Goal: Communication & Community: Answer question/provide support

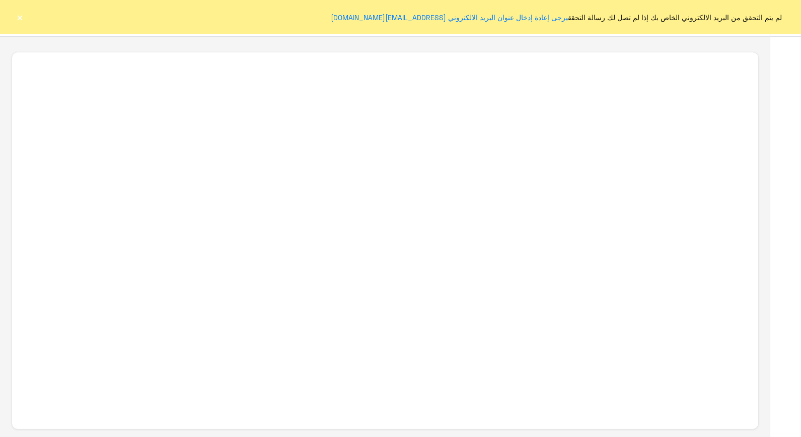
click at [16, 18] on button "×" at bounding box center [20, 17] width 10 height 10
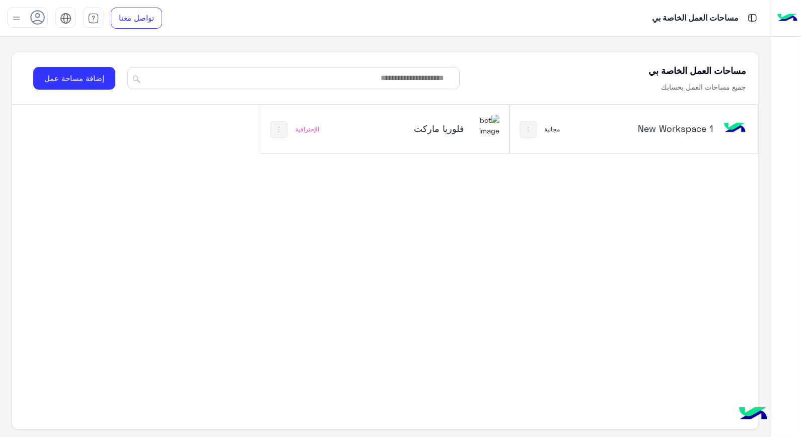
click at [425, 131] on h5 "فلوريا ماركت" at bounding box center [422, 128] width 83 height 12
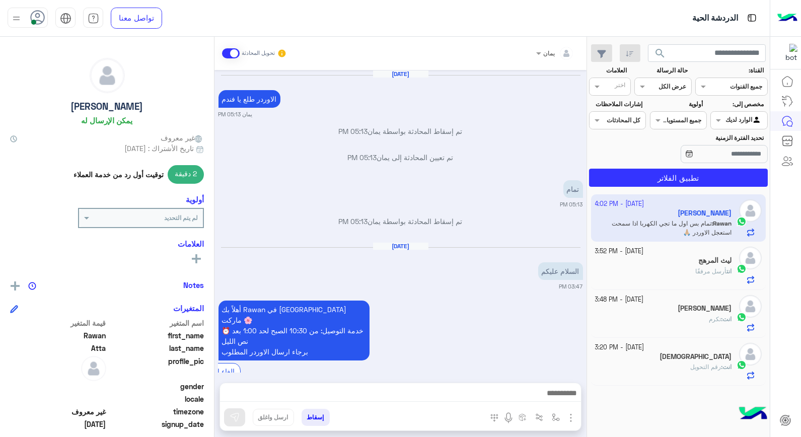
scroll to position [724, 0]
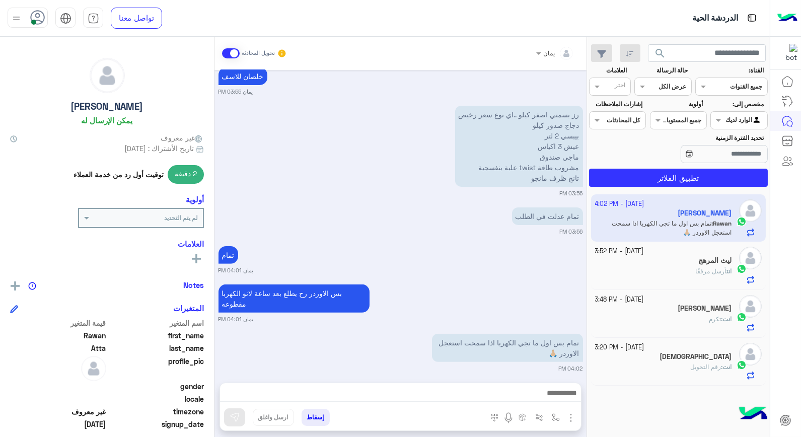
click at [685, 274] on div "انت أرسل مرفقًا" at bounding box center [663, 276] width 137 height 18
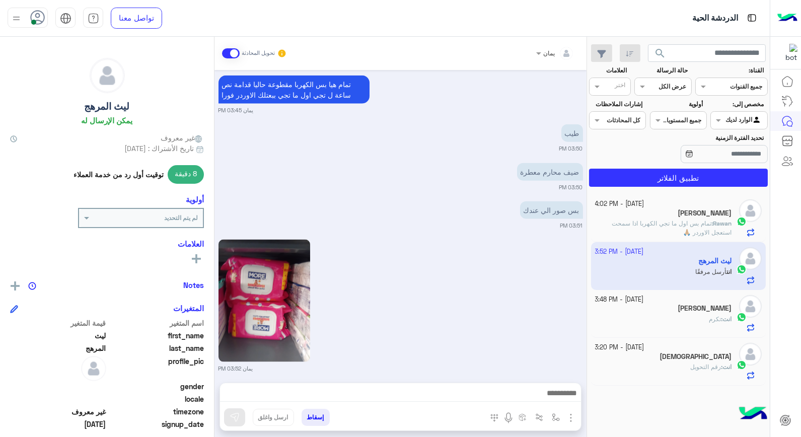
scroll to position [2552, 0]
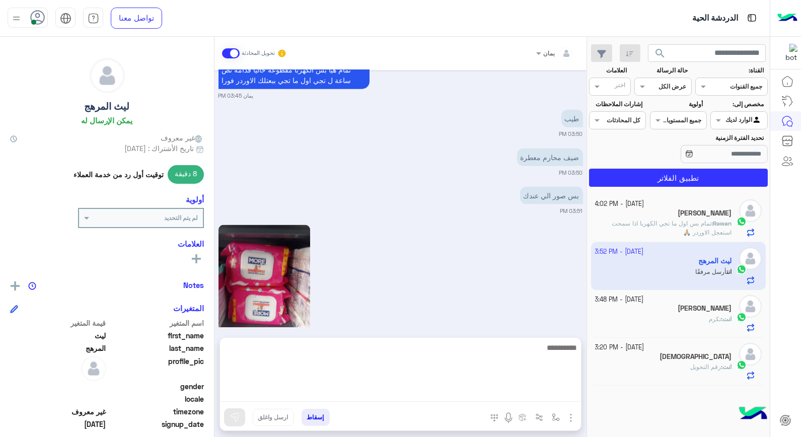
click at [451, 391] on textarea at bounding box center [400, 371] width 361 height 60
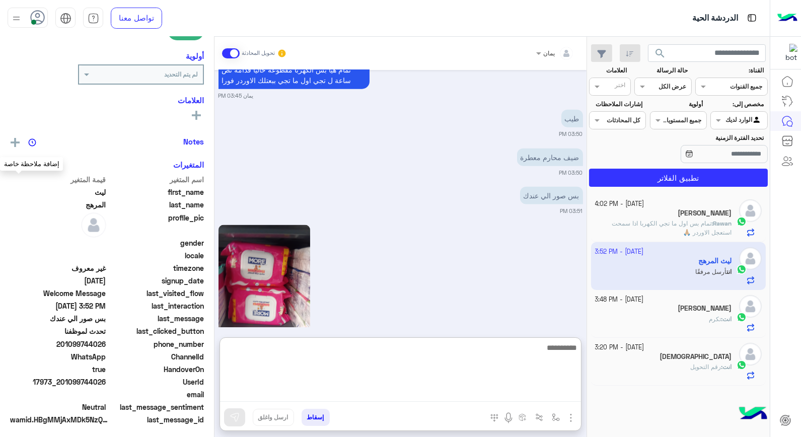
scroll to position [146, 0]
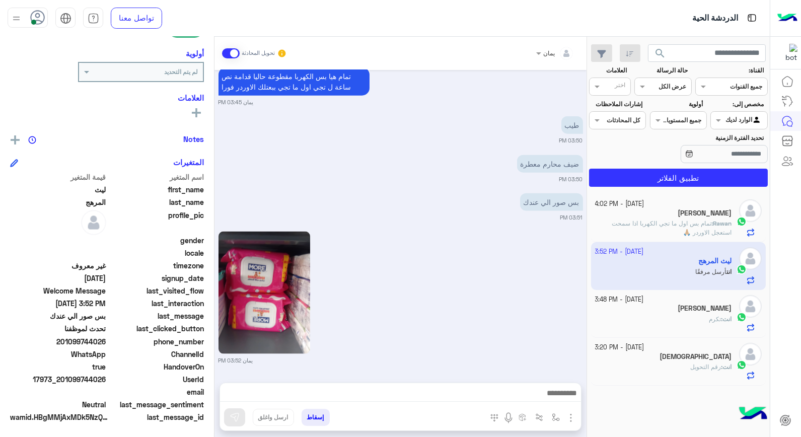
drag, startPoint x: 106, startPoint y: 339, endPoint x: 38, endPoint y: 358, distance: 70.6
click at [38, 358] on div "اسم المتغير قيمة المتغير first_name ليث last_name المرهج profile_pic gender loc…" at bounding box center [107, 298] width 194 height 253
drag, startPoint x: 38, startPoint y: 358, endPoint x: 56, endPoint y: 339, distance: 26.3
click at [56, 339] on span "201099744026" at bounding box center [58, 341] width 96 height 11
drag, startPoint x: 61, startPoint y: 340, endPoint x: 116, endPoint y: 339, distance: 54.4
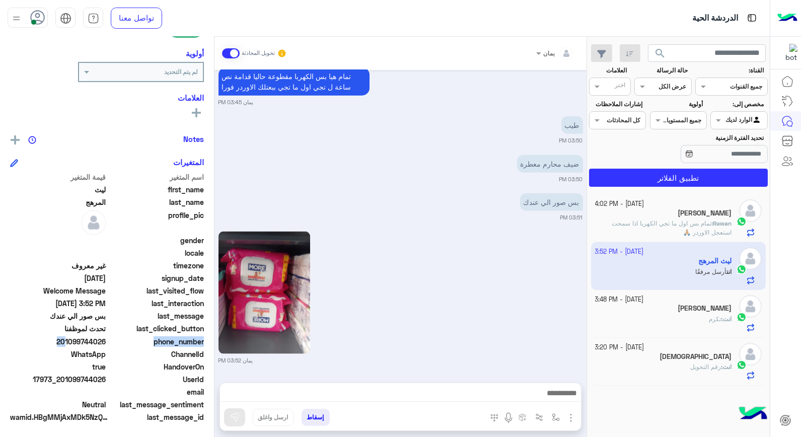
click at [117, 339] on div "phone_number 201099744026" at bounding box center [107, 342] width 194 height 13
drag, startPoint x: 116, startPoint y: 339, endPoint x: 106, endPoint y: 337, distance: 10.2
click at [106, 337] on span "201099744026" at bounding box center [58, 341] width 96 height 11
drag, startPoint x: 66, startPoint y: 354, endPoint x: 55, endPoint y: 355, distance: 11.2
click at [55, 355] on div "اسم المتغير قيمة المتغير first_name ليث last_name المرهج profile_pic gender loc…" at bounding box center [107, 298] width 194 height 253
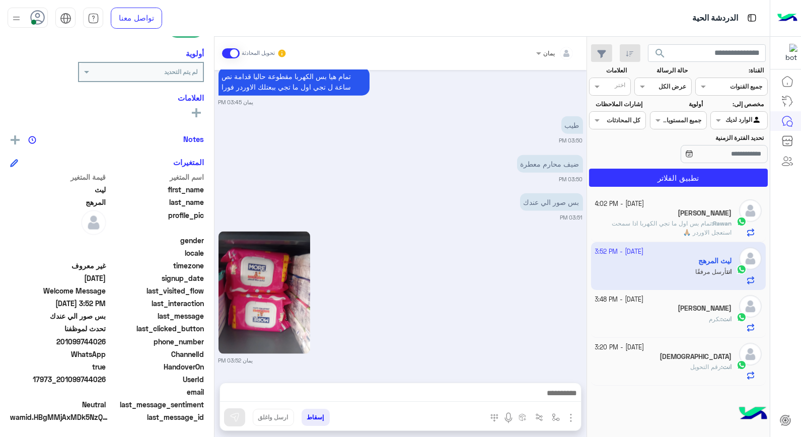
drag, startPoint x: 55, startPoint y: 355, endPoint x: 87, endPoint y: 338, distance: 35.6
click at [86, 343] on span "201099744026" at bounding box center [58, 341] width 96 height 11
click at [88, 336] on span "201099744026" at bounding box center [58, 341] width 96 height 11
click at [87, 338] on span "201099744026" at bounding box center [58, 341] width 96 height 11
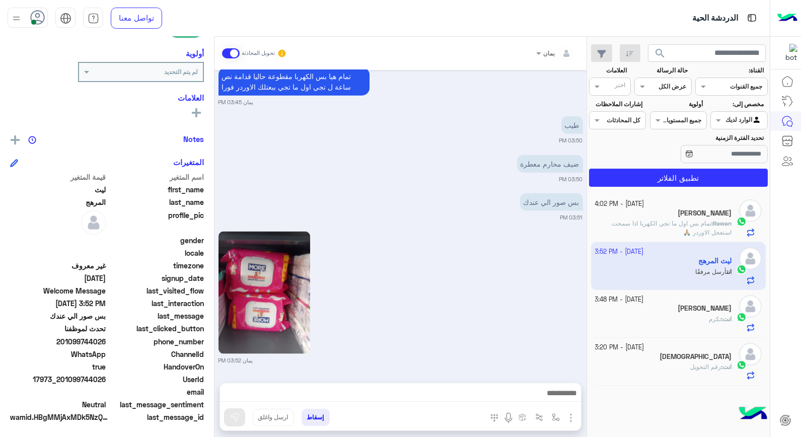
drag, startPoint x: 87, startPoint y: 338, endPoint x: 51, endPoint y: 339, distance: 36.2
copy span "201099744026"
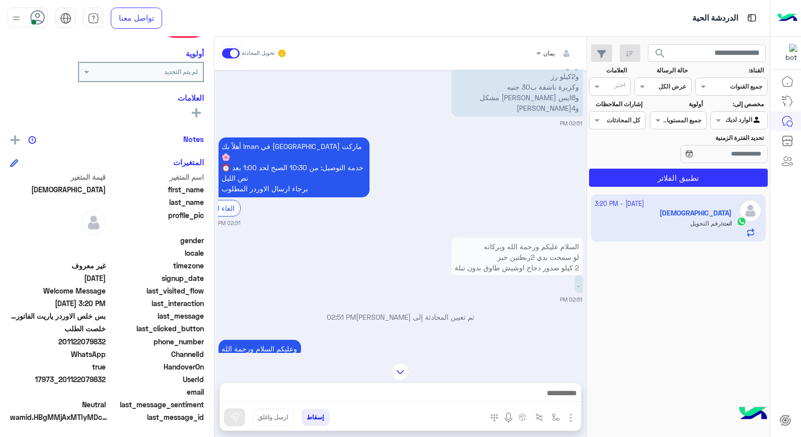
scroll to position [1448, 0]
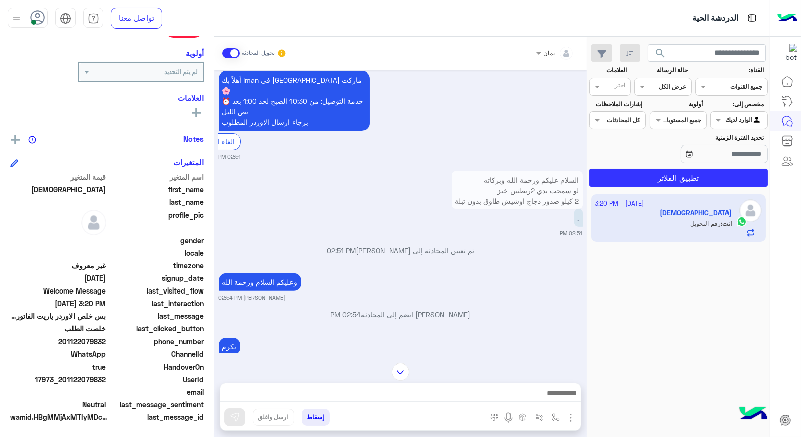
click at [403, 366] on img at bounding box center [401, 372] width 18 height 18
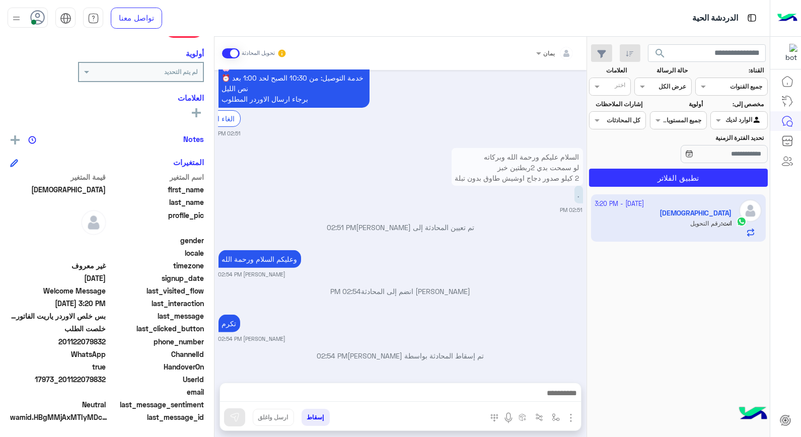
scroll to position [3535, 0]
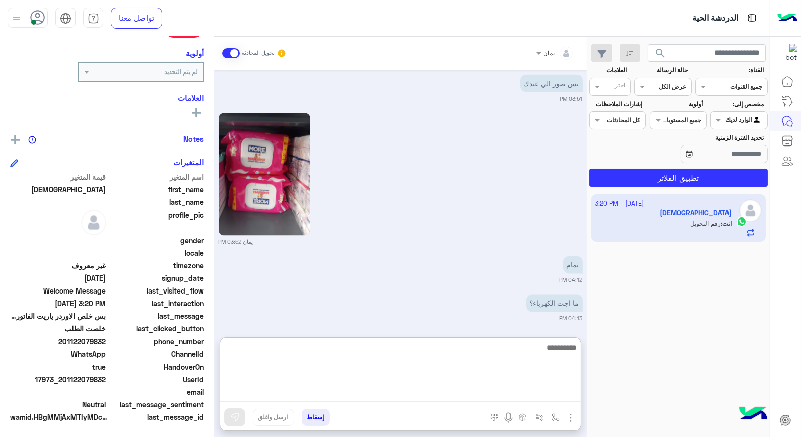
click at [488, 393] on textarea at bounding box center [400, 371] width 361 height 60
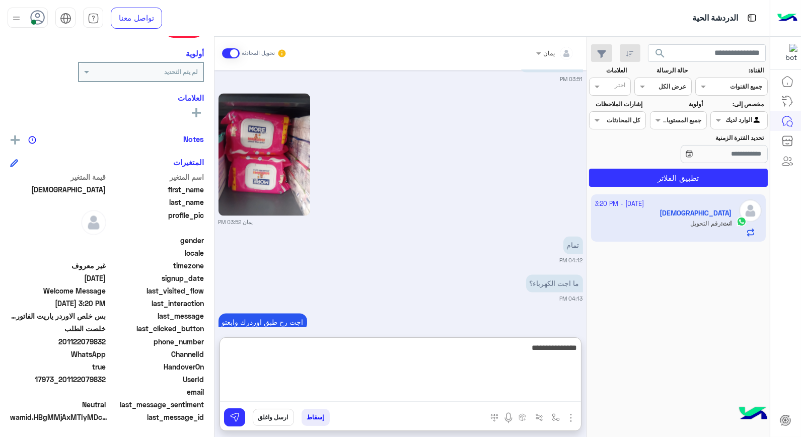
type textarea "**********"
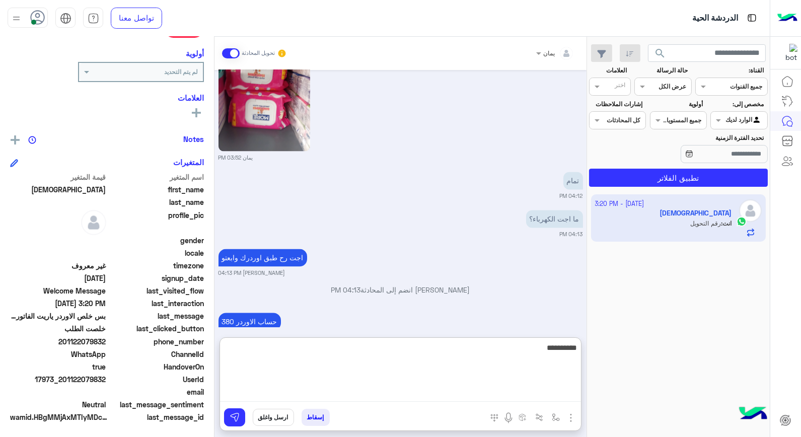
type textarea "**********"
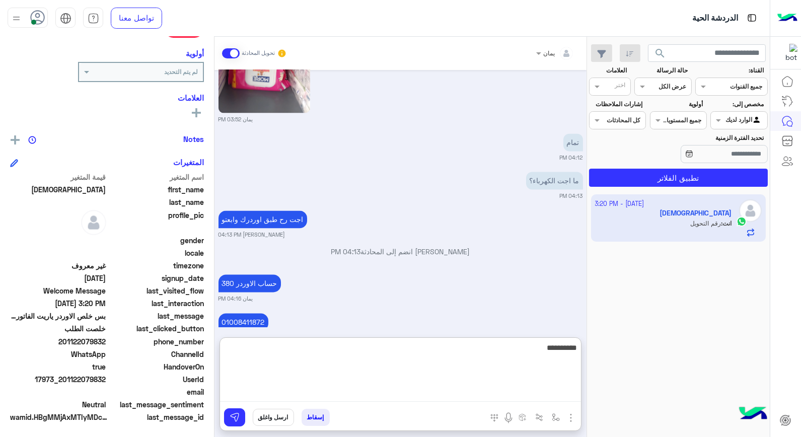
type textarea "**********"
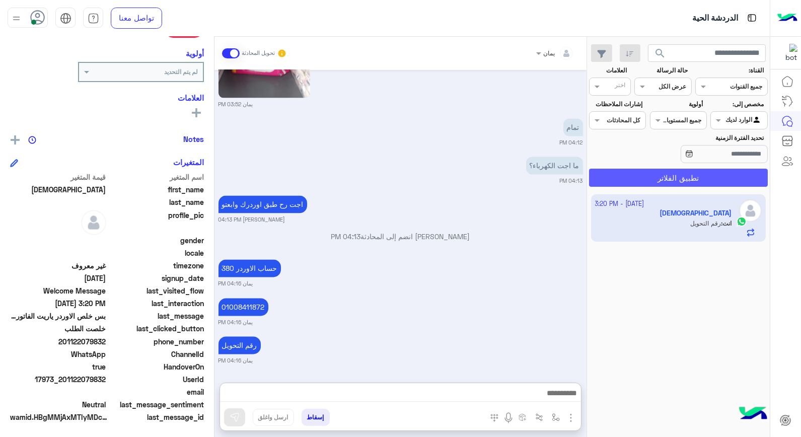
click at [648, 178] on button "تطبيق الفلاتر" at bounding box center [678, 178] width 179 height 18
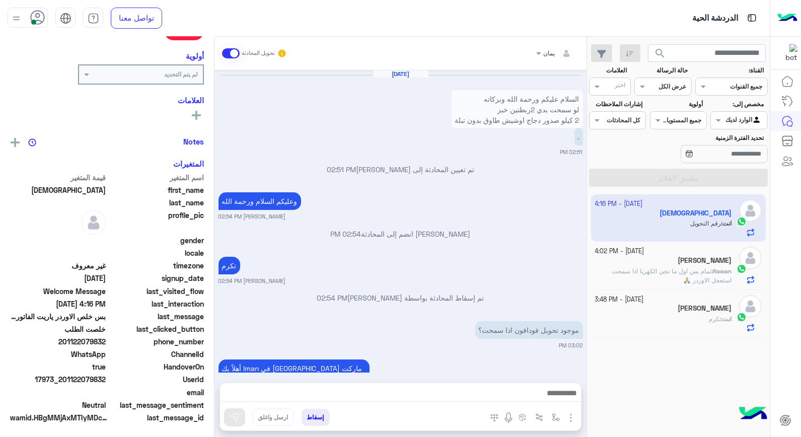
scroll to position [506, 0]
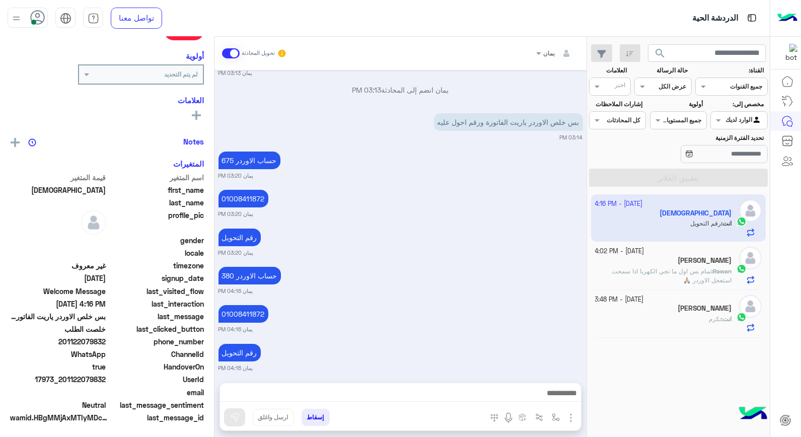
click at [674, 268] on span "تمام بس اول ما تجي الكهربا اذا سمحت استعجل الاوردر 🙏🏼" at bounding box center [671, 275] width 120 height 17
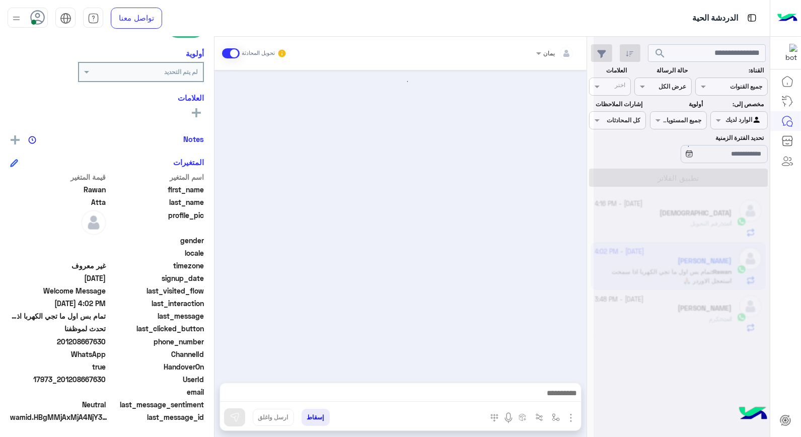
scroll to position [724, 0]
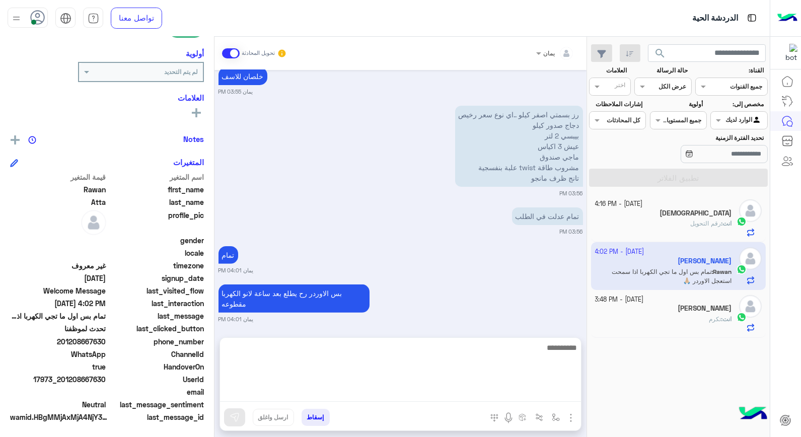
click at [455, 391] on textarea at bounding box center [400, 371] width 361 height 60
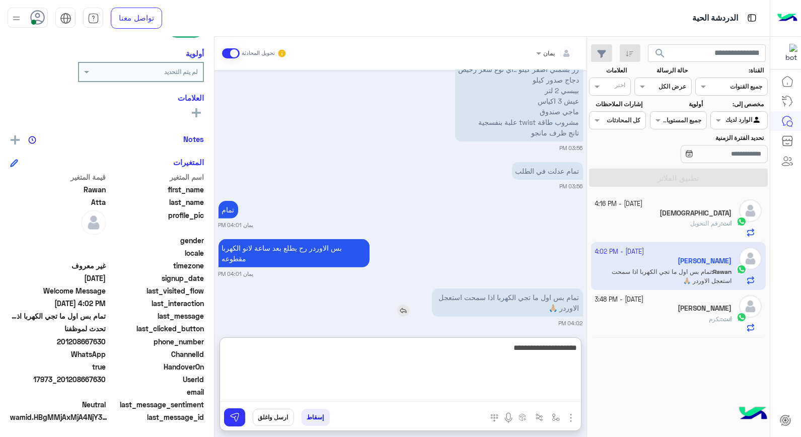
type textarea "**********"
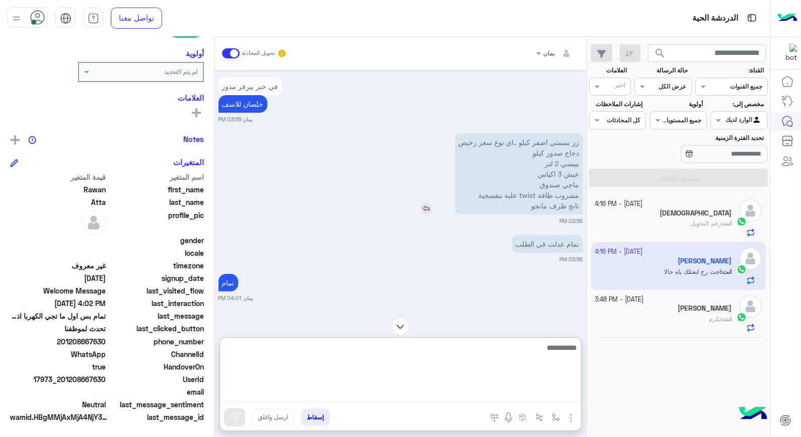
scroll to position [640, 0]
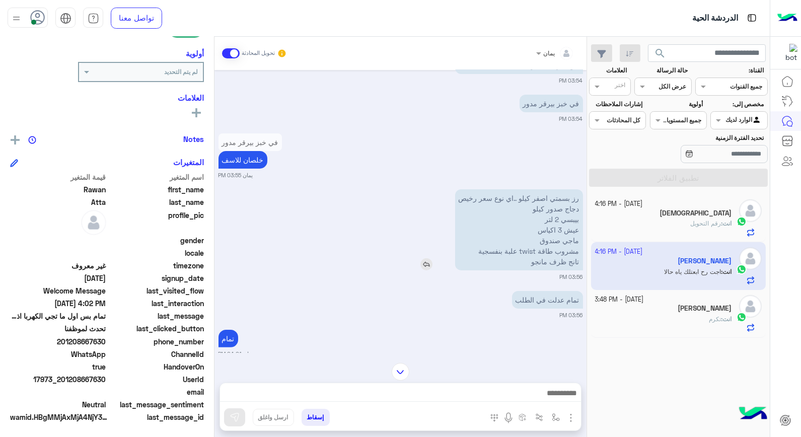
click at [431, 258] on img at bounding box center [426, 264] width 12 height 12
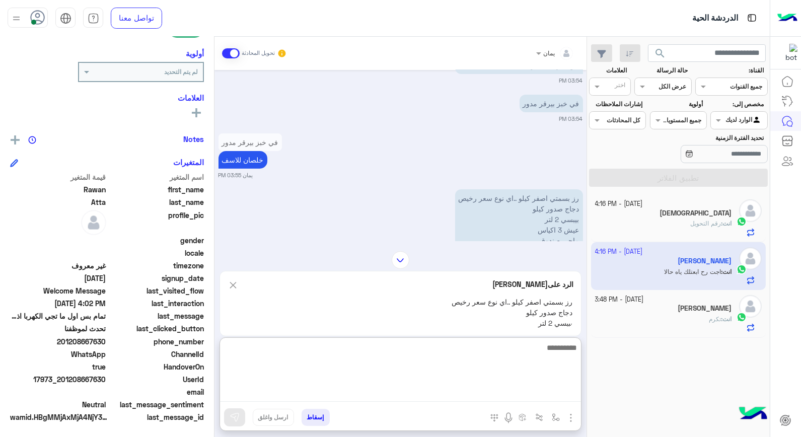
click at [455, 393] on textarea at bounding box center [400, 371] width 361 height 60
type textarea "**********"
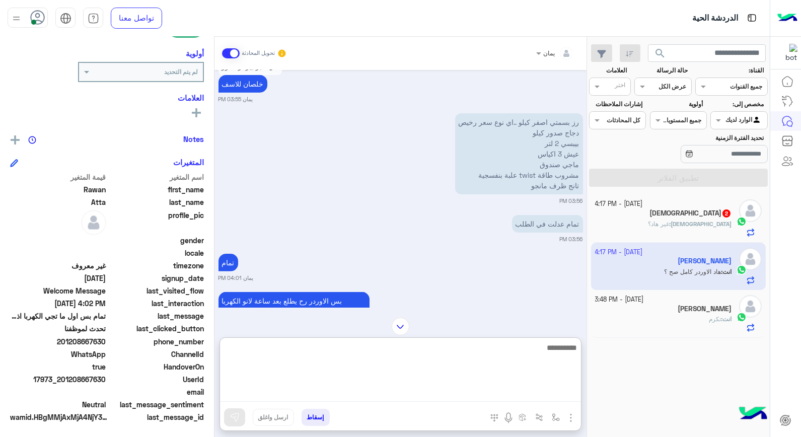
scroll to position [933, 0]
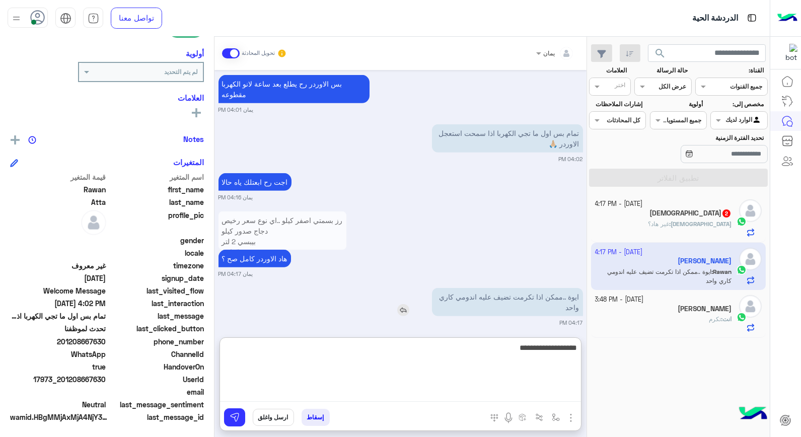
type textarea "**********"
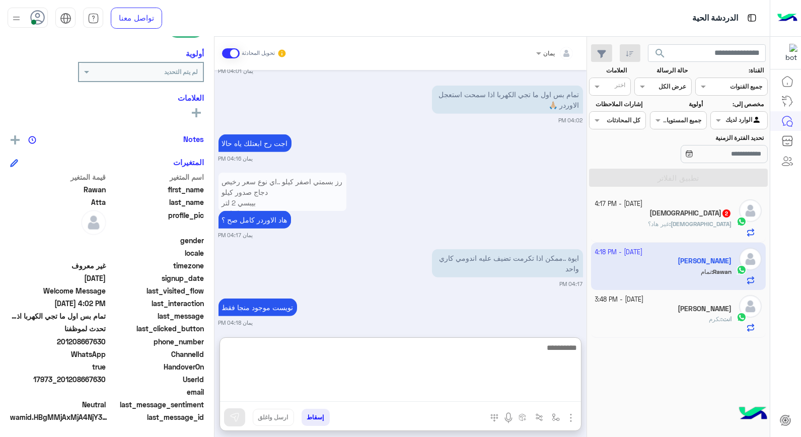
scroll to position [1010, 0]
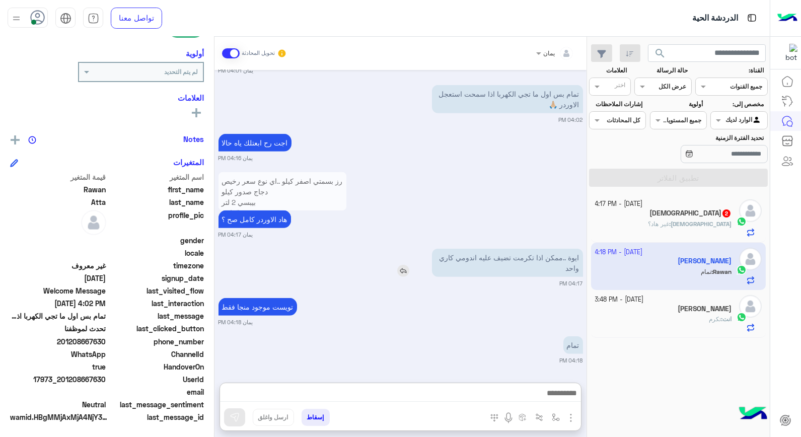
click at [399, 249] on div "ايوة ..ممكن اذا تكرمت تضيف عليه اندومي كاري واحد" at bounding box center [478, 263] width 208 height 28
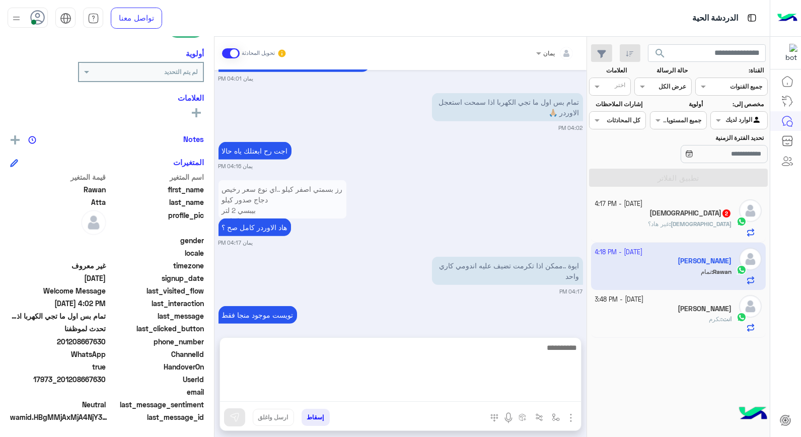
click at [529, 393] on textarea at bounding box center [400, 371] width 361 height 60
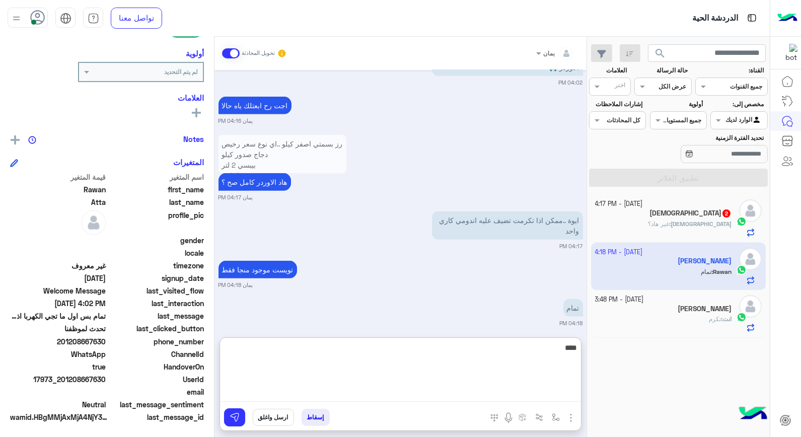
type textarea "*****"
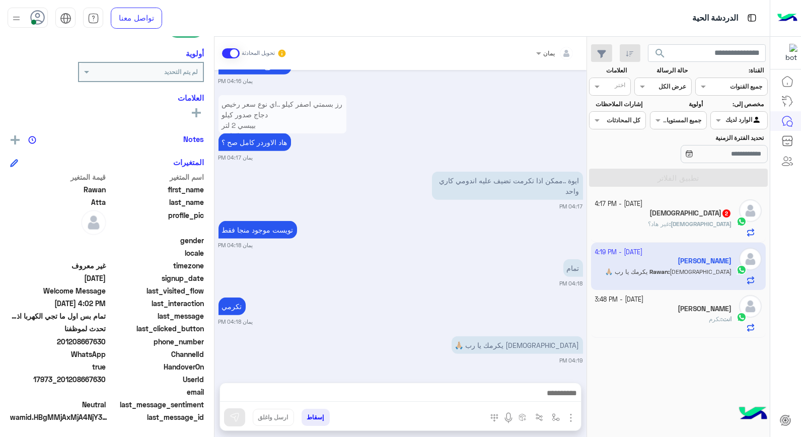
scroll to position [1042, 0]
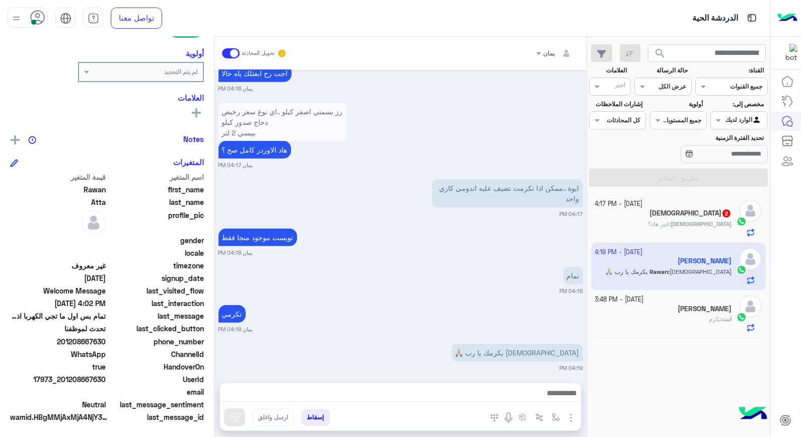
drag, startPoint x: 106, startPoint y: 339, endPoint x: 52, endPoint y: 336, distance: 53.9
click at [52, 336] on span "201208667630" at bounding box center [58, 341] width 96 height 11
drag, startPoint x: 52, startPoint y: 336, endPoint x: 73, endPoint y: 340, distance: 22.0
copy span "201208667630"
click at [311, 414] on button "إسقاط" at bounding box center [315, 417] width 28 height 17
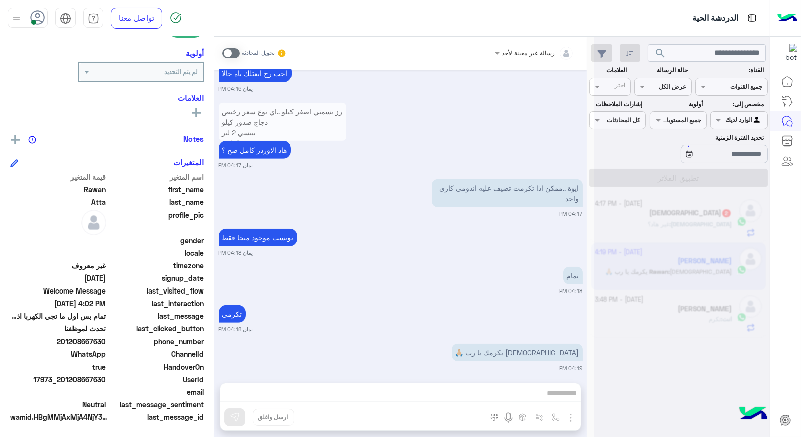
scroll to position [1067, 0]
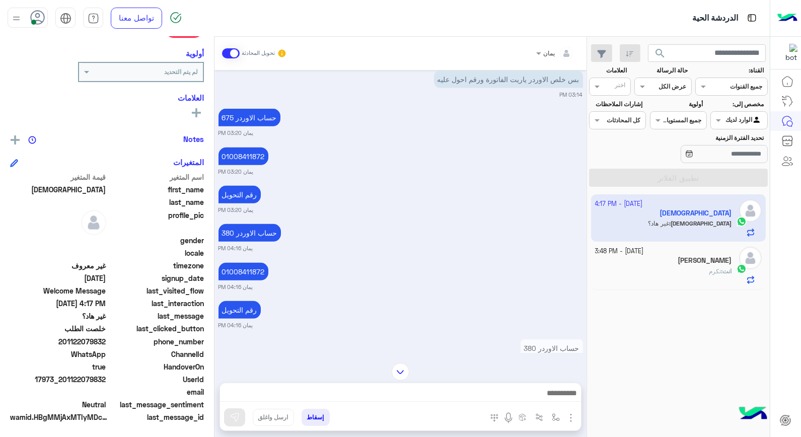
scroll to position [1416, 0]
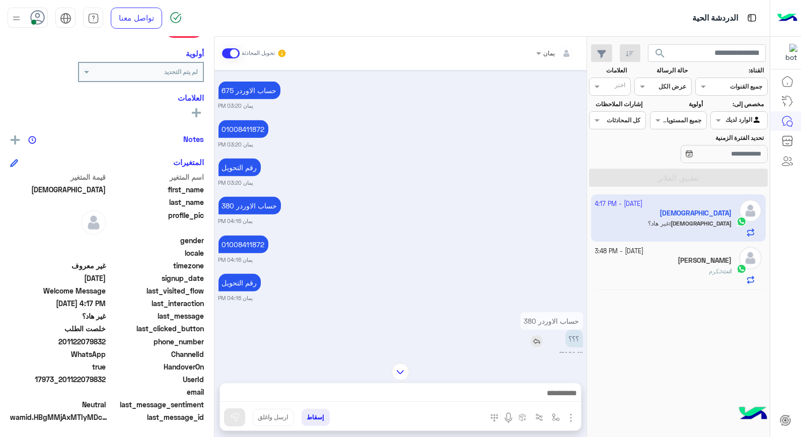
click at [531, 335] on img at bounding box center [536, 341] width 12 height 12
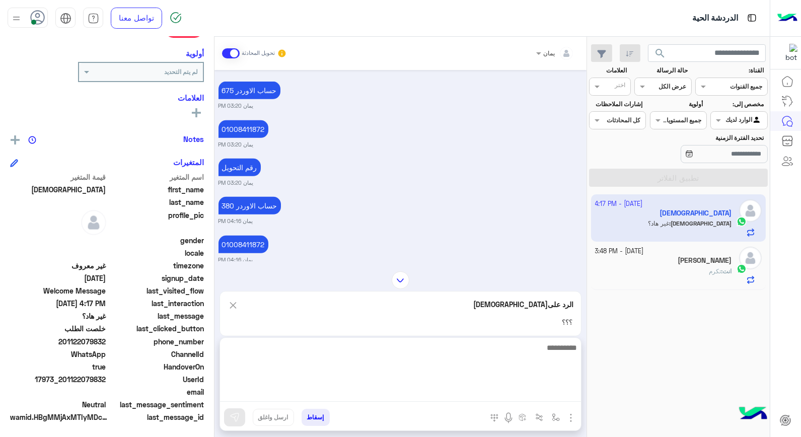
click at [507, 396] on textarea at bounding box center [400, 371] width 361 height 60
type textarea "**********"
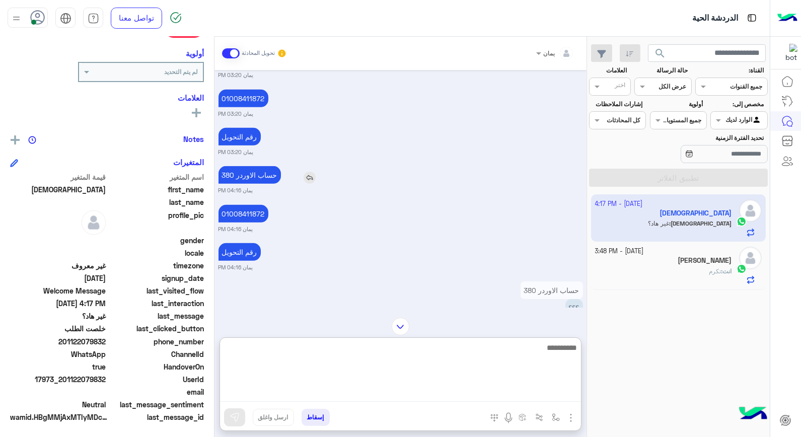
scroll to position [1329, 0]
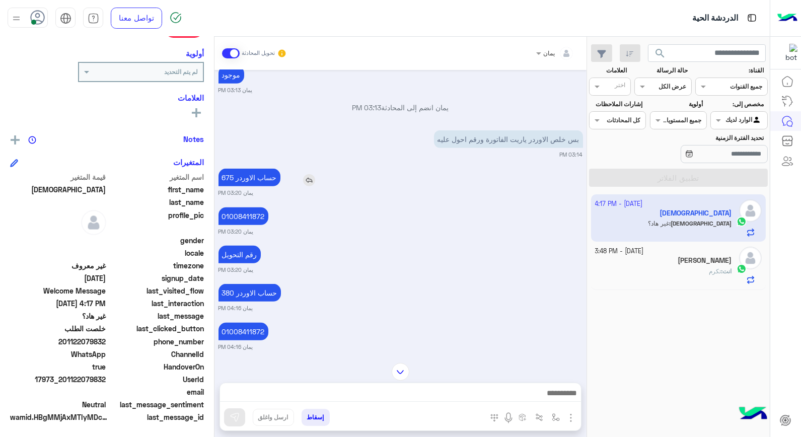
click at [365, 185] on div "Oct 2, 2025 Iman غادر المحادثة 01:48 PM خالد صقر وضع التسليم للمحادثات نشط 01:4…" at bounding box center [400, 211] width 372 height 283
drag, startPoint x: 365, startPoint y: 184, endPoint x: 353, endPoint y: 177, distance: 13.6
click at [356, 177] on div "Oct 2, 2025 Iman غادر المحادثة 01:48 PM خالد صقر وضع التسليم للمحادثات نشط 01:4…" at bounding box center [400, 211] width 372 height 283
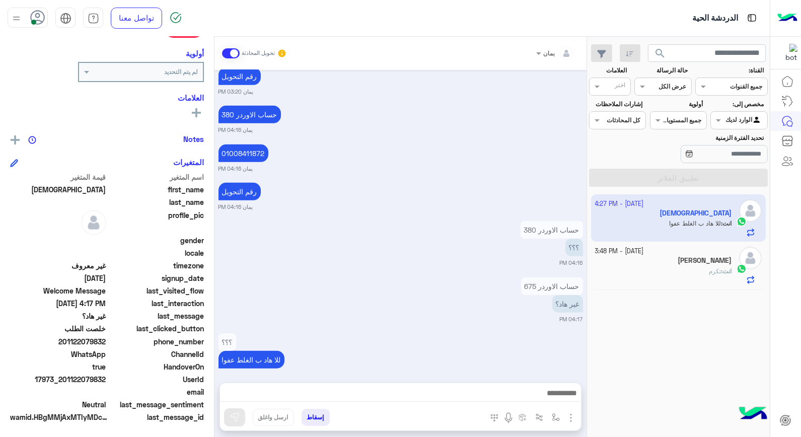
click at [358, 126] on small "يمان 04:16 PM" at bounding box center [400, 130] width 364 height 8
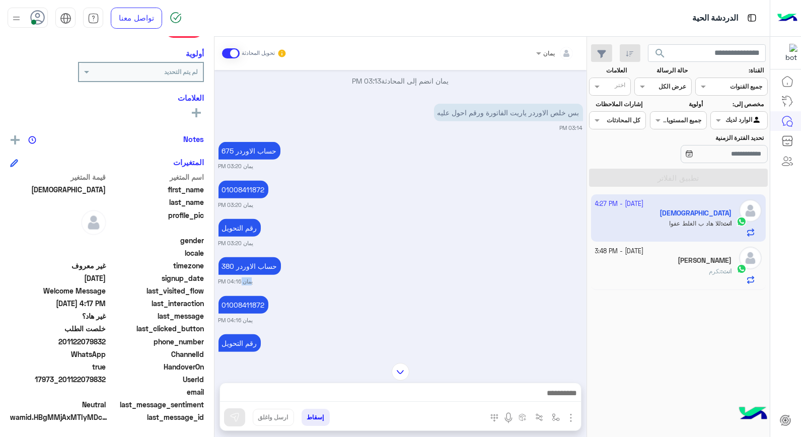
scroll to position [1340, 0]
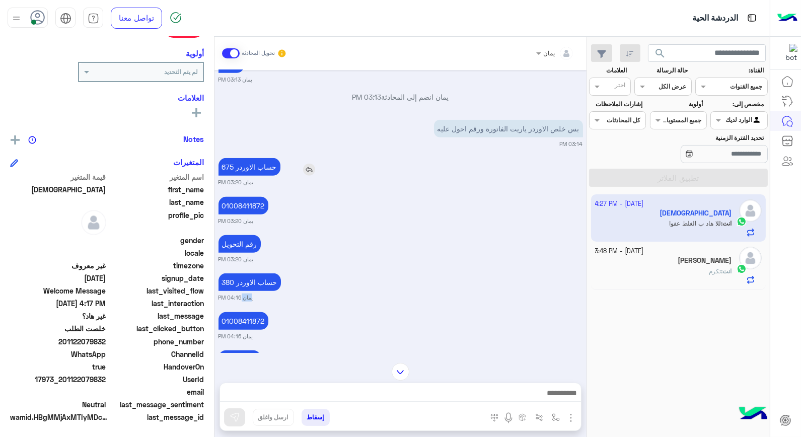
click at [309, 164] on img at bounding box center [309, 170] width 12 height 12
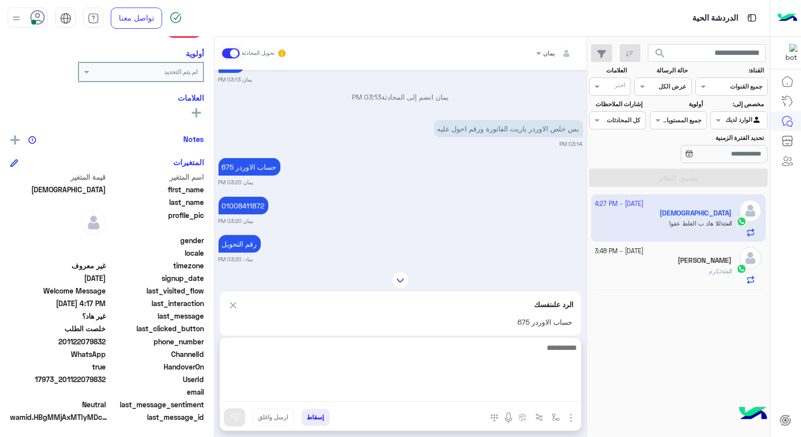
click at [520, 391] on textarea at bounding box center [400, 371] width 361 height 60
type textarea "**********"
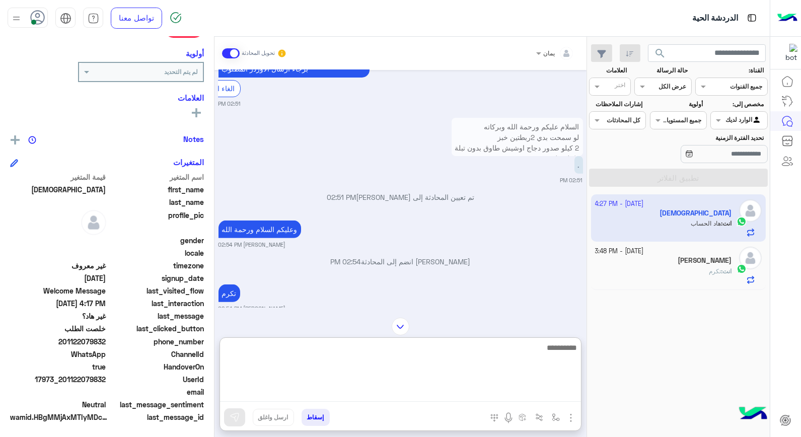
scroll to position [882, 0]
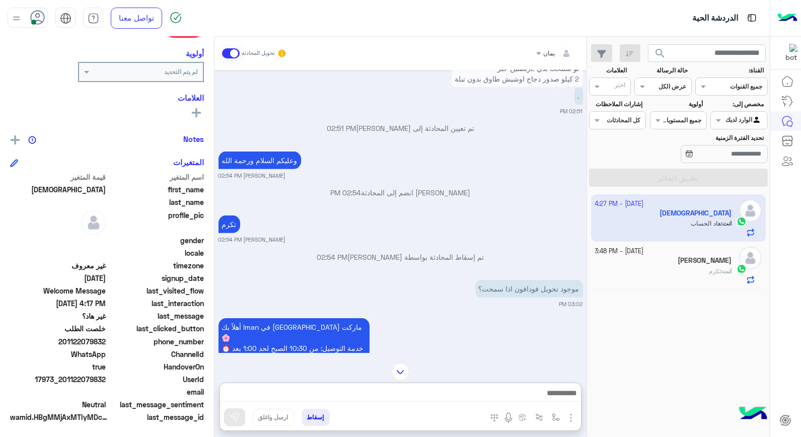
click at [657, 281] on div "انت : تكرم" at bounding box center [663, 276] width 137 height 18
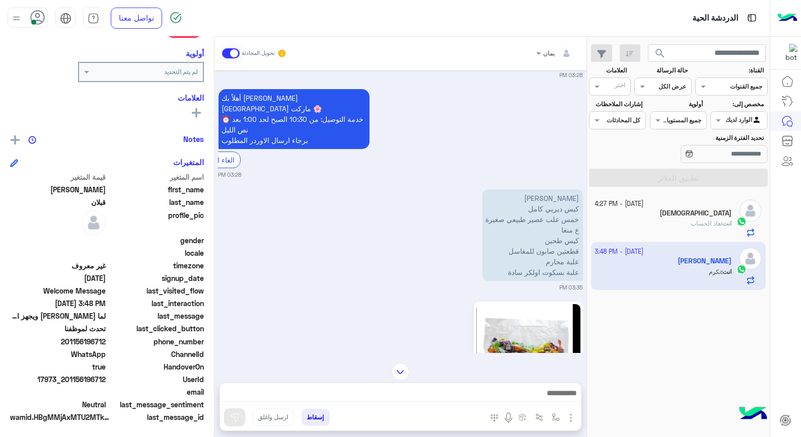
scroll to position [521, 0]
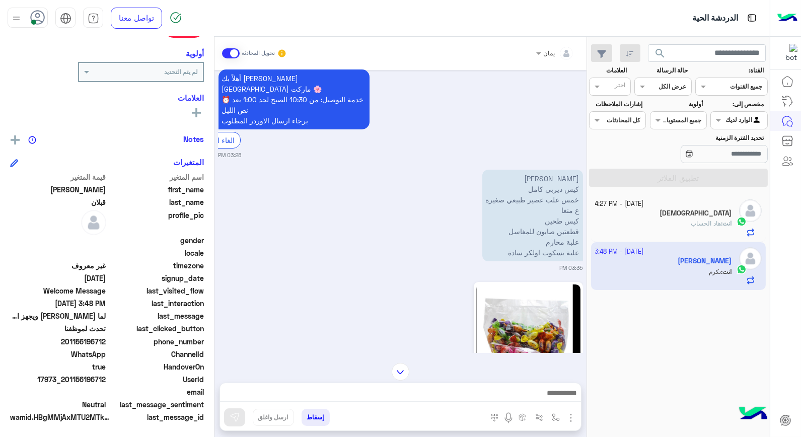
click at [667, 49] on button "search" at bounding box center [660, 55] width 25 height 22
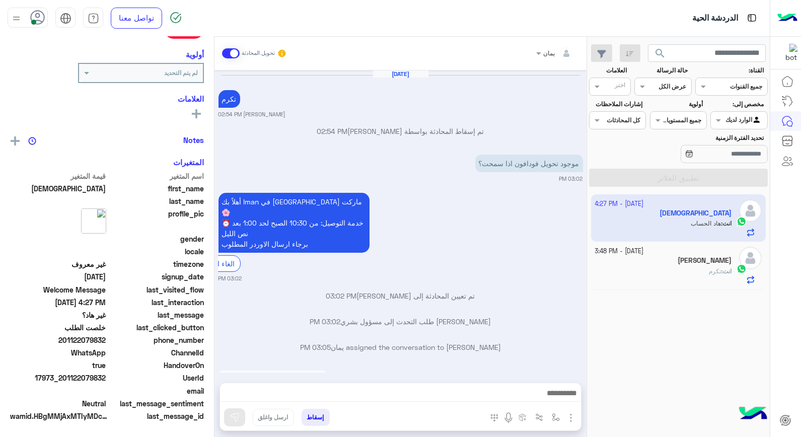
scroll to position [143, 0]
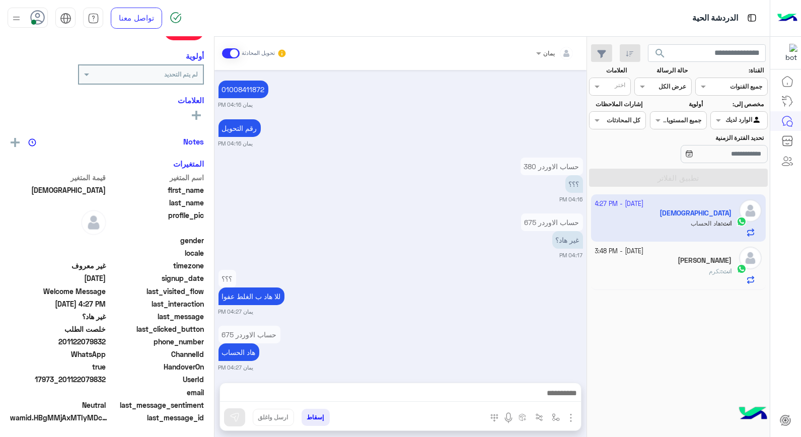
click at [660, 54] on span "search" at bounding box center [660, 53] width 12 height 12
click at [660, 47] on span "search" at bounding box center [660, 53] width 12 height 12
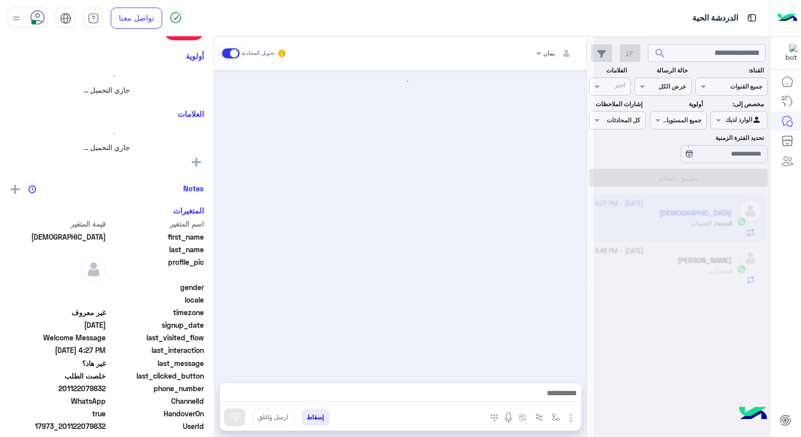
scroll to position [564, 0]
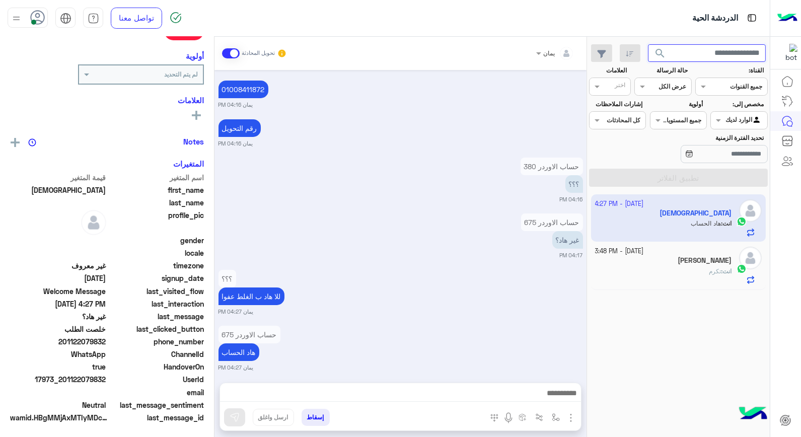
drag, startPoint x: 655, startPoint y: 52, endPoint x: 673, endPoint y: 61, distance: 20.5
click at [673, 61] on input "text" at bounding box center [707, 53] width 118 height 18
click at [648, 44] on button "search" at bounding box center [660, 55] width 25 height 22
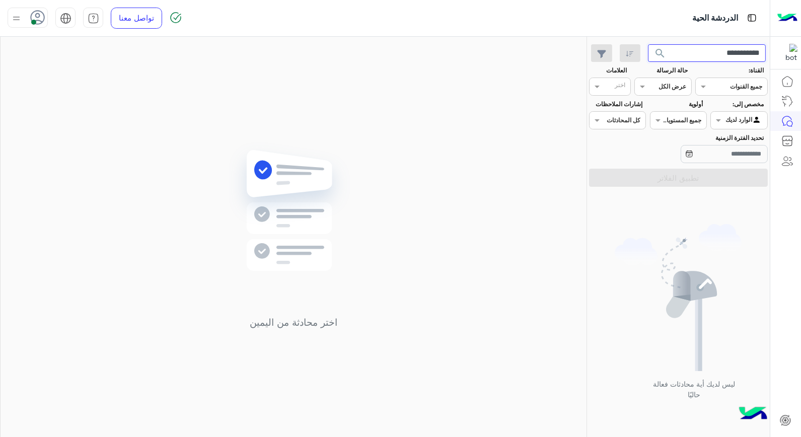
drag, startPoint x: 769, startPoint y: 71, endPoint x: 800, endPoint y: 42, distance: 42.7
click at [800, 43] on html "**********" at bounding box center [400, 218] width 801 height 437
type input "*"
click at [648, 44] on button "search" at bounding box center [660, 55] width 25 height 22
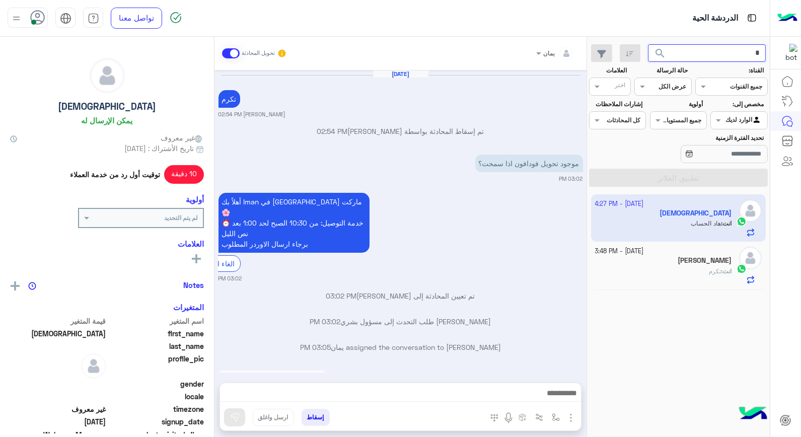
scroll to position [564, 0]
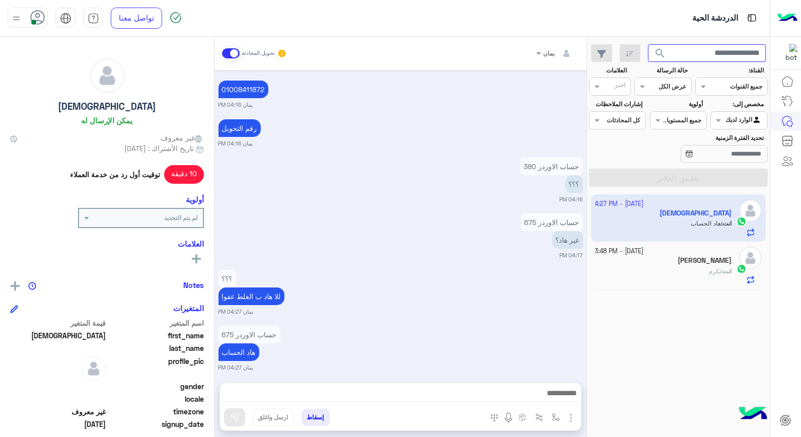
click at [648, 44] on button "search" at bounding box center [660, 55] width 25 height 22
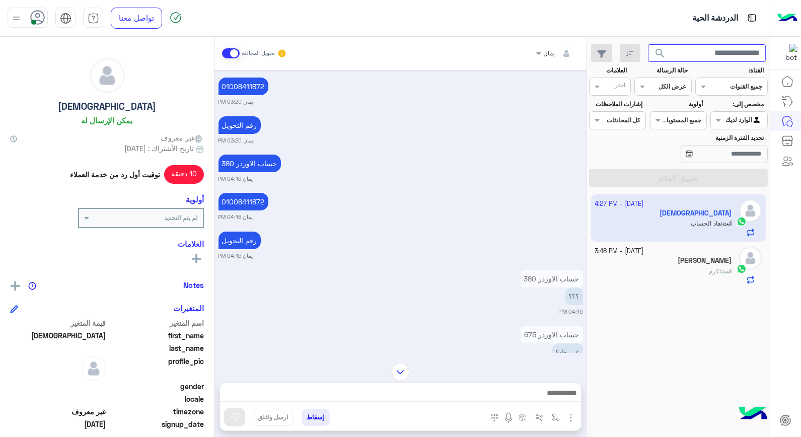
scroll to position [396, 0]
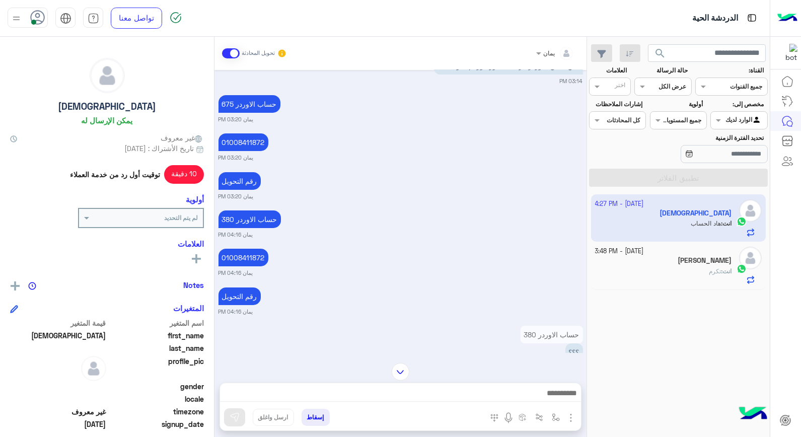
drag, startPoint x: 255, startPoint y: 208, endPoint x: 307, endPoint y: 273, distance: 83.4
click at [349, 323] on div "حساب الاوردر 380 ؟؟؟ 04:16 PM" at bounding box center [400, 347] width 364 height 48
click at [259, 210] on p "حساب الاوردر 380" at bounding box center [249, 219] width 62 height 18
click at [644, 253] on small "4 October - 3:48 PM" at bounding box center [619, 252] width 49 height 10
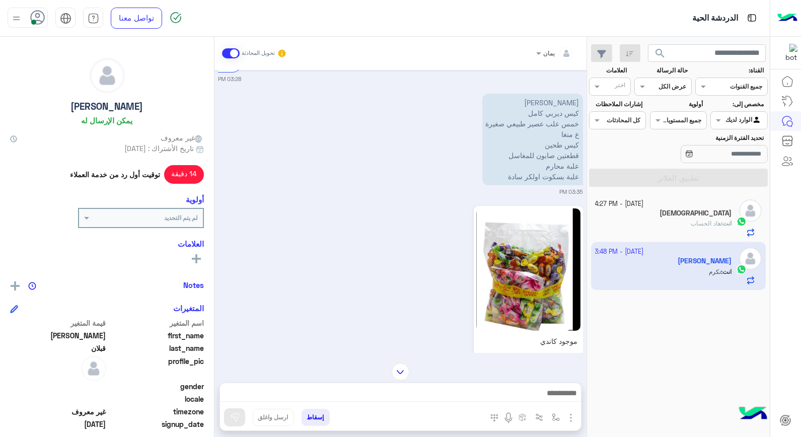
scroll to position [577, 0]
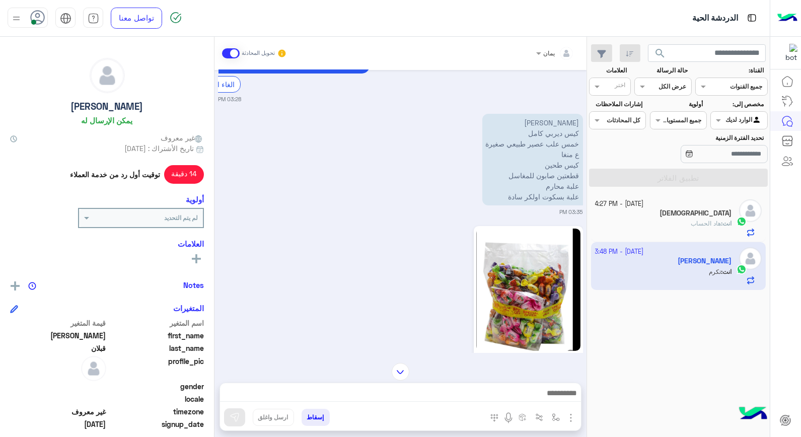
click at [730, 213] on h5 "[DEMOGRAPHIC_DATA]" at bounding box center [695, 213] width 72 height 9
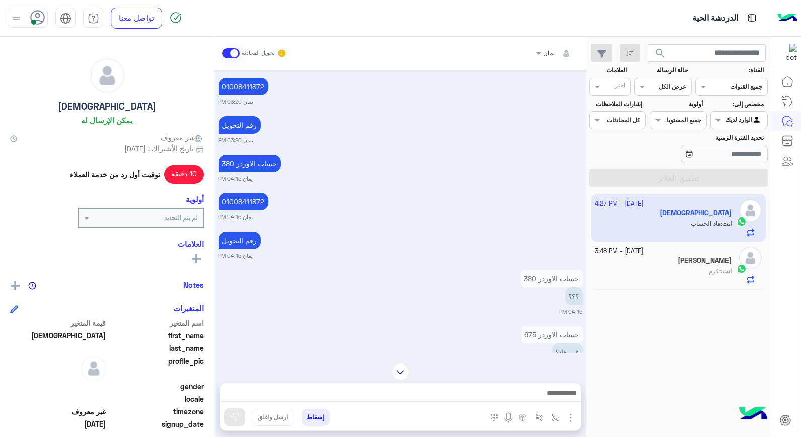
scroll to position [564, 0]
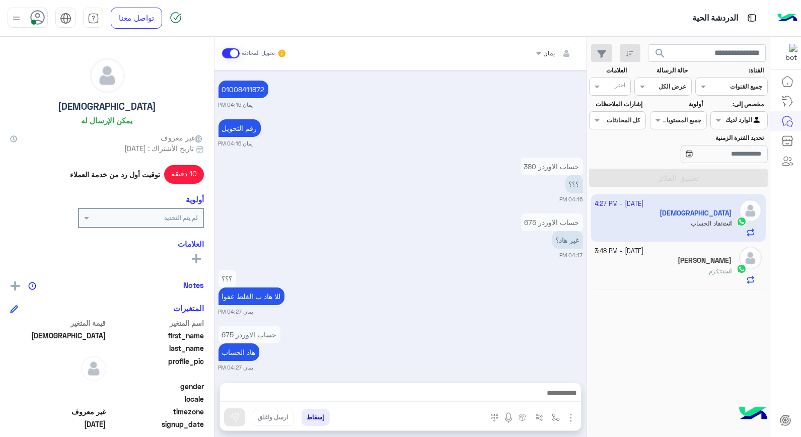
click at [672, 253] on div "4 October - 3:48 PM" at bounding box center [663, 252] width 137 height 10
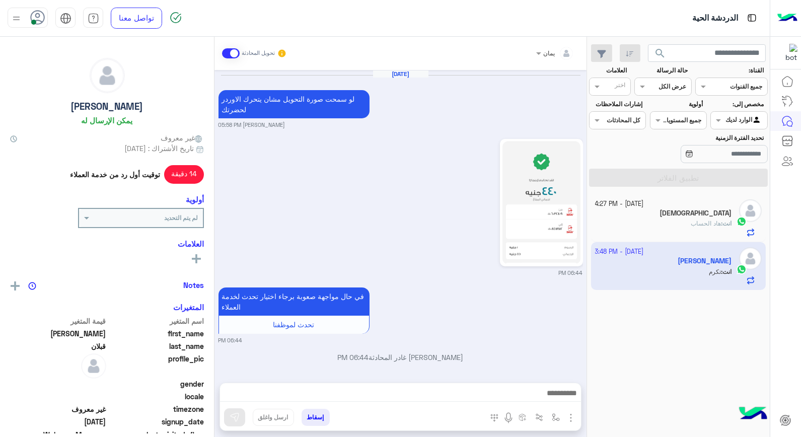
scroll to position [913, 0]
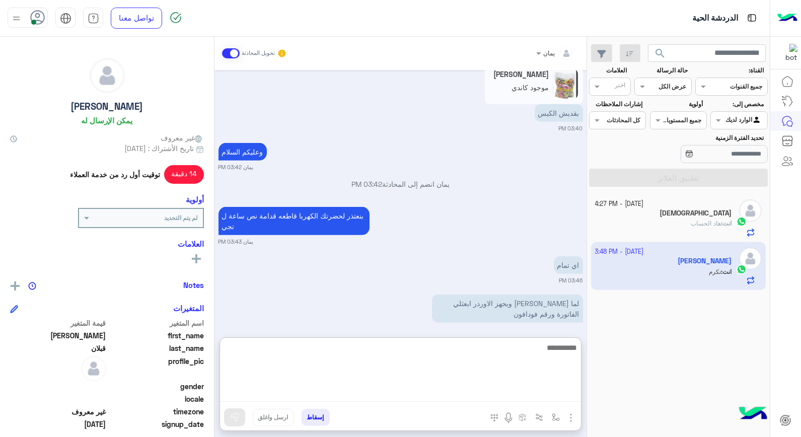
click at [432, 389] on textarea at bounding box center [400, 371] width 361 height 60
type textarea "****"
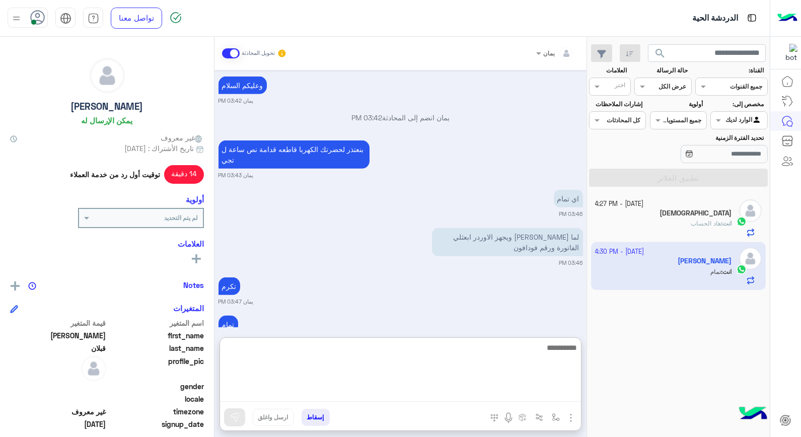
scroll to position [992, 0]
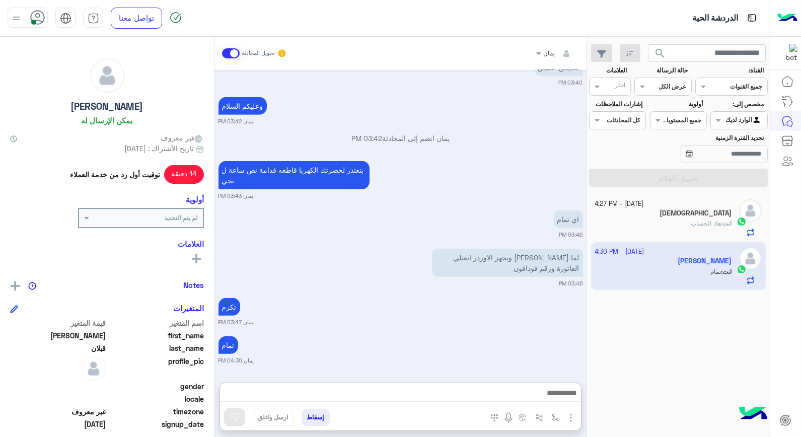
click at [676, 227] on div "انت : هاد الحساب" at bounding box center [663, 228] width 137 height 18
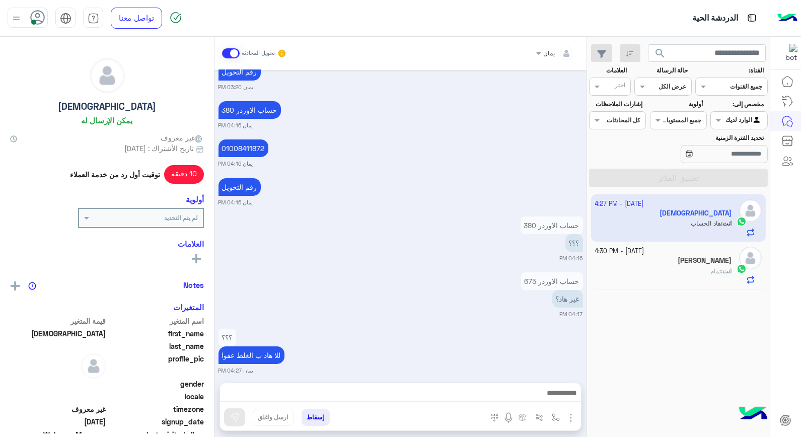
scroll to position [564, 0]
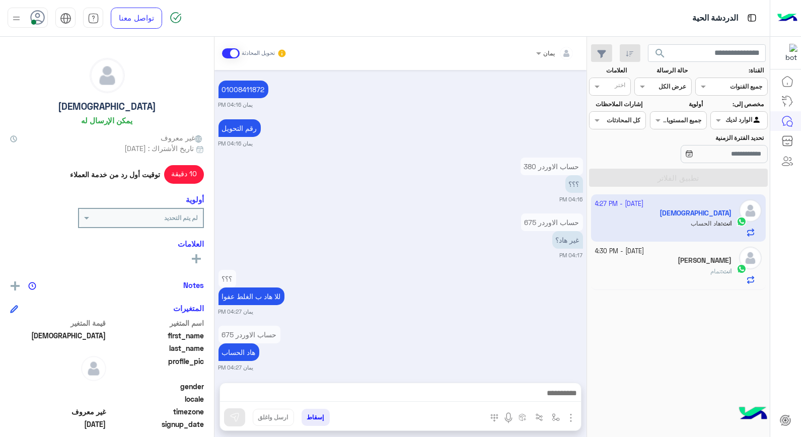
click at [639, 270] on div "انت : تمام" at bounding box center [663, 276] width 137 height 18
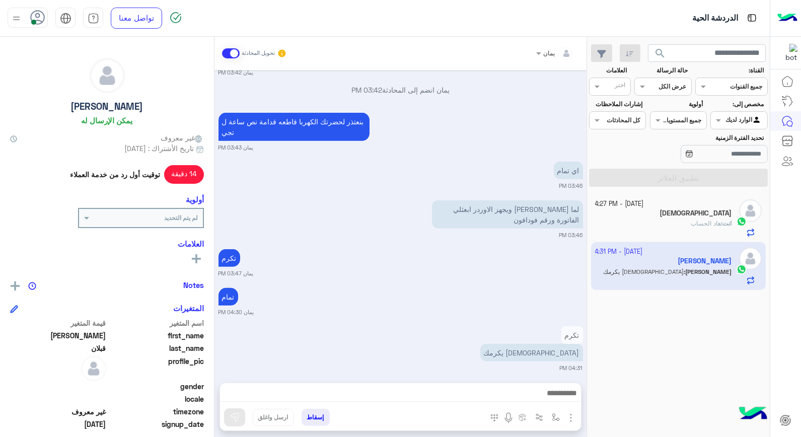
scroll to position [112, 0]
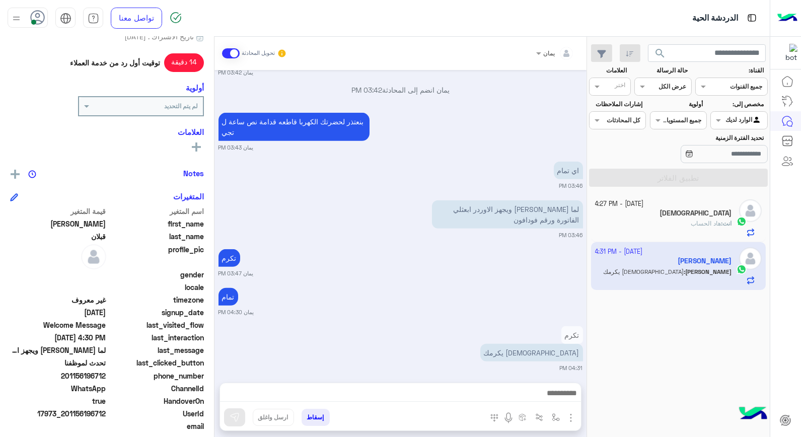
drag, startPoint x: 107, startPoint y: 371, endPoint x: 34, endPoint y: 381, distance: 73.7
click at [33, 382] on div "اسم المتغير قيمة المتغير first_name احمد last_name قبلان profile_pic gender loc…" at bounding box center [107, 332] width 194 height 253
drag, startPoint x: 34, startPoint y: 381, endPoint x: 86, endPoint y: 370, distance: 53.5
click at [86, 370] on span "201156196712" at bounding box center [58, 375] width 96 height 11
drag, startPoint x: 67, startPoint y: 373, endPoint x: 107, endPoint y: 376, distance: 40.3
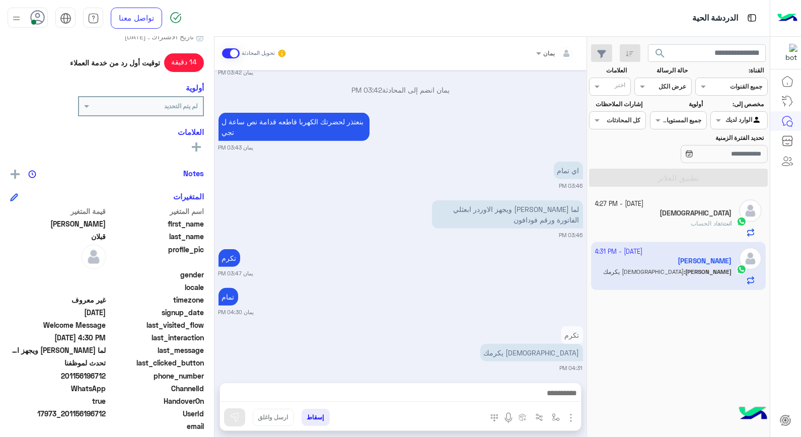
click at [106, 376] on span "201156196712" at bounding box center [58, 375] width 96 height 11
copy span "01156196712"
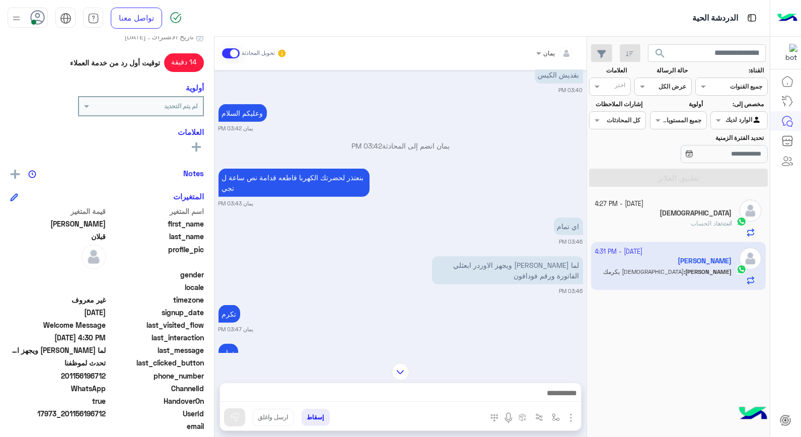
scroll to position [958, 0]
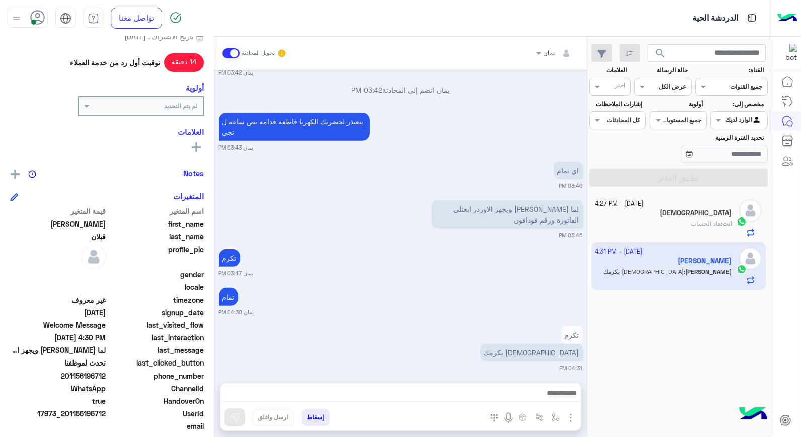
click at [469, 373] on div "يمان تحويل المحادثة Oct 1, 2025 06:44 PM في حال مواجهة صعوبة برجاء اختيار تحدث …" at bounding box center [400, 239] width 372 height 404
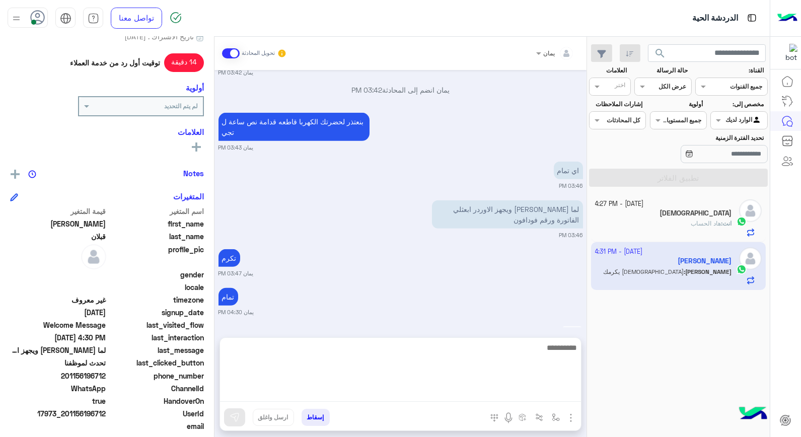
click at [467, 402] on div at bounding box center [400, 373] width 361 height 70
type textarea "*********"
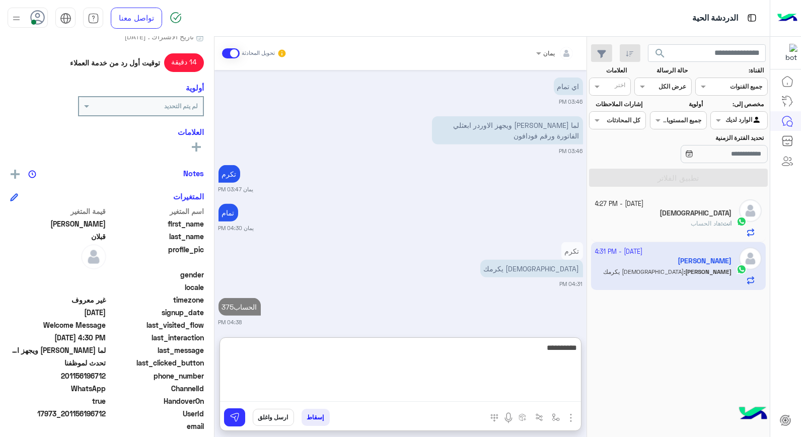
type textarea "**********"
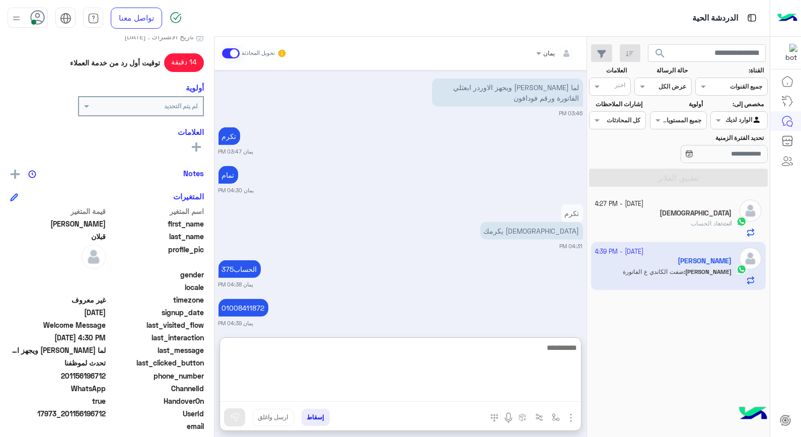
scroll to position [1159, 0]
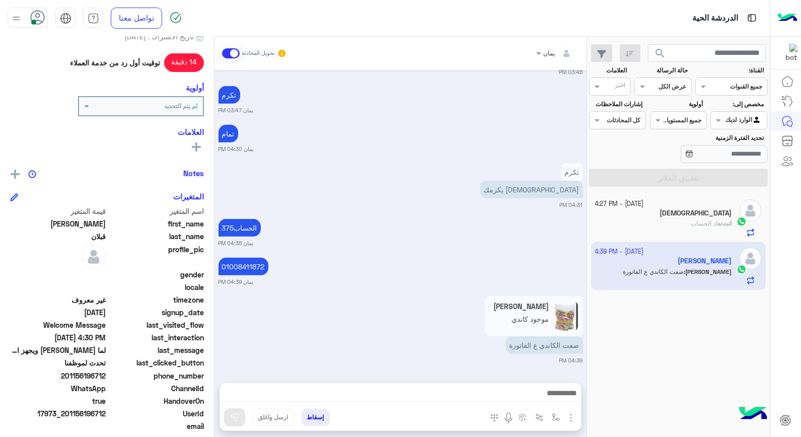
click at [655, 225] on div "انت : هاد الحساب" at bounding box center [663, 228] width 137 height 18
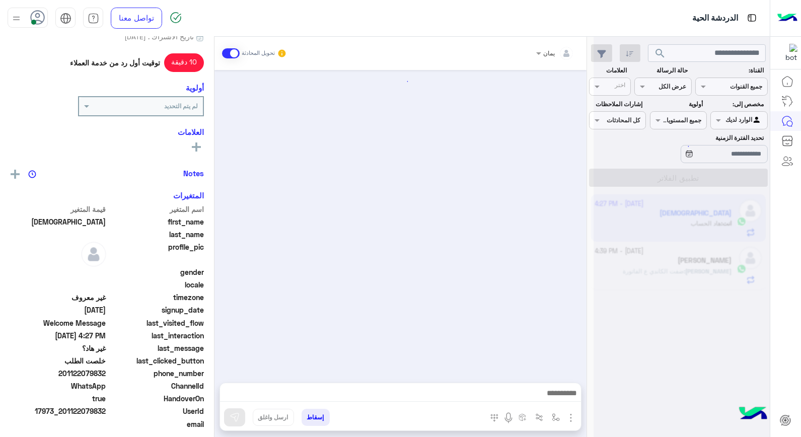
scroll to position [564, 0]
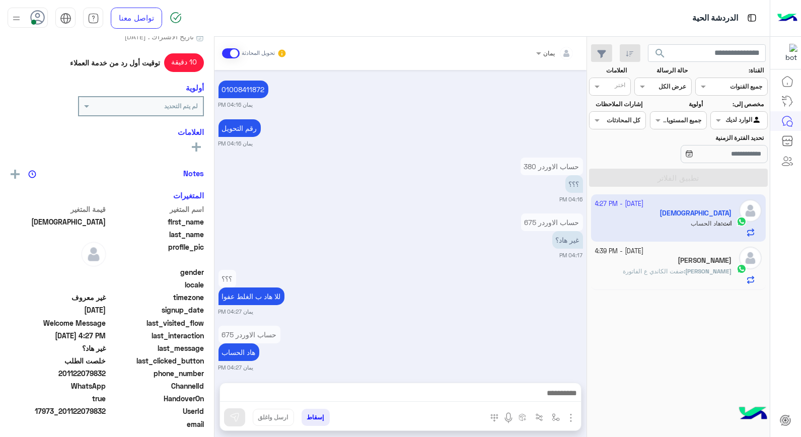
click at [660, 54] on span "search" at bounding box center [660, 53] width 12 height 12
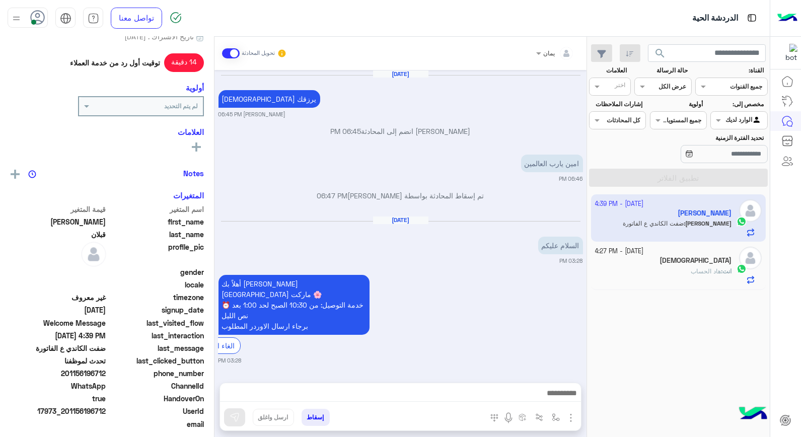
scroll to position [847, 0]
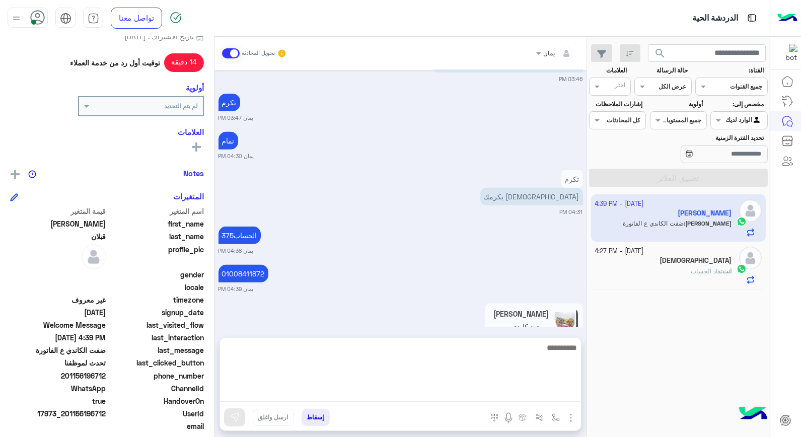
click at [441, 390] on textarea at bounding box center [400, 371] width 361 height 60
type textarea "*"
type textarea "*******"
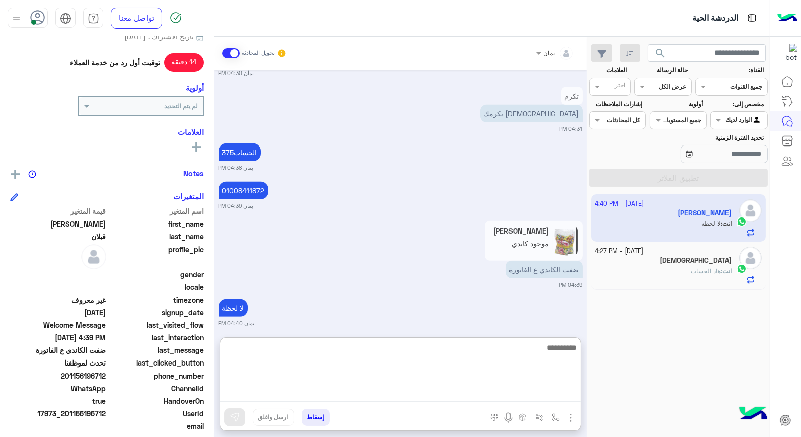
scroll to position [969, 0]
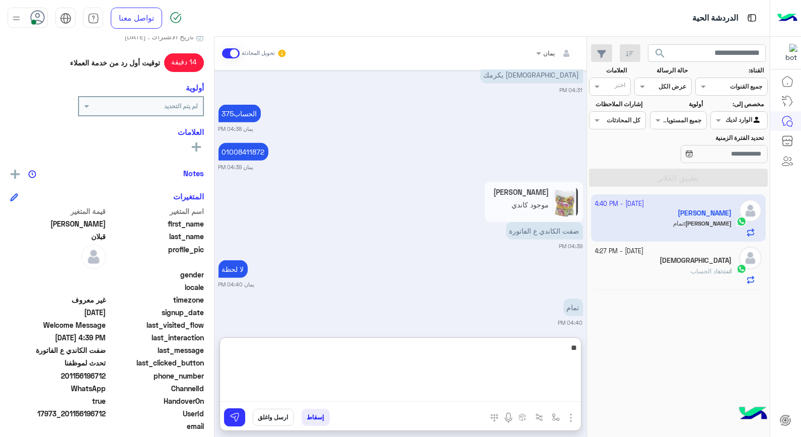
type textarea "*"
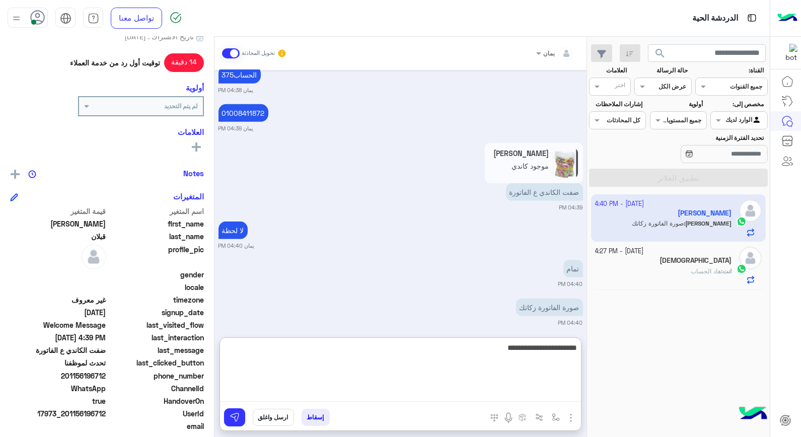
type textarea "**********"
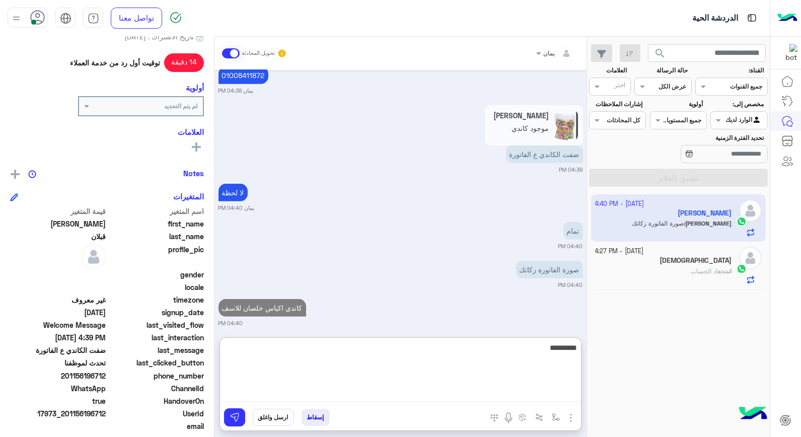
type textarea "**********"
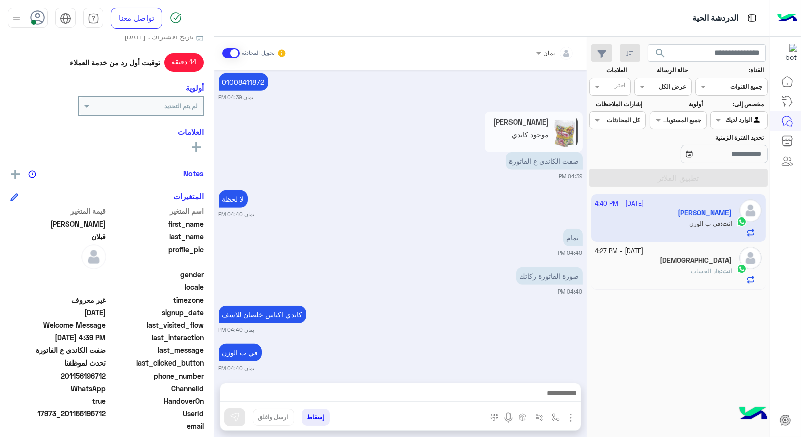
scroll to position [1095, 0]
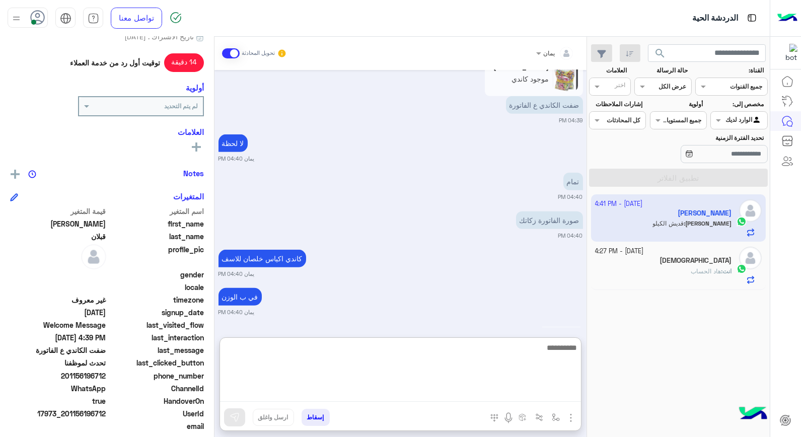
click at [530, 398] on textarea at bounding box center [400, 371] width 361 height 60
type textarea "****"
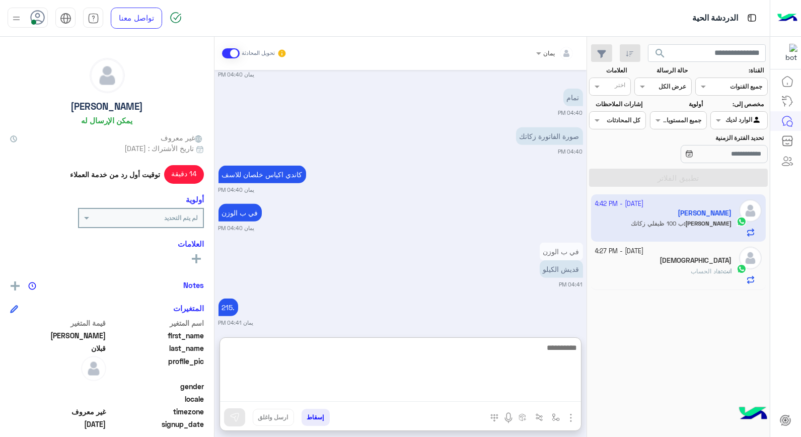
scroll to position [1217, 0]
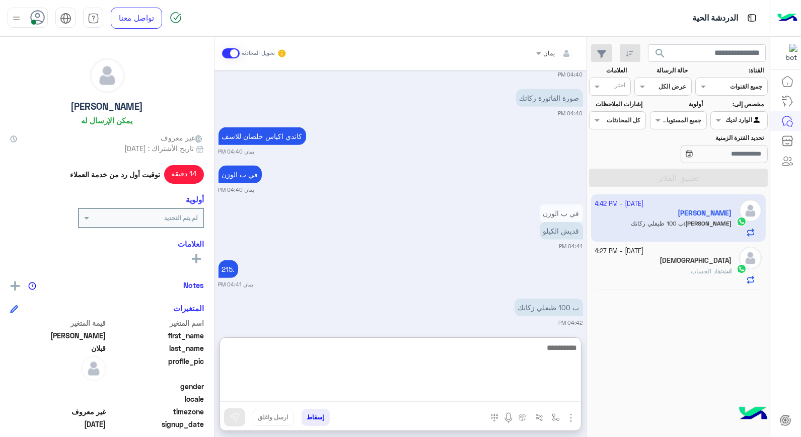
click at [501, 351] on textarea at bounding box center [400, 371] width 361 height 60
type textarea "****"
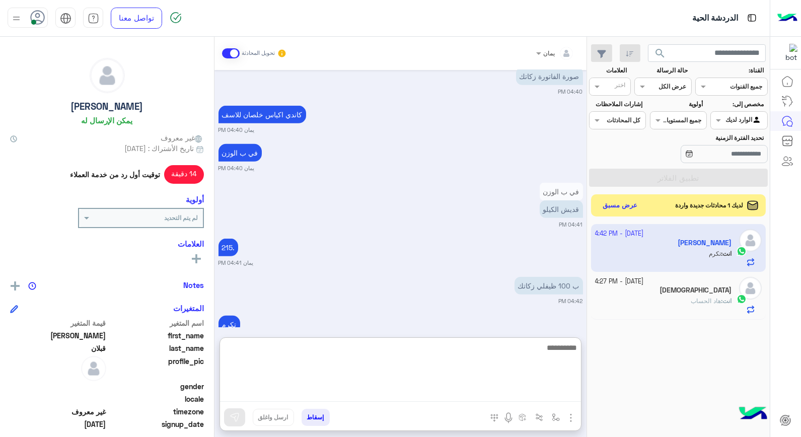
scroll to position [1255, 0]
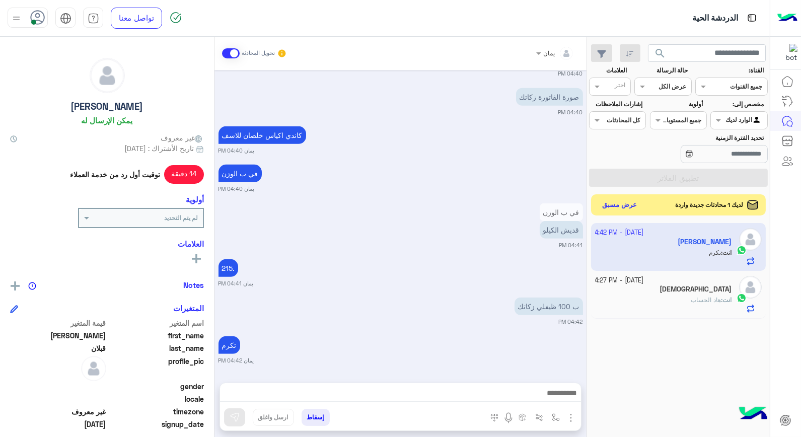
click at [618, 200] on button "عرض مسبق" at bounding box center [619, 205] width 42 height 14
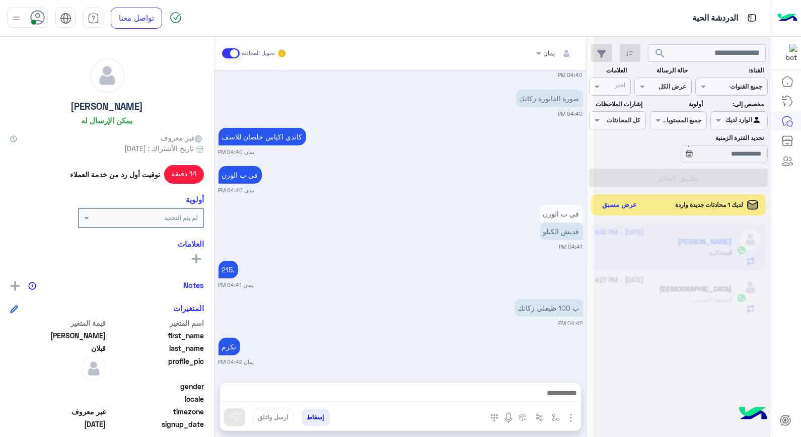
scroll to position [1210, 0]
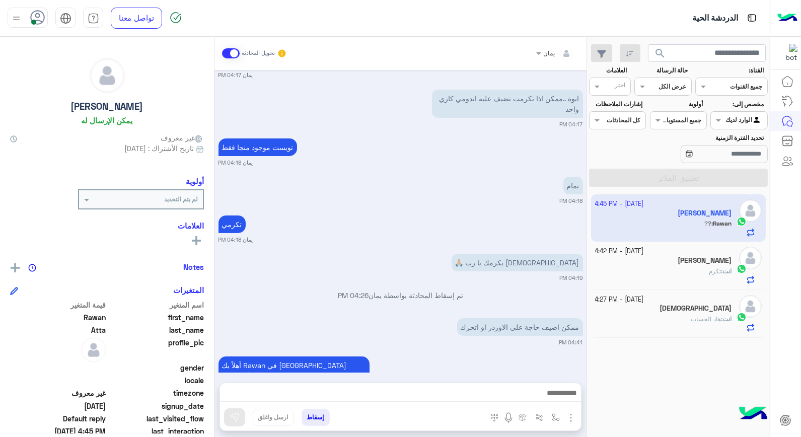
scroll to position [651, 0]
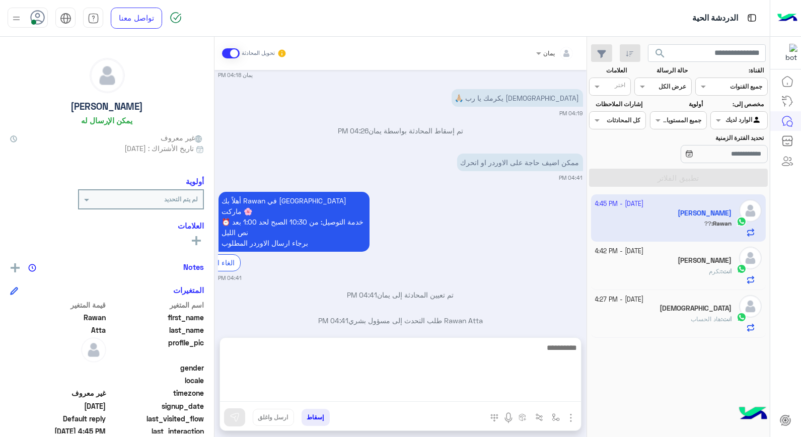
click at [443, 395] on textarea at bounding box center [400, 371] width 361 height 60
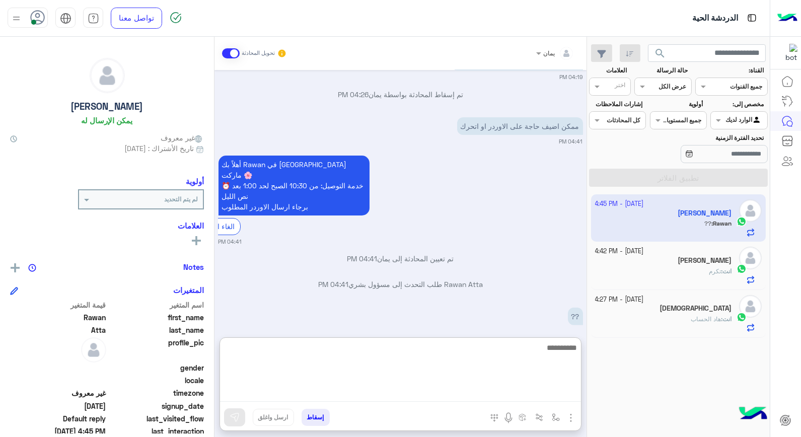
scroll to position [696, 0]
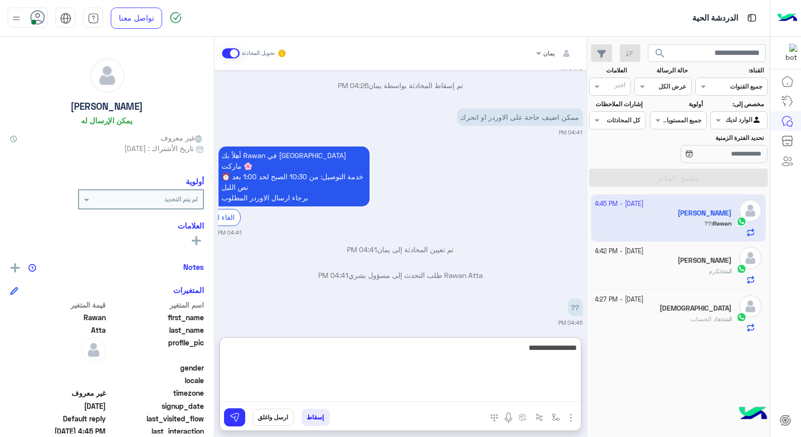
type textarea "**********"
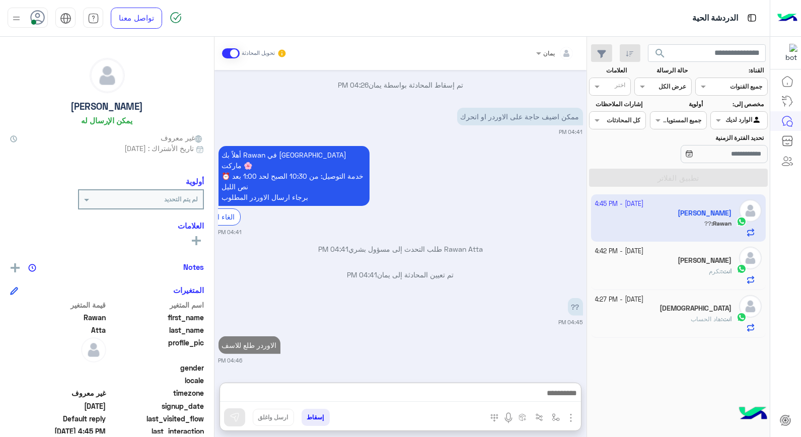
click at [650, 280] on div "انت : تكرم" at bounding box center [663, 276] width 137 height 18
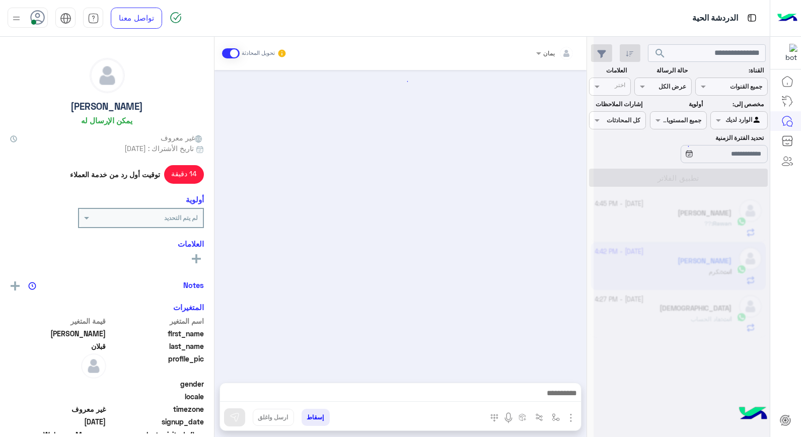
scroll to position [567, 0]
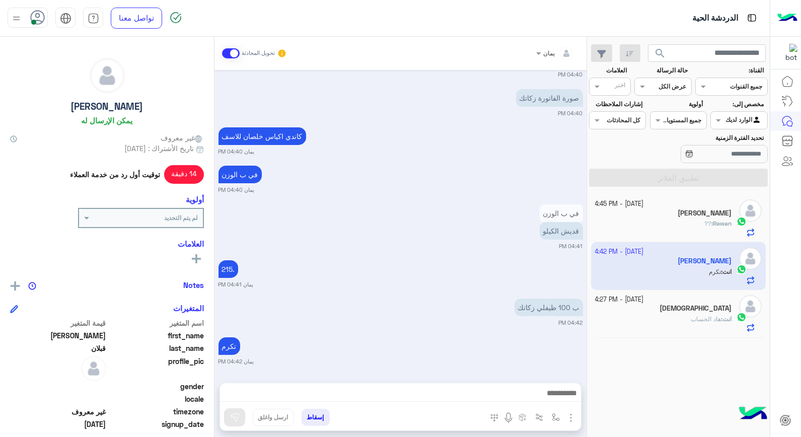
click at [690, 324] on p "انت : هاد الحساب" at bounding box center [710, 319] width 41 height 9
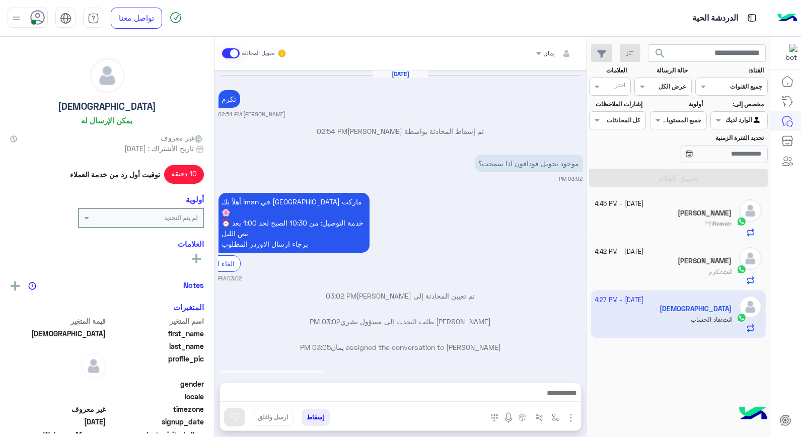
scroll to position [564, 0]
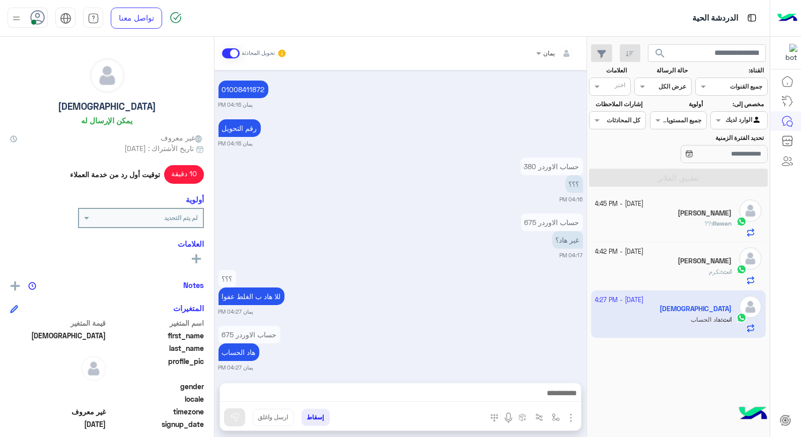
click at [665, 282] on div "انت : تكرم" at bounding box center [663, 276] width 137 height 18
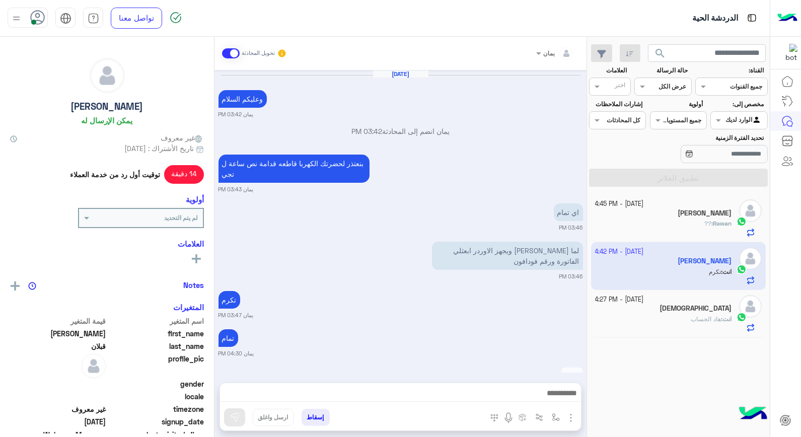
scroll to position [567, 0]
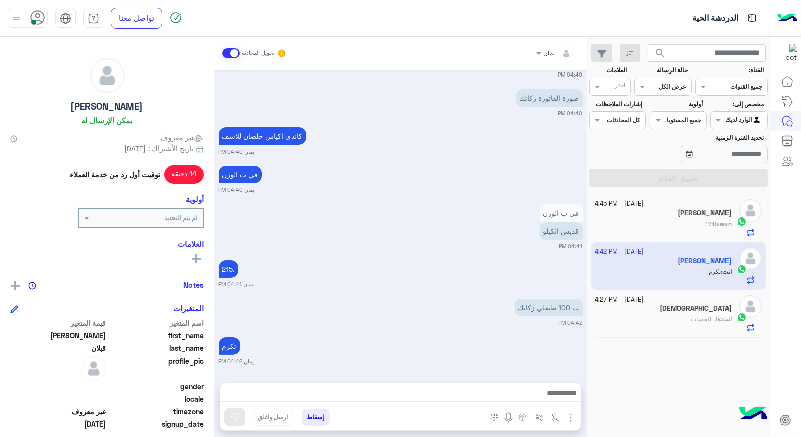
click at [690, 217] on div "Rawan Atta" at bounding box center [663, 214] width 137 height 11
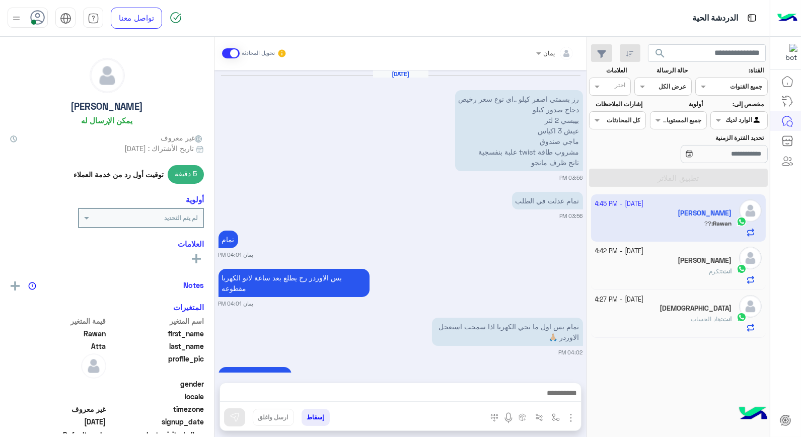
scroll to position [621, 0]
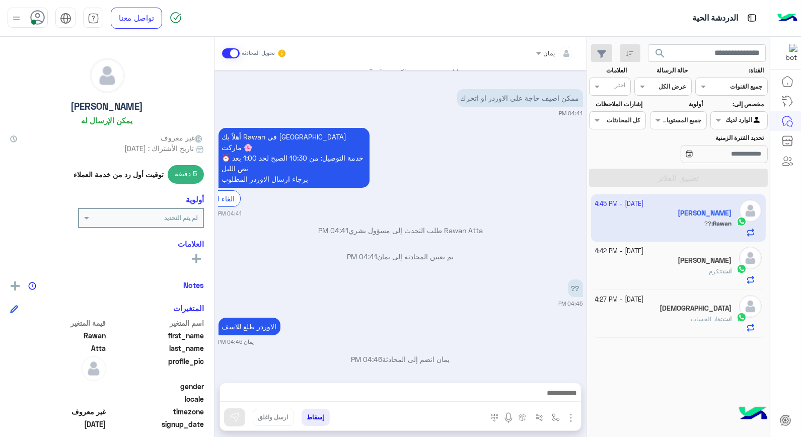
click at [313, 421] on button "إسقاط" at bounding box center [315, 417] width 28 height 17
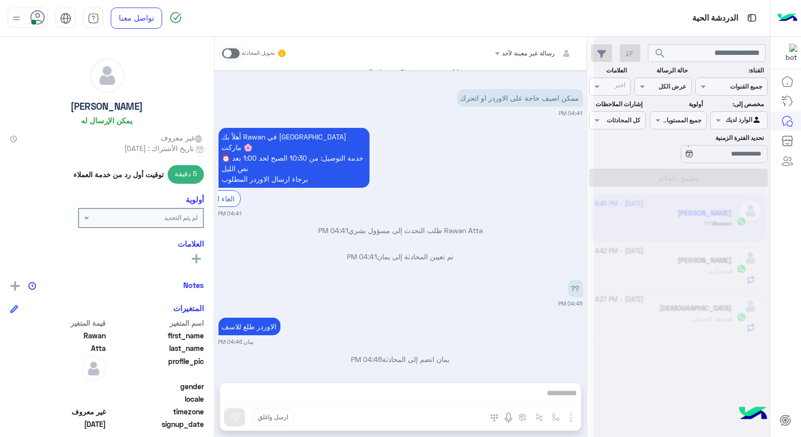
scroll to position [647, 0]
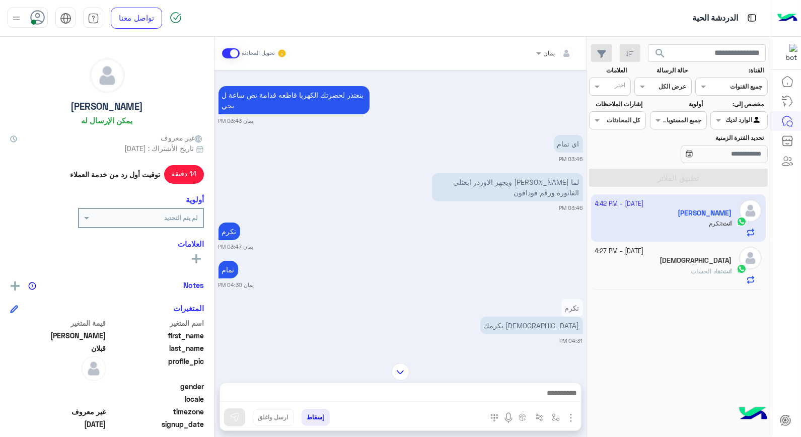
scroll to position [64, 0]
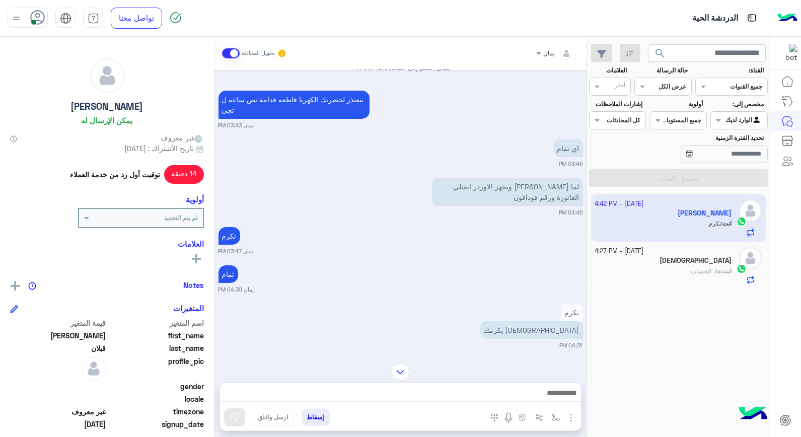
click at [670, 275] on div "انت : هاد الحساب" at bounding box center [663, 276] width 137 height 18
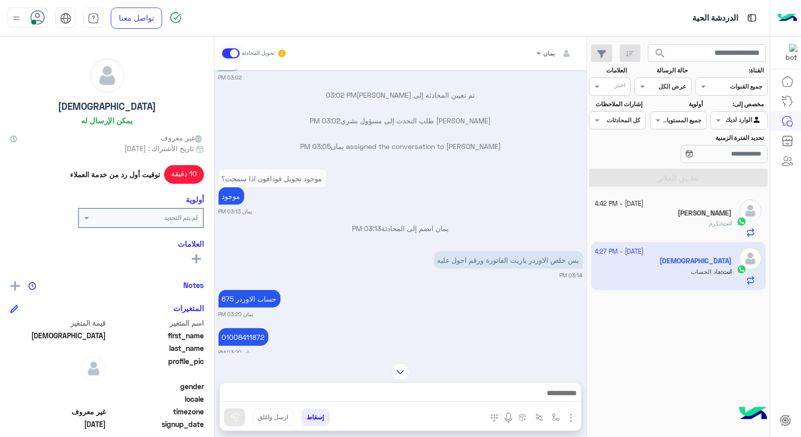
scroll to position [2264, 0]
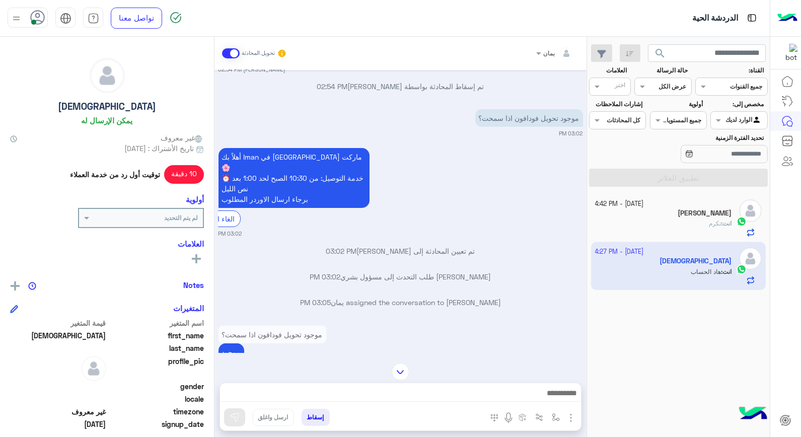
click at [651, 49] on button "search" at bounding box center [660, 55] width 25 height 22
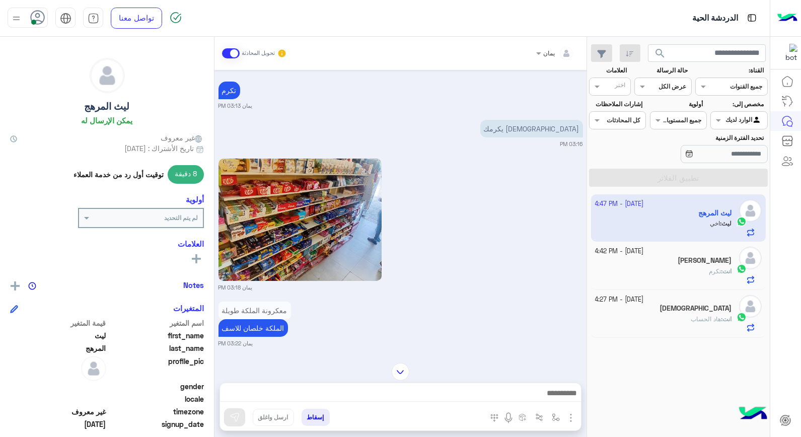
scroll to position [223, 0]
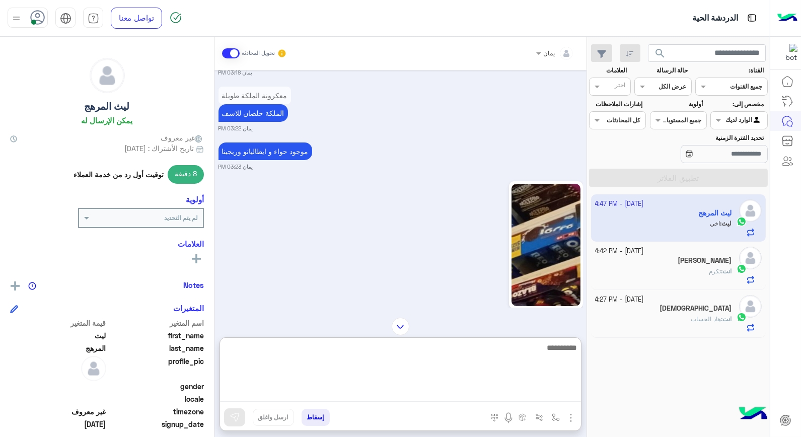
click at [473, 391] on textarea at bounding box center [400, 371] width 361 height 60
type textarea "**********"
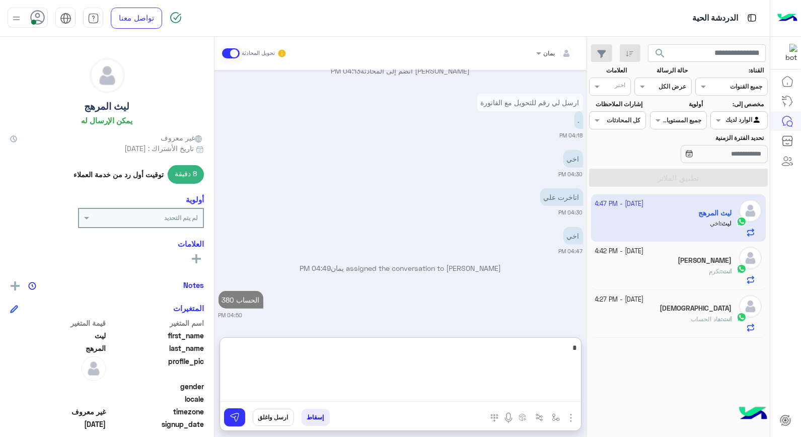
scroll to position [1728, 0]
type textarea "**********"
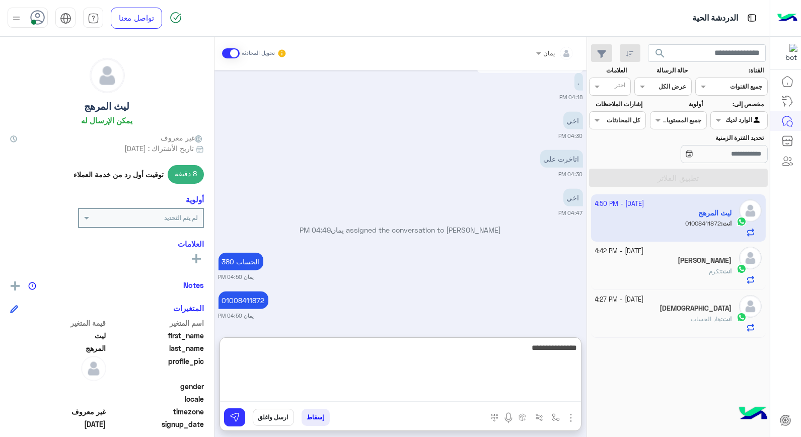
type textarea "**********"
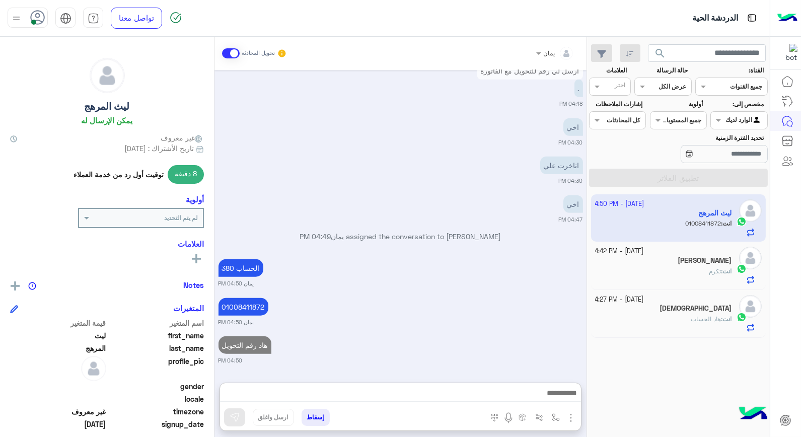
click at [742, 330] on div at bounding box center [750, 313] width 23 height 37
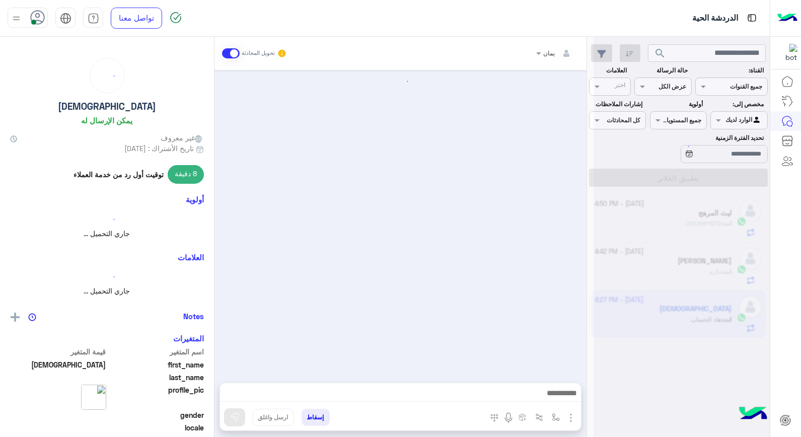
click at [716, 318] on div at bounding box center [681, 222] width 176 height 437
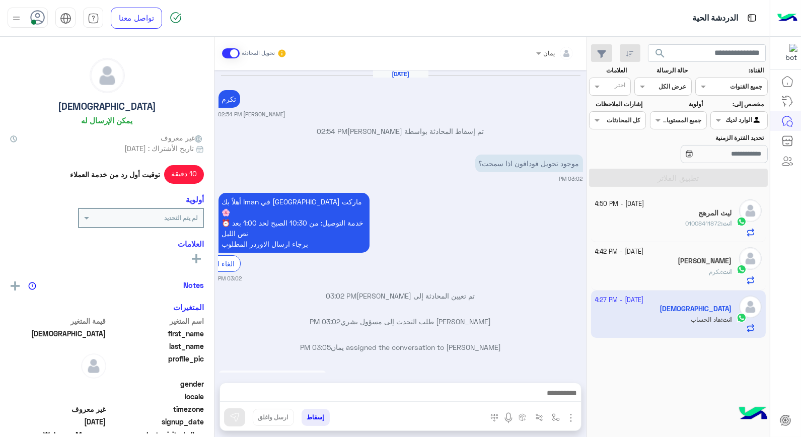
scroll to position [564, 0]
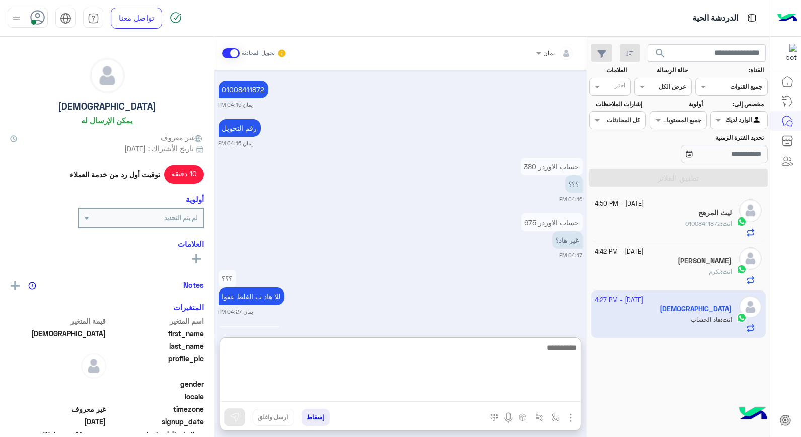
click at [472, 399] on textarea at bounding box center [400, 371] width 361 height 60
type textarea "**"
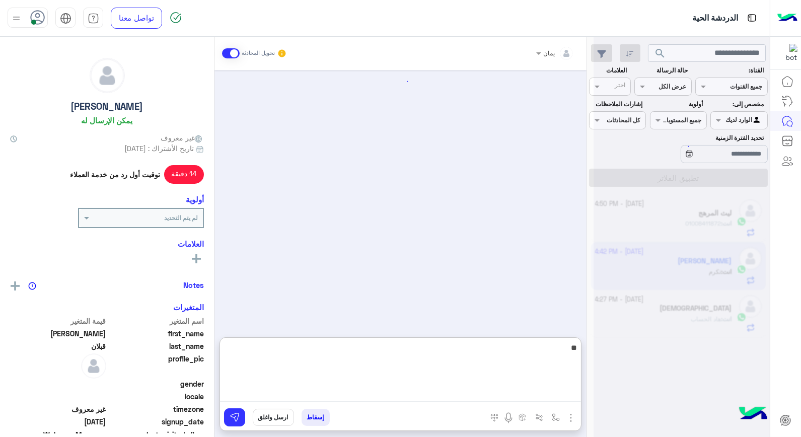
scroll to position [612, 0]
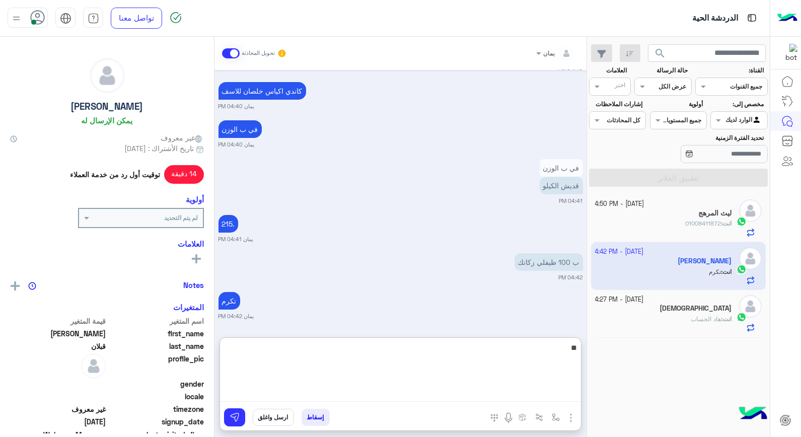
type textarea "*"
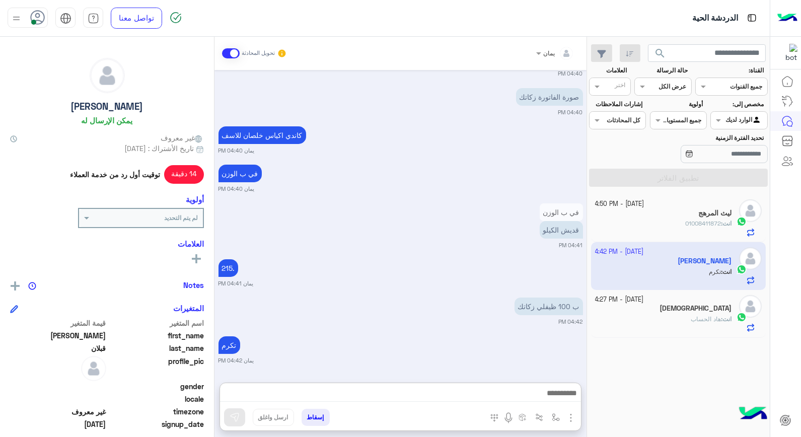
click at [731, 300] on div "4 October - 4:27 PM" at bounding box center [663, 300] width 137 height 10
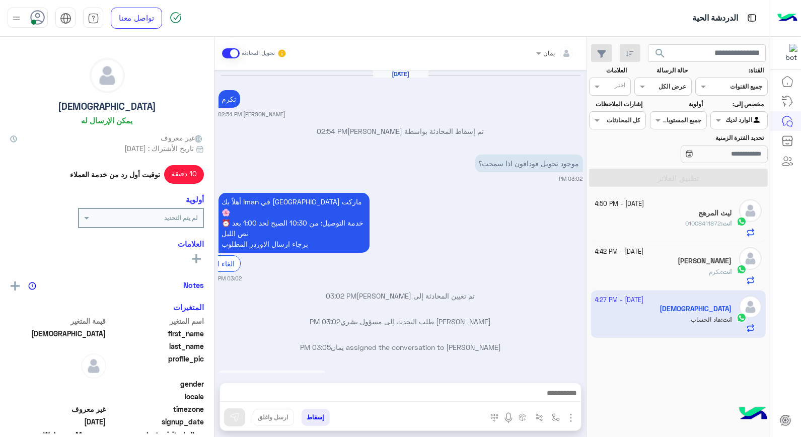
scroll to position [564, 0]
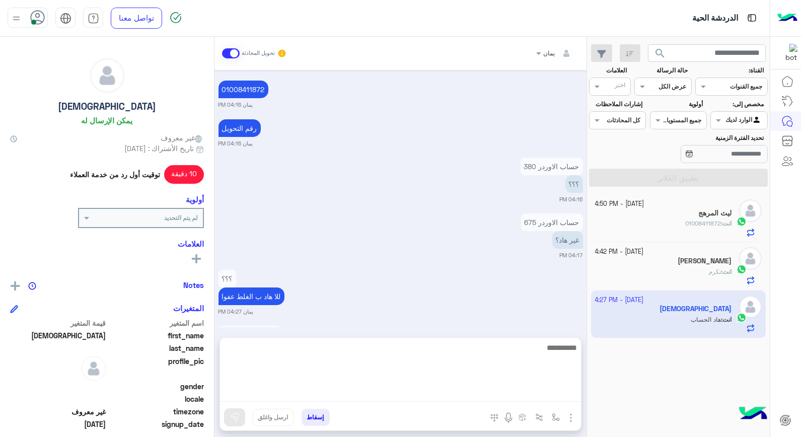
click at [461, 399] on textarea at bounding box center [400, 371] width 361 height 60
type textarea "**********"
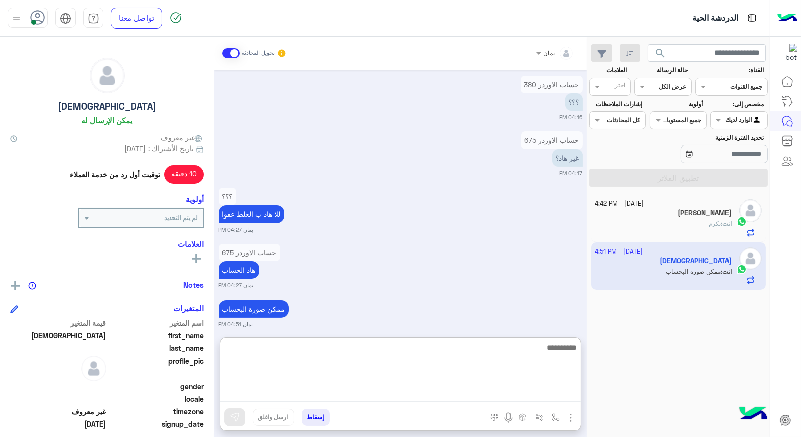
scroll to position [647, 0]
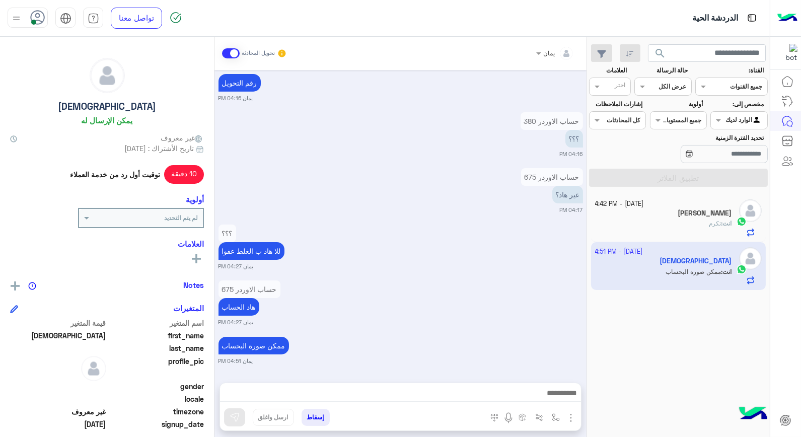
click at [683, 228] on div "انت : تكرم" at bounding box center [663, 228] width 137 height 18
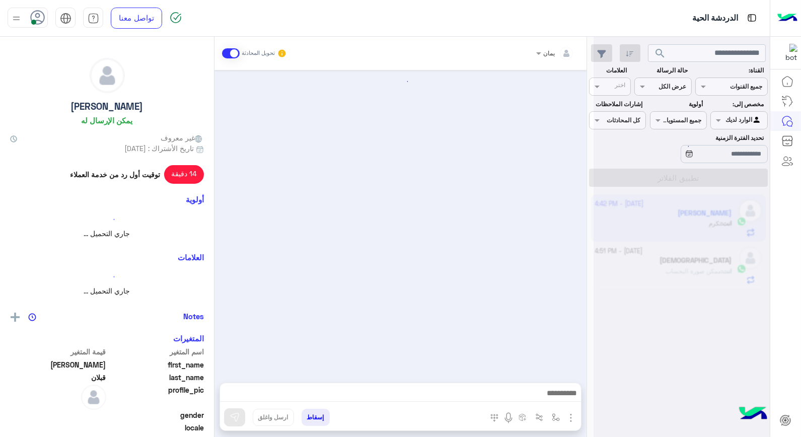
scroll to position [567, 0]
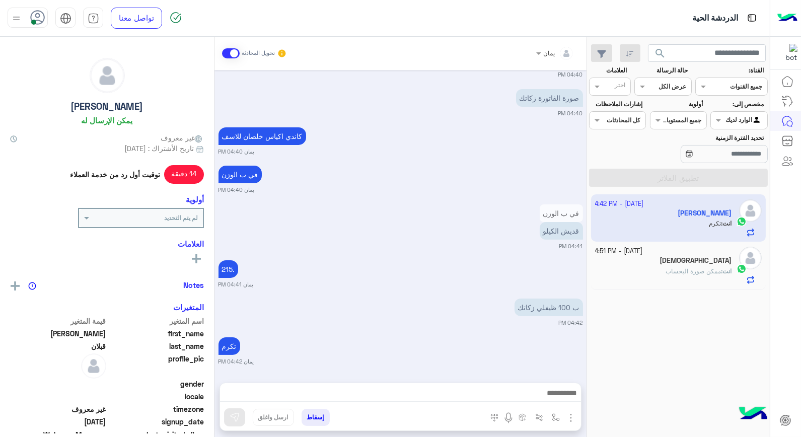
click at [656, 270] on div "انت : ممكن صورة البحساب" at bounding box center [663, 276] width 137 height 18
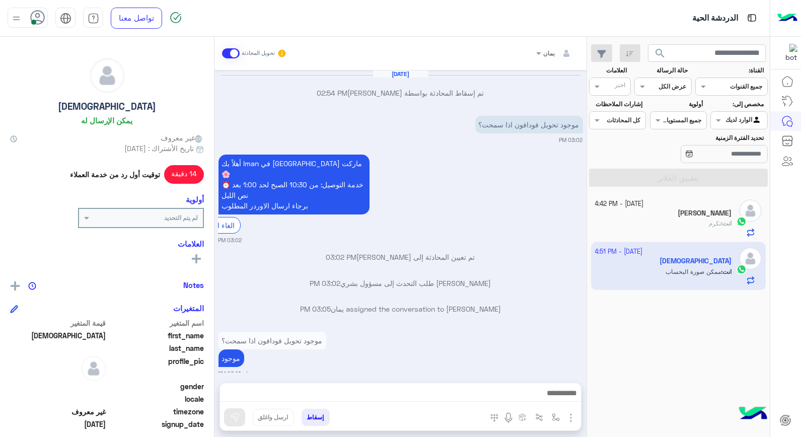
scroll to position [564, 0]
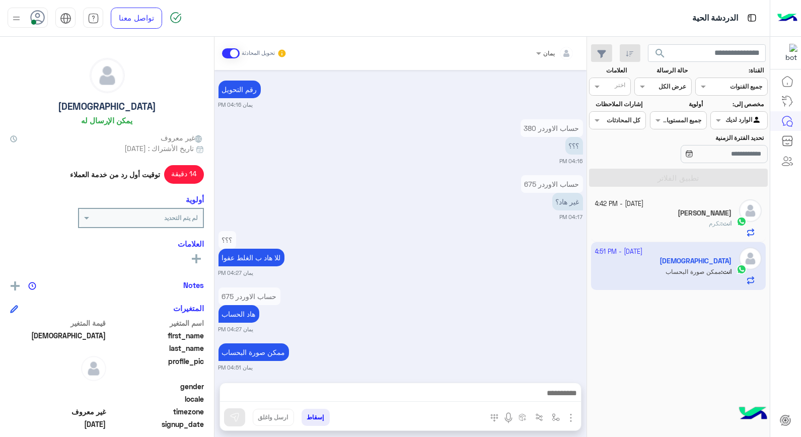
click at [655, 49] on span "search" at bounding box center [660, 53] width 12 height 12
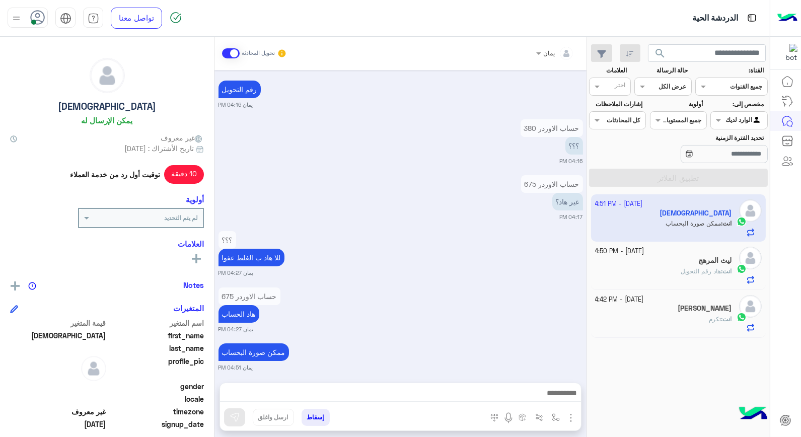
click at [647, 274] on div "انت : هاد رقم التحويل" at bounding box center [663, 276] width 137 height 18
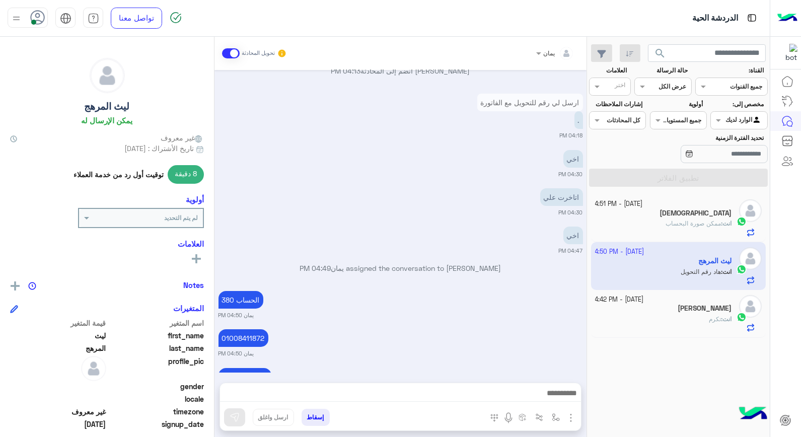
scroll to position [591, 0]
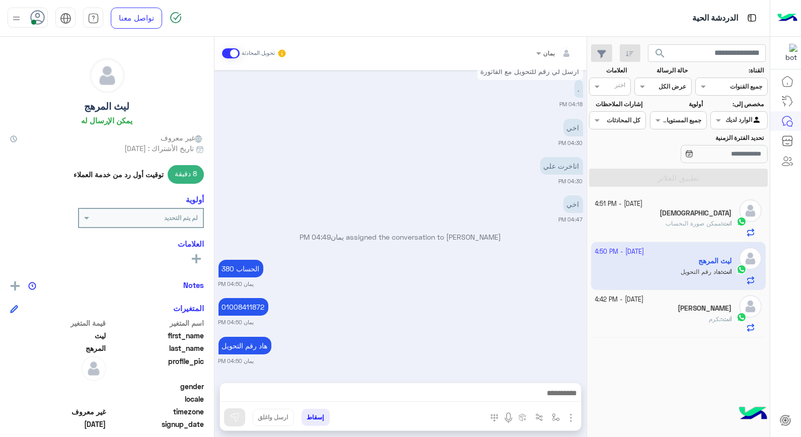
click at [653, 53] on button "search" at bounding box center [660, 55] width 25 height 22
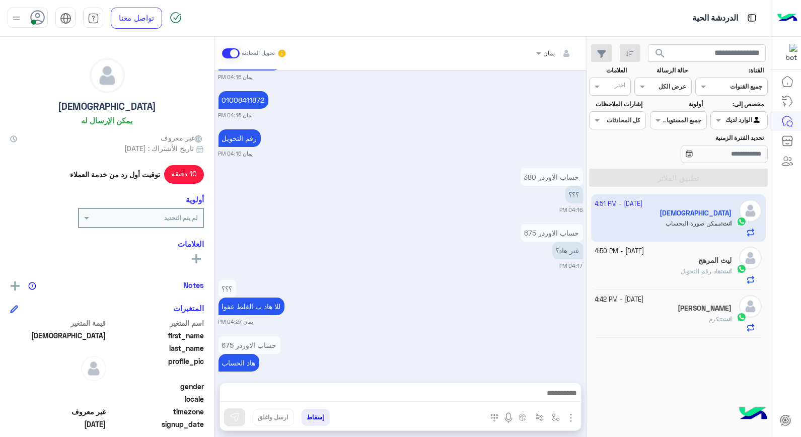
scroll to position [564, 0]
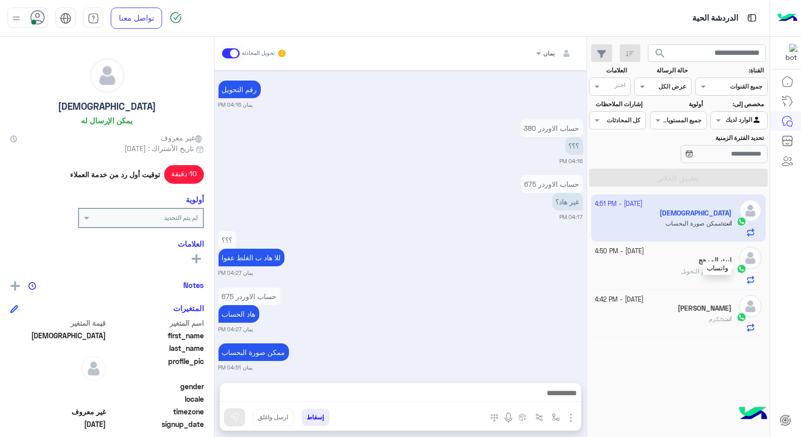
click at [744, 273] on img at bounding box center [741, 269] width 10 height 10
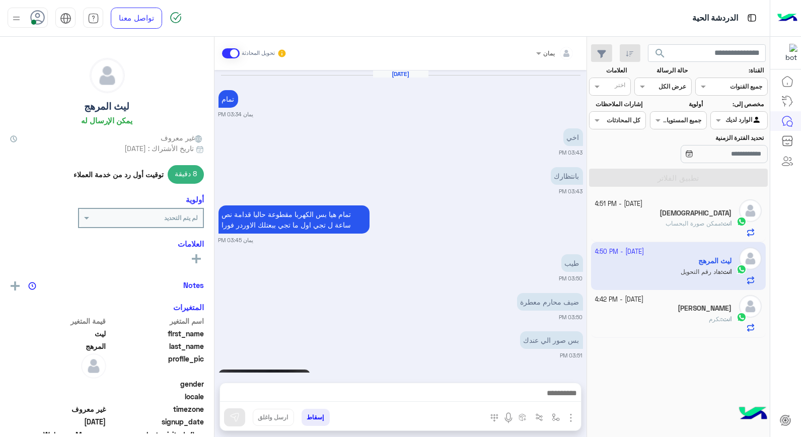
scroll to position [591, 0]
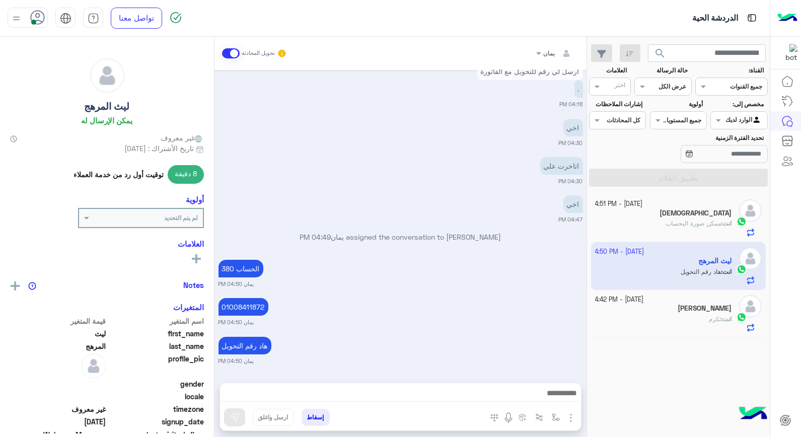
click at [667, 307] on div "[PERSON_NAME]" at bounding box center [663, 309] width 137 height 11
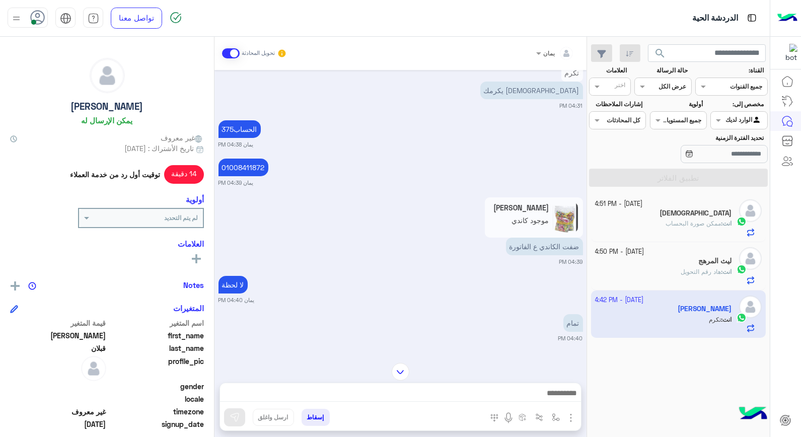
scroll to position [400, 0]
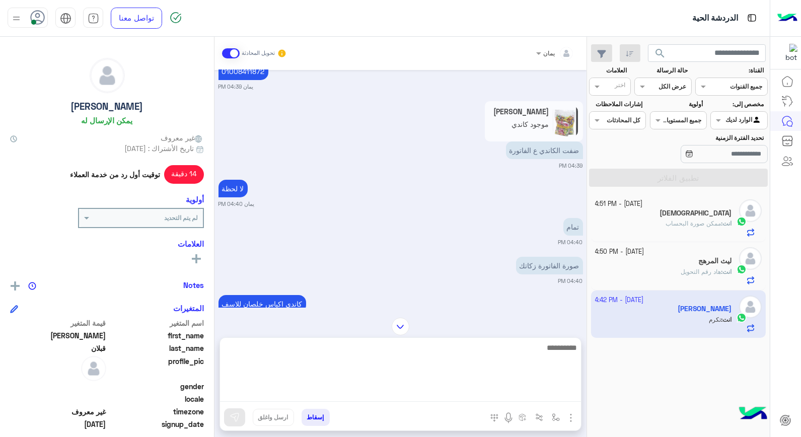
click at [474, 396] on textarea at bounding box center [400, 371] width 361 height 60
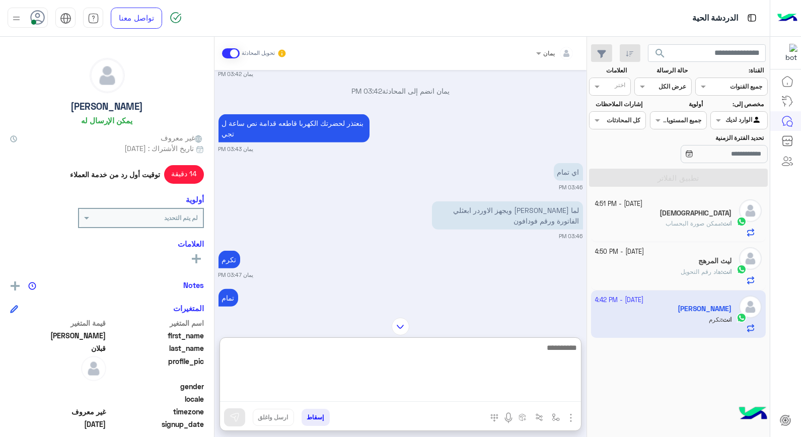
scroll to position [1454, 0]
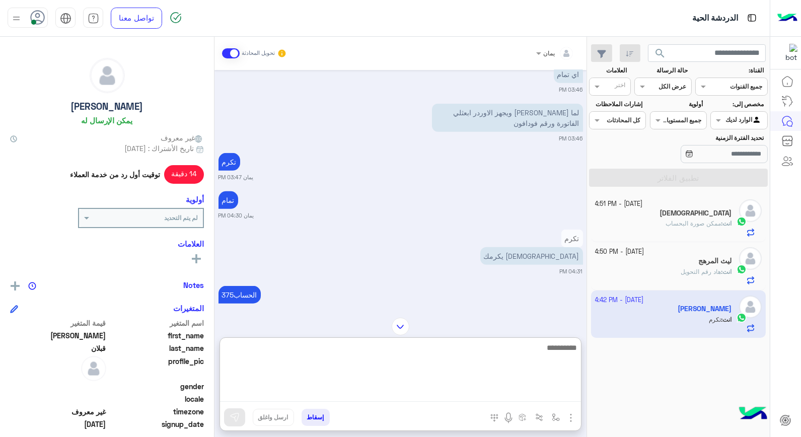
click at [489, 363] on textarea at bounding box center [400, 371] width 361 height 60
type textarea "**********"
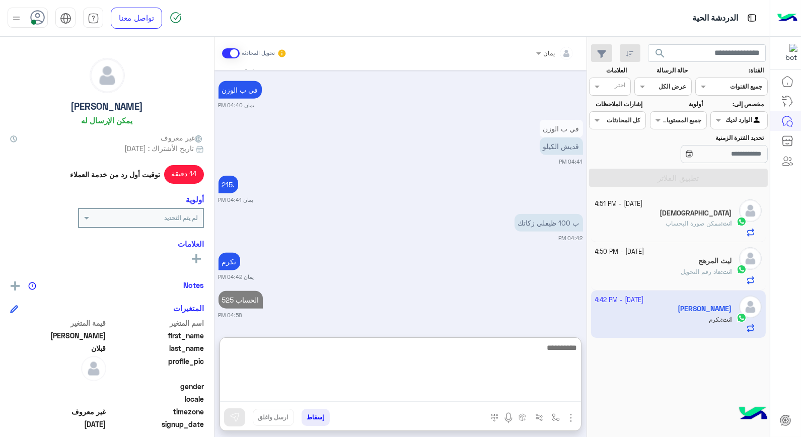
scroll to position [1960, 0]
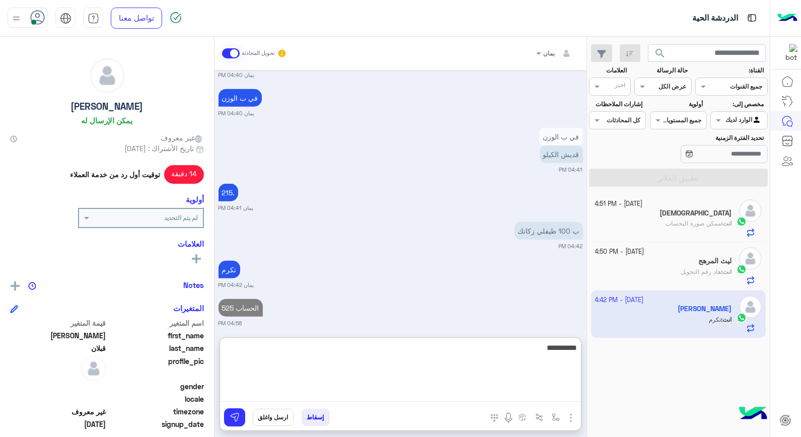
type textarea "**********"
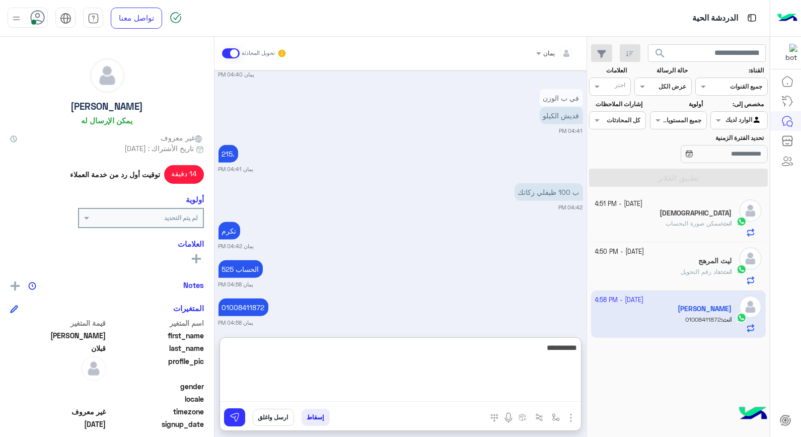
type textarea "**********"
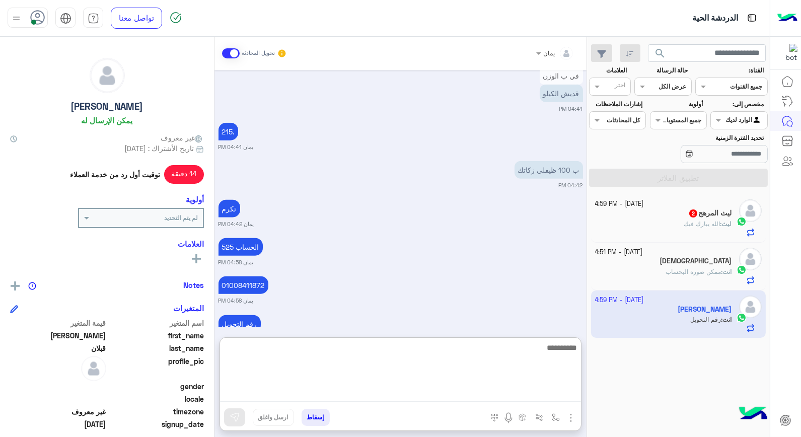
scroll to position [2037, 0]
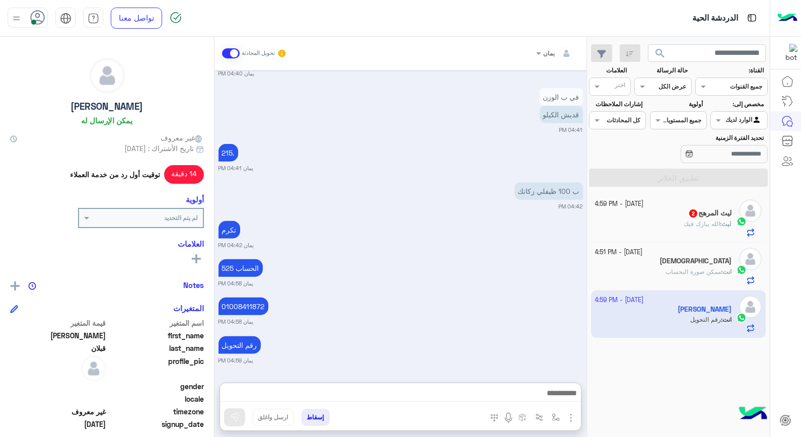
click at [628, 232] on div "ليث : الله يبارك فيك" at bounding box center [663, 228] width 137 height 18
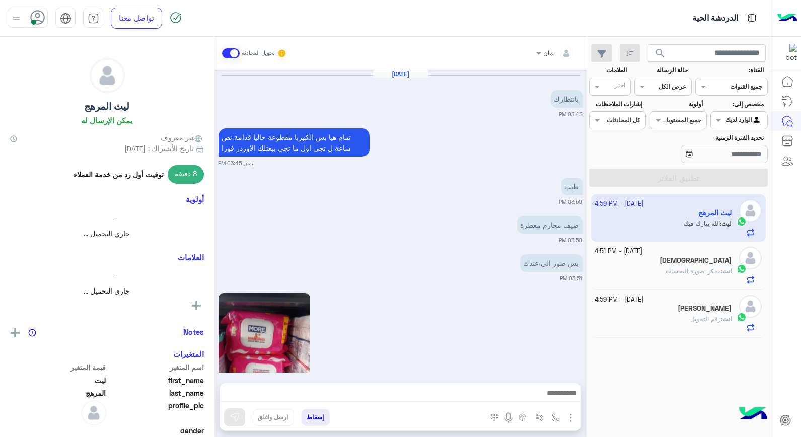
scroll to position [591, 0]
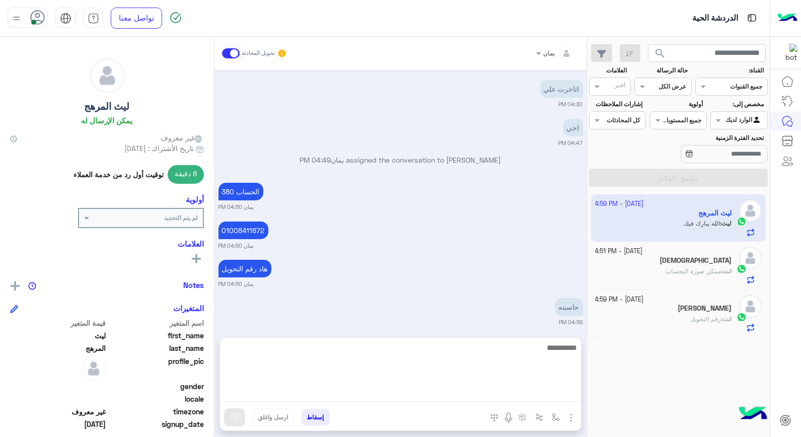
click at [451, 396] on textarea at bounding box center [400, 371] width 361 height 60
type textarea "****"
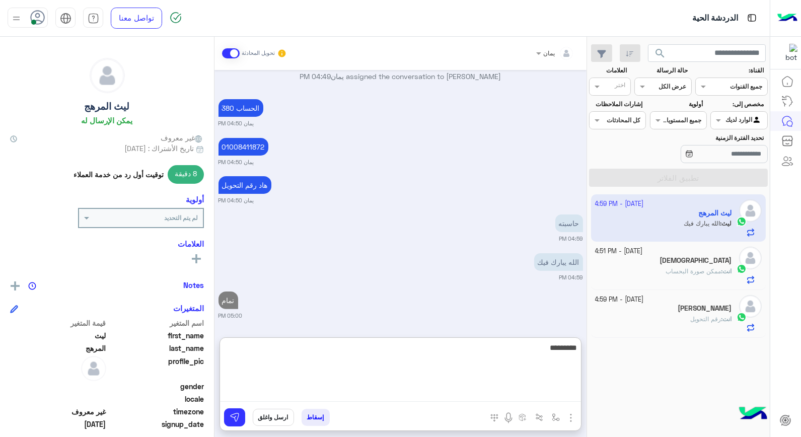
type textarea "**********"
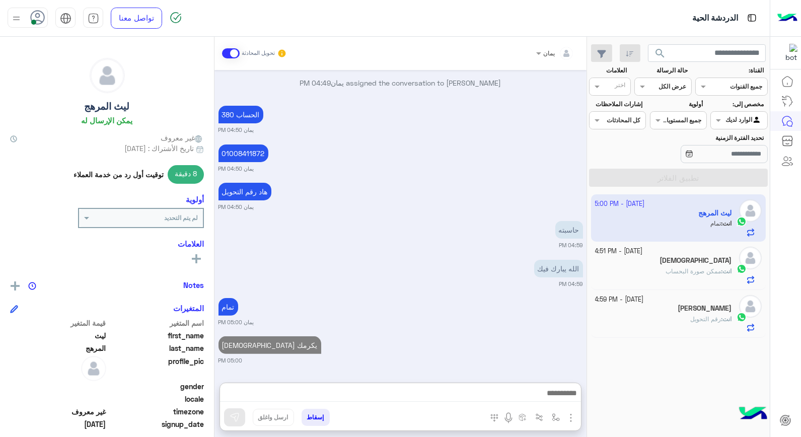
click at [318, 412] on button "إسقاط" at bounding box center [315, 417] width 28 height 17
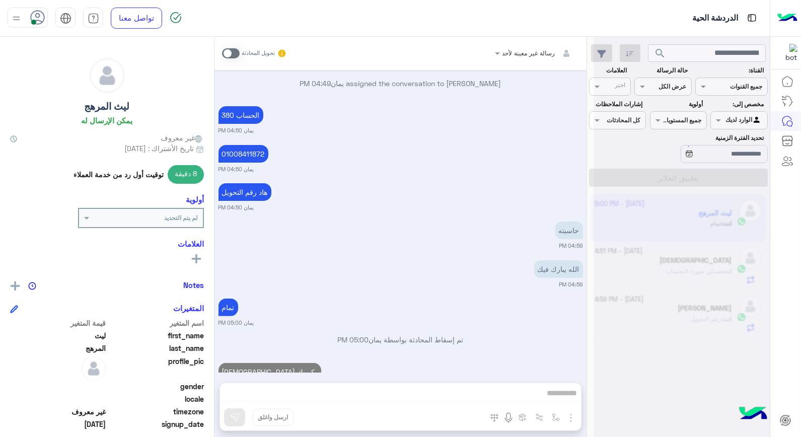
scroll to position [693, 0]
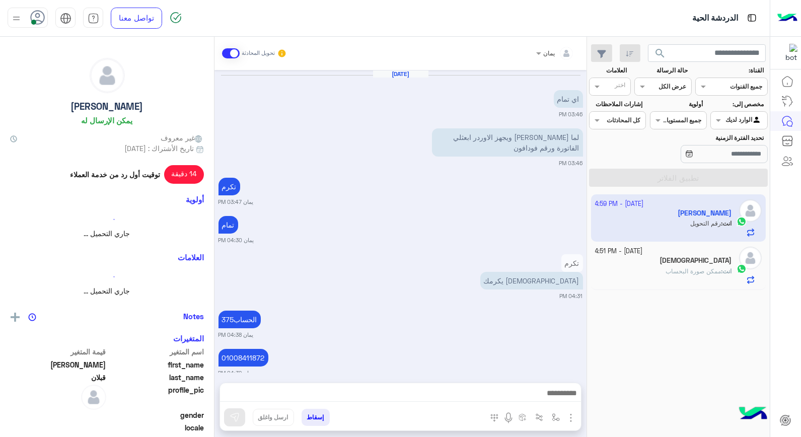
scroll to position [570, 0]
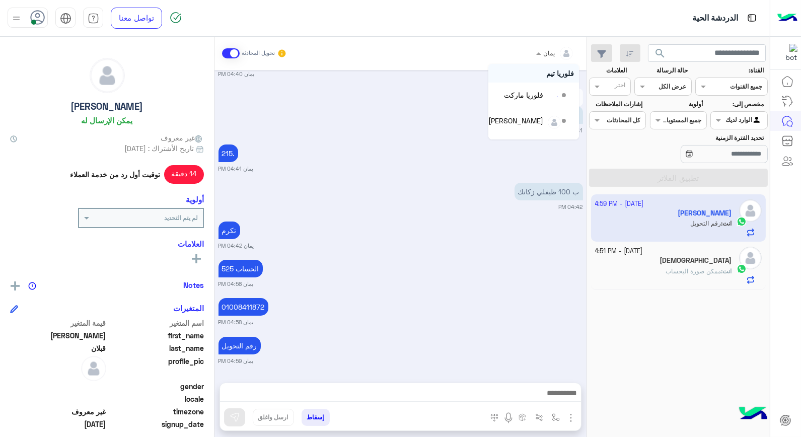
click at [542, 51] on span at bounding box center [537, 53] width 13 height 11
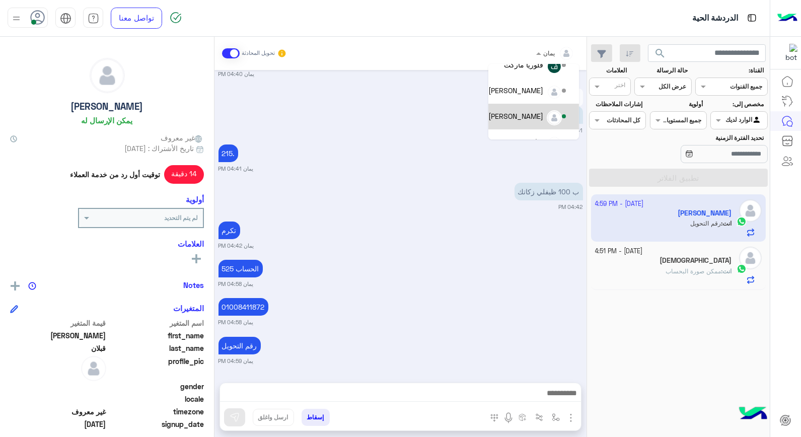
click at [540, 116] on div "[PERSON_NAME]" at bounding box center [515, 116] width 55 height 11
click at [540, 116] on p "قديش الكيلو" at bounding box center [560, 115] width 43 height 18
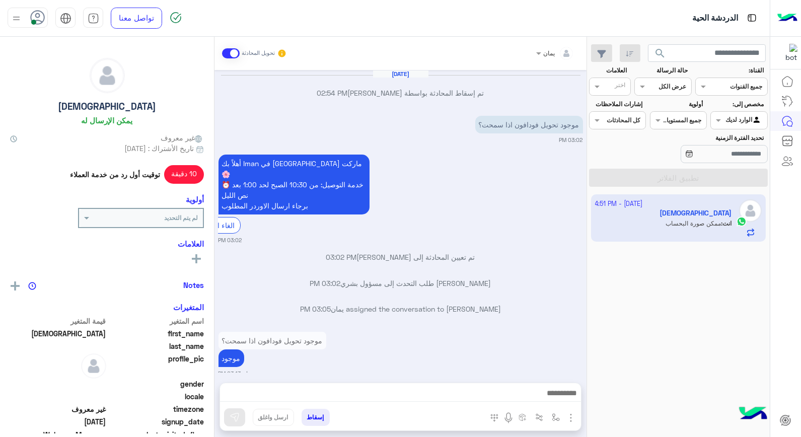
scroll to position [564, 0]
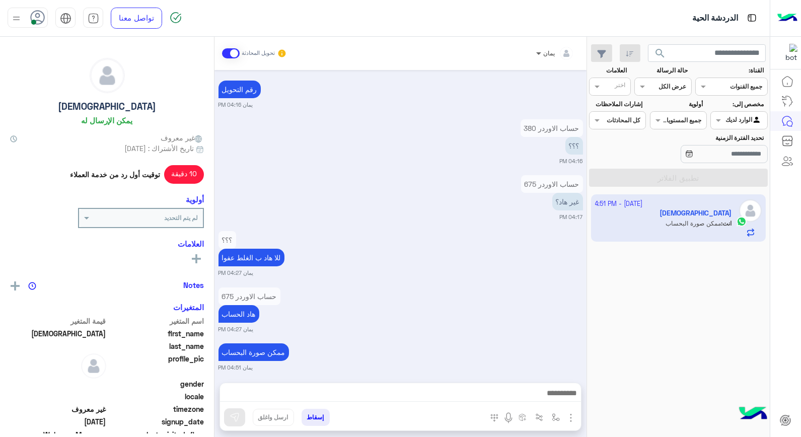
click at [542, 49] on span at bounding box center [537, 53] width 13 height 11
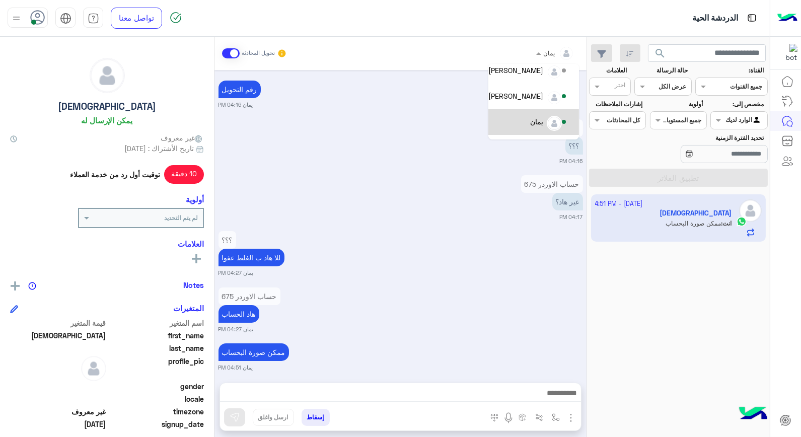
scroll to position [56, 0]
click at [541, 119] on div "[PERSON_NAME]" at bounding box center [515, 116] width 55 height 11
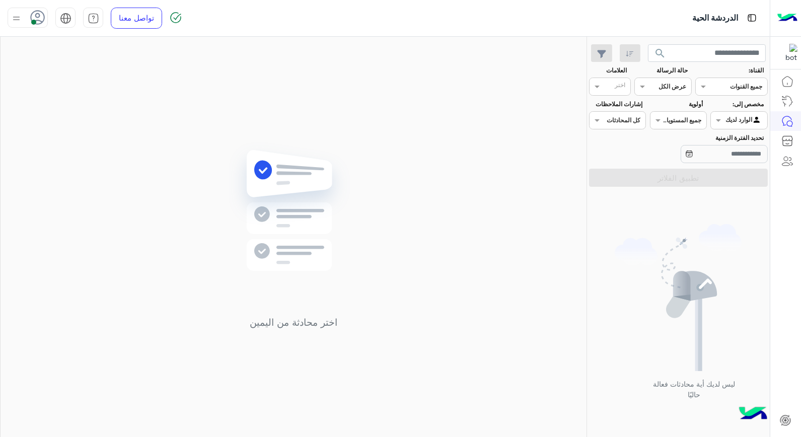
click at [26, 24] on div at bounding box center [28, 18] width 40 height 20
click at [65, 94] on label "وقت الراحة" at bounding box center [71, 99] width 110 height 18
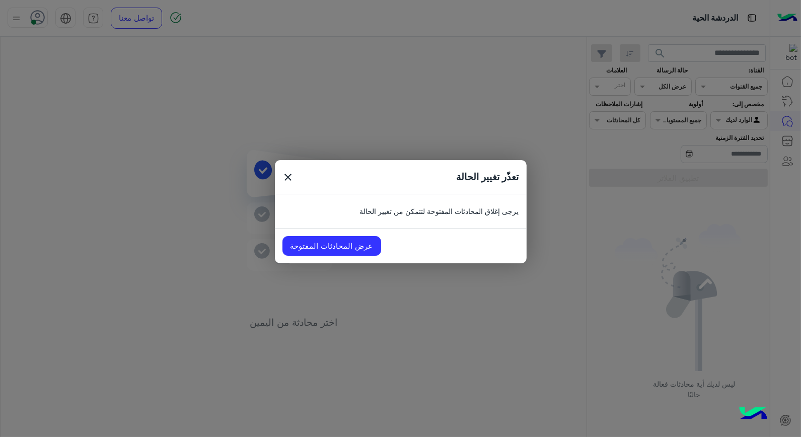
click at [210, 138] on modal-container "تعذّر تغيير الحالة close يرجى إغلاق المحادثات المفتوحة لتتمكن من تغيير الحالة ع…" at bounding box center [400, 218] width 801 height 437
click at [308, 245] on link "عرض المحادثات المفتوحة" at bounding box center [331, 246] width 99 height 20
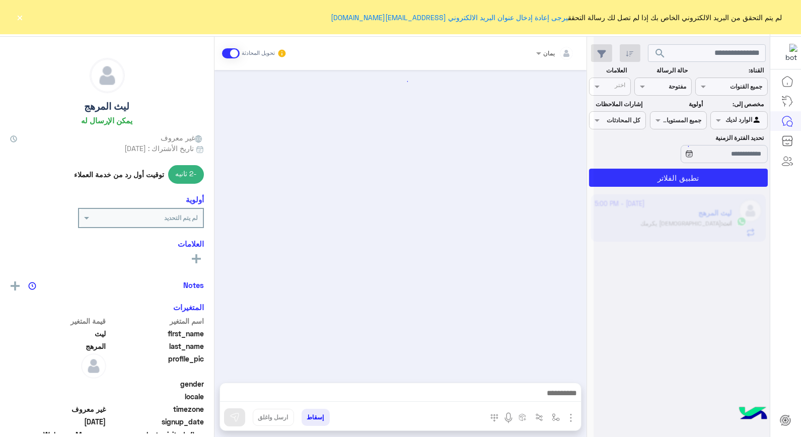
scroll to position [556, 0]
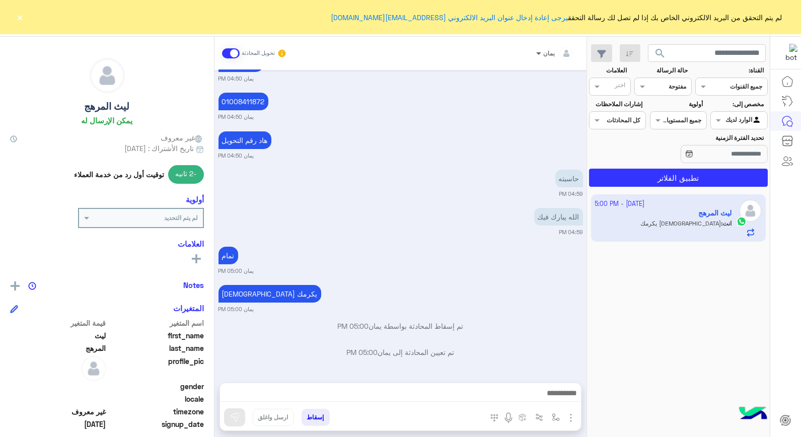
click at [536, 52] on span at bounding box center [537, 53] width 13 height 11
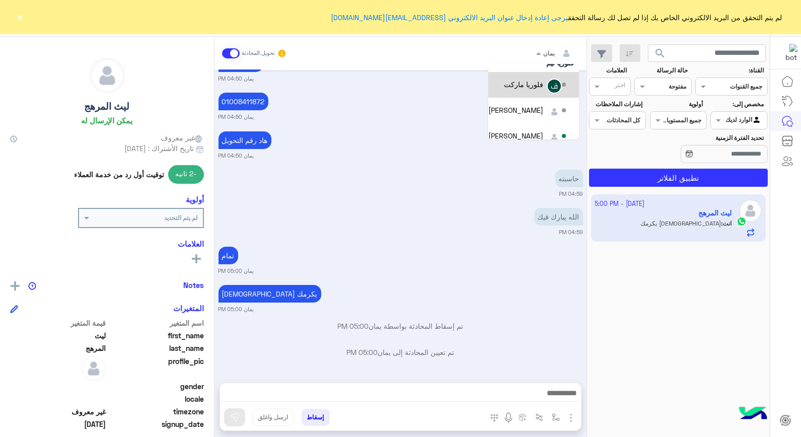
scroll to position [56, 0]
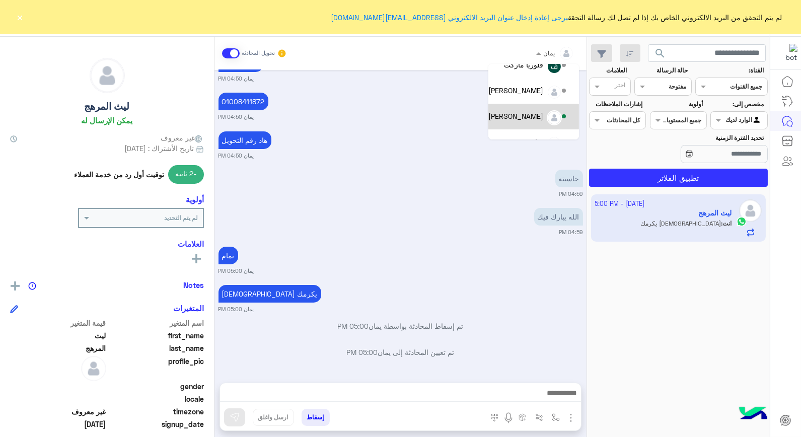
click at [531, 110] on div "[PERSON_NAME]" at bounding box center [528, 117] width 80 height 18
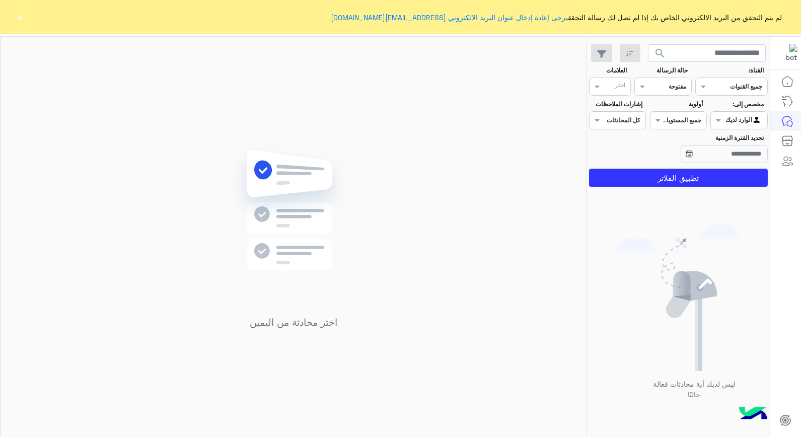
click at [16, 21] on button "×" at bounding box center [20, 17] width 10 height 10
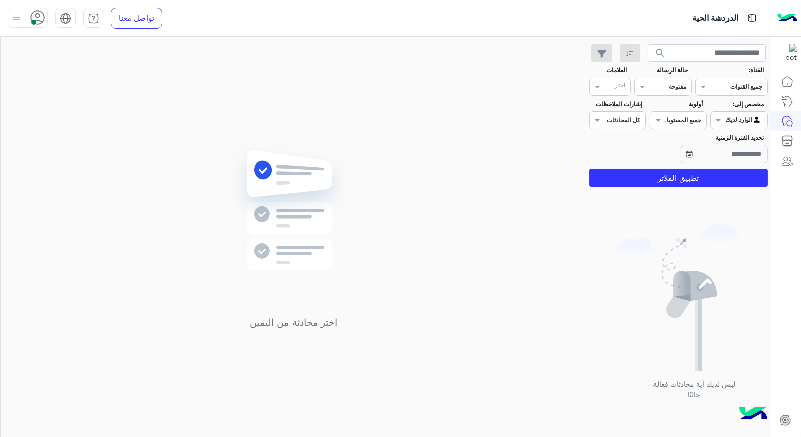
click at [20, 24] on div at bounding box center [16, 17] width 13 height 19
click at [33, 98] on label "وقت الراحة" at bounding box center [71, 99] width 110 height 18
click at [302, 148] on img at bounding box center [293, 225] width 145 height 167
click at [24, 19] on div at bounding box center [28, 18] width 40 height 20
click at [63, 74] on label "متصل" at bounding box center [71, 77] width 110 height 18
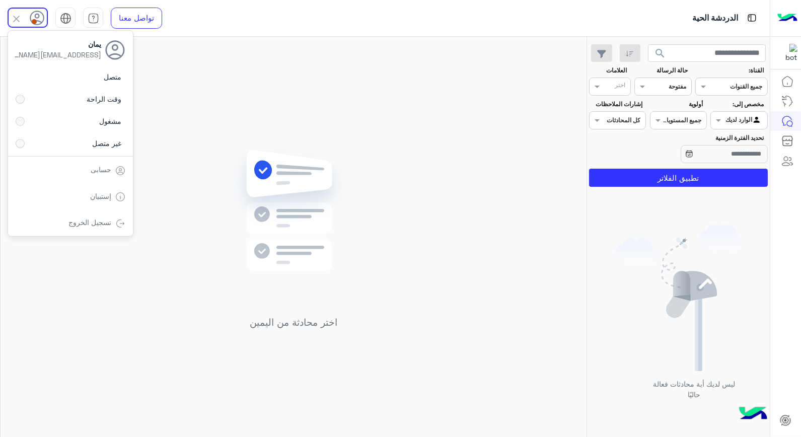
click at [178, 86] on div "اختر محادثة من اليمين" at bounding box center [294, 239] width 586 height 404
click at [27, 18] on div at bounding box center [28, 18] width 40 height 20
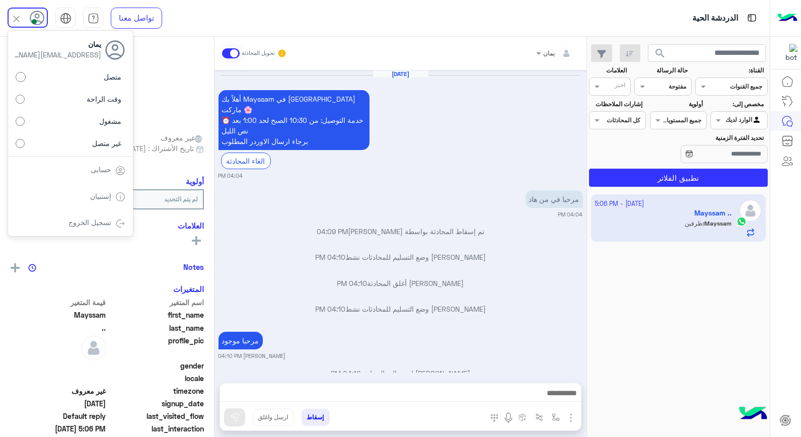
scroll to position [663, 0]
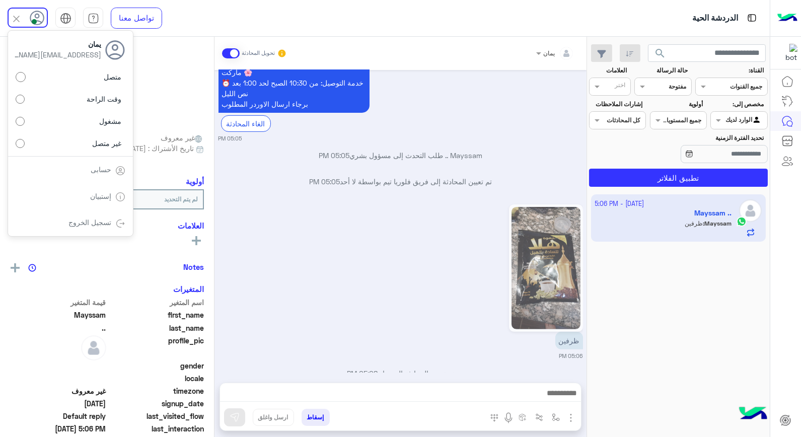
click at [397, 202] on div "ظرفين 05:06 PM" at bounding box center [400, 281] width 364 height 158
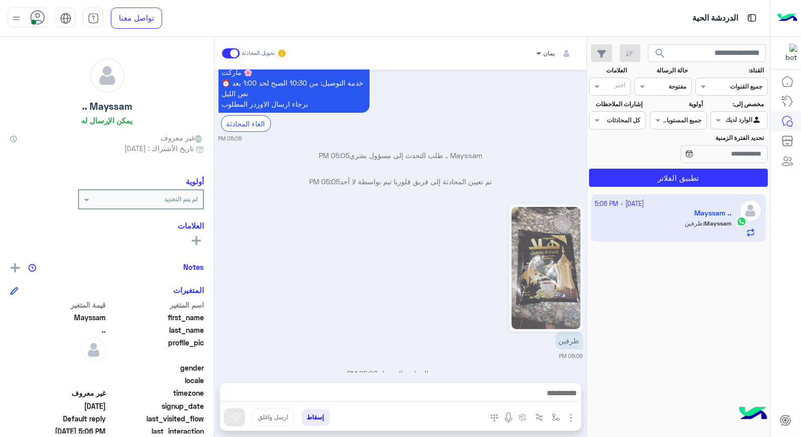
click at [536, 54] on span at bounding box center [537, 53] width 13 height 11
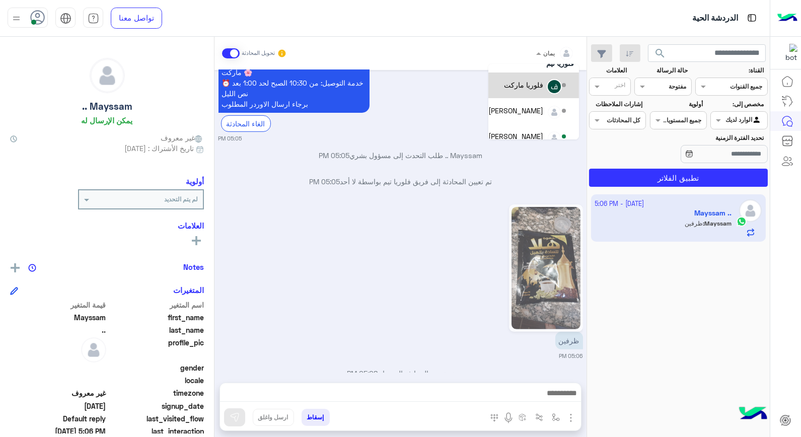
scroll to position [56, 0]
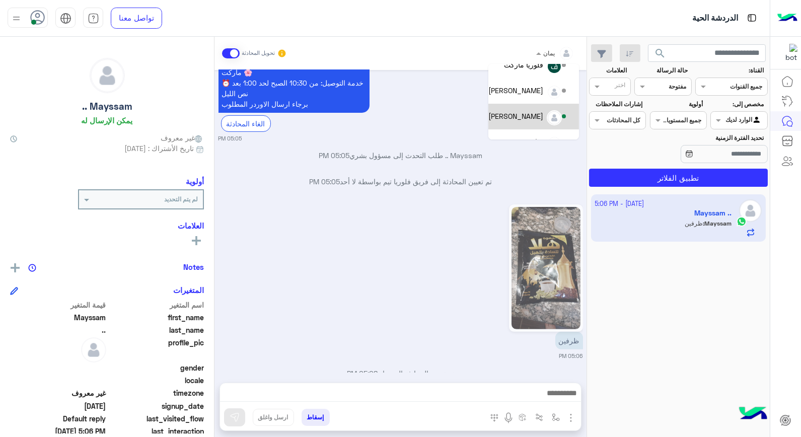
click at [543, 118] on div "[PERSON_NAME]" at bounding box center [528, 117] width 80 height 18
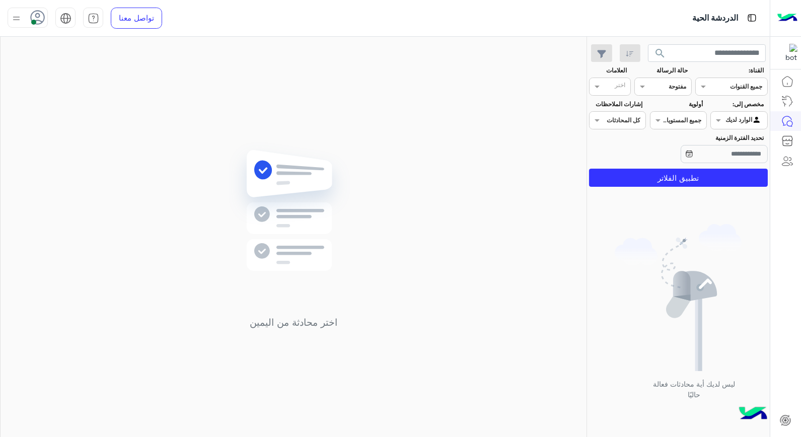
click at [14, 17] on img at bounding box center [16, 18] width 13 height 13
click at [81, 101] on label "وقت الراحة" at bounding box center [71, 99] width 110 height 18
click at [170, 110] on div "اختر محادثة من اليمين" at bounding box center [294, 239] width 586 height 404
click at [11, 16] on img at bounding box center [16, 18] width 13 height 13
click at [50, 83] on label "متصل" at bounding box center [71, 77] width 110 height 18
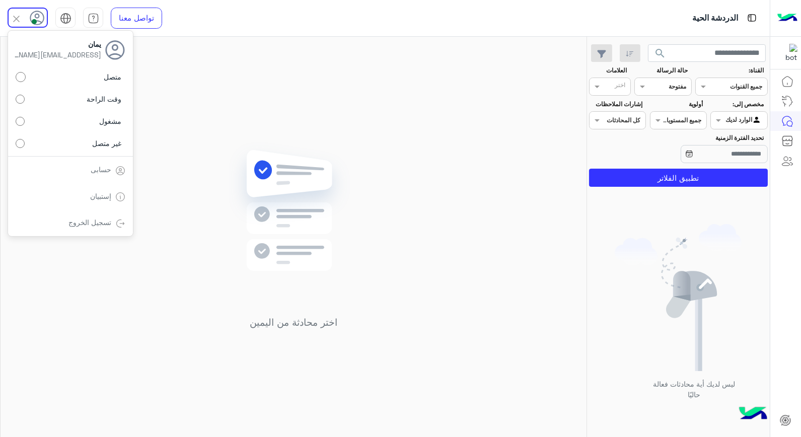
click at [324, 140] on div "اختر محادثة من اليمين" at bounding box center [294, 239] width 586 height 404
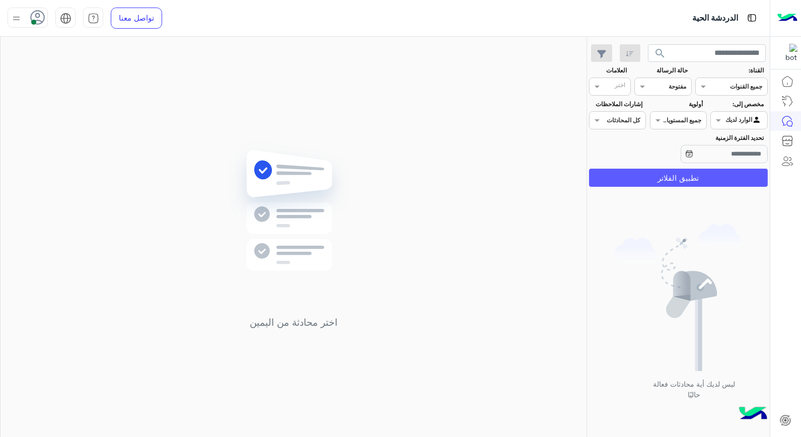
click at [640, 182] on button "تطبيق الفلاتر" at bounding box center [678, 178] width 179 height 18
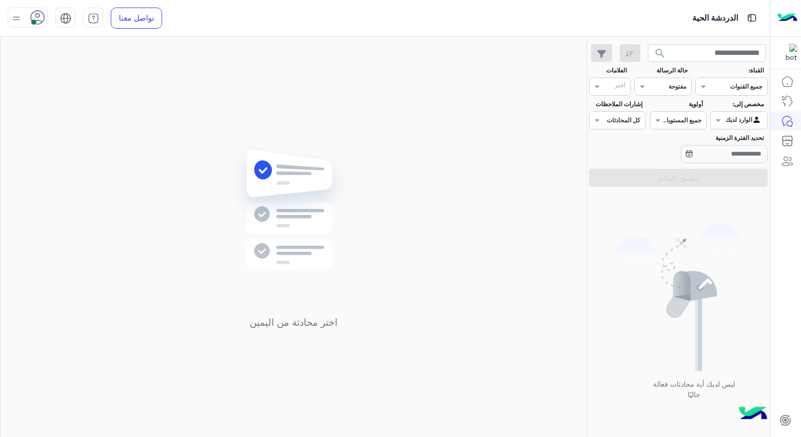
click at [655, 51] on span "search" at bounding box center [660, 53] width 12 height 12
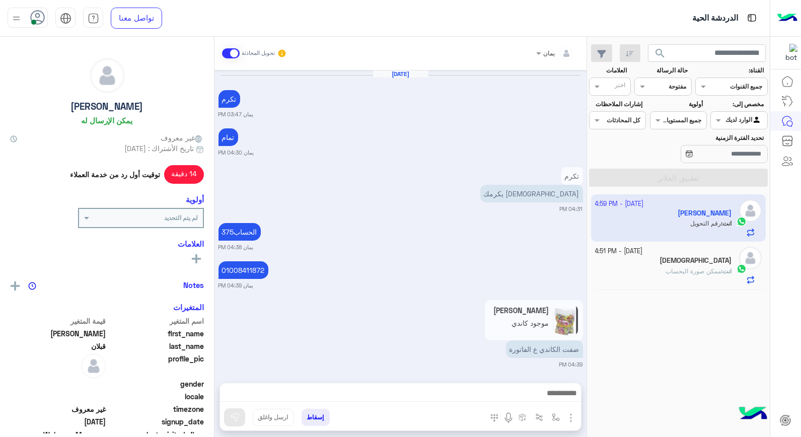
scroll to position [534, 0]
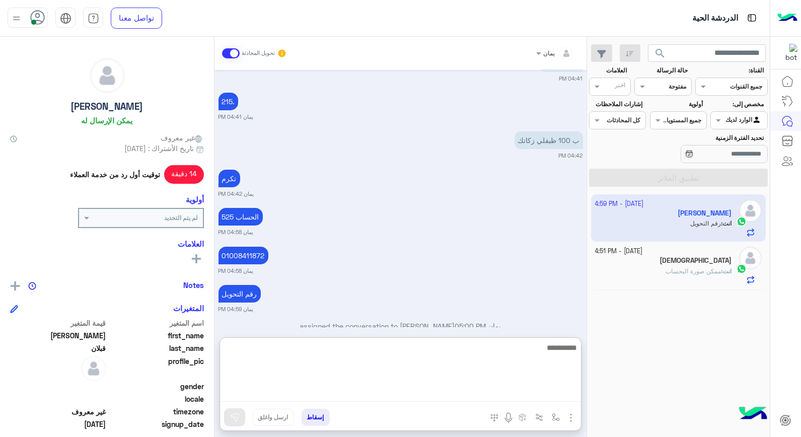
click at [430, 395] on textarea at bounding box center [400, 371] width 361 height 60
type textarea "**"
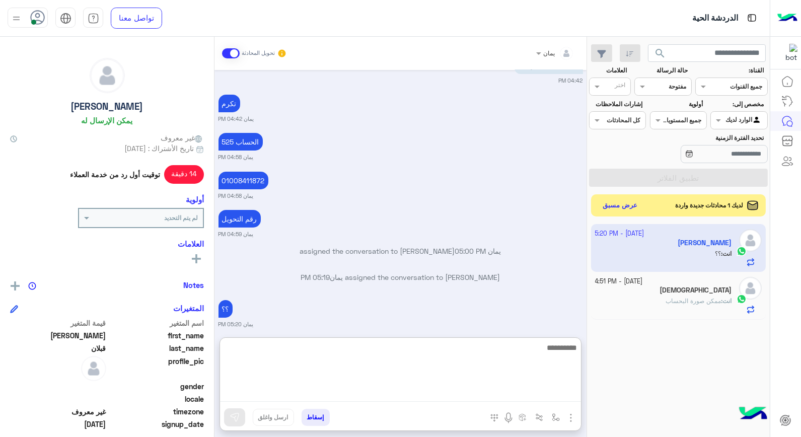
scroll to position [617, 0]
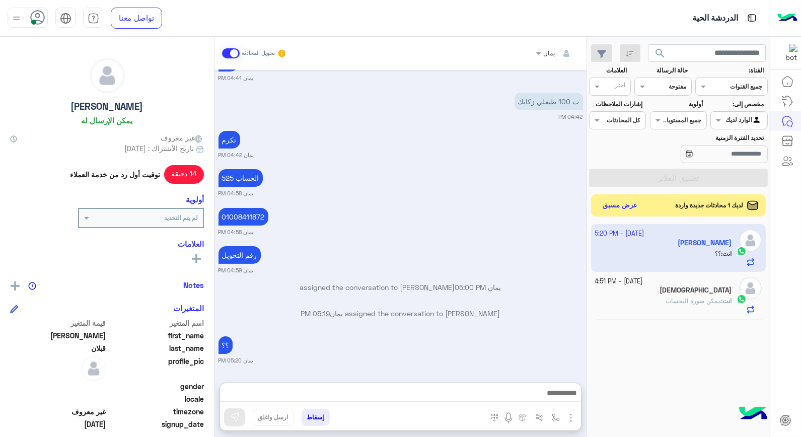
click at [624, 298] on div "انت : ممكن صورة البحساب" at bounding box center [663, 305] width 137 height 18
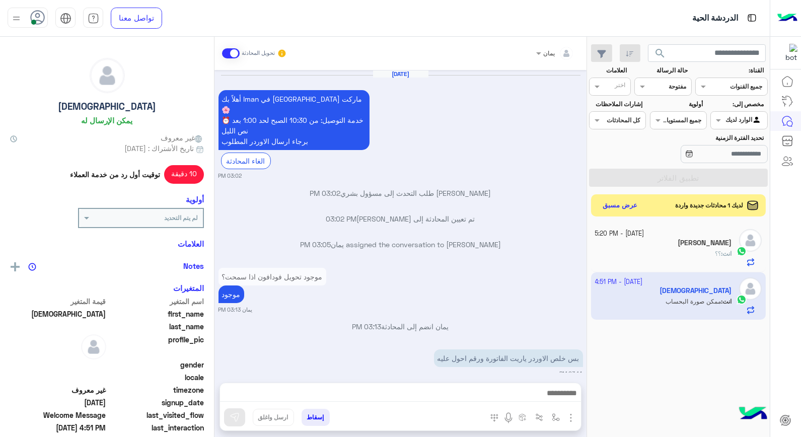
scroll to position [547, 0]
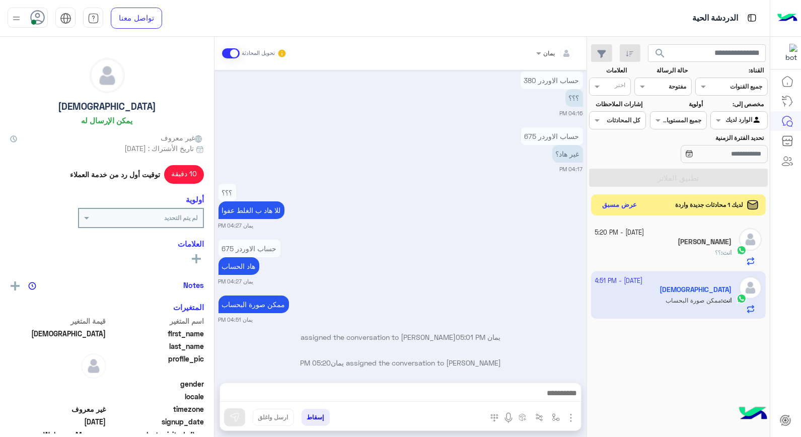
click at [628, 204] on button "عرض مسبق" at bounding box center [619, 205] width 42 height 14
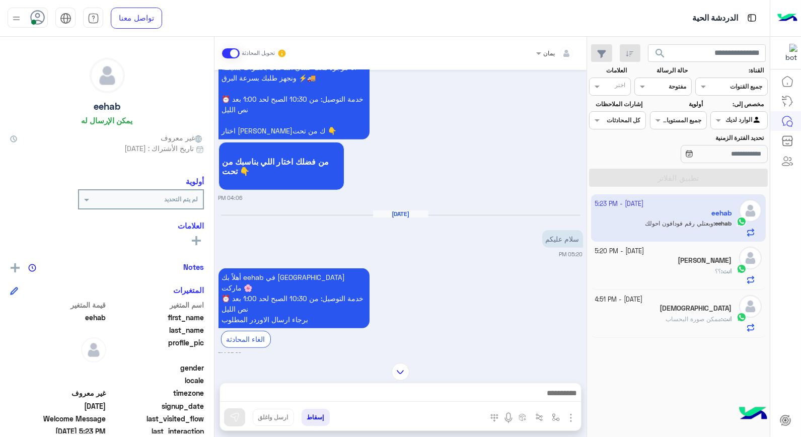
scroll to position [1094, 0]
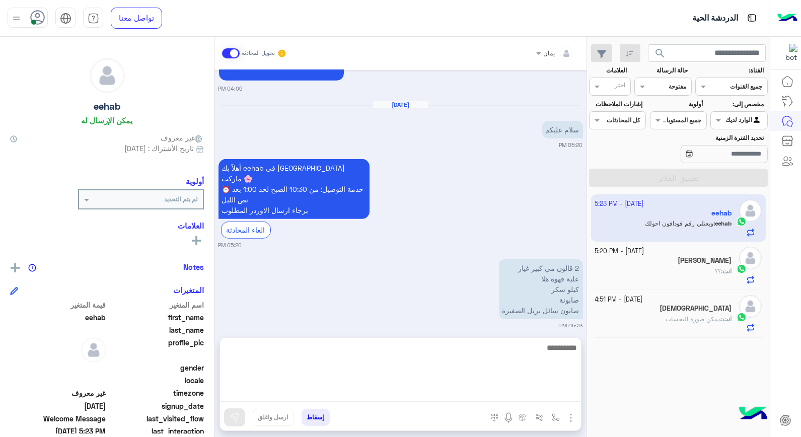
click at [458, 389] on textarea at bounding box center [400, 371] width 361 height 60
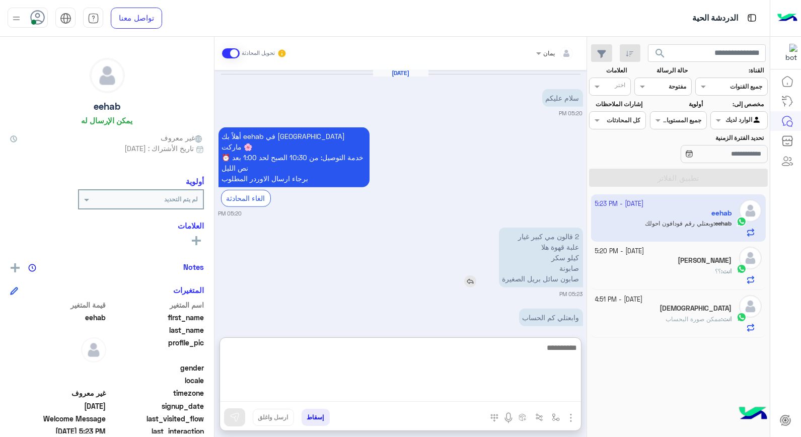
scroll to position [1139, 0]
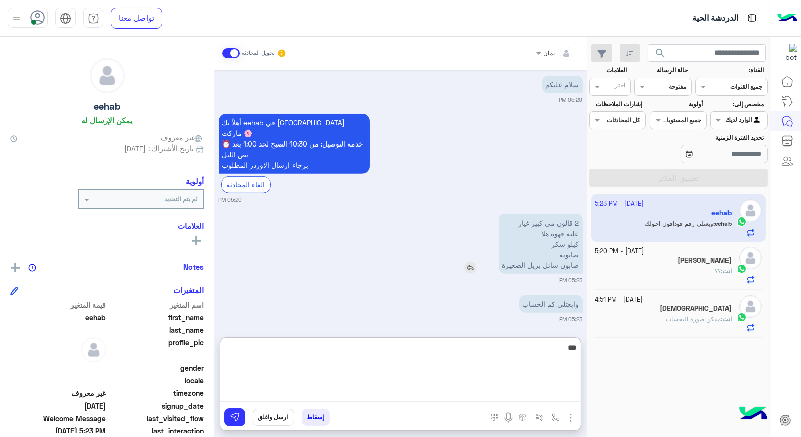
type textarea "****"
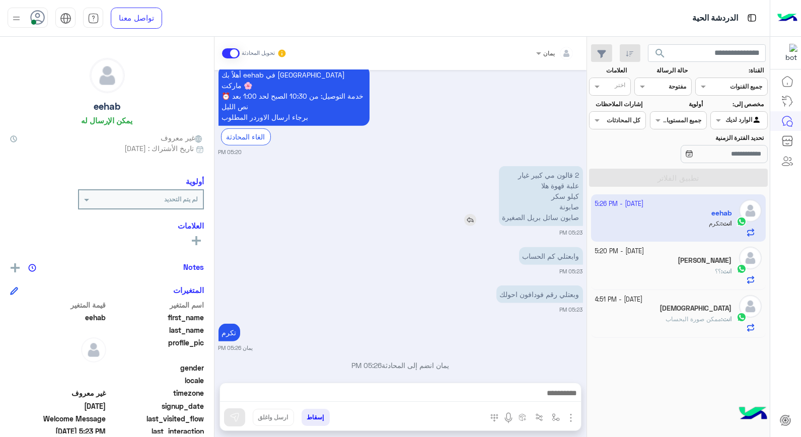
click at [469, 187] on div "[DATE] ابعتلي رقم فودافون 03:48 PM أهلاً وسهلاً eehab في [GEOGRAPHIC_DATA] مارك…" at bounding box center [400, 221] width 372 height 302
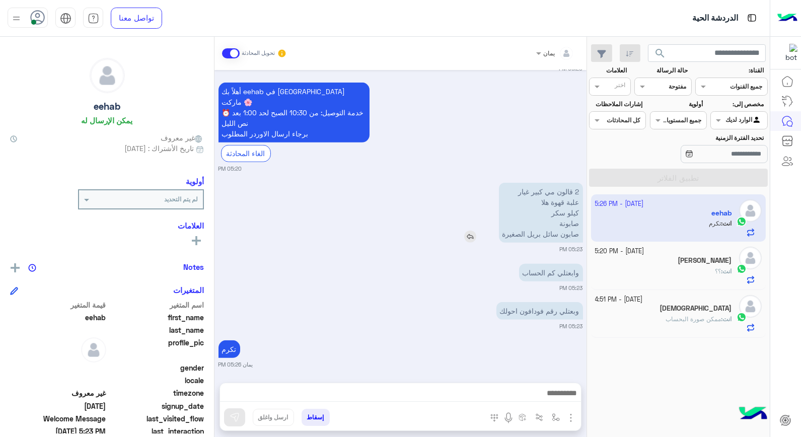
scroll to position [1158, 0]
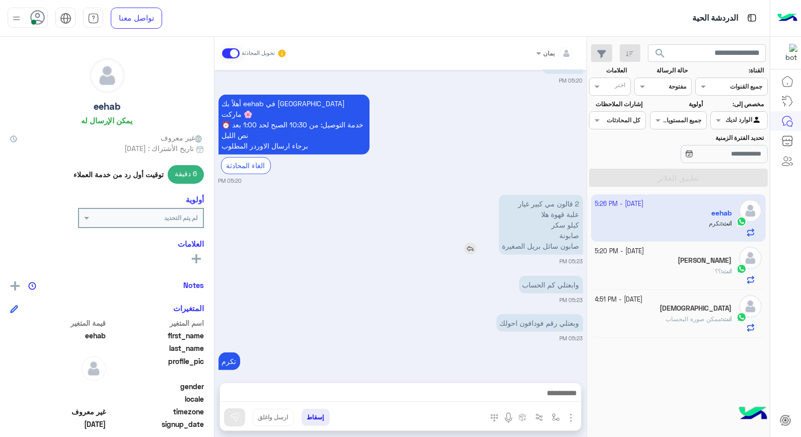
click at [471, 243] on img at bounding box center [470, 249] width 12 height 12
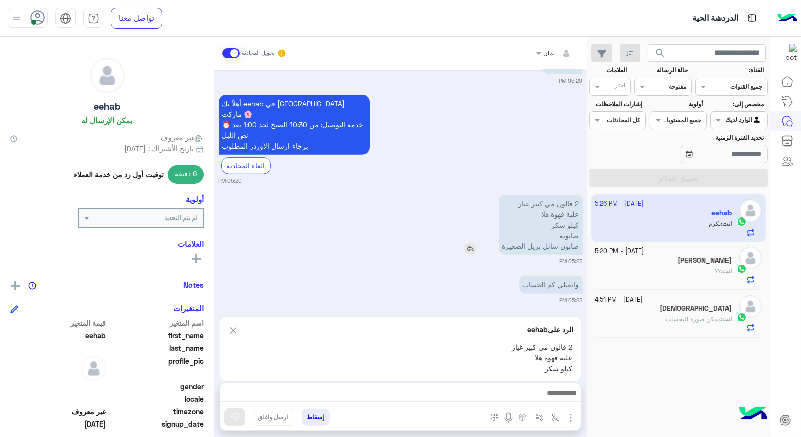
scroll to position [1204, 0]
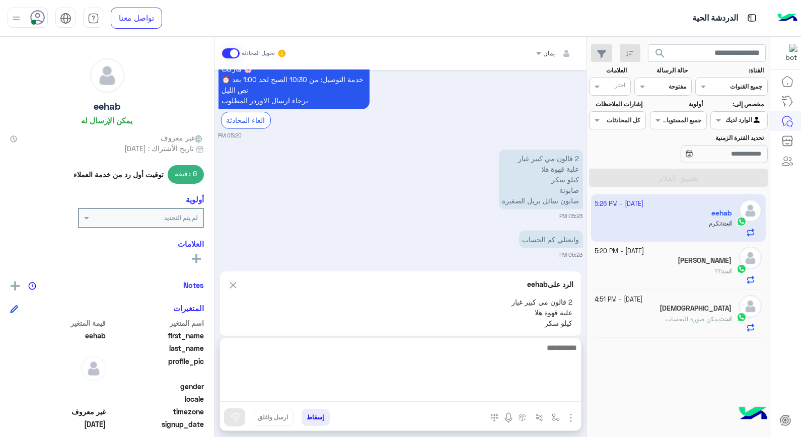
click at [485, 391] on textarea at bounding box center [400, 371] width 361 height 60
type textarea "**********"
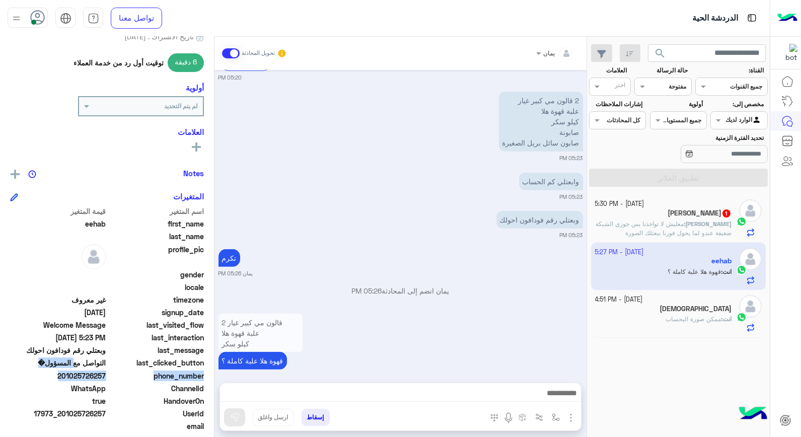
scroll to position [1234, 0]
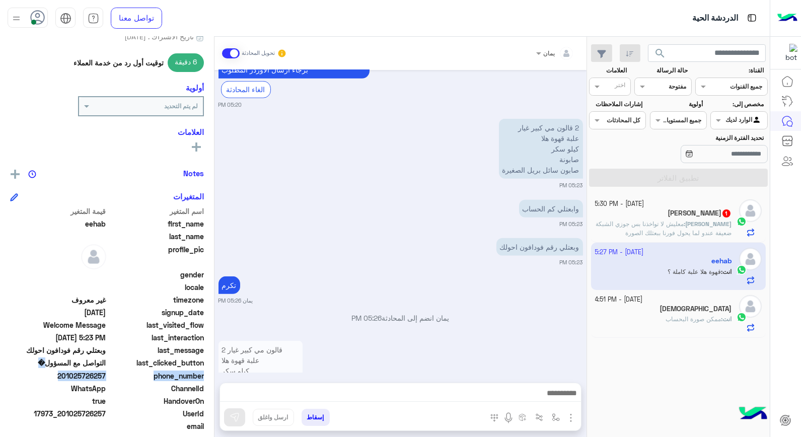
drag, startPoint x: 106, startPoint y: 373, endPoint x: 46, endPoint y: 367, distance: 60.1
click at [46, 367] on div "اسم المتغير قيمة المتغير first_name eehab last_name profile_pic gender locale t…" at bounding box center [107, 332] width 194 height 253
drag, startPoint x: 46, startPoint y: 367, endPoint x: 69, endPoint y: 376, distance: 24.4
click at [81, 376] on span "201025726257" at bounding box center [58, 375] width 96 height 11
click at [54, 371] on span "201025726257" at bounding box center [58, 375] width 96 height 11
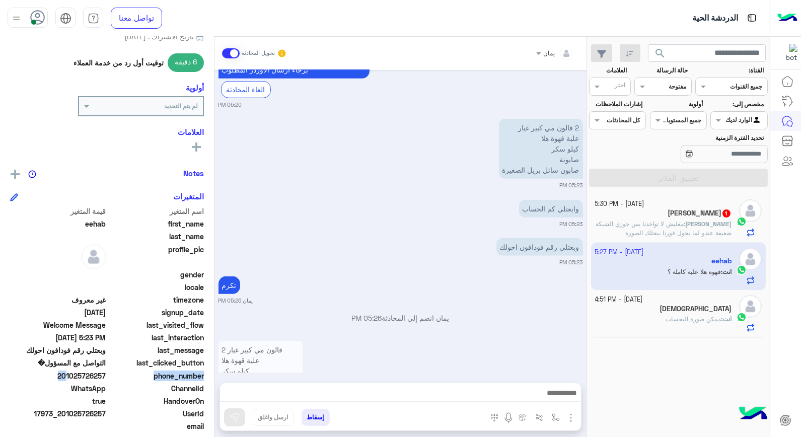
drag, startPoint x: 63, startPoint y: 374, endPoint x: 112, endPoint y: 370, distance: 49.0
click at [113, 370] on div "phone_number [PHONE_NUMBER]" at bounding box center [107, 376] width 194 height 13
drag, startPoint x: 112, startPoint y: 370, endPoint x: 106, endPoint y: 371, distance: 6.2
click at [106, 371] on span "201025726257" at bounding box center [58, 375] width 96 height 11
click at [104, 371] on span "201025726257" at bounding box center [58, 375] width 96 height 11
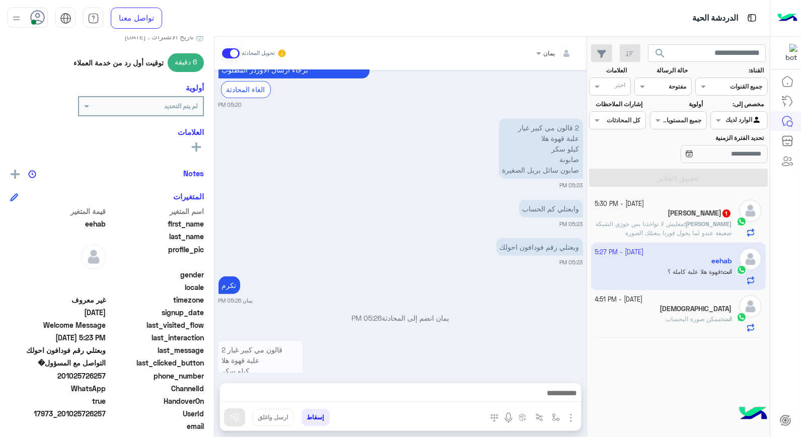
drag, startPoint x: 106, startPoint y: 370, endPoint x: 65, endPoint y: 372, distance: 40.8
click at [65, 372] on span "201025726257" at bounding box center [58, 375] width 96 height 11
copy span "01025726257"
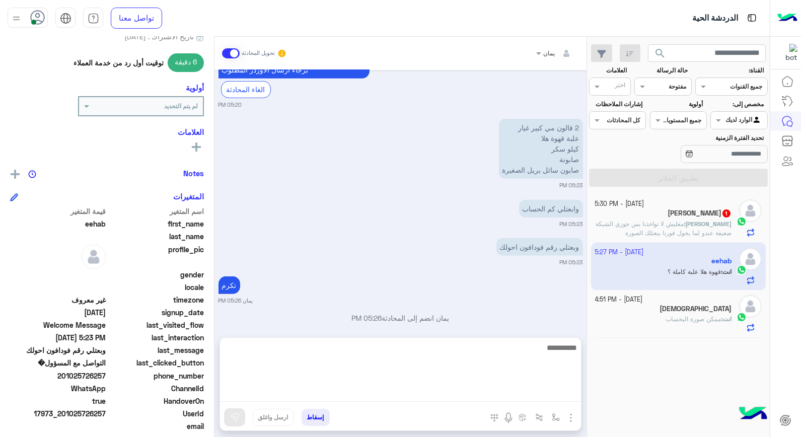
click at [330, 389] on textarea at bounding box center [400, 371] width 361 height 60
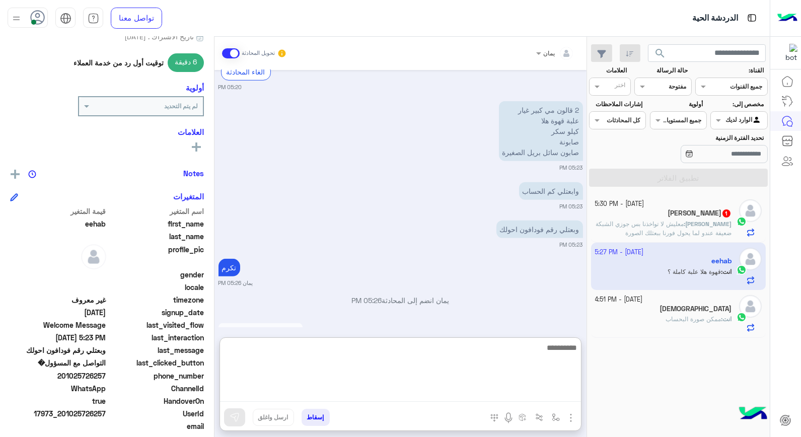
scroll to position [1280, 0]
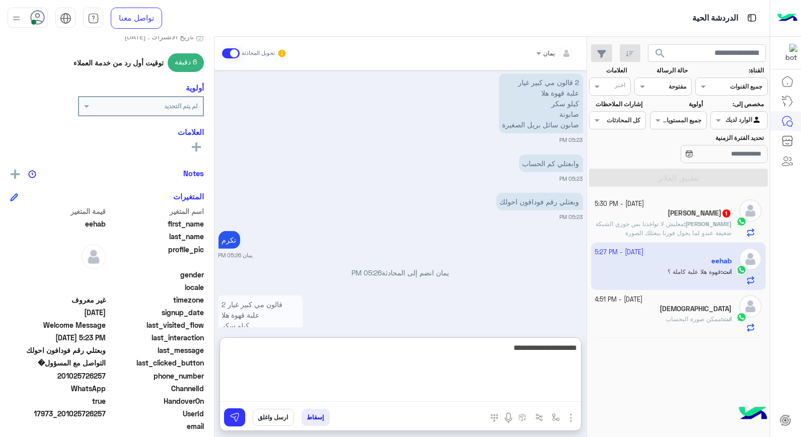
type textarea "**********"
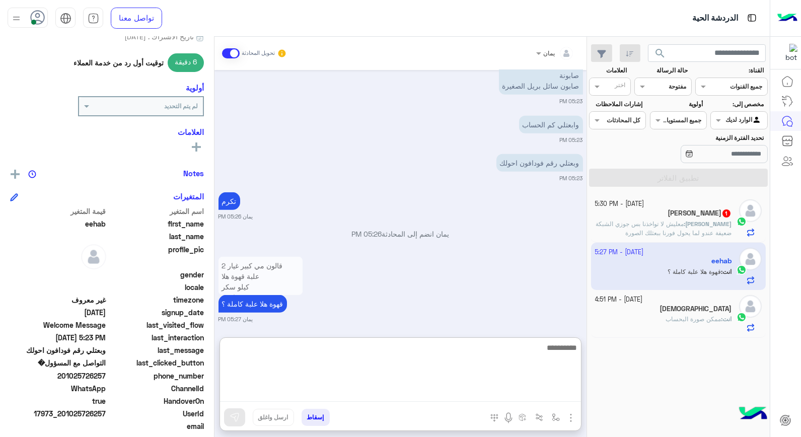
type textarea "*"
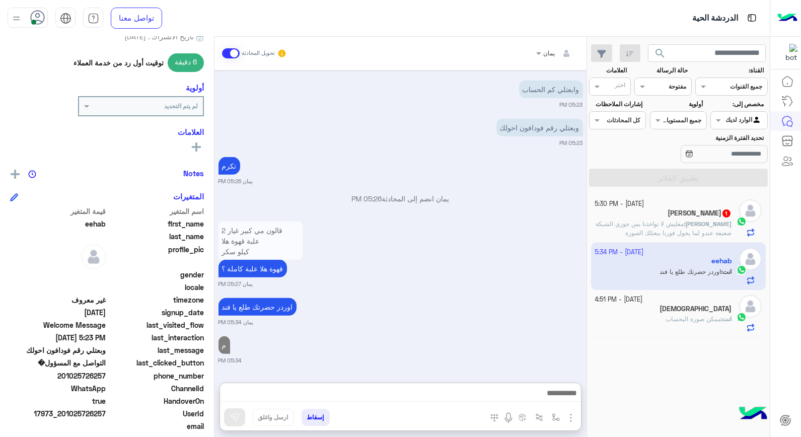
click at [324, 413] on button "إسقاط" at bounding box center [315, 417] width 28 height 17
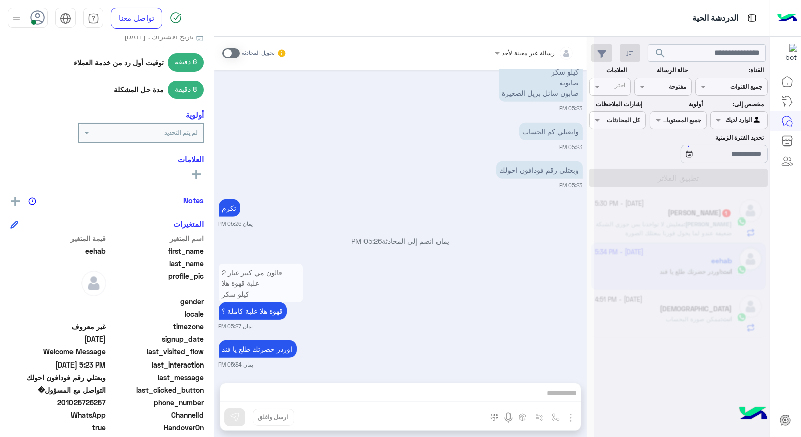
scroll to position [1337, 0]
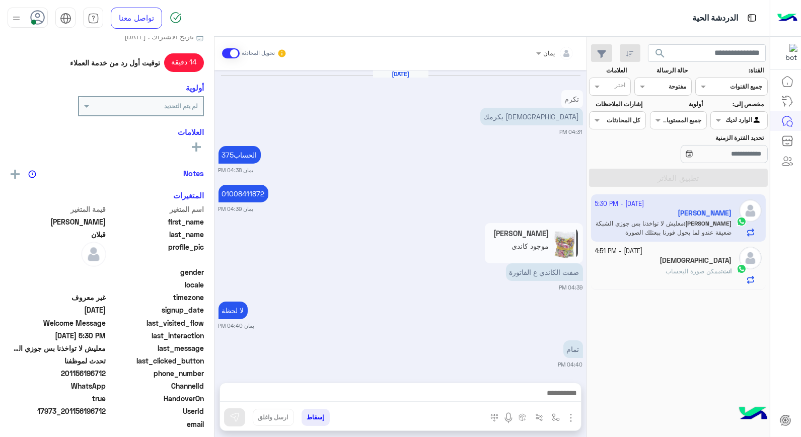
scroll to position [545, 0]
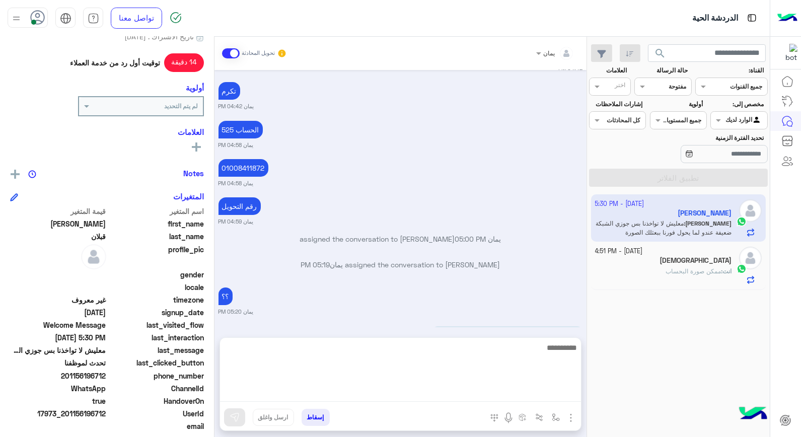
click at [463, 393] on textarea at bounding box center [400, 371] width 361 height 60
type textarea "**********"
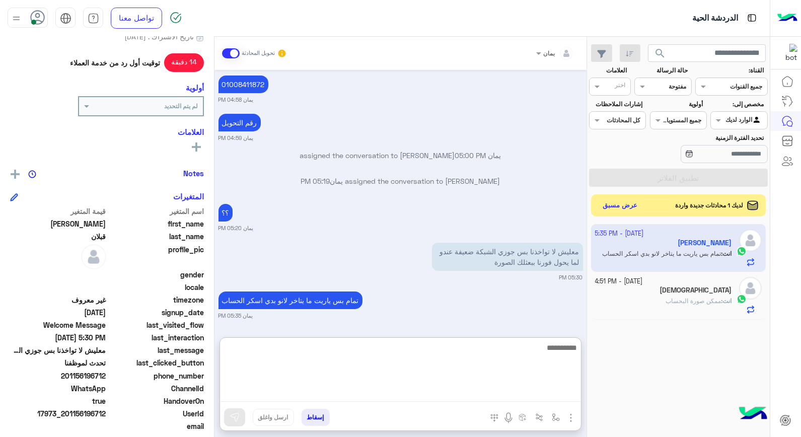
scroll to position [666, 0]
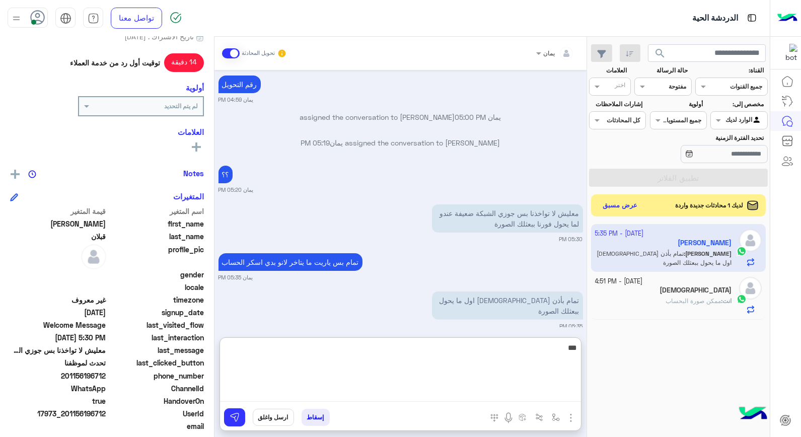
type textarea "****"
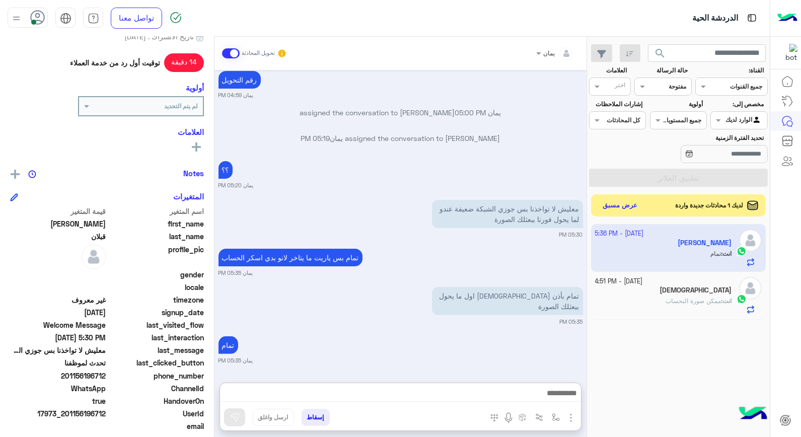
click at [590, 191] on app-inbox-users-filters "search القناة: القناه جميع القنوات حالة الرسالة القناه مفتوحة العلامات اختر مخص…" at bounding box center [678, 114] width 183 height 154
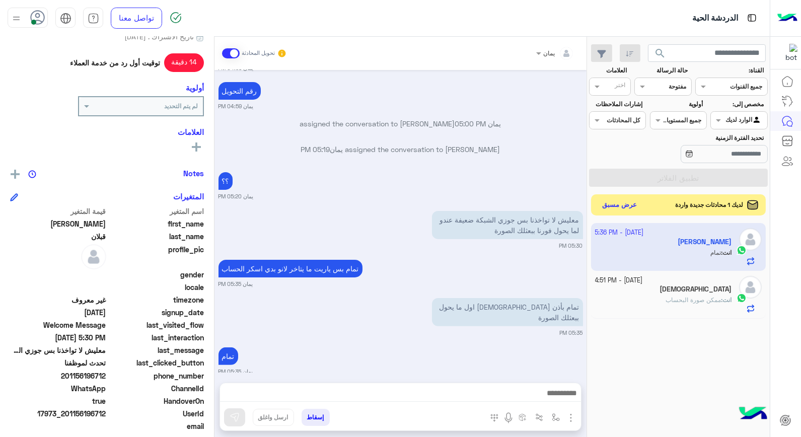
click at [612, 202] on button "عرض مسبق" at bounding box center [619, 205] width 42 height 14
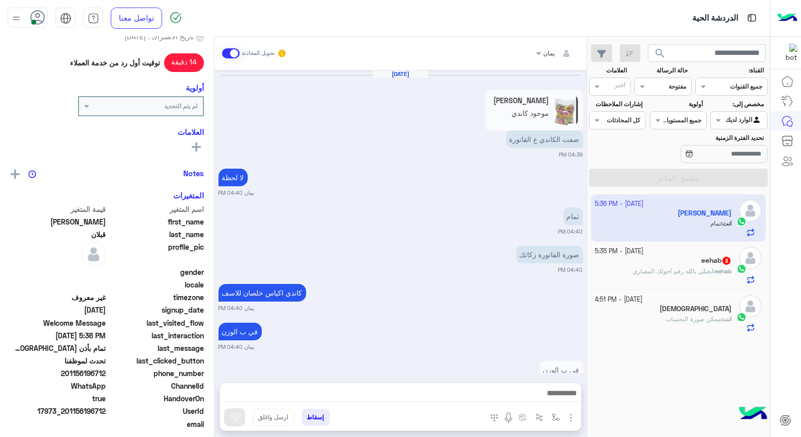
scroll to position [526, 0]
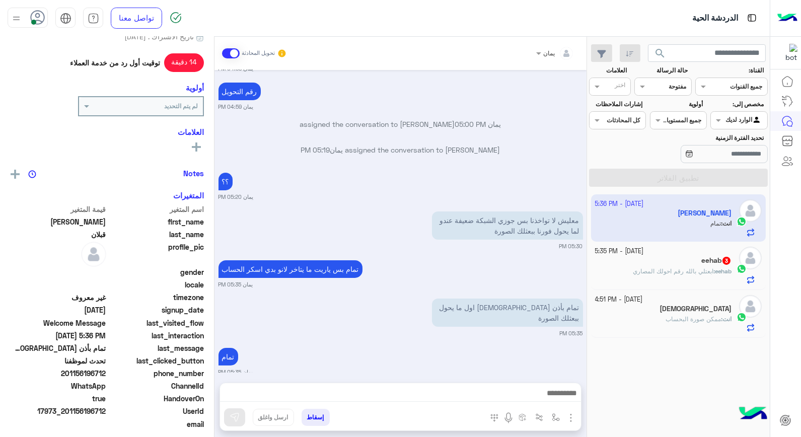
click at [692, 275] on span "ابعتلي بالله رقم احولك المصاري" at bounding box center [673, 271] width 81 height 8
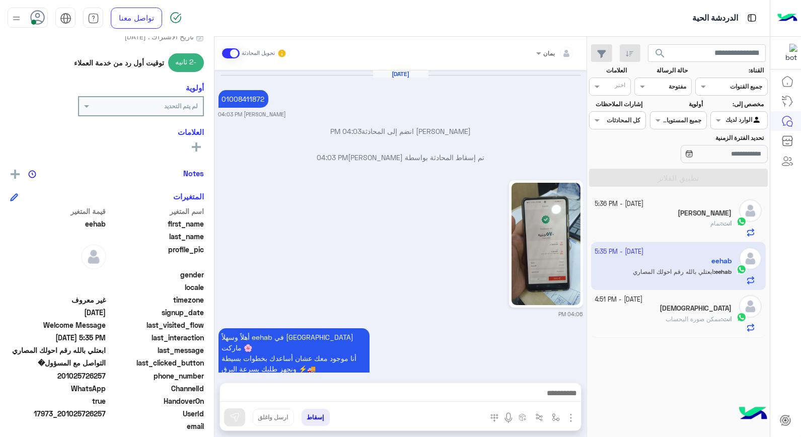
scroll to position [841, 0]
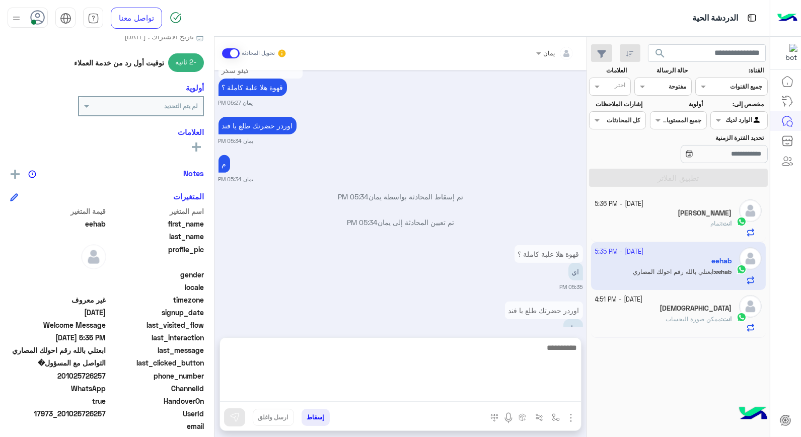
click at [472, 398] on textarea at bounding box center [400, 371] width 361 height 60
type textarea "**********"
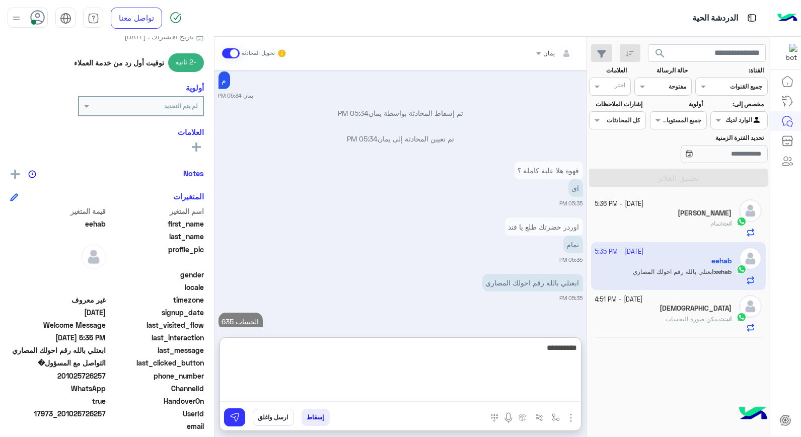
type textarea "**********"
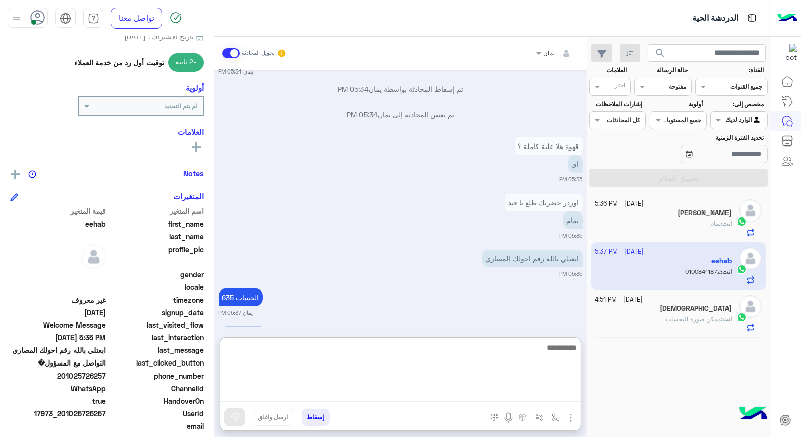
scroll to position [963, 0]
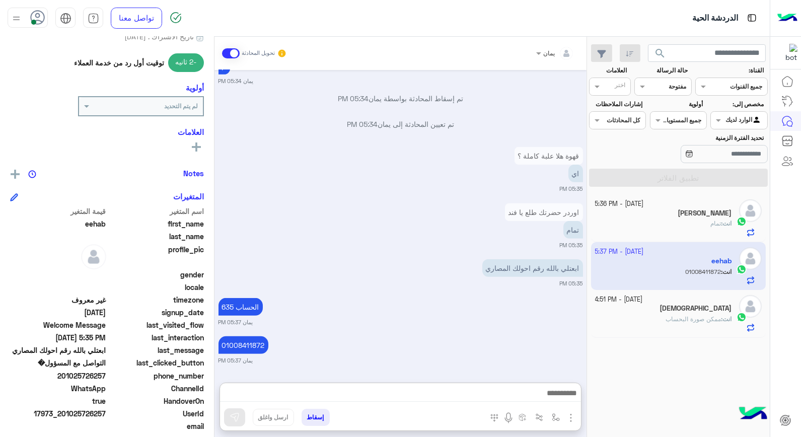
click at [645, 324] on div "انت : ممكن صورة البحساب" at bounding box center [663, 324] width 137 height 18
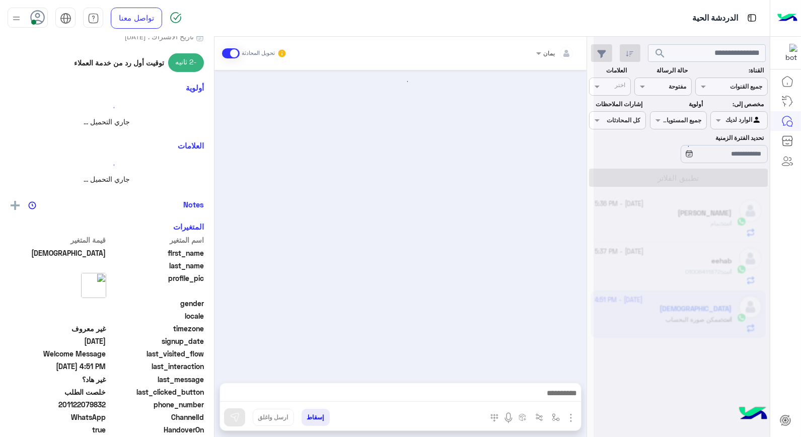
click at [661, 224] on div at bounding box center [681, 222] width 176 height 437
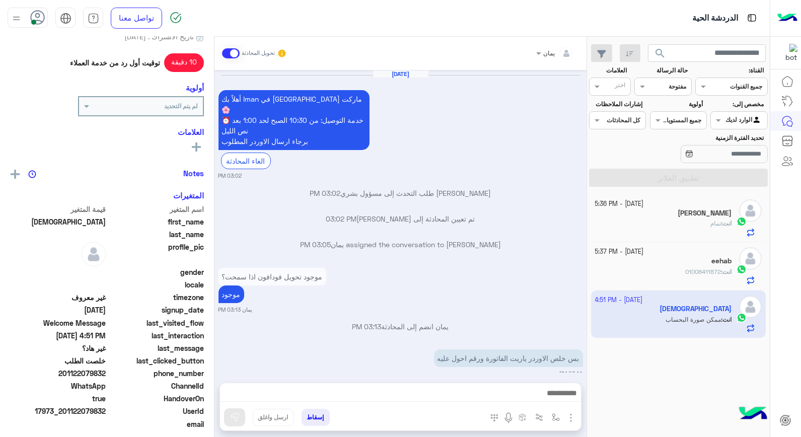
click at [655, 220] on div "انت : تمام" at bounding box center [663, 228] width 137 height 18
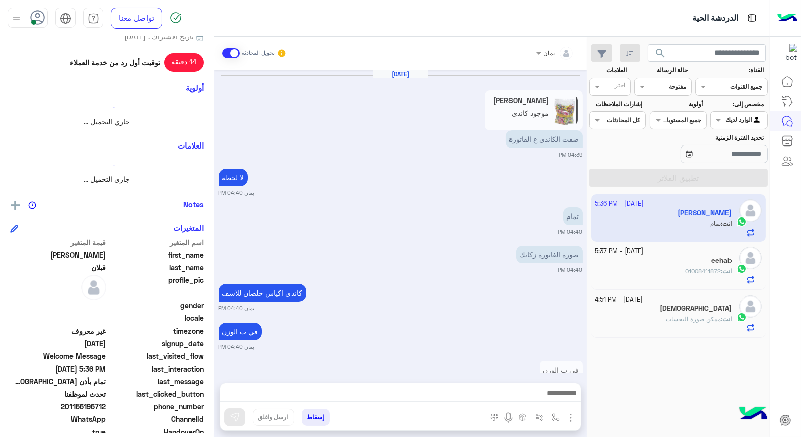
scroll to position [526, 0]
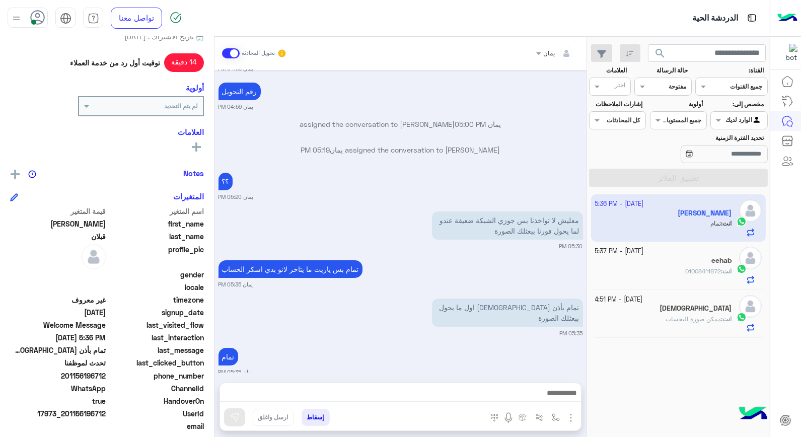
click at [666, 267] on div "انت : 01008411872" at bounding box center [663, 276] width 137 height 18
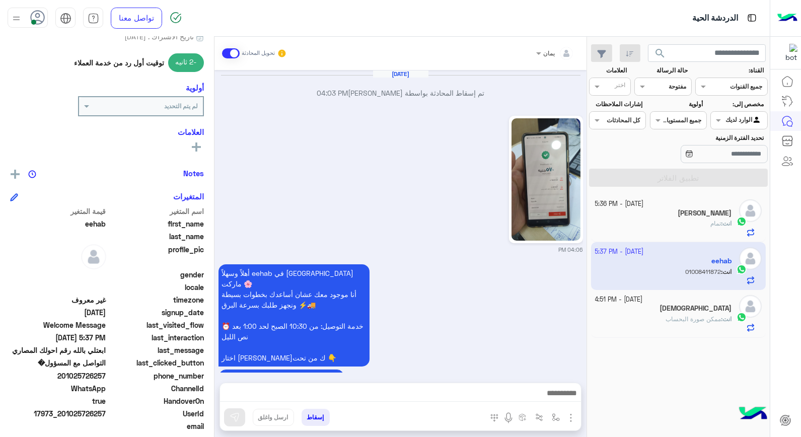
scroll to position [853, 0]
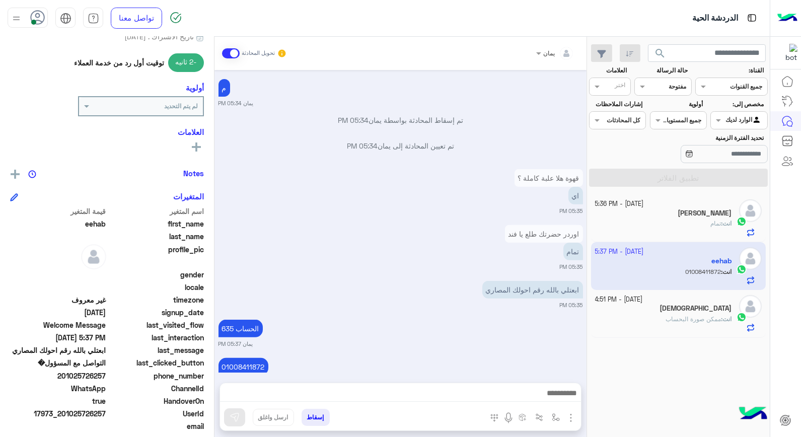
click at [657, 314] on div "[DEMOGRAPHIC_DATA]" at bounding box center [663, 309] width 137 height 11
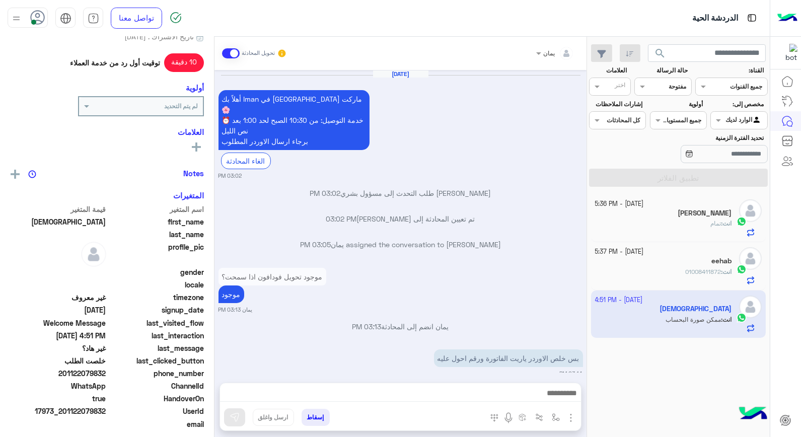
scroll to position [547, 0]
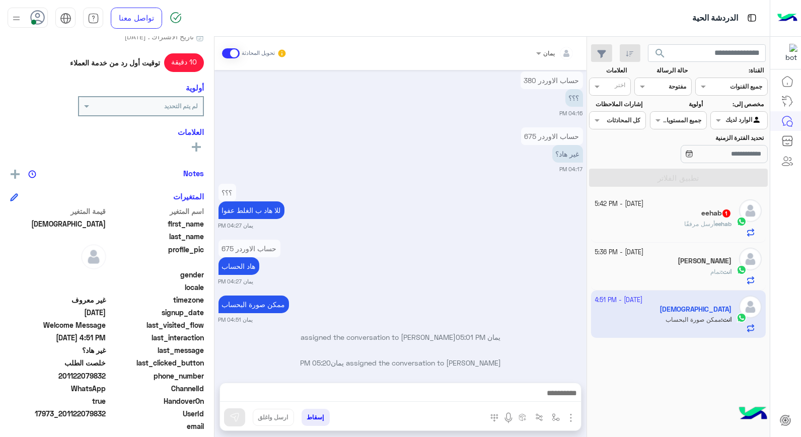
click at [630, 234] on div "eehab أرسل مرفقًا" at bounding box center [663, 228] width 137 height 18
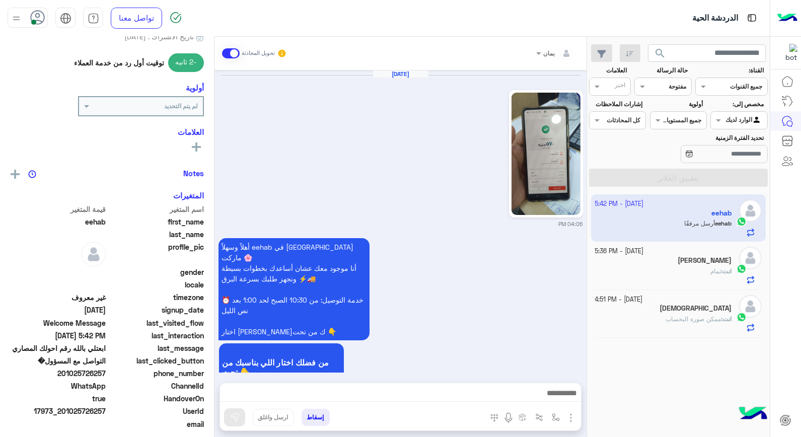
scroll to position [975, 0]
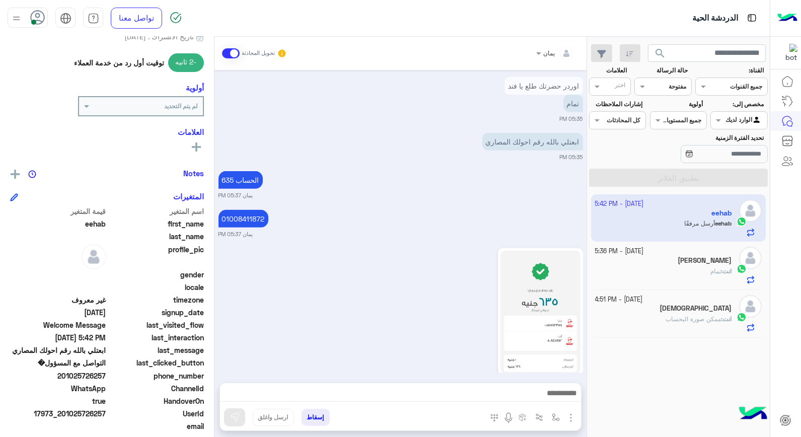
click at [619, 268] on div "انت : تمام" at bounding box center [663, 276] width 137 height 18
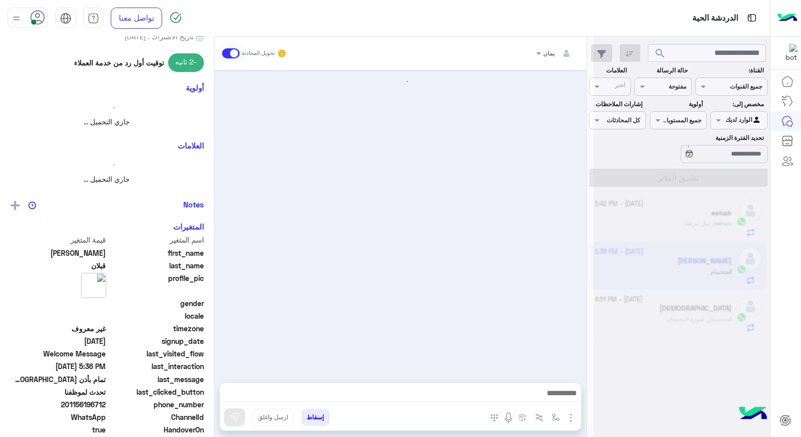
click at [606, 303] on div at bounding box center [681, 222] width 176 height 437
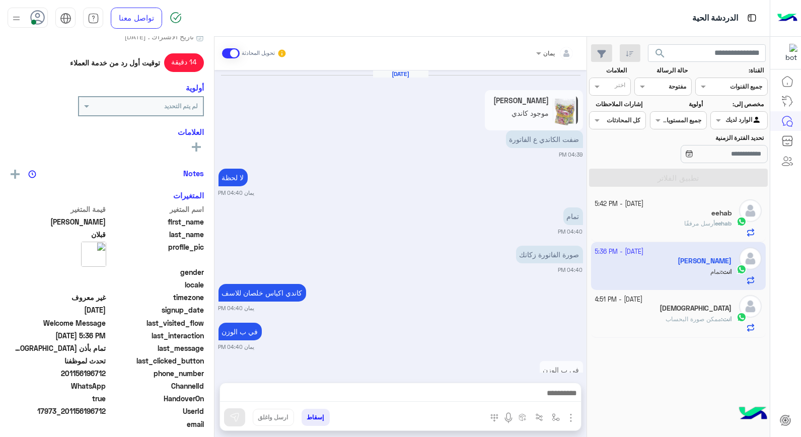
scroll to position [526, 0]
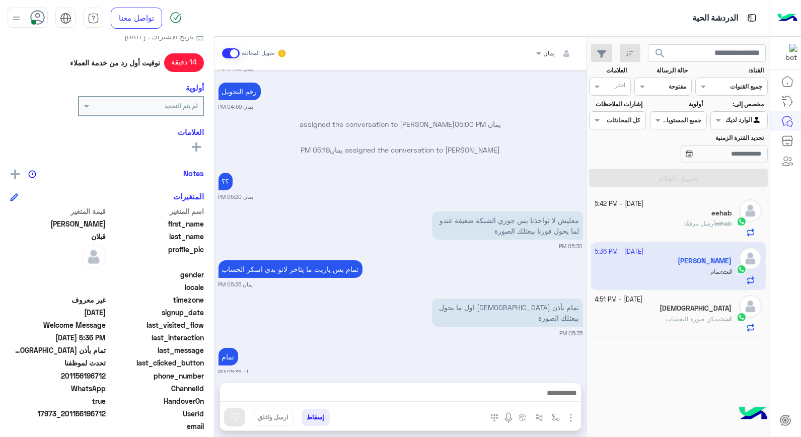
click at [630, 292] on div "[DATE] - 4:51 PM [PERSON_NAME] انت : ممكن صورة البحساب" at bounding box center [678, 314] width 175 height 48
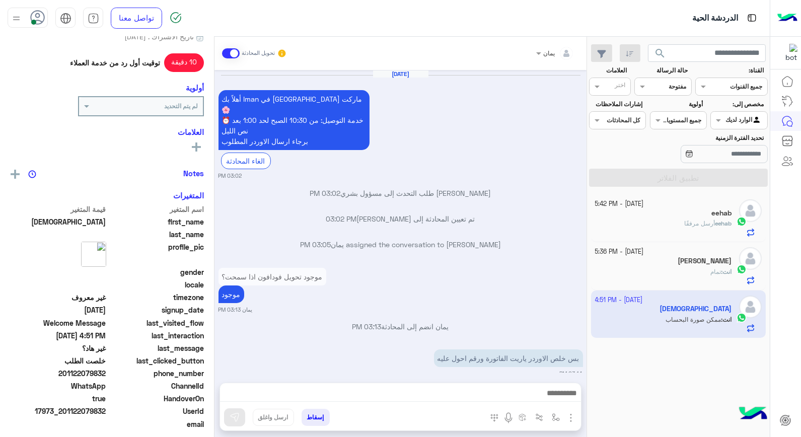
scroll to position [547, 0]
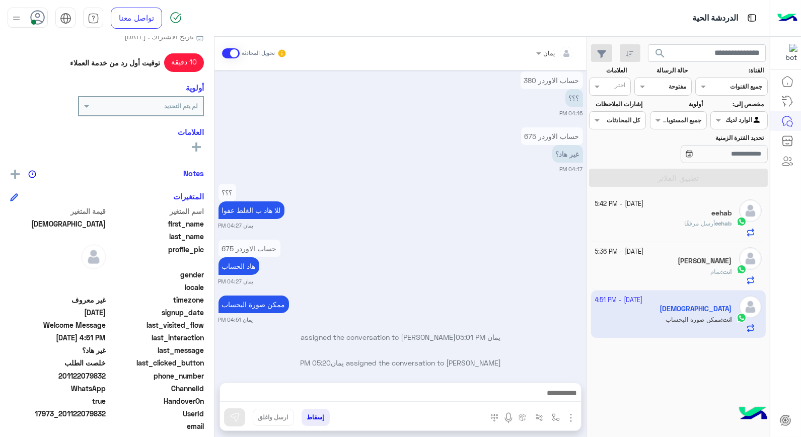
click at [599, 249] on small "[DATE] - 5:36 PM" at bounding box center [619, 252] width 49 height 10
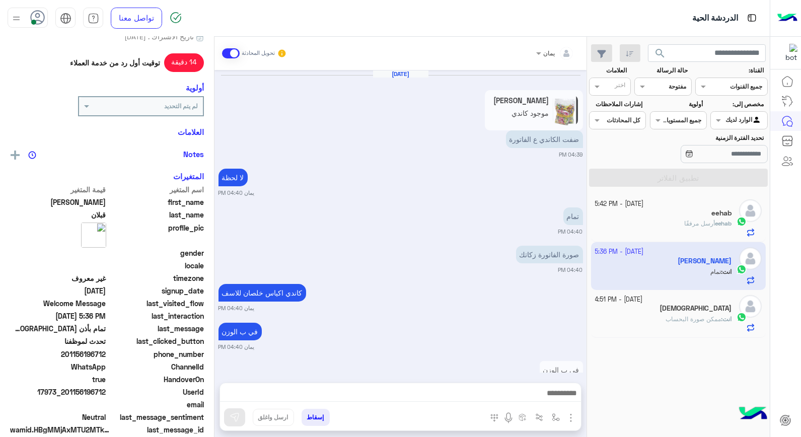
scroll to position [526, 0]
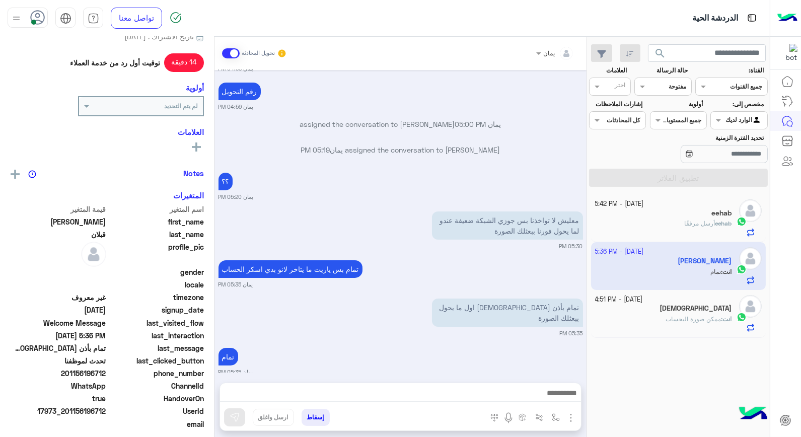
click at [651, 212] on div "eehab" at bounding box center [663, 214] width 137 height 11
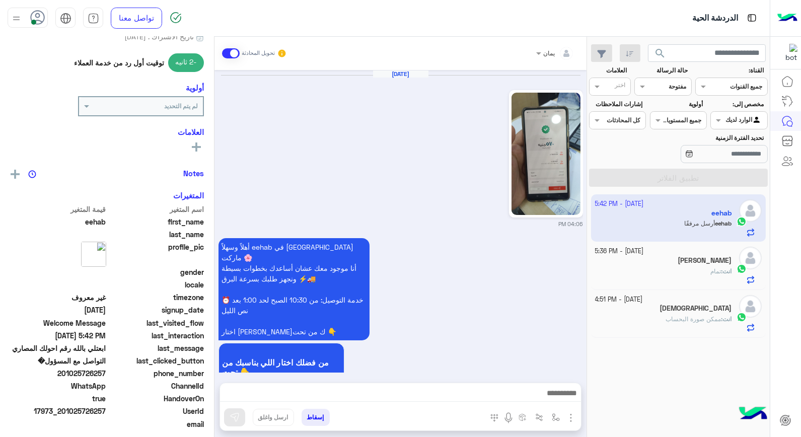
scroll to position [975, 0]
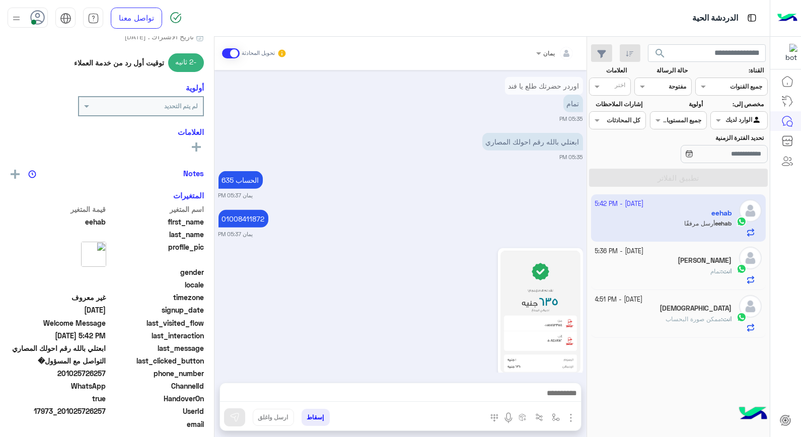
click at [638, 264] on div "[PERSON_NAME]" at bounding box center [663, 261] width 137 height 11
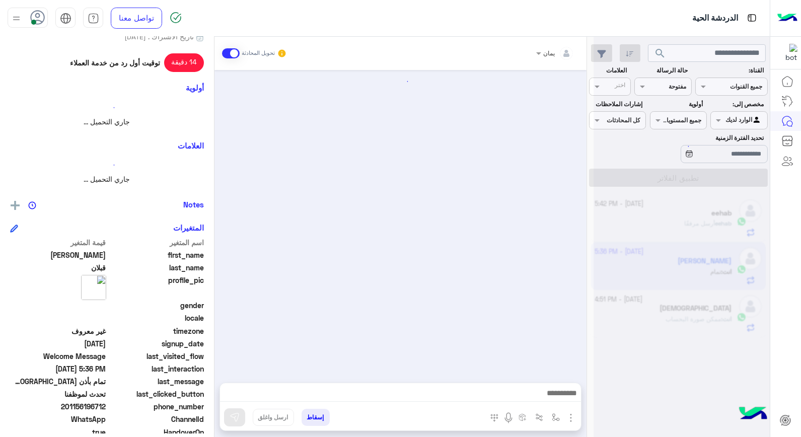
scroll to position [526, 0]
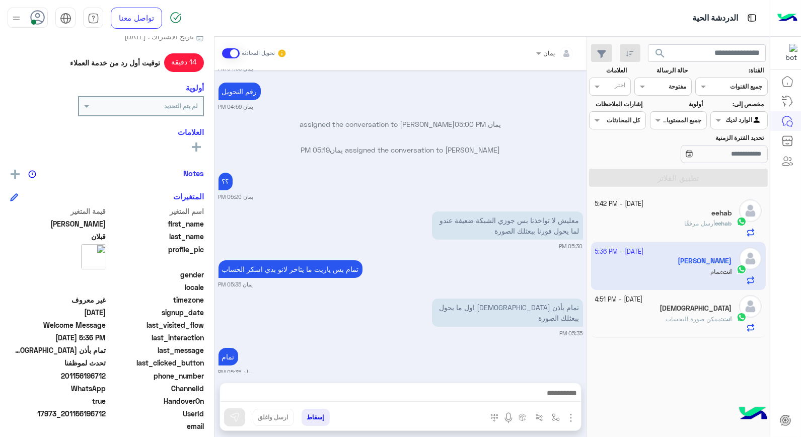
click at [635, 297] on small "[DATE] - 4:51 PM" at bounding box center [619, 300] width 48 height 10
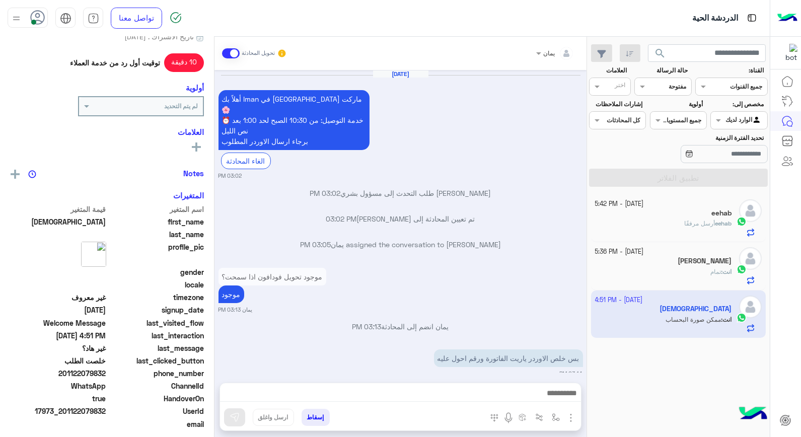
scroll to position [547, 0]
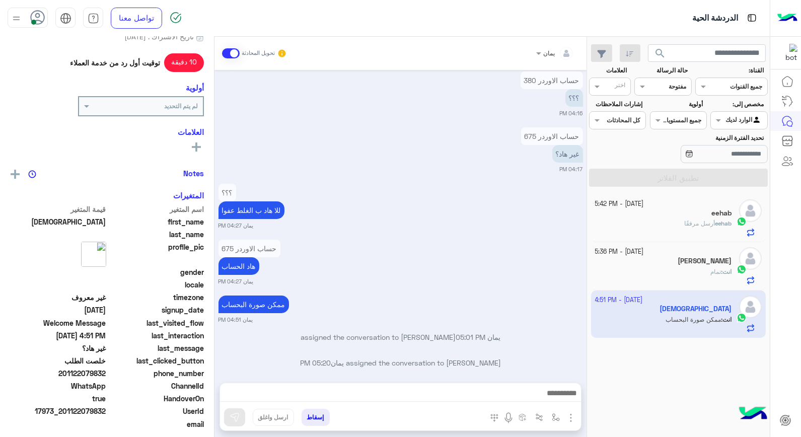
click at [645, 259] on div "[PERSON_NAME]" at bounding box center [663, 262] width 137 height 11
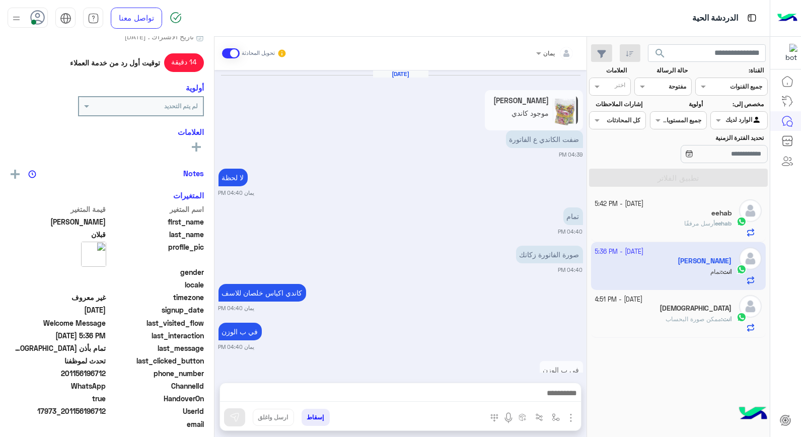
scroll to position [526, 0]
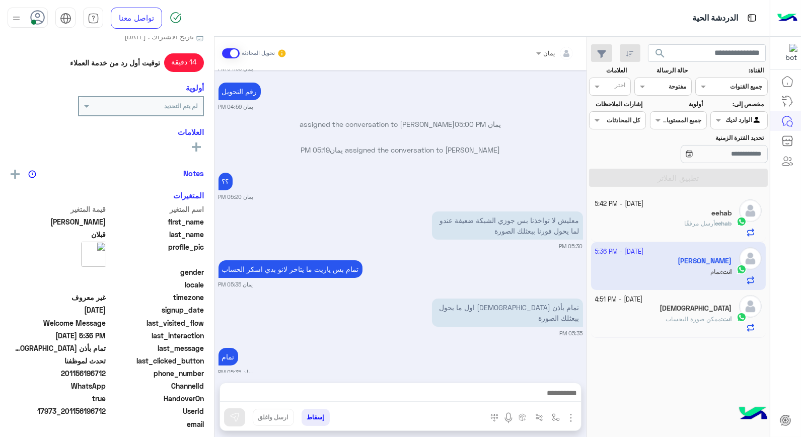
click at [651, 225] on div "eehab أرسل مرفقًا" at bounding box center [663, 228] width 137 height 18
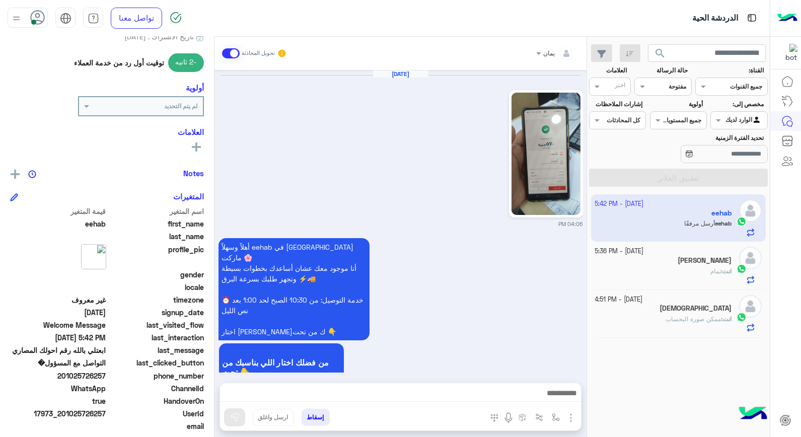
scroll to position [975, 0]
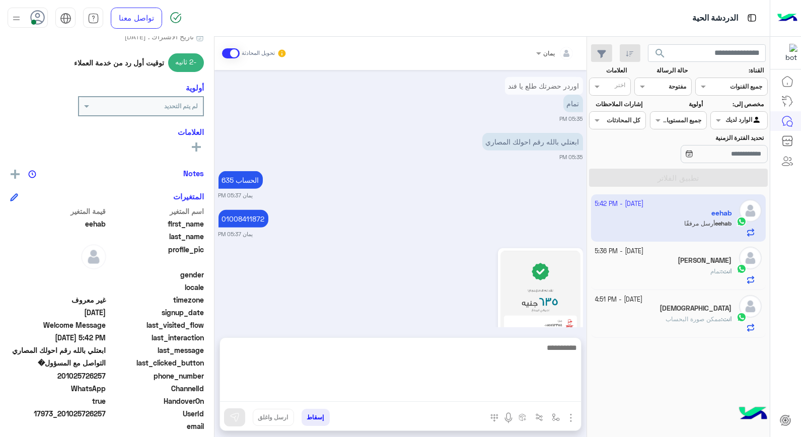
click at [456, 395] on textarea at bounding box center [400, 371] width 361 height 60
type textarea "**********"
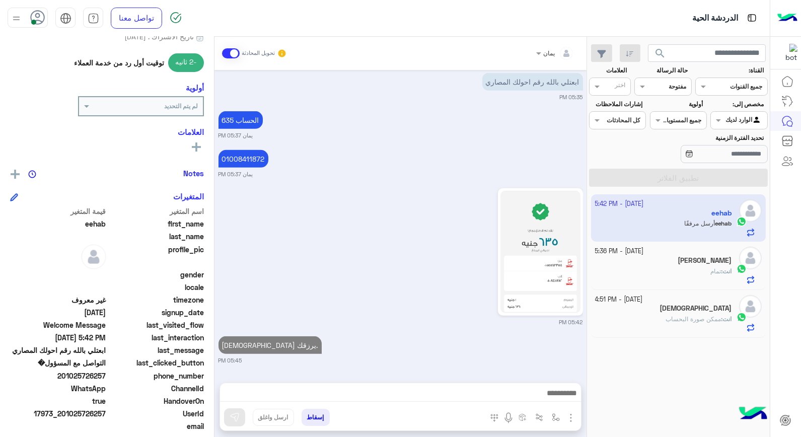
click at [300, 419] on div "إسقاط ارسل واغلق" at bounding box center [351, 419] width 263 height 22
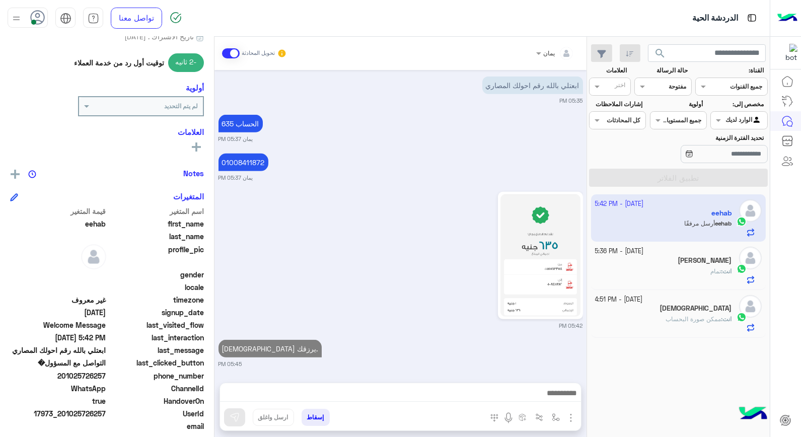
scroll to position [1014, 0]
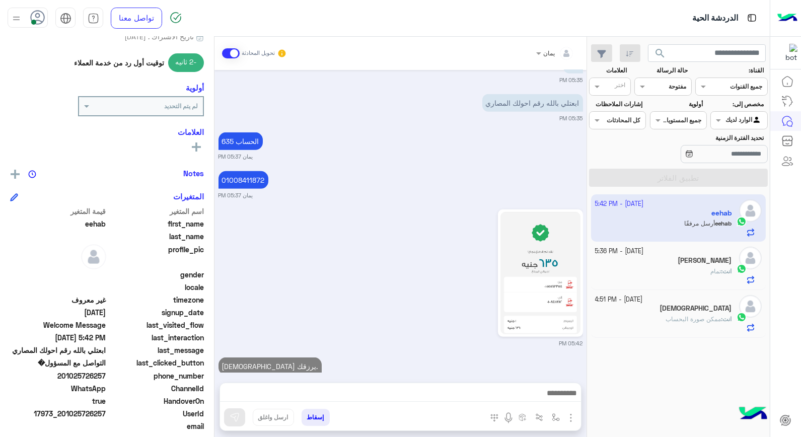
click at [323, 413] on button "إسقاط" at bounding box center [315, 417] width 28 height 17
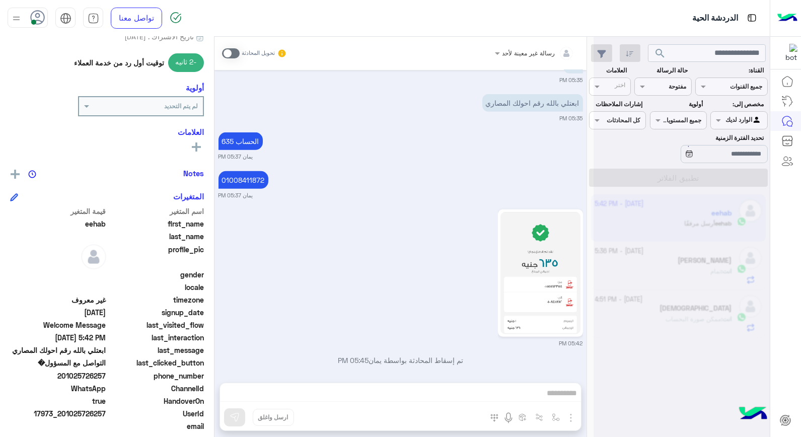
scroll to position [1040, 0]
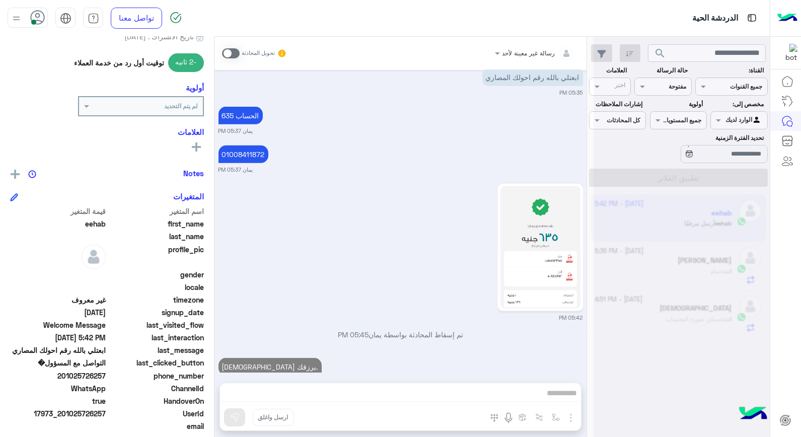
click at [309, 410] on div "رسالة غير معينة لأحد تحويل المحادثة [DATE] 04:06 PM أهلاً وسهلاً eehab في [GEOG…" at bounding box center [400, 239] width 372 height 404
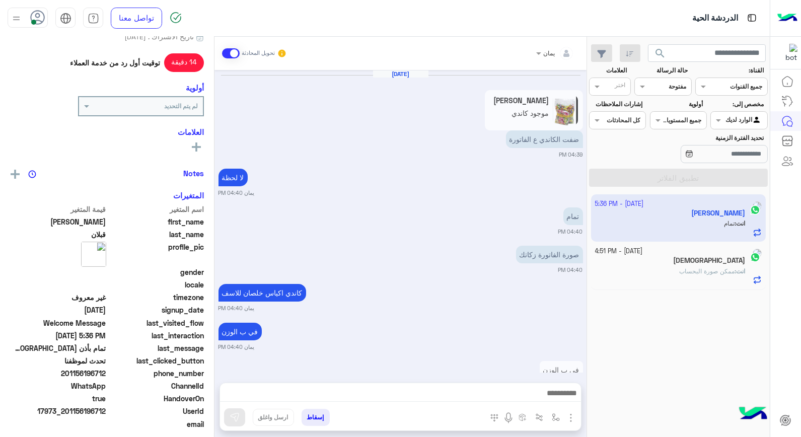
scroll to position [526, 0]
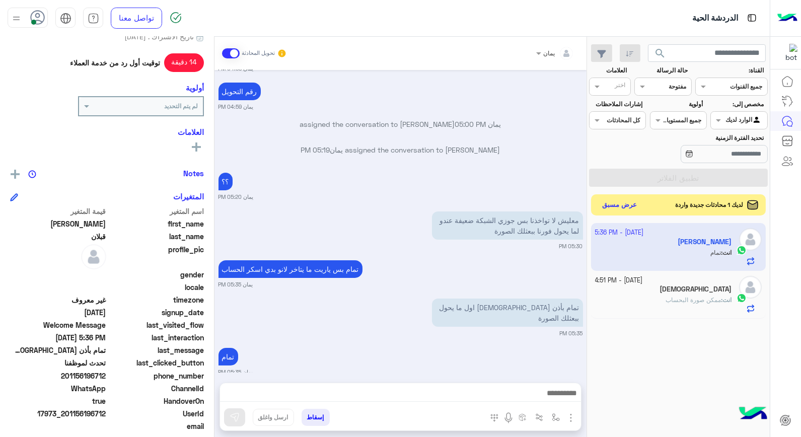
drag, startPoint x: 623, startPoint y: 206, endPoint x: 505, endPoint y: 244, distance: 123.5
click at [623, 207] on button "عرض مسبق" at bounding box center [619, 205] width 42 height 14
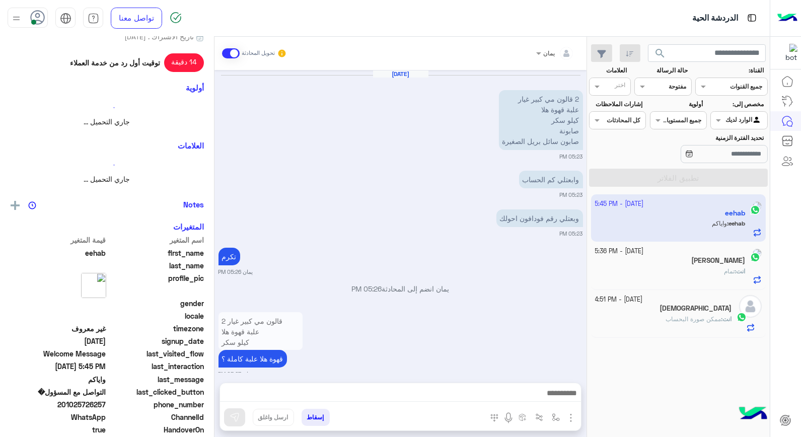
scroll to position [646, 0]
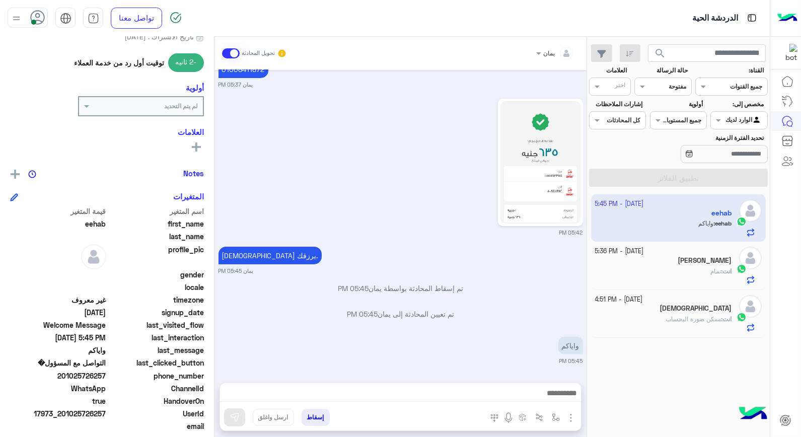
click at [313, 414] on button "إسقاط" at bounding box center [315, 417] width 28 height 17
click at [314, 415] on button "إسقاط" at bounding box center [315, 417] width 28 height 17
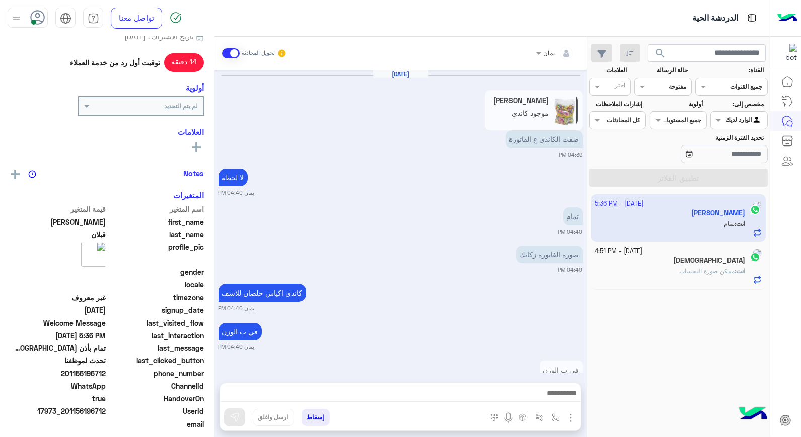
scroll to position [526, 0]
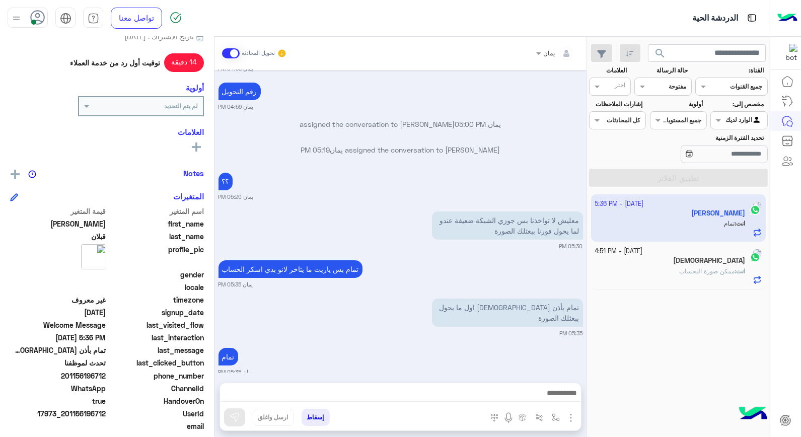
click at [320, 414] on button "إسقاط" at bounding box center [315, 417] width 28 height 17
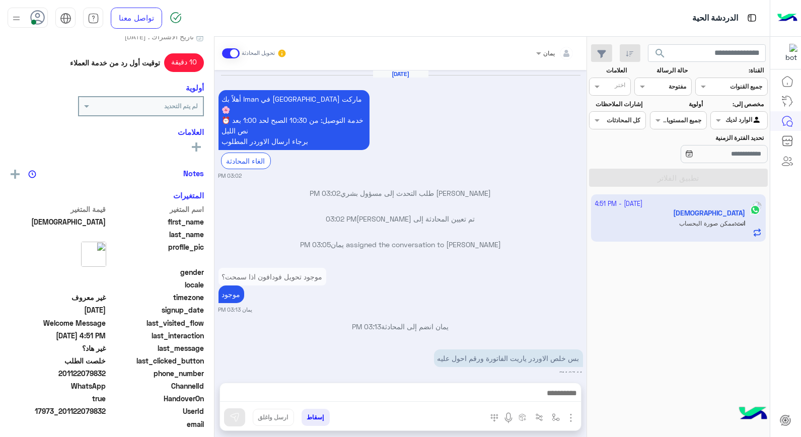
scroll to position [547, 0]
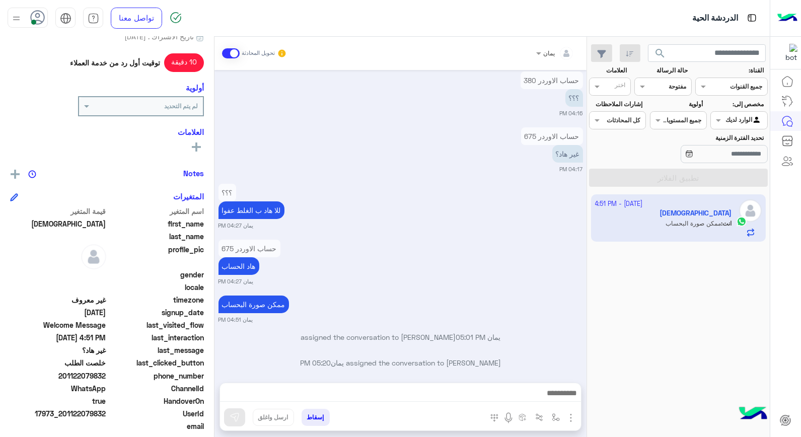
click at [456, 253] on div "حساب الاوردر 675 هاد الحساب يمان 04:27 PM" at bounding box center [400, 261] width 364 height 48
click at [702, 86] on span at bounding box center [701, 86] width 13 height 11
click at [648, 154] on div "تحديد الفترة الزمنية" at bounding box center [709, 149] width 122 height 32
click at [717, 123] on span at bounding box center [717, 120] width 13 height 11
click at [723, 158] on b "الوارد لديك" at bounding box center [737, 160] width 32 height 9
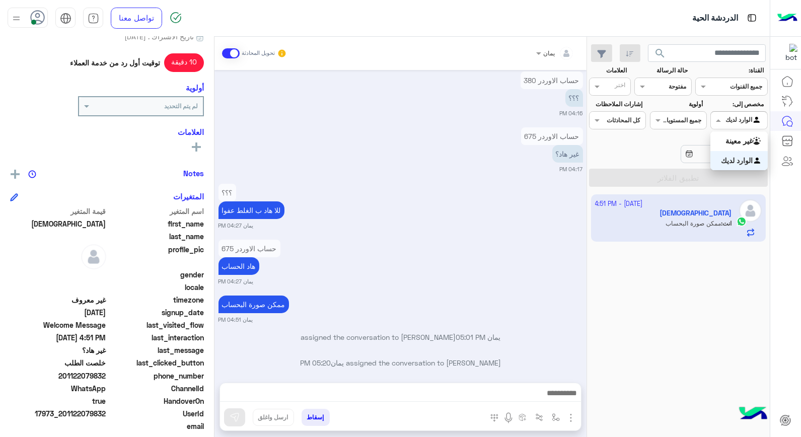
drag, startPoint x: 718, startPoint y: 122, endPoint x: 713, endPoint y: 123, distance: 5.1
click at [717, 122] on span at bounding box center [717, 120] width 13 height 11
click at [715, 138] on div "غير معينة" at bounding box center [738, 141] width 57 height 20
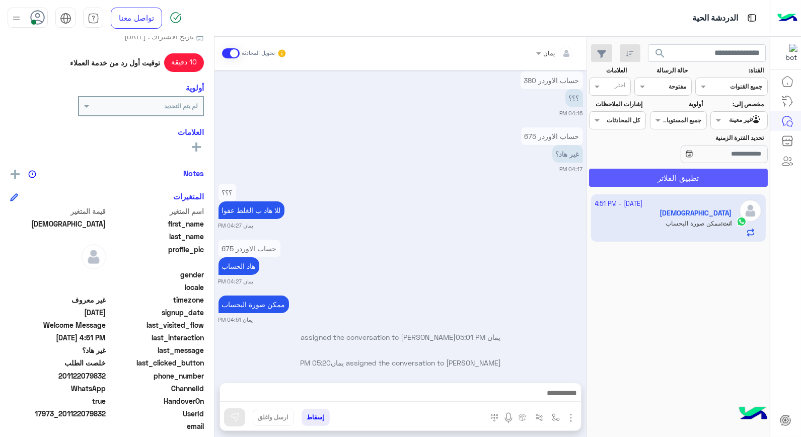
click at [700, 171] on button "تطبيق الفلاتر" at bounding box center [678, 178] width 179 height 18
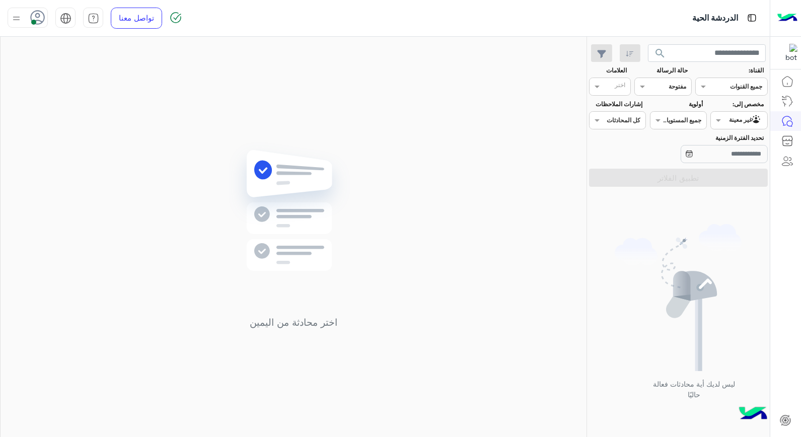
drag, startPoint x: 693, startPoint y: 243, endPoint x: 662, endPoint y: 209, distance: 46.3
click at [692, 243] on img at bounding box center [677, 297] width 127 height 147
click at [665, 240] on img at bounding box center [677, 297] width 127 height 147
drag, startPoint x: 665, startPoint y: 235, endPoint x: 678, endPoint y: 179, distance: 57.0
click at [665, 234] on img at bounding box center [677, 297] width 127 height 147
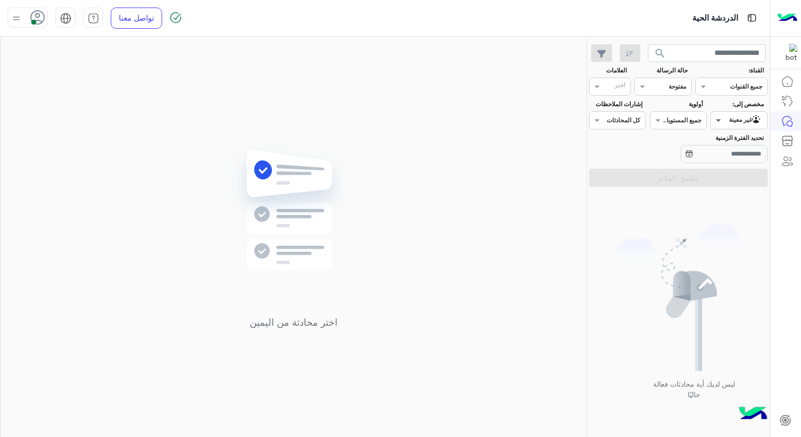
click at [716, 116] on span at bounding box center [717, 120] width 13 height 11
click at [725, 158] on b "الوارد لديك" at bounding box center [737, 160] width 32 height 9
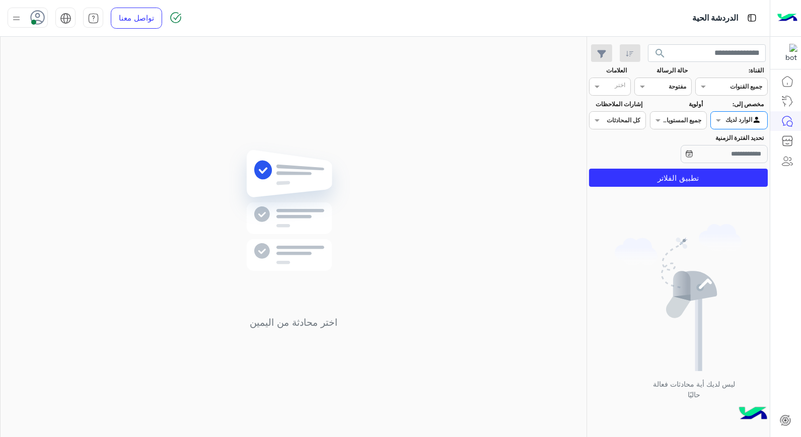
click at [694, 190] on app-inbox-users-filters "search القناة: القناه جميع القنوات حالة الرسالة القناه مفتوحة العلامات اختر مخص…" at bounding box center [678, 114] width 183 height 154
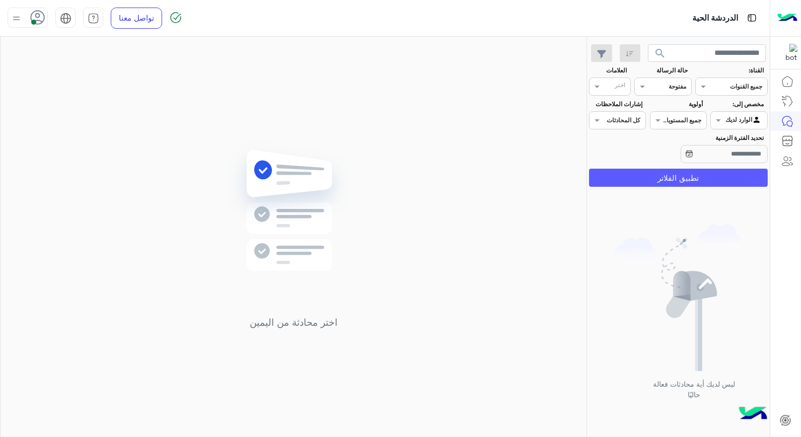
click at [690, 183] on button "تطبيق الفلاتر" at bounding box center [678, 178] width 179 height 18
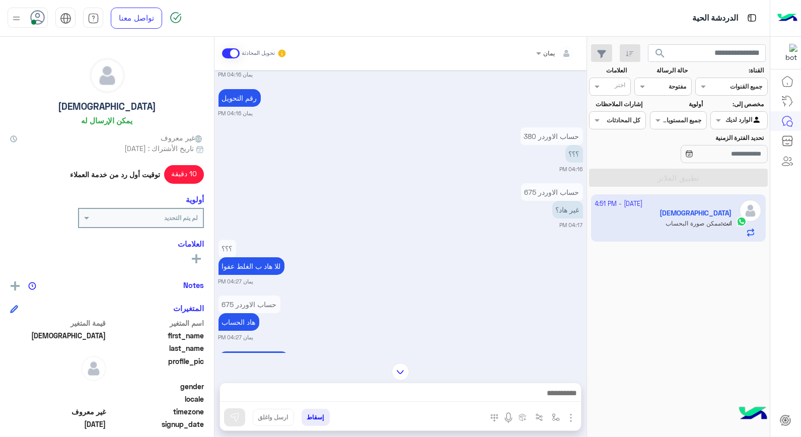
scroll to position [547, 0]
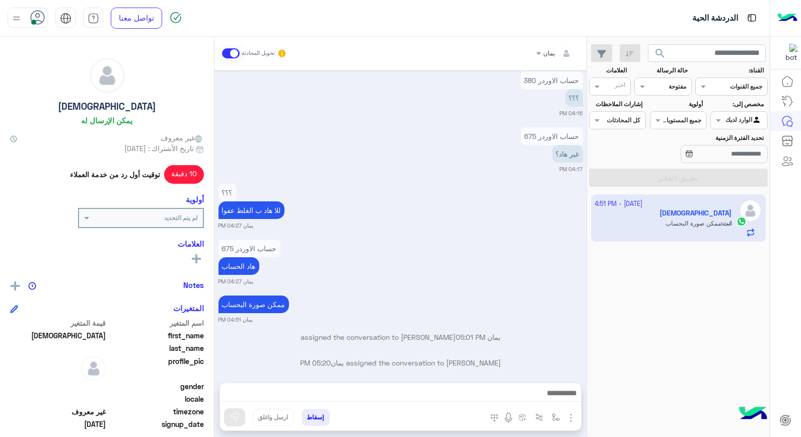
click at [663, 52] on button "search" at bounding box center [660, 55] width 25 height 22
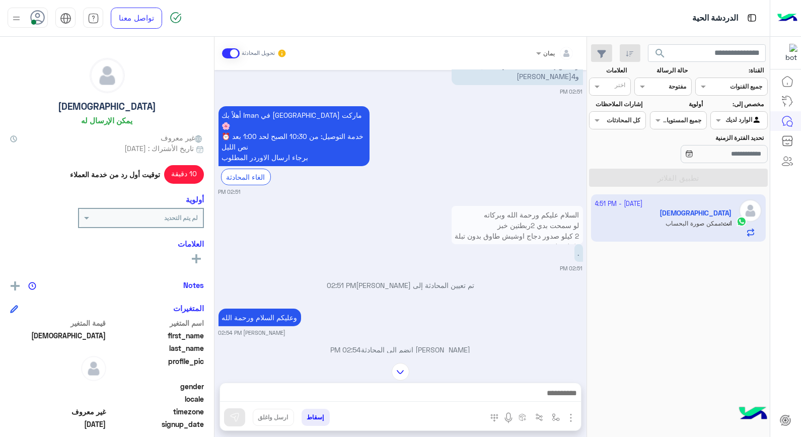
scroll to position [922, 0]
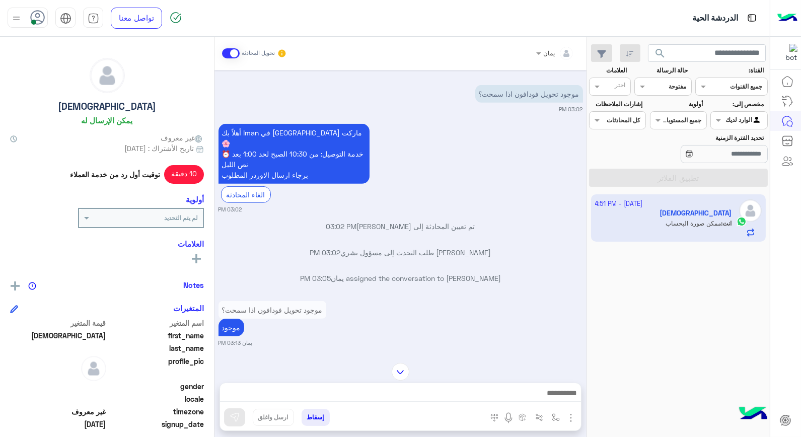
click at [400, 369] on img at bounding box center [401, 372] width 18 height 18
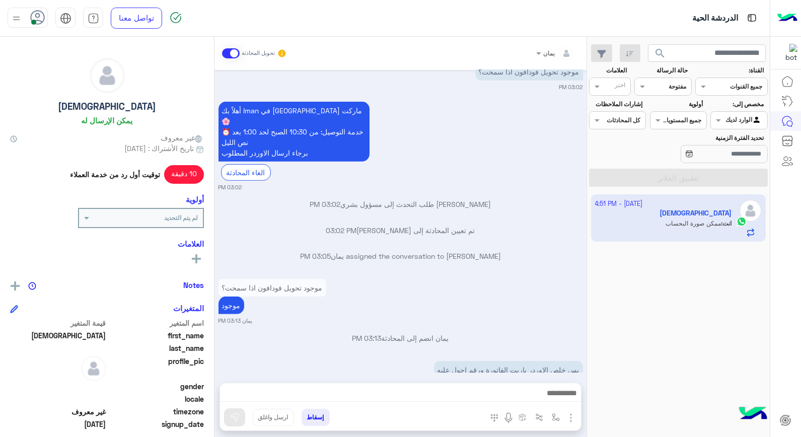
scroll to position [1492, 0]
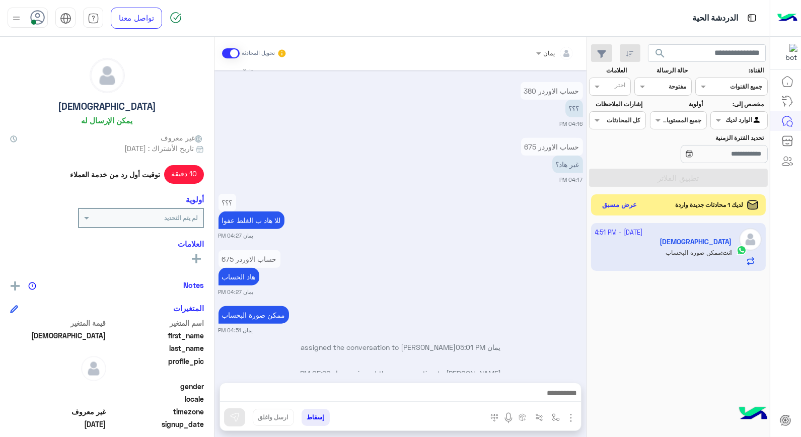
click at [614, 204] on button "عرض مسبق" at bounding box center [619, 205] width 42 height 14
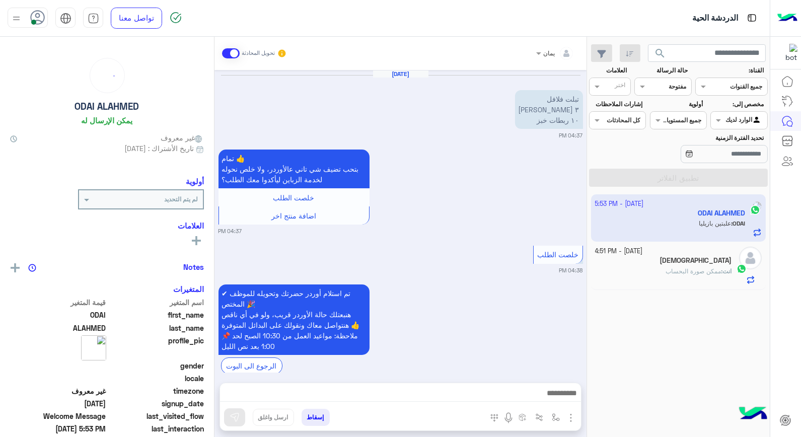
scroll to position [634, 0]
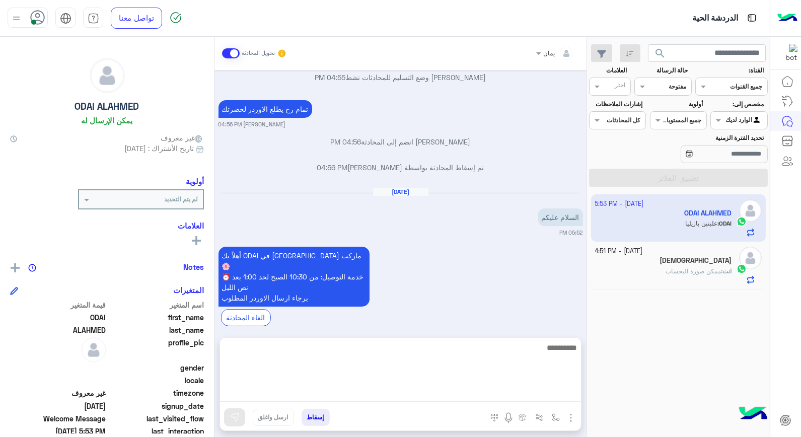
click at [488, 392] on textarea at bounding box center [400, 371] width 361 height 60
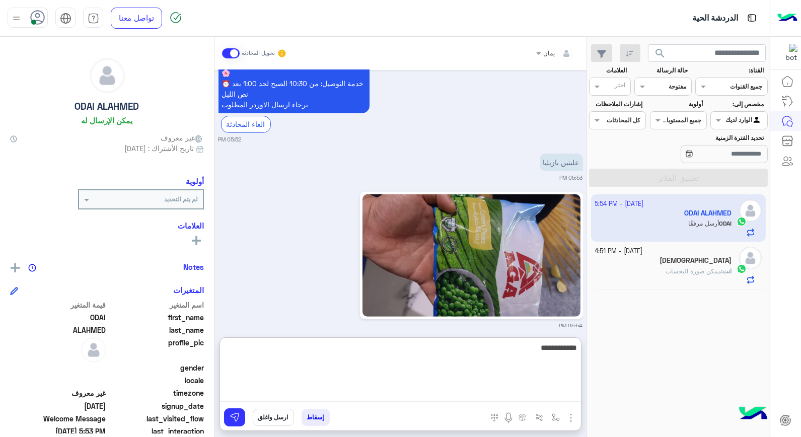
type textarea "**********"
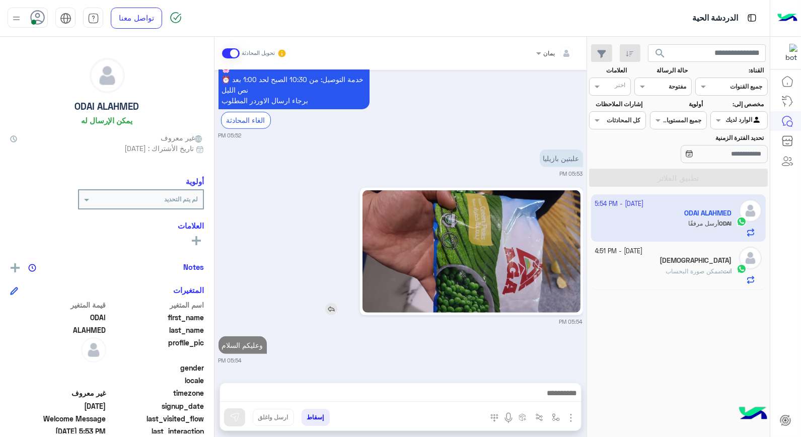
scroll to position [821, 0]
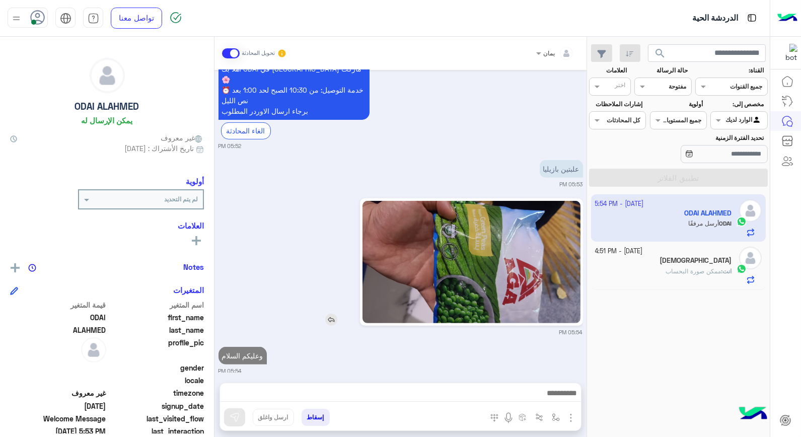
drag, startPoint x: 446, startPoint y: 219, endPoint x: 341, endPoint y: 308, distance: 137.8
click at [345, 307] on div at bounding box center [442, 261] width 280 height 127
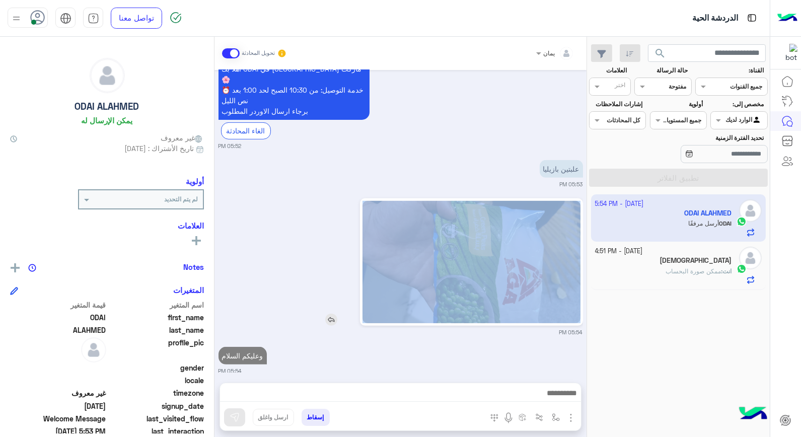
click at [333, 314] on img at bounding box center [331, 320] width 12 height 12
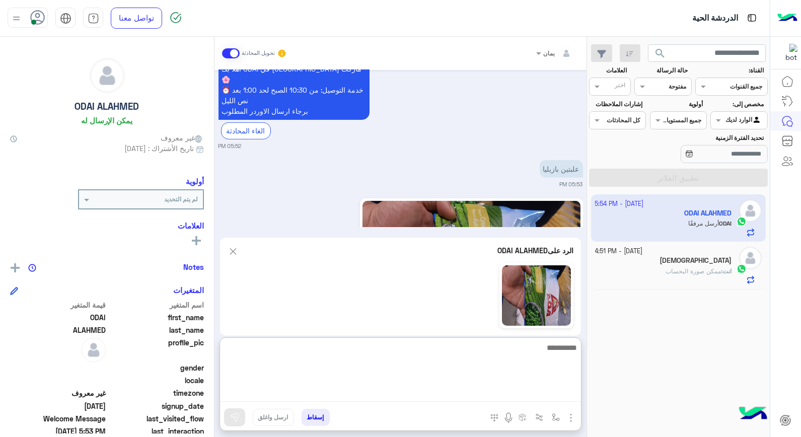
click at [554, 394] on textarea at bounding box center [400, 371] width 361 height 60
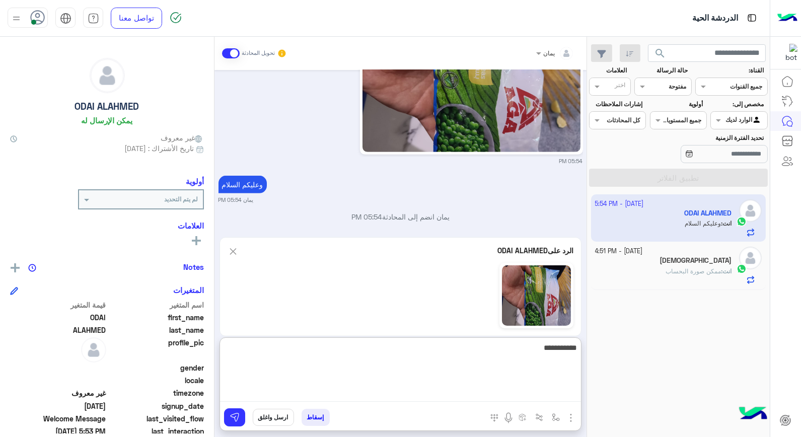
type textarea "**********"
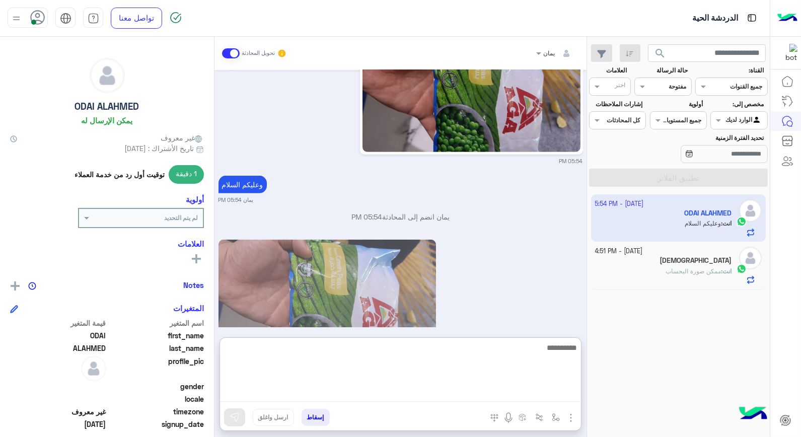
scroll to position [1052, 0]
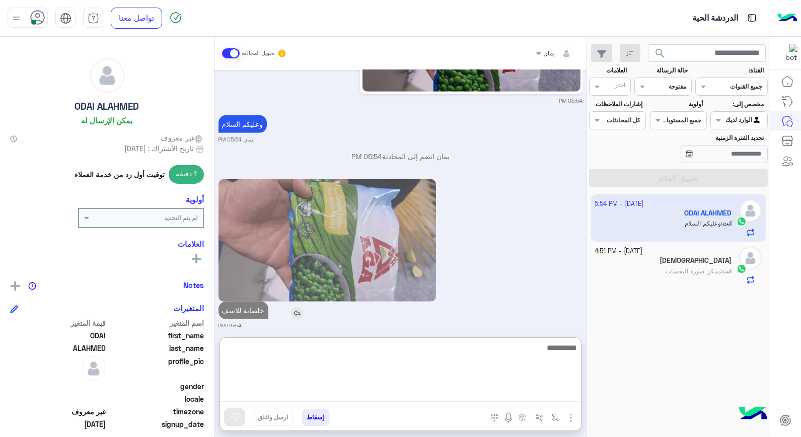
type textarea "*"
type textarea "**********"
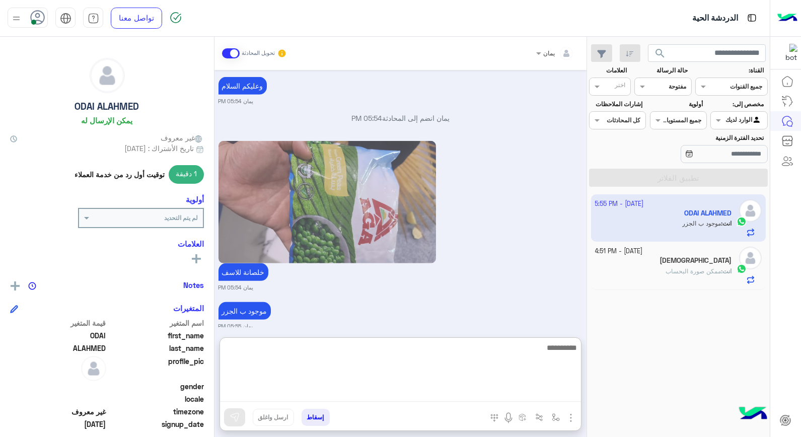
click at [383, 354] on textarea at bounding box center [400, 371] width 361 height 60
click at [451, 366] on textarea at bounding box center [400, 371] width 361 height 60
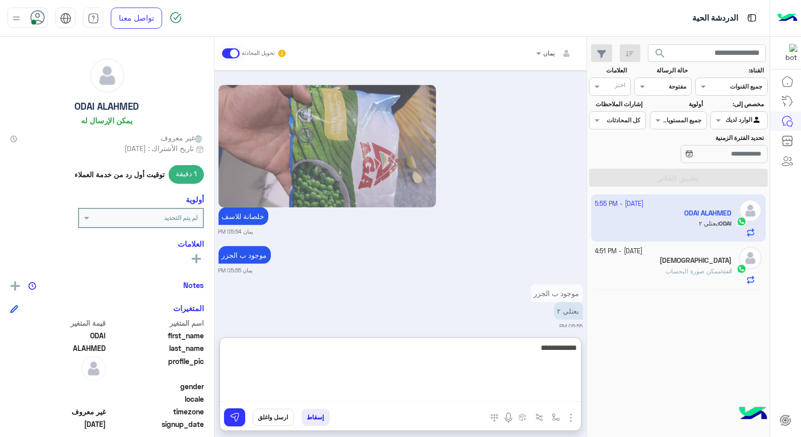
type textarea "**********"
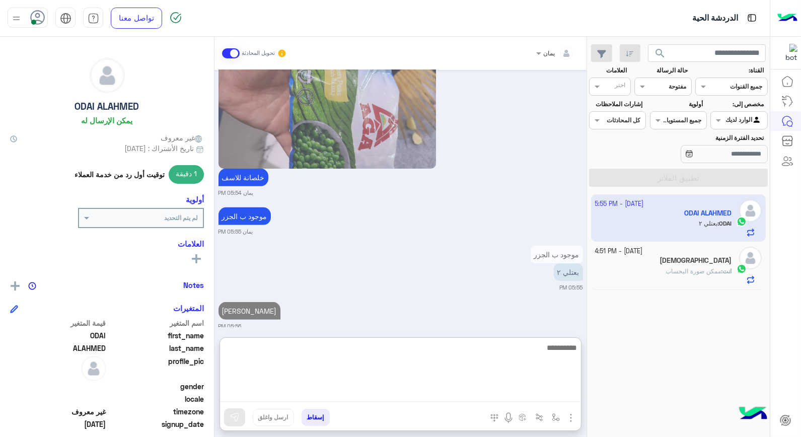
click at [495, 360] on textarea at bounding box center [400, 371] width 361 height 60
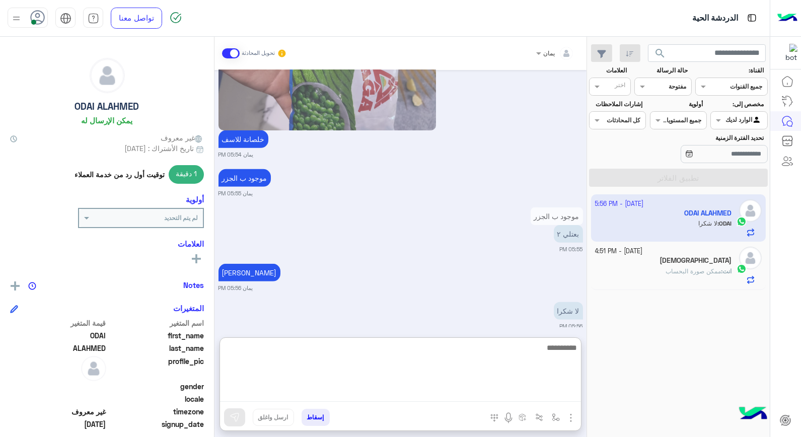
click at [475, 364] on textarea at bounding box center [400, 371] width 361 height 60
type textarea "**********"
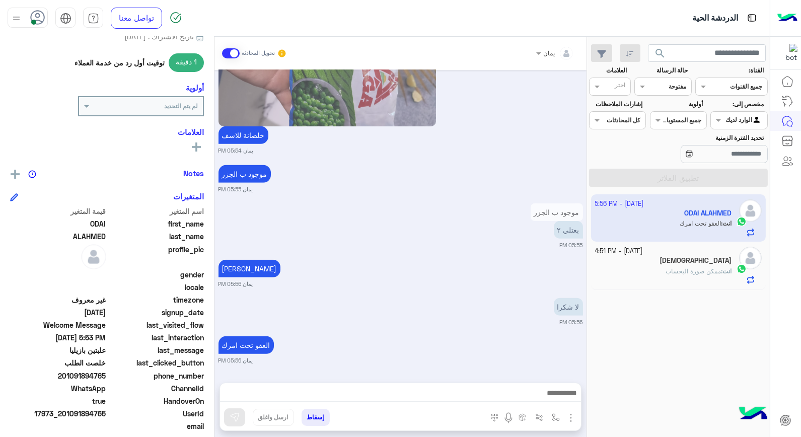
scroll to position [1216, 0]
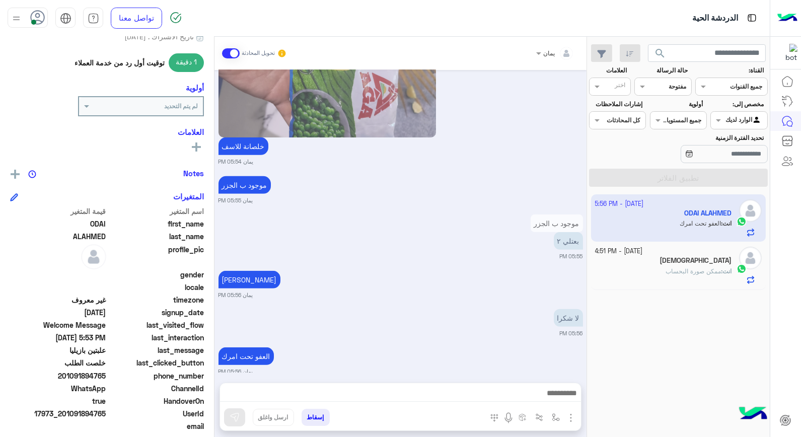
drag, startPoint x: 106, startPoint y: 370, endPoint x: 73, endPoint y: 373, distance: 33.4
click at [73, 373] on span "201091894765" at bounding box center [58, 375] width 96 height 11
copy span "091894765"
click at [314, 416] on button "إسقاط" at bounding box center [315, 417] width 28 height 17
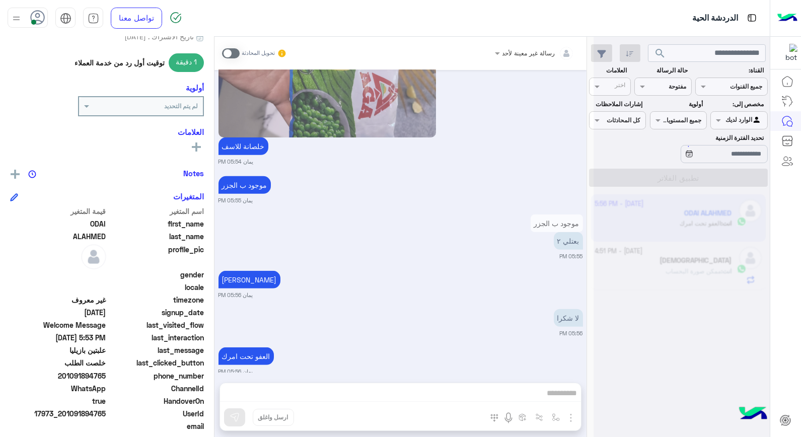
scroll to position [1242, 0]
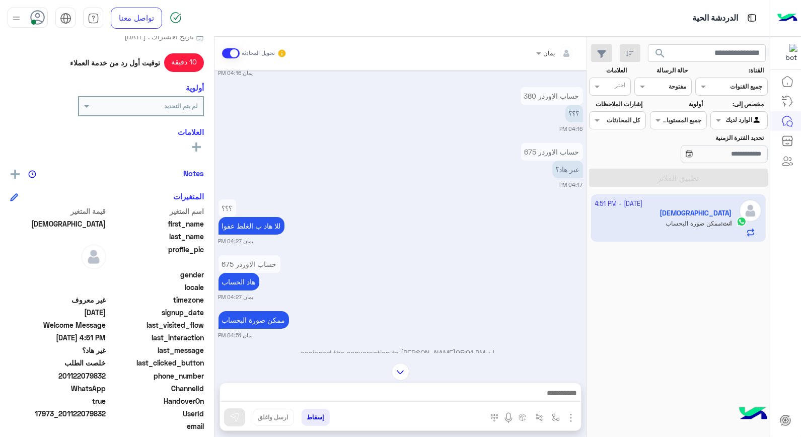
scroll to position [547, 0]
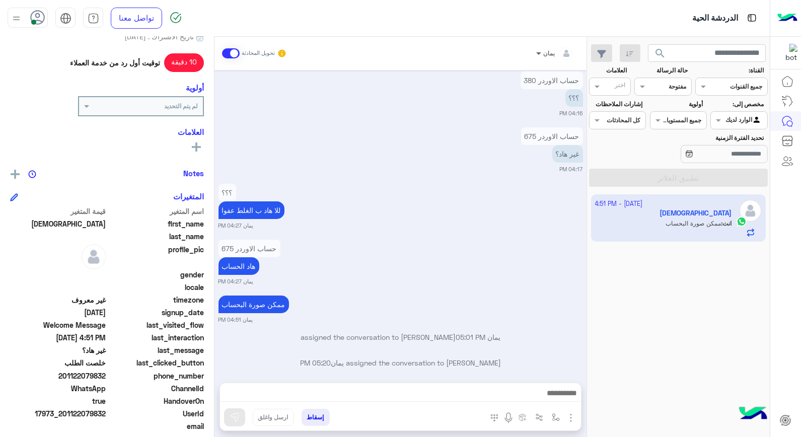
click at [541, 54] on span at bounding box center [537, 53] width 13 height 11
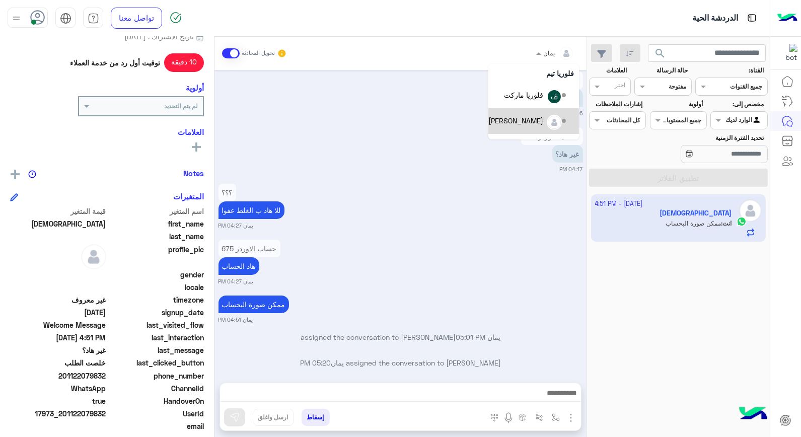
scroll to position [56, 0]
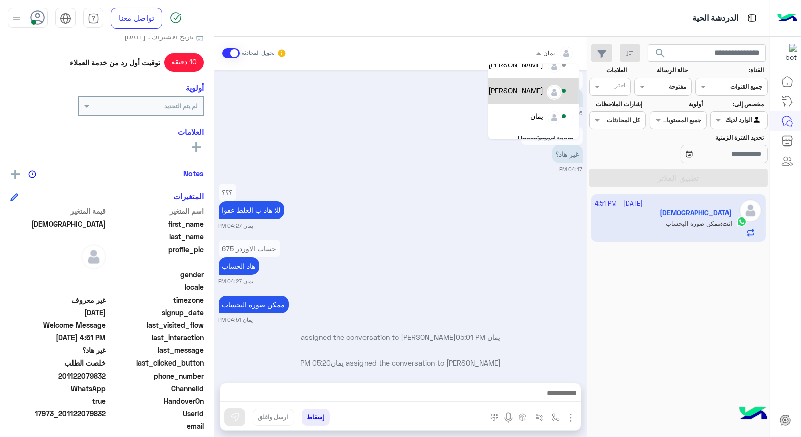
click at [534, 90] on div "[PERSON_NAME]" at bounding box center [515, 90] width 55 height 11
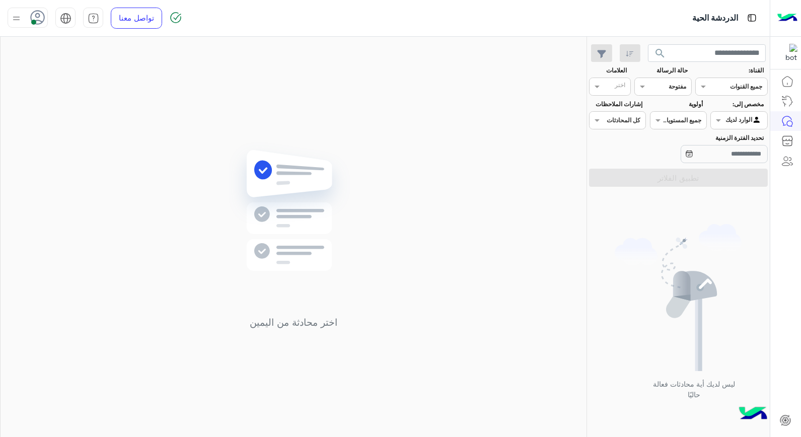
drag, startPoint x: 12, startPoint y: 22, endPoint x: 26, endPoint y: 26, distance: 14.7
click at [13, 22] on img at bounding box center [16, 18] width 13 height 13
click at [60, 101] on label "وقت الراحة" at bounding box center [71, 99] width 110 height 18
click at [316, 159] on img at bounding box center [293, 225] width 145 height 167
click at [14, 27] on div at bounding box center [28, 18] width 40 height 20
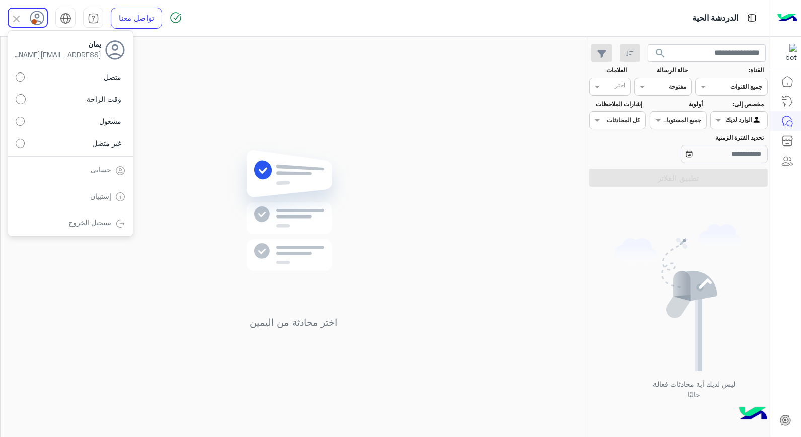
click at [59, 82] on label "متصل" at bounding box center [71, 77] width 110 height 18
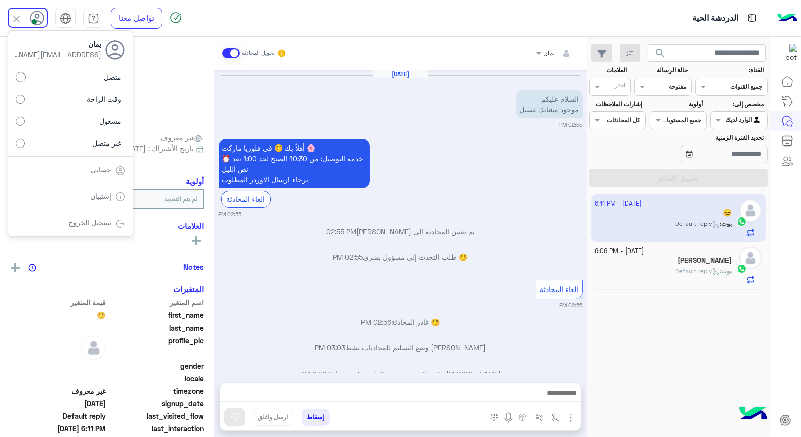
scroll to position [489, 0]
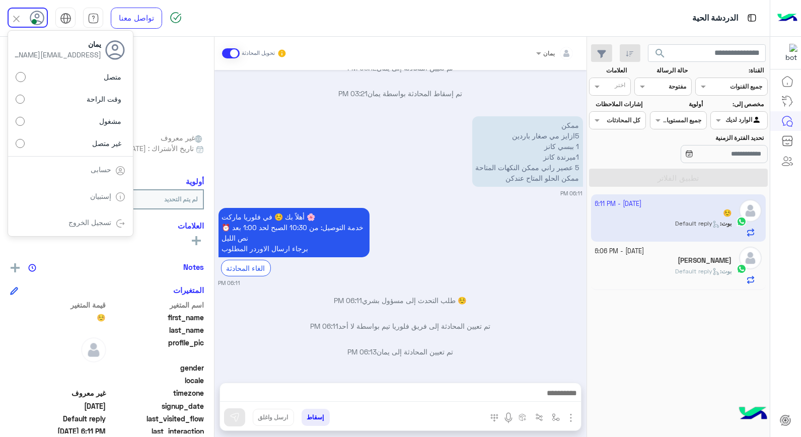
click at [656, 51] on span "search" at bounding box center [660, 53] width 12 height 12
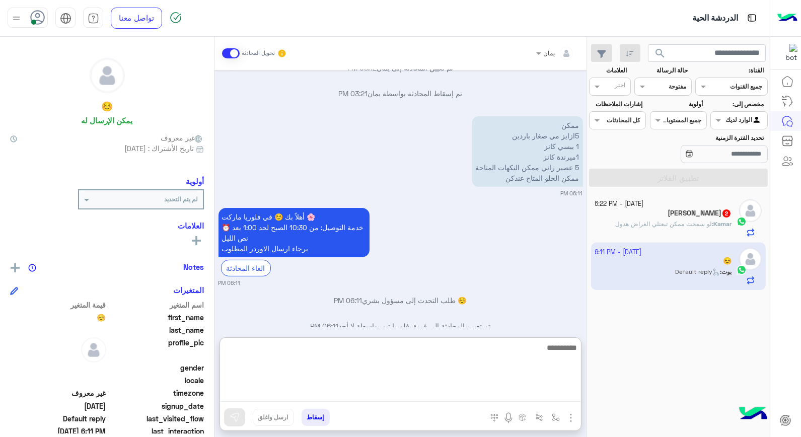
click at [420, 400] on textarea at bounding box center [400, 371] width 361 height 60
type textarea "**********"
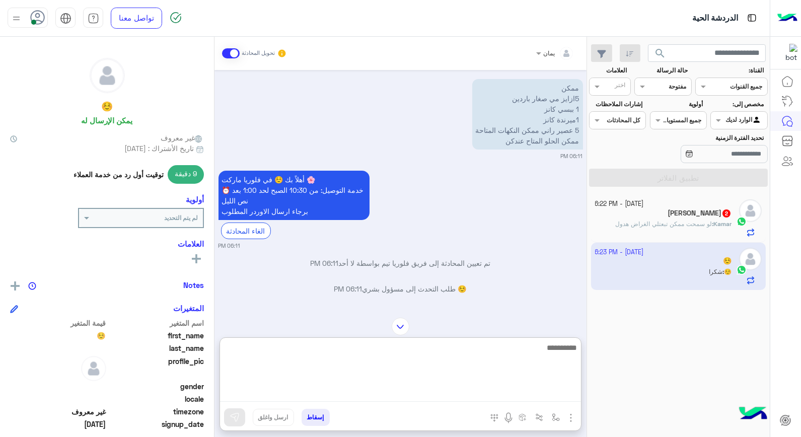
scroll to position [637, 0]
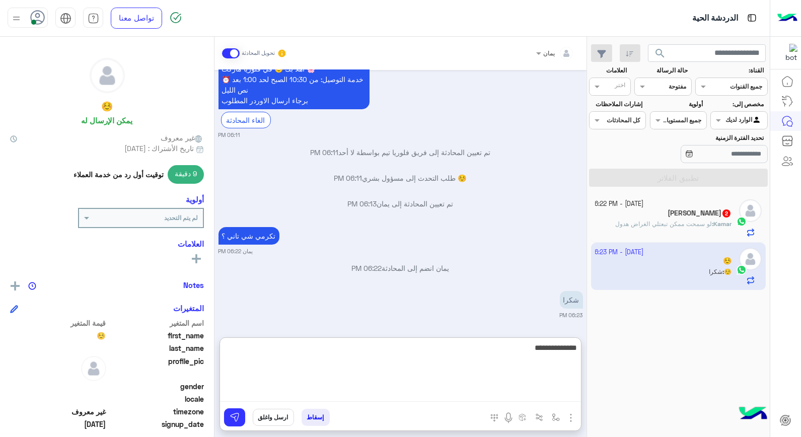
type textarea "**********"
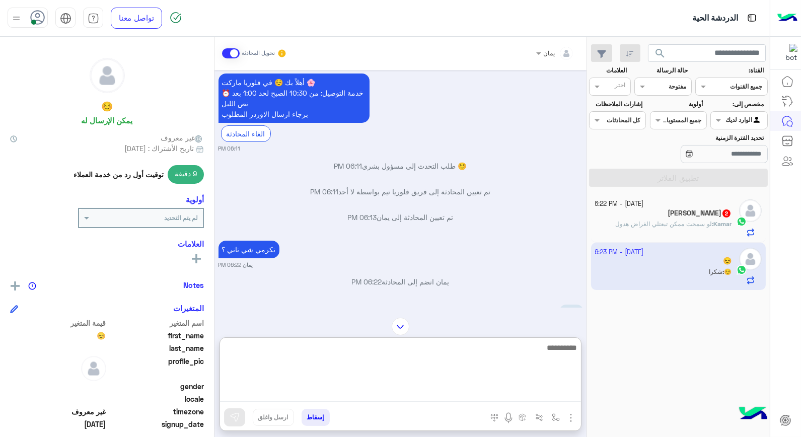
scroll to position [507, 0]
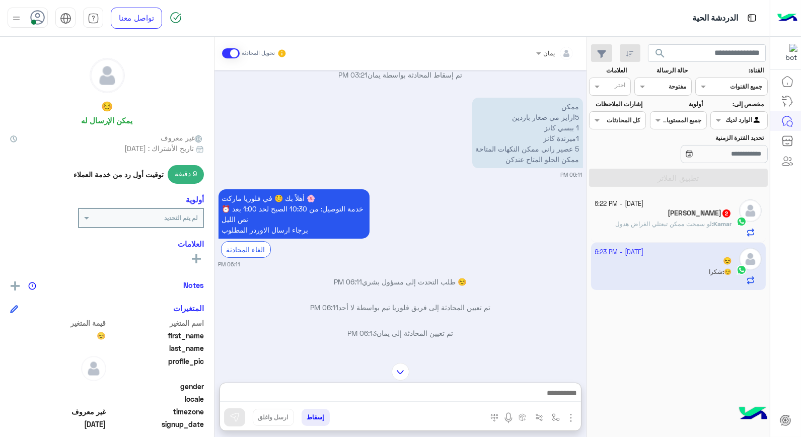
click at [696, 225] on span "لو سمحت ممكن تبعتلي الغراض هدول" at bounding box center [663, 224] width 97 height 8
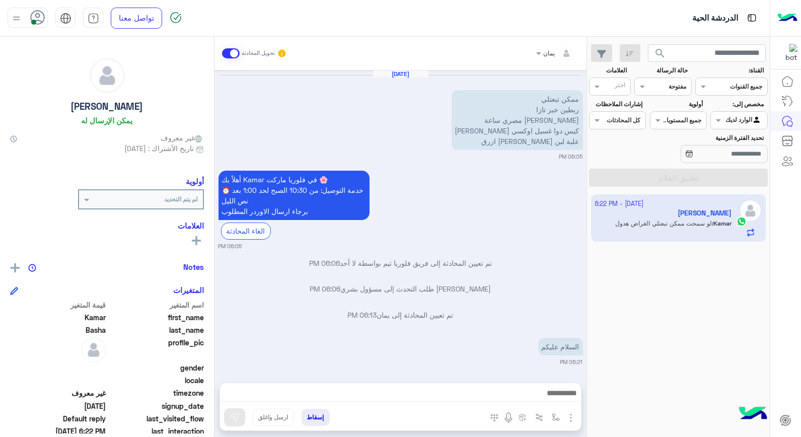
scroll to position [77, 0]
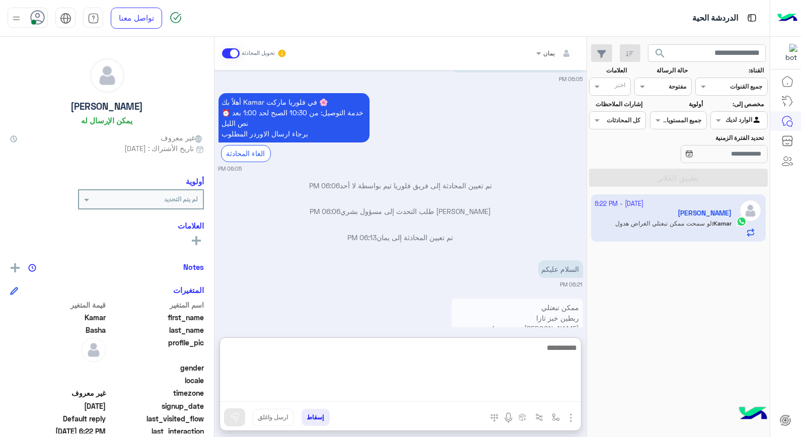
click at [456, 398] on textarea at bounding box center [400, 371] width 361 height 60
type textarea "**********"
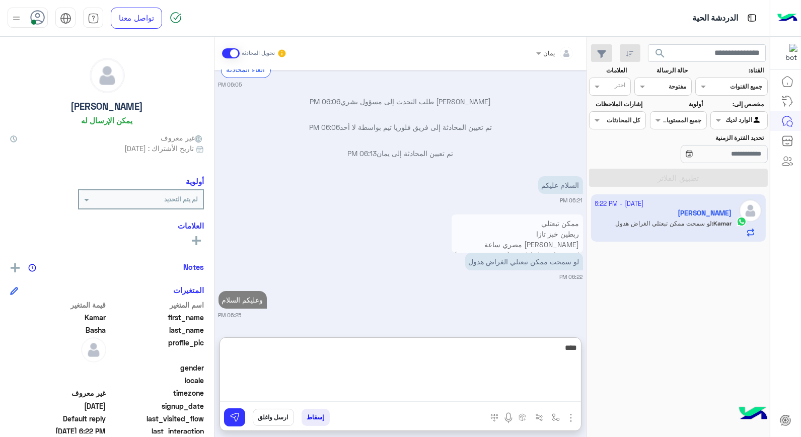
type textarea "*****"
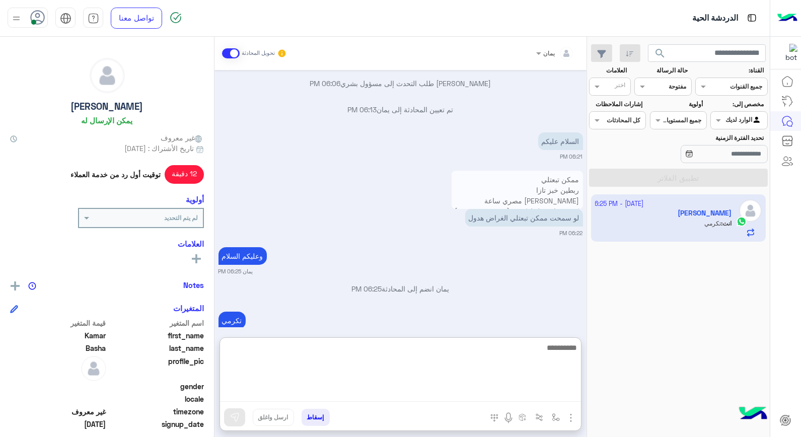
scroll to position [225, 0]
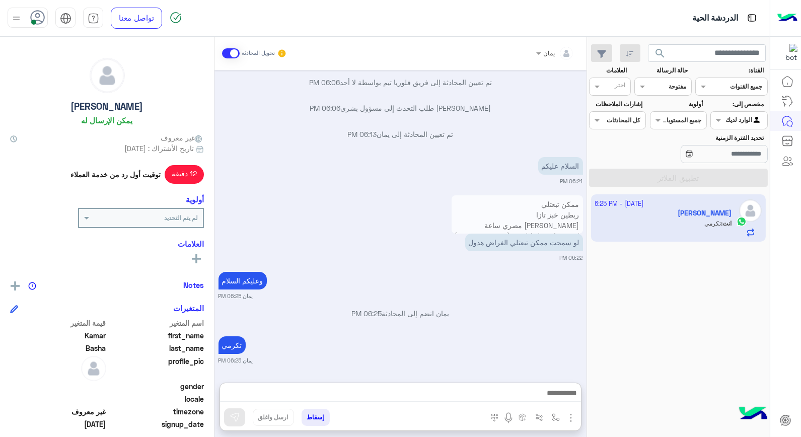
click at [514, 195] on p "ممكن تبعتلي ربطين خبز تازا كيسن رز مصري ساعة كيس دوا غسيل اوكسي [PERSON_NAME] ع…" at bounding box center [516, 225] width 131 height 60
click at [510, 227] on p "ممكن تبعتلي ربطين خبز تازا كيسن رز مصري ساعة كيس دوا غسيل اوكسي [PERSON_NAME] ع…" at bounding box center [516, 226] width 131 height 60
click at [431, 247] on img at bounding box center [436, 246] width 12 height 12
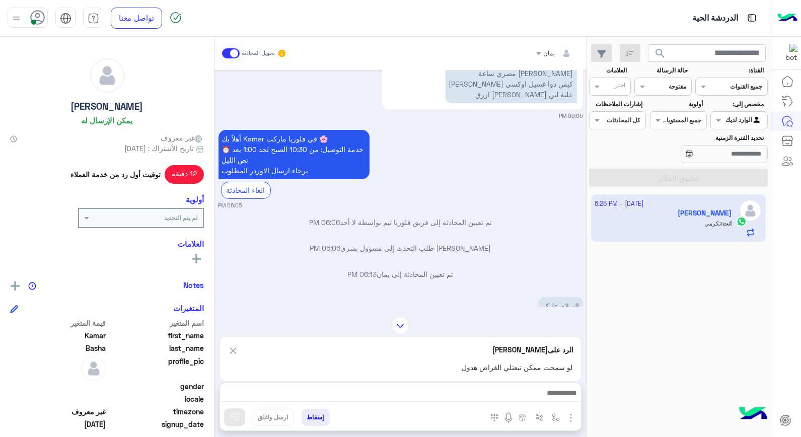
scroll to position [0, 0]
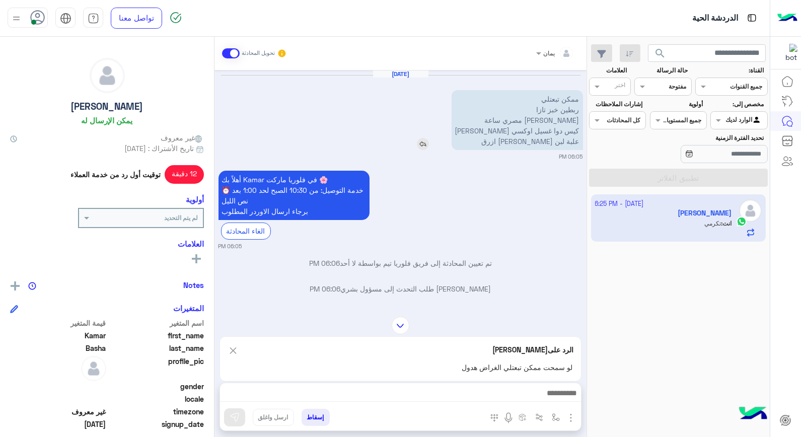
click at [433, 139] on div "ممكن تبعتلي ربطين خبز تازا كيسن رز مصري ساعة كيس دوا غسيل اوكسي [PERSON_NAME] ع…" at bounding box center [488, 120] width 189 height 60
click at [429, 141] on img at bounding box center [423, 144] width 12 height 12
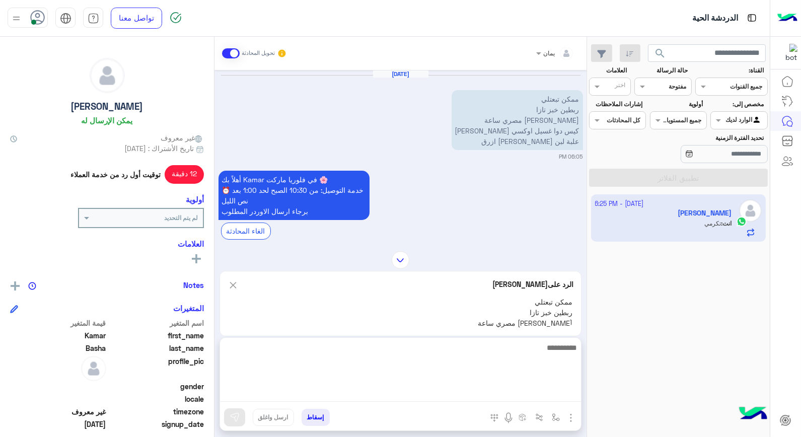
drag, startPoint x: 510, startPoint y: 395, endPoint x: 504, endPoint y: 377, distance: 18.3
click at [508, 394] on textarea at bounding box center [400, 371] width 361 height 60
type textarea "**********"
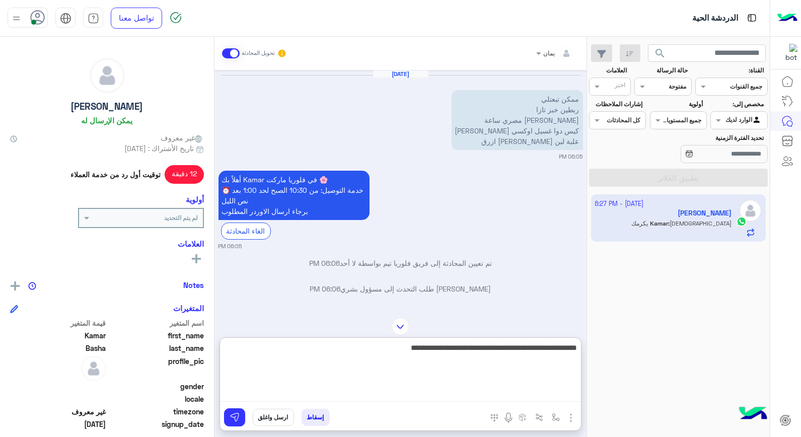
type textarea "**********"
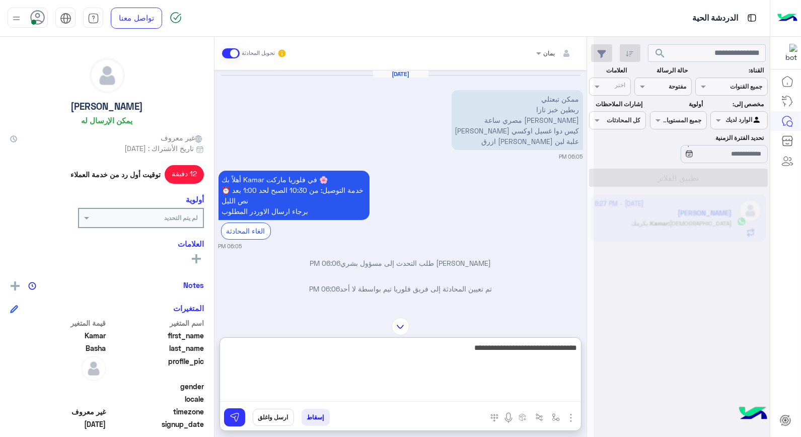
type textarea "**********"
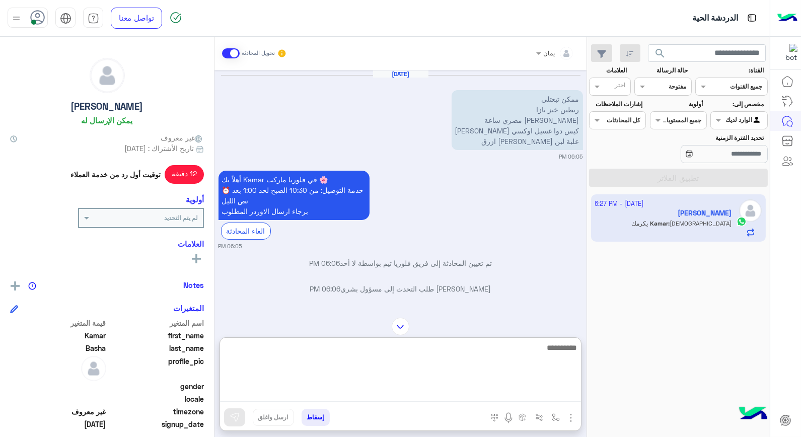
scroll to position [168, 0]
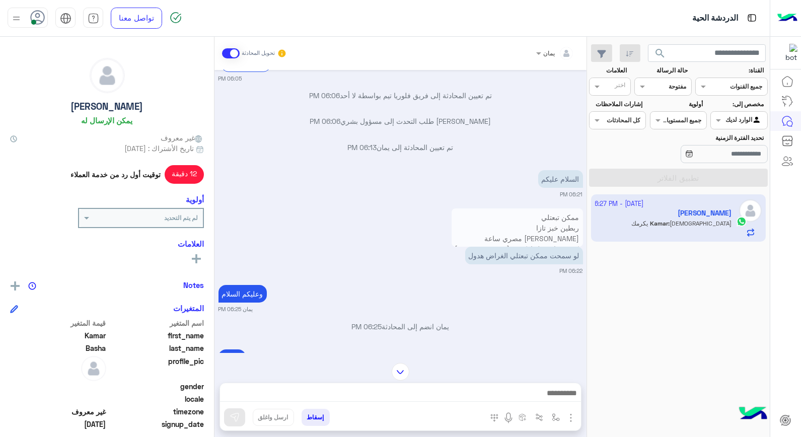
click at [401, 318] on div "يمان تحويل المحادثة [DATE] ممكن تبعتلي ربطين خبز تازا كيسن رز مصري ساعة كيس دوا…" at bounding box center [400, 239] width 372 height 404
click at [395, 372] on img at bounding box center [401, 372] width 18 height 18
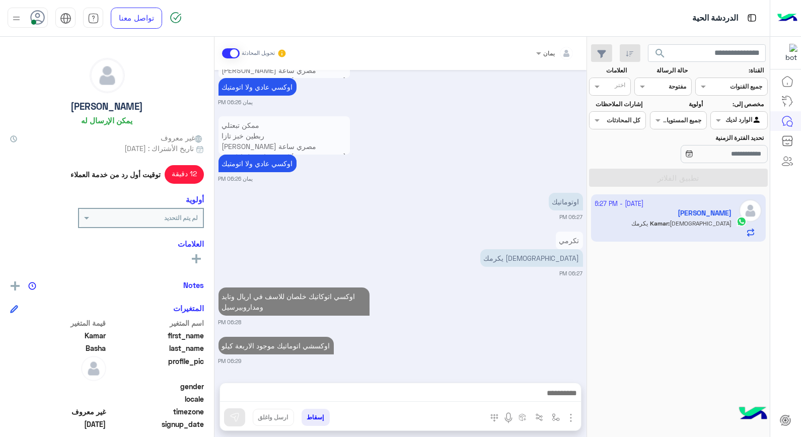
click at [629, 213] on app-inbox-user "[DATE] - 6:27 PM [PERSON_NAME] : [PERSON_NAME]" at bounding box center [678, 217] width 175 height 47
click at [631, 247] on div "[DATE] - 6:27 PM [PERSON_NAME] : [PERSON_NAME]" at bounding box center [678, 316] width 183 height 250
click at [650, 49] on button "search" at bounding box center [660, 55] width 25 height 22
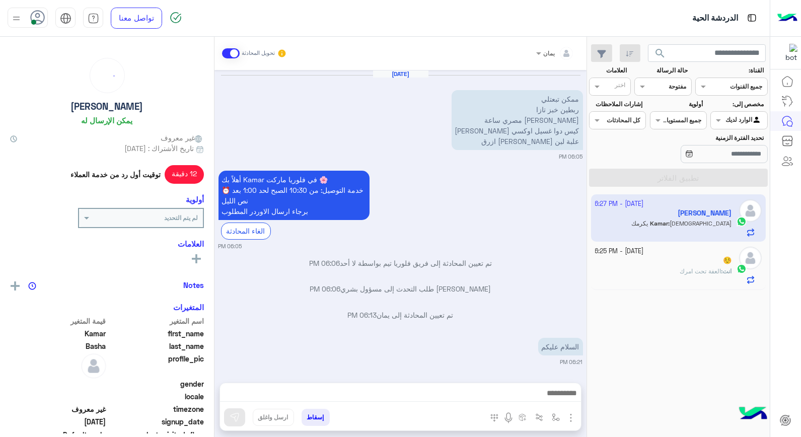
scroll to position [351, 0]
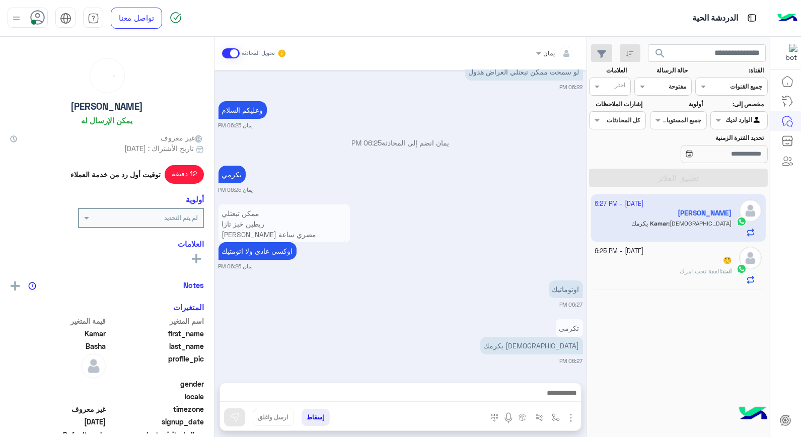
click at [663, 272] on div "انت : العفة تحت امرك" at bounding box center [663, 276] width 137 height 18
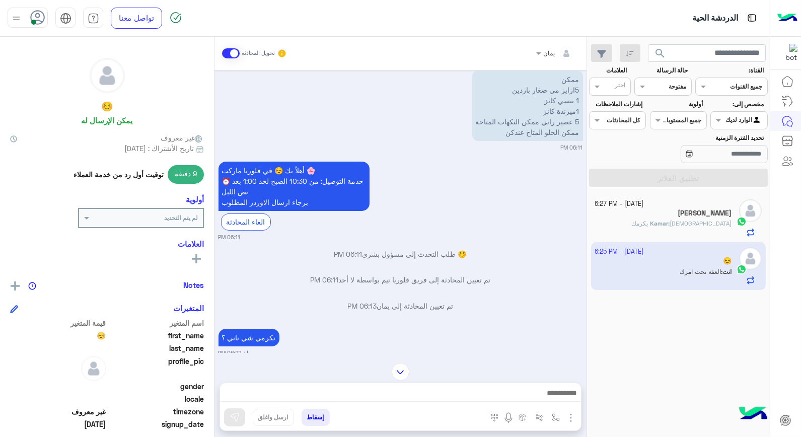
scroll to position [354, 0]
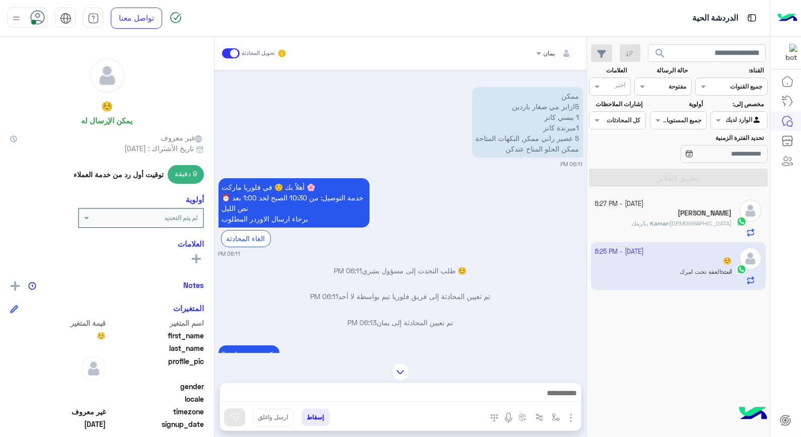
click at [614, 227] on div "Kamar : [PERSON_NAME]" at bounding box center [663, 228] width 137 height 18
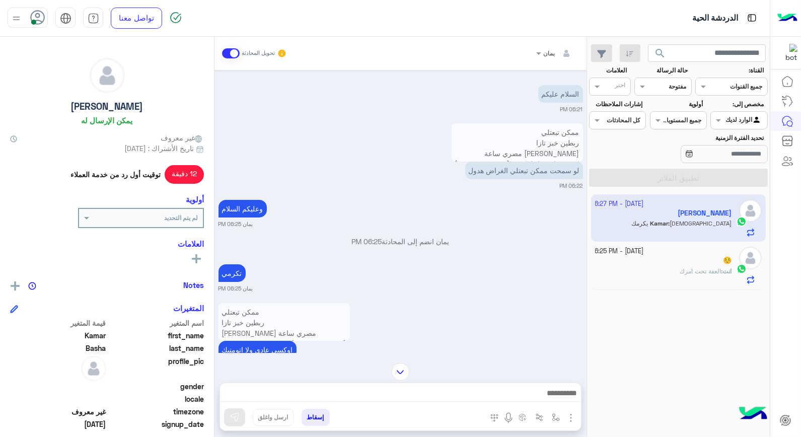
scroll to position [351, 0]
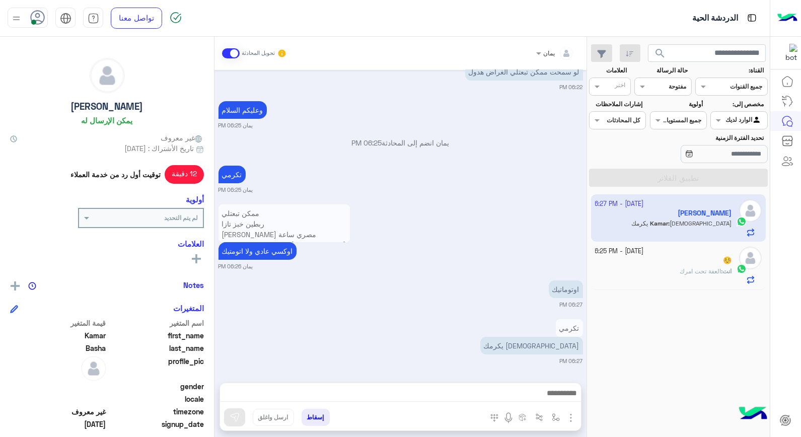
click at [721, 268] on b "انت :" at bounding box center [726, 271] width 11 height 8
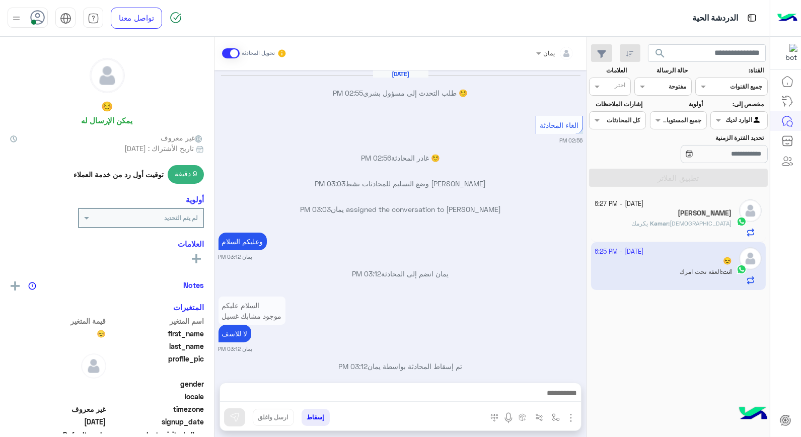
scroll to position [465, 0]
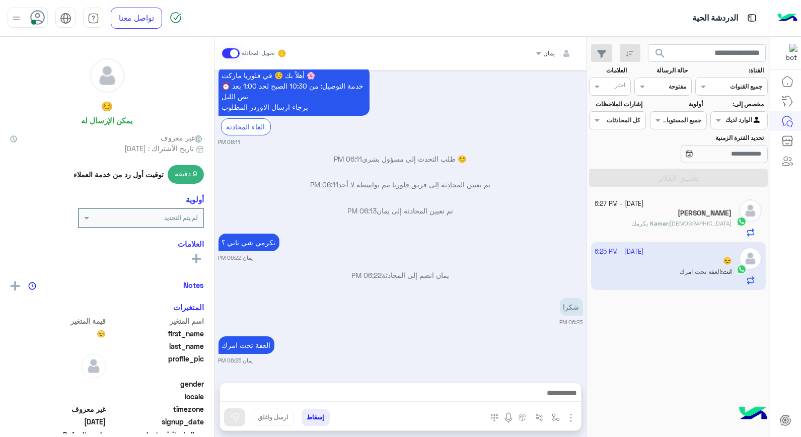
click at [685, 226] on span "[DEMOGRAPHIC_DATA] يكرمك" at bounding box center [681, 223] width 100 height 8
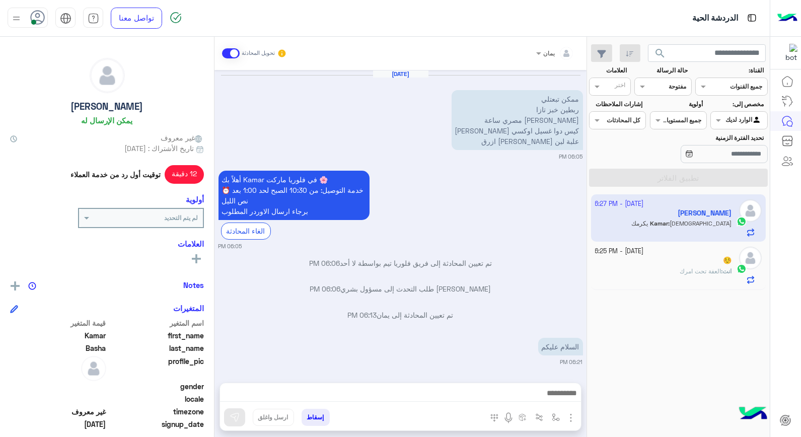
scroll to position [351, 0]
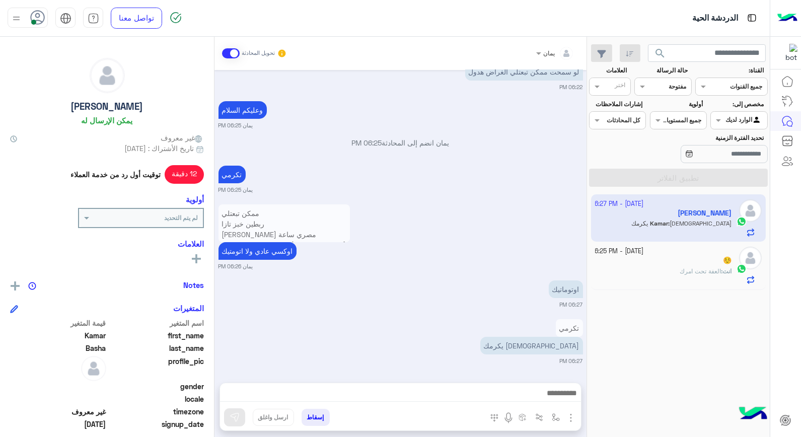
click at [676, 231] on app-inbox-user "[DATE] - 6:27 PM [PERSON_NAME] : [PERSON_NAME]" at bounding box center [678, 217] width 175 height 47
click at [672, 267] on div "☺️" at bounding box center [663, 261] width 137 height 11
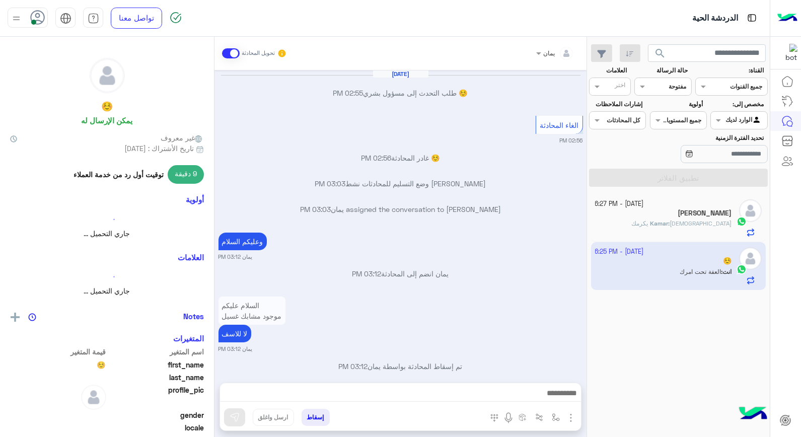
scroll to position [465, 0]
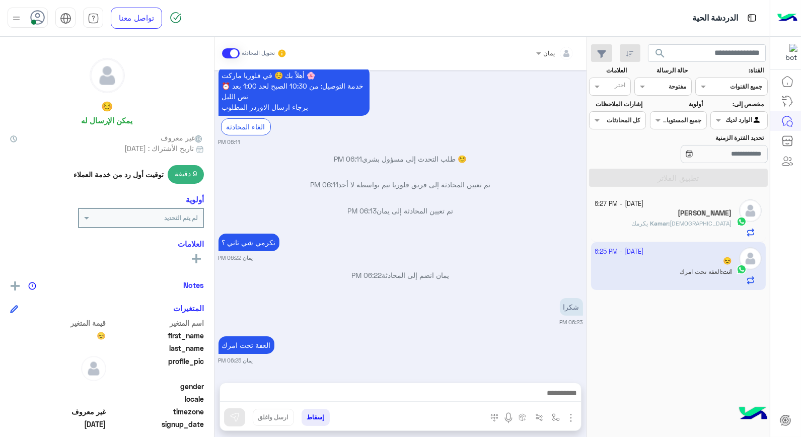
click at [660, 223] on div "Kamar : [PERSON_NAME]" at bounding box center [663, 228] width 137 height 18
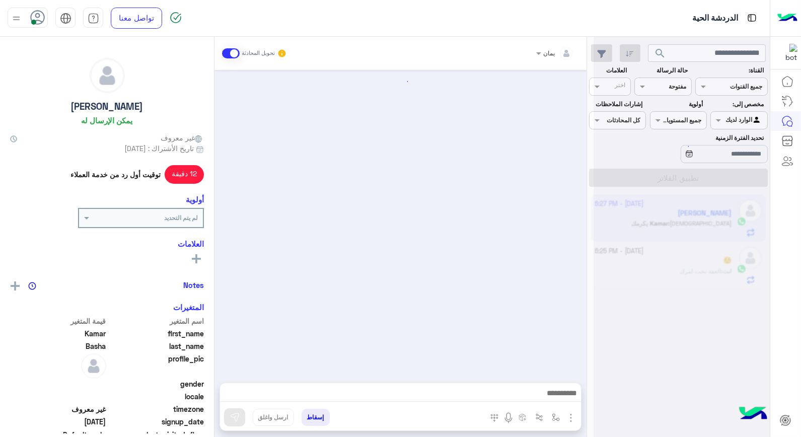
scroll to position [351, 0]
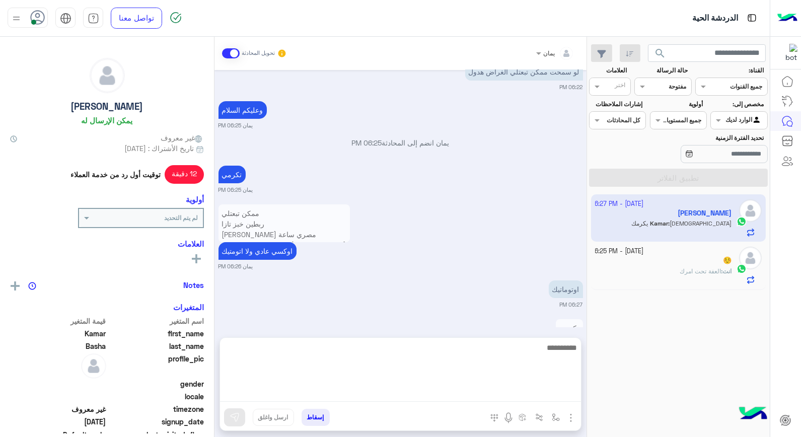
click at [434, 390] on textarea at bounding box center [400, 371] width 361 height 60
type textarea "**********"
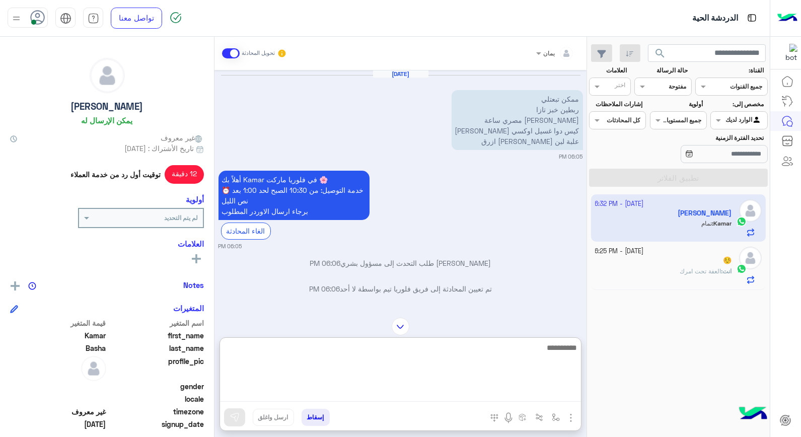
scroll to position [112, 0]
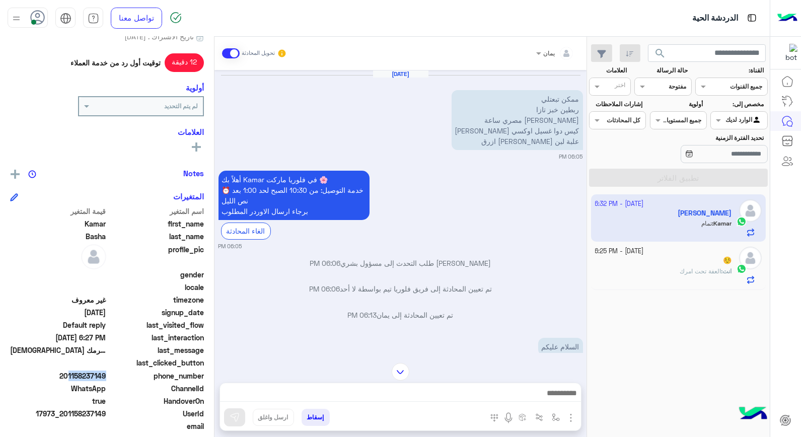
drag, startPoint x: 104, startPoint y: 373, endPoint x: 67, endPoint y: 374, distance: 36.8
click at [67, 374] on span "201158237149" at bounding box center [58, 375] width 96 height 11
drag, startPoint x: 67, startPoint y: 374, endPoint x: 83, endPoint y: 373, distance: 15.6
copy span "0115823714"
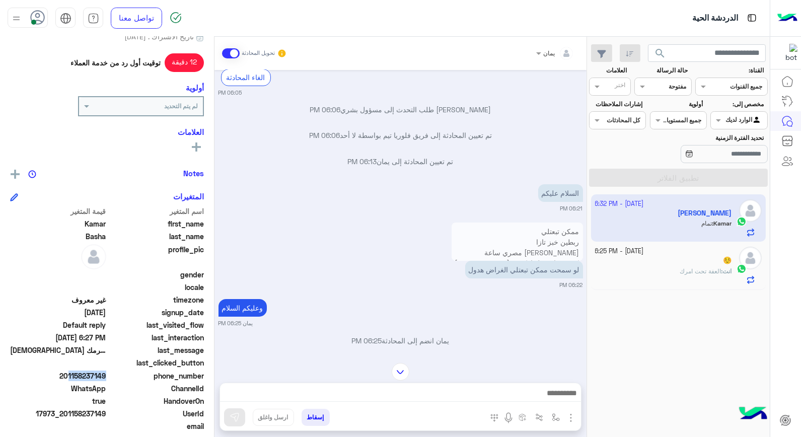
scroll to position [168, 0]
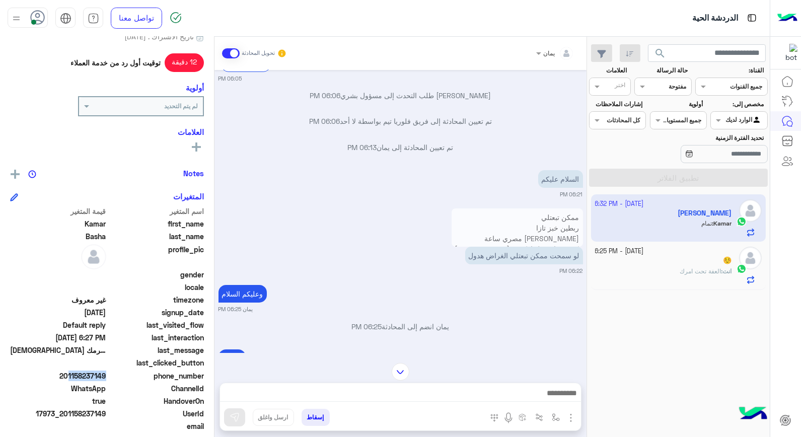
click at [393, 366] on img at bounding box center [401, 372] width 18 height 18
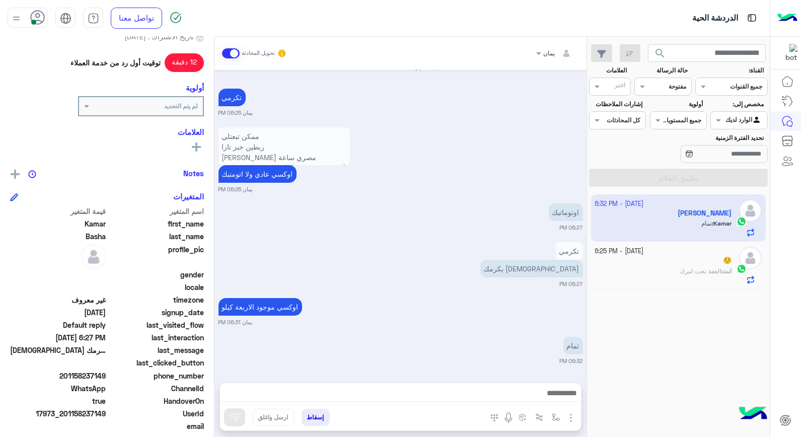
click at [396, 402] on div at bounding box center [400, 395] width 361 height 25
click at [401, 383] on div at bounding box center [400, 395] width 361 height 25
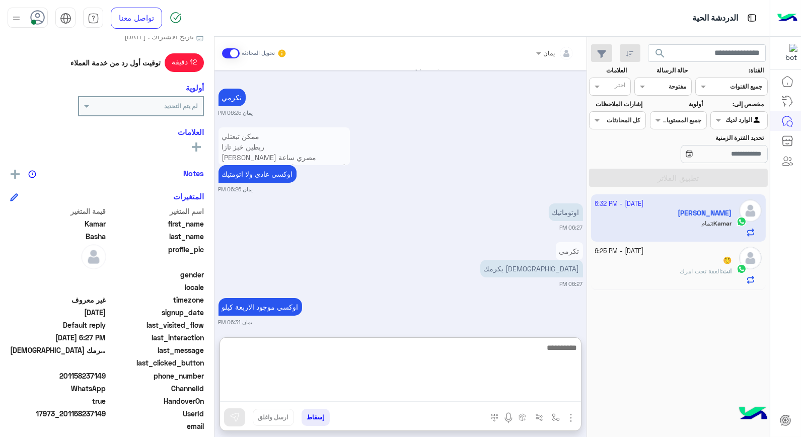
click at [411, 396] on textarea at bounding box center [400, 371] width 361 height 60
type textarea "****"
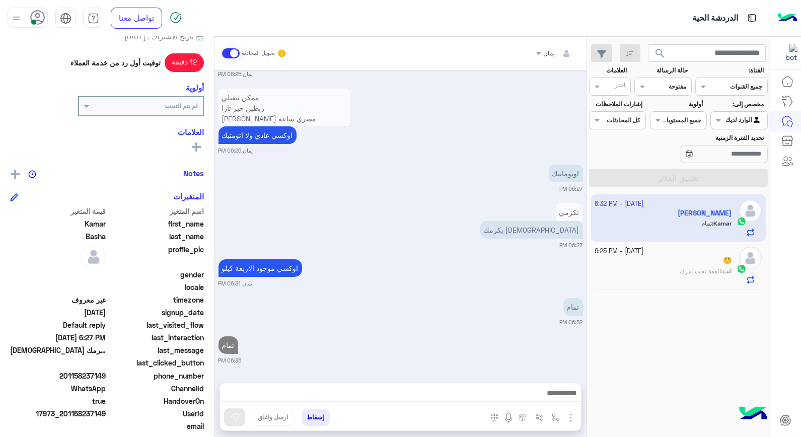
scroll to position [467, 0]
click at [325, 415] on button "إسقاط" at bounding box center [315, 417] width 28 height 17
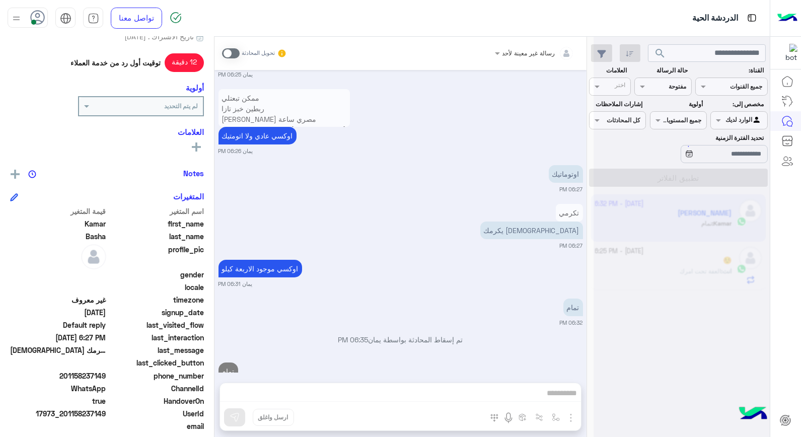
scroll to position [492, 0]
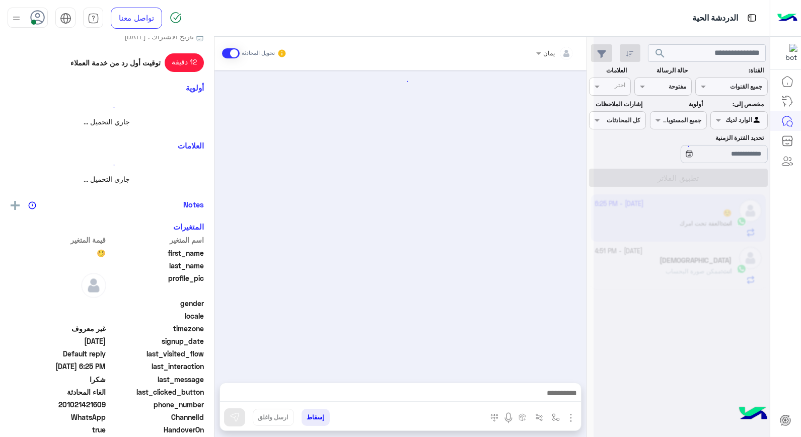
scroll to position [465, 0]
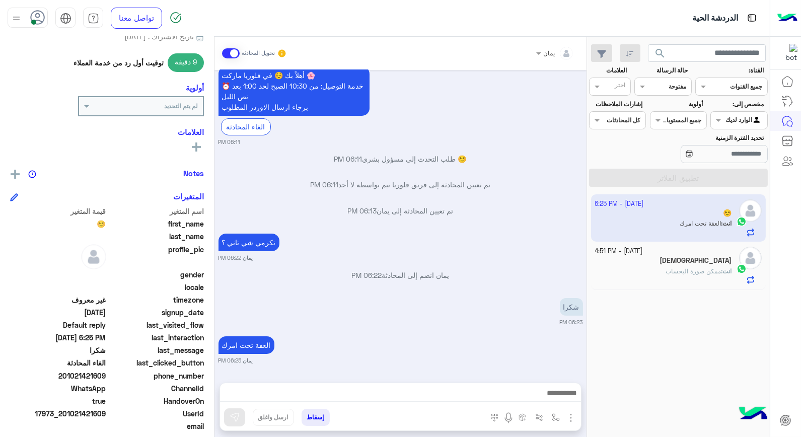
click at [644, 270] on div "انت : ممكن صورة البحساب" at bounding box center [663, 276] width 137 height 18
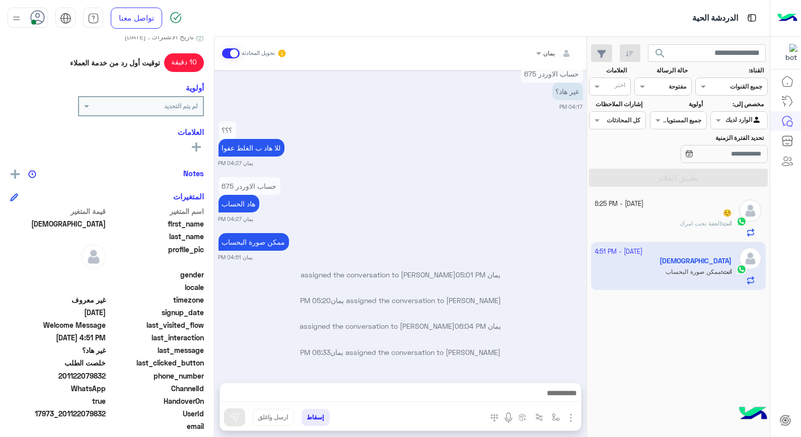
scroll to position [428, 0]
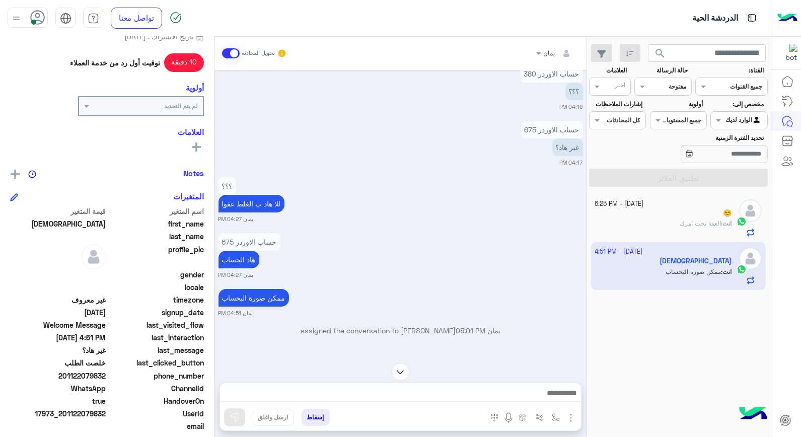
click at [643, 217] on div "☺️" at bounding box center [663, 214] width 137 height 11
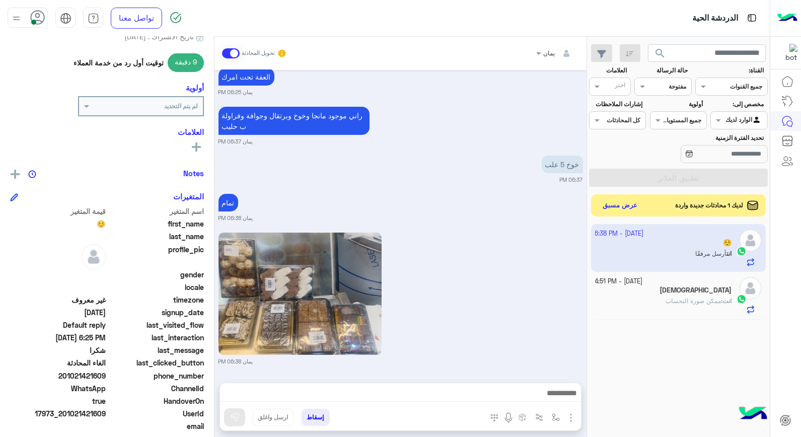
scroll to position [791, 0]
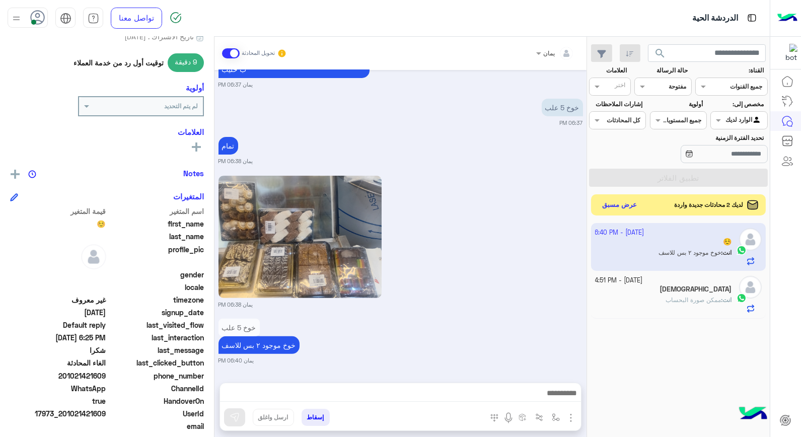
click at [616, 212] on button "عرض مسبق" at bounding box center [619, 205] width 42 height 14
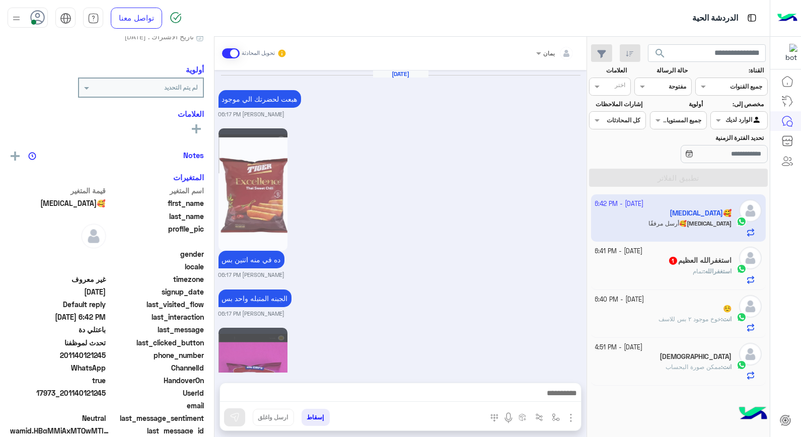
scroll to position [985, 0]
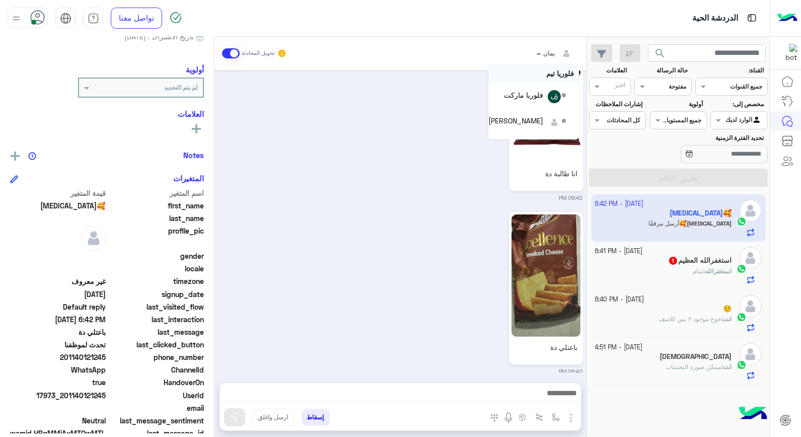
click at [539, 51] on span at bounding box center [537, 53] width 13 height 11
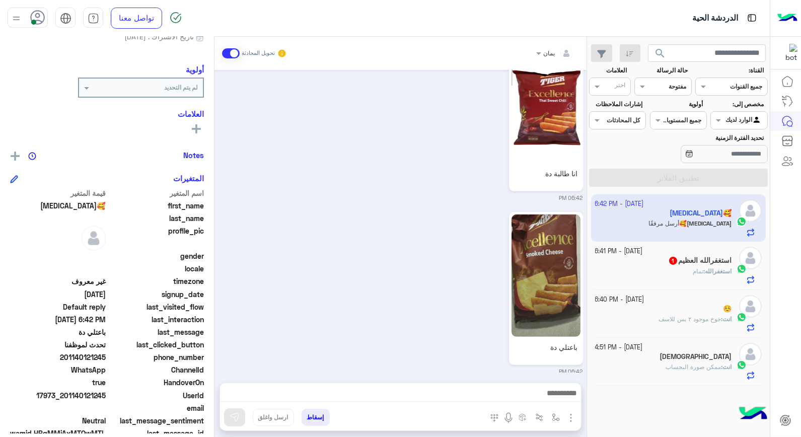
drag, startPoint x: 426, startPoint y: 165, endPoint x: 510, endPoint y: 182, distance: 85.2
click at [430, 167] on div "انا طالبة دة 06:42 PM" at bounding box center [400, 119] width 364 height 166
click at [628, 266] on div "استغفرالله العظيم 1" at bounding box center [663, 261] width 137 height 11
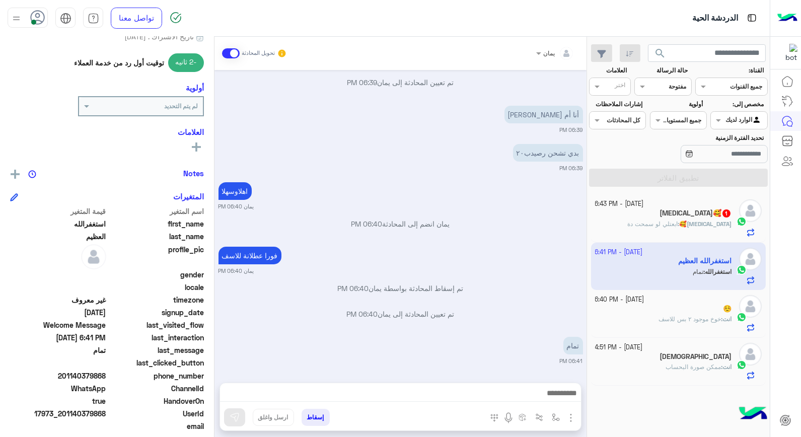
click at [310, 418] on button "إسقاط" at bounding box center [315, 417] width 28 height 17
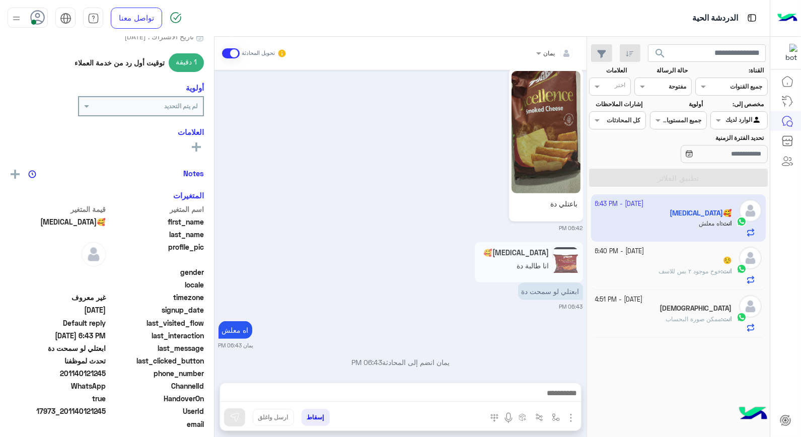
scroll to position [929, 0]
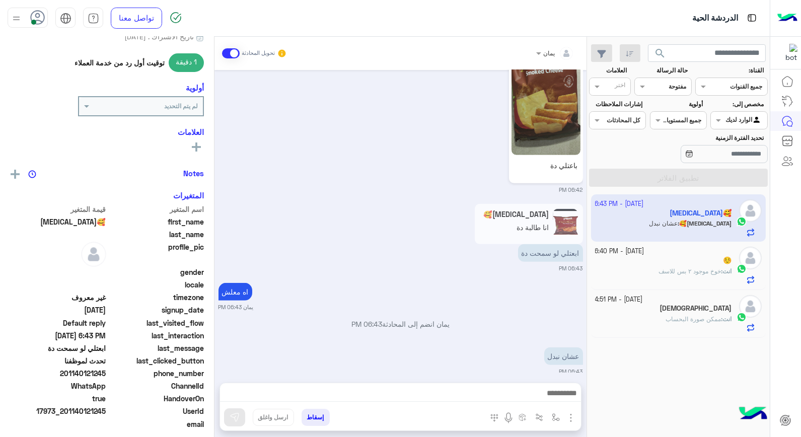
click at [614, 263] on div "☺️" at bounding box center [663, 261] width 137 height 11
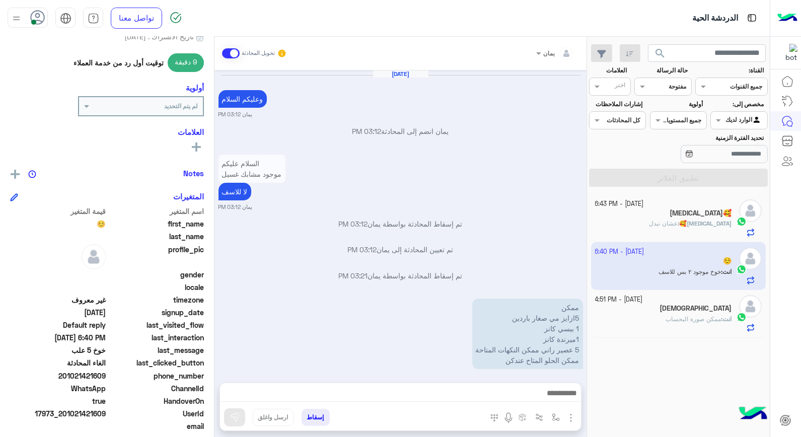
scroll to position [648, 0]
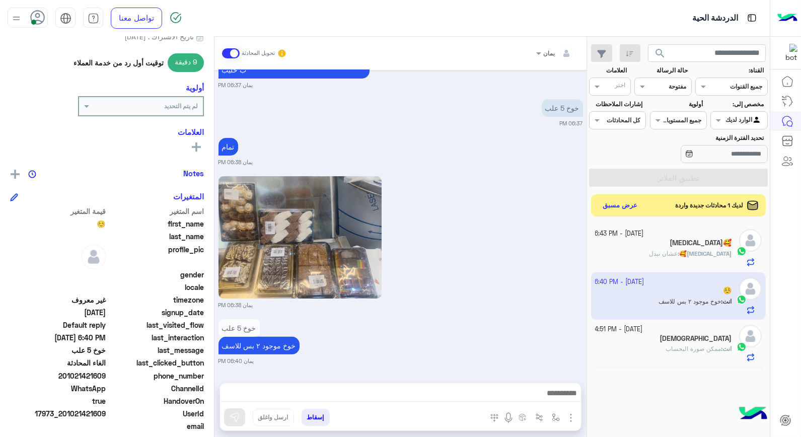
click at [676, 338] on div "[DEMOGRAPHIC_DATA]" at bounding box center [663, 339] width 137 height 11
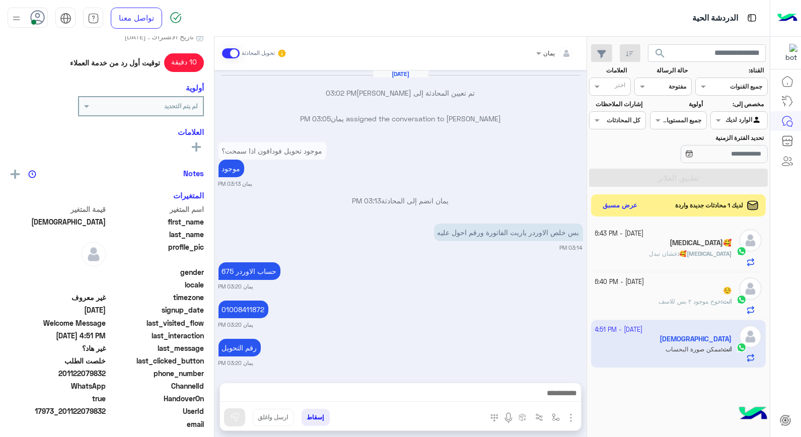
scroll to position [484, 0]
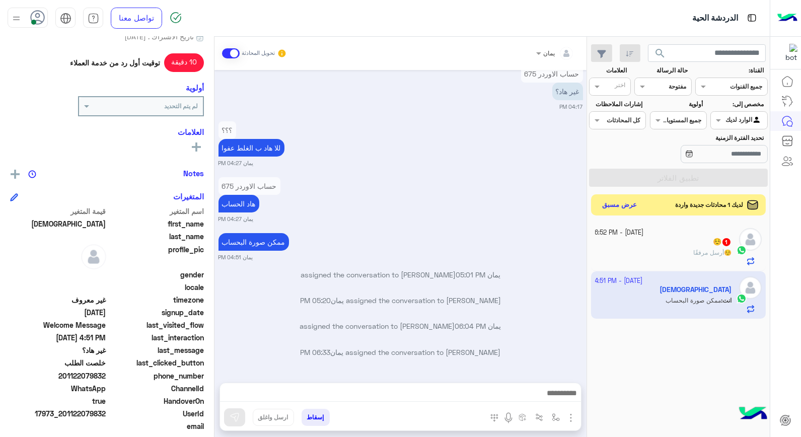
click at [609, 204] on button "عرض مسبق" at bounding box center [619, 205] width 42 height 14
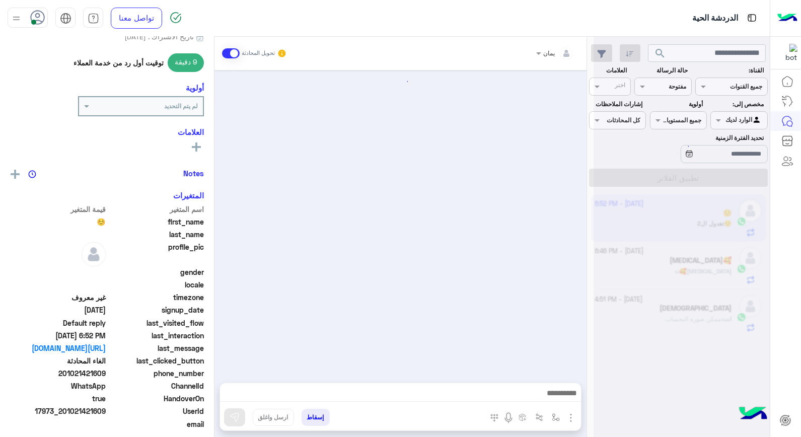
scroll to position [770, 0]
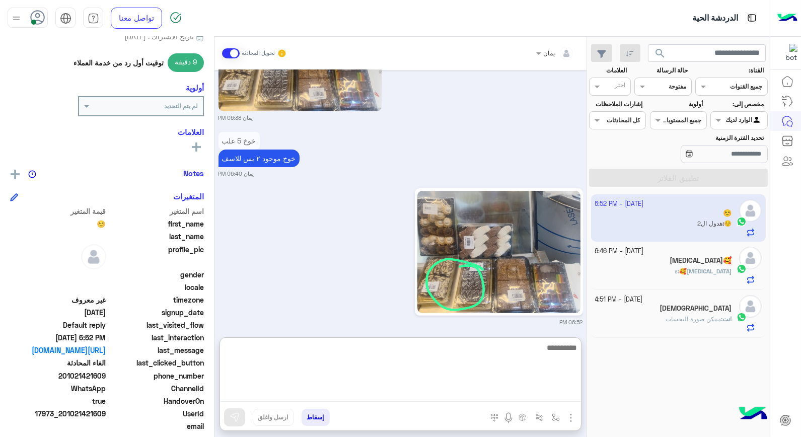
click at [479, 397] on textarea at bounding box center [400, 371] width 361 height 60
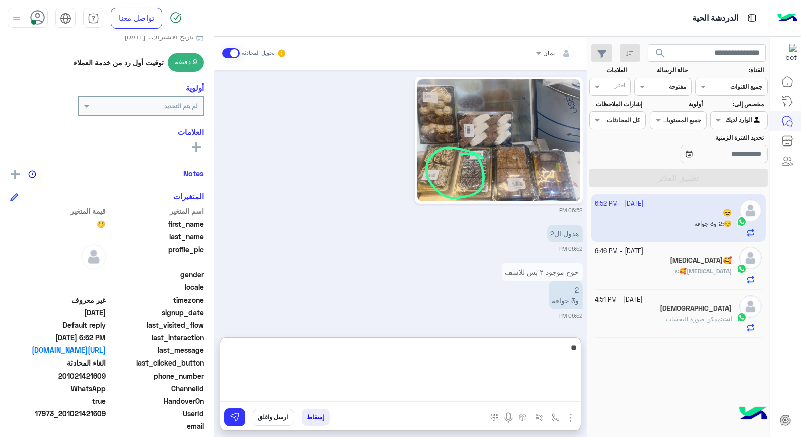
type textarea "*"
type textarea "****"
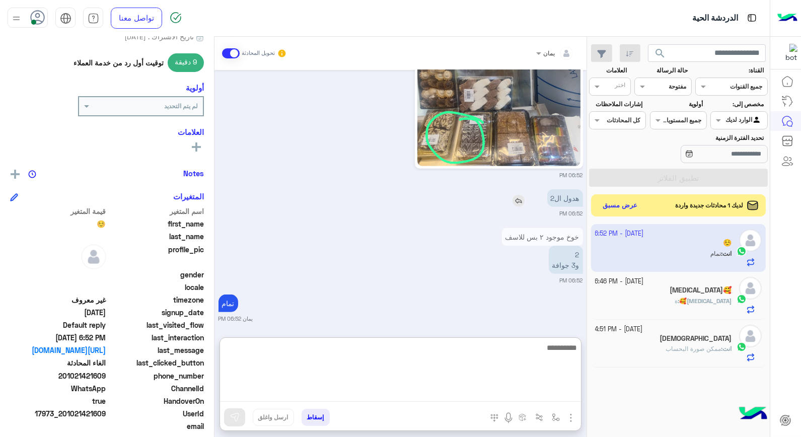
scroll to position [921, 0]
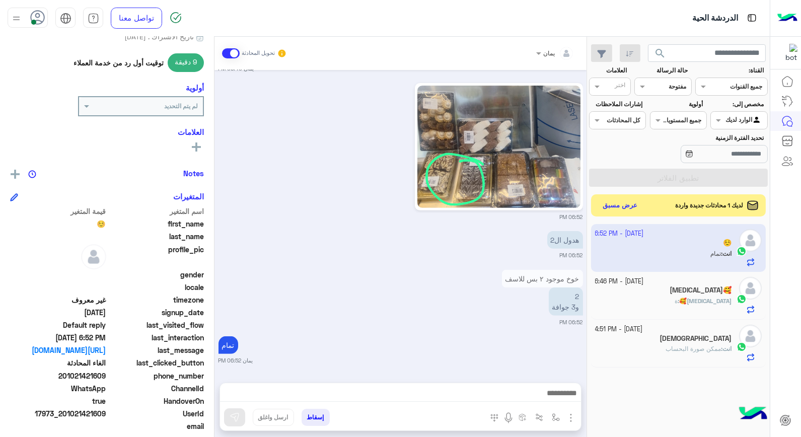
click at [651, 295] on div "[MEDICAL_DATA]🥰" at bounding box center [663, 291] width 137 height 11
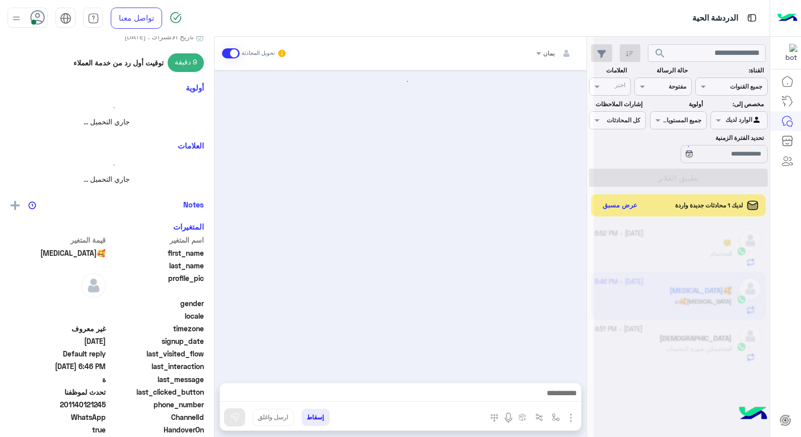
click at [603, 208] on div at bounding box center [681, 222] width 176 height 437
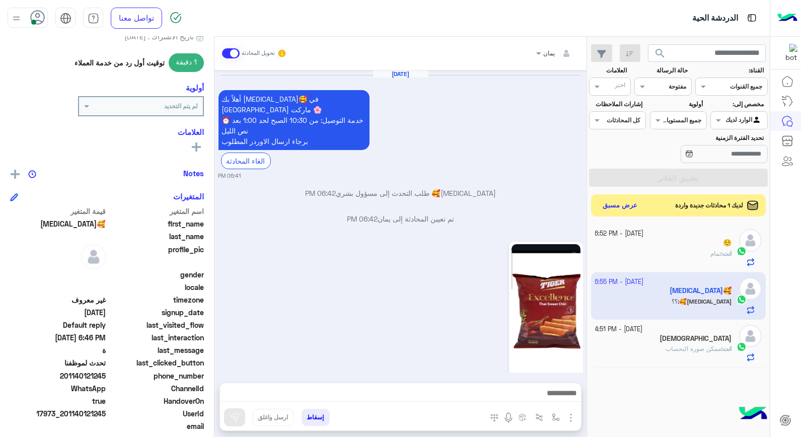
scroll to position [923, 0]
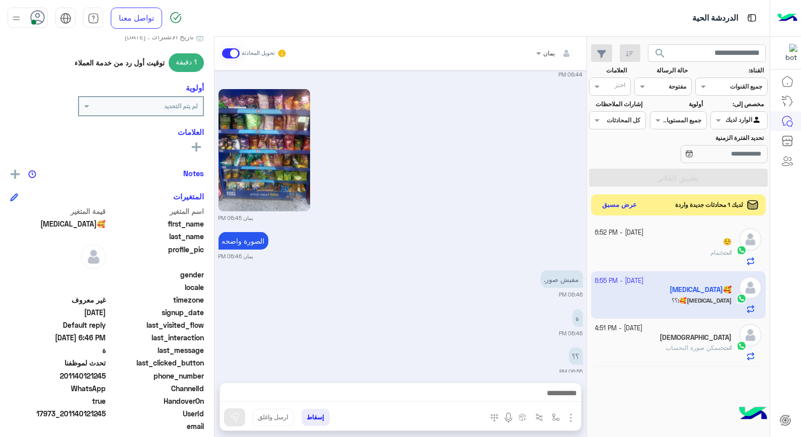
click at [609, 200] on button "عرض مسبق" at bounding box center [619, 205] width 42 height 14
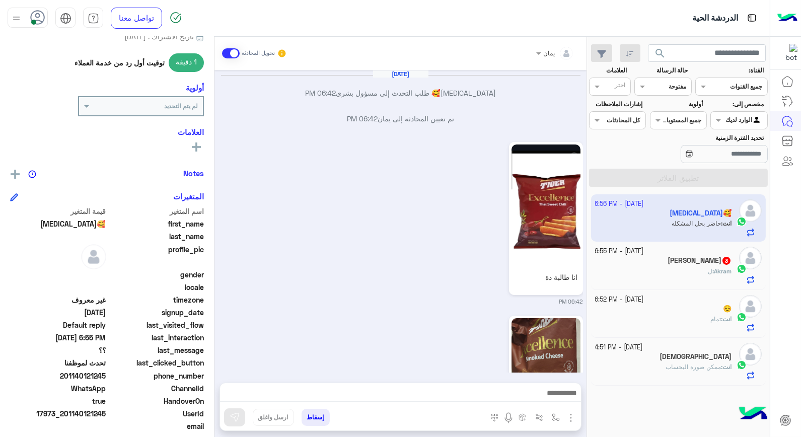
scroll to position [911, 0]
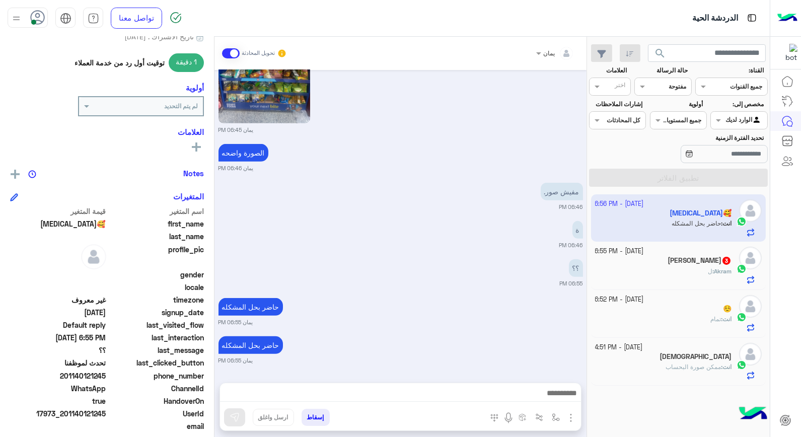
click at [691, 267] on div "Akram : ل" at bounding box center [663, 276] width 137 height 18
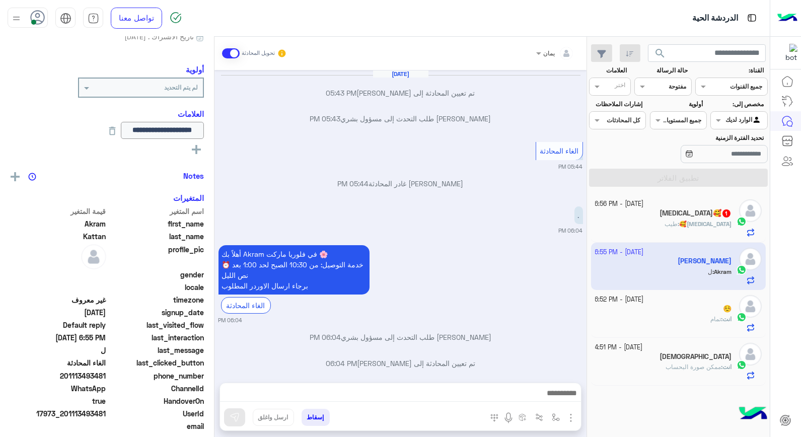
scroll to position [487, 0]
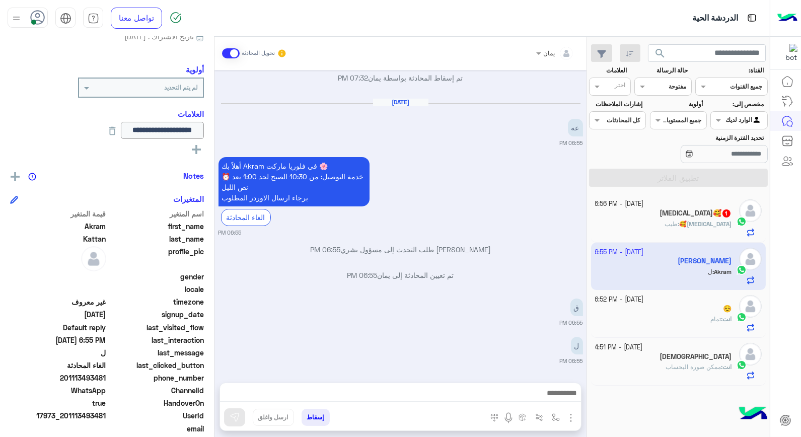
click at [555, 53] on div at bounding box center [555, 52] width 48 height 10
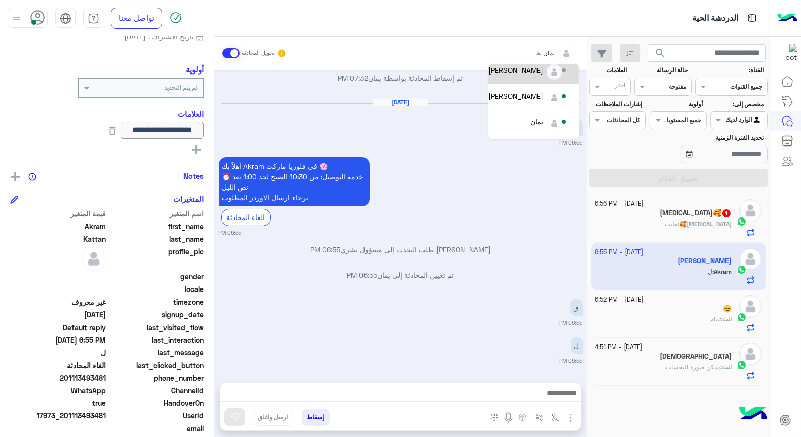
scroll to position [56, 0]
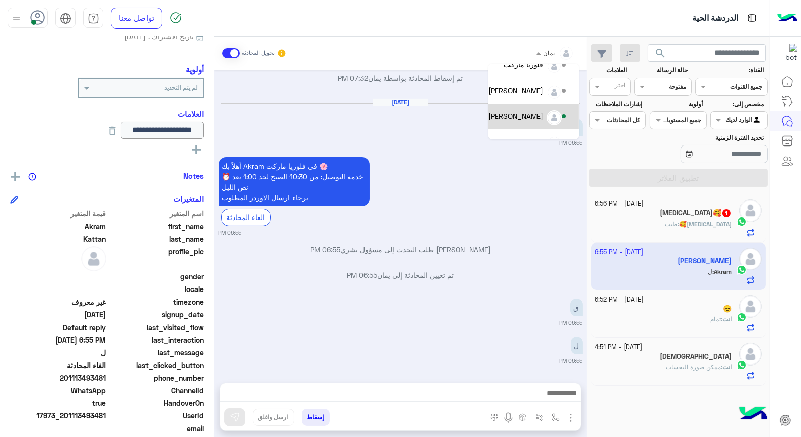
click at [541, 112] on div "[PERSON_NAME]" at bounding box center [515, 116] width 55 height 11
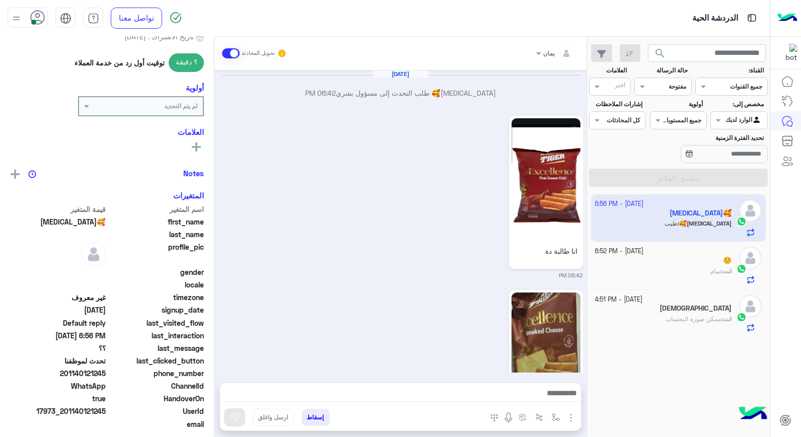
scroll to position [884, 0]
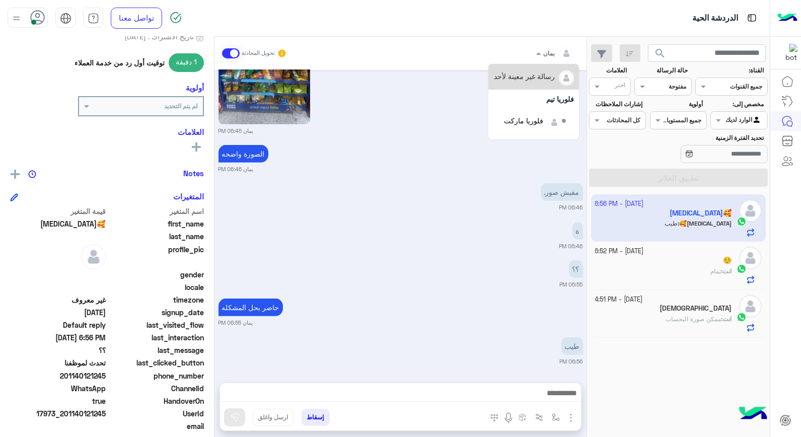
click at [539, 51] on span at bounding box center [537, 53] width 13 height 11
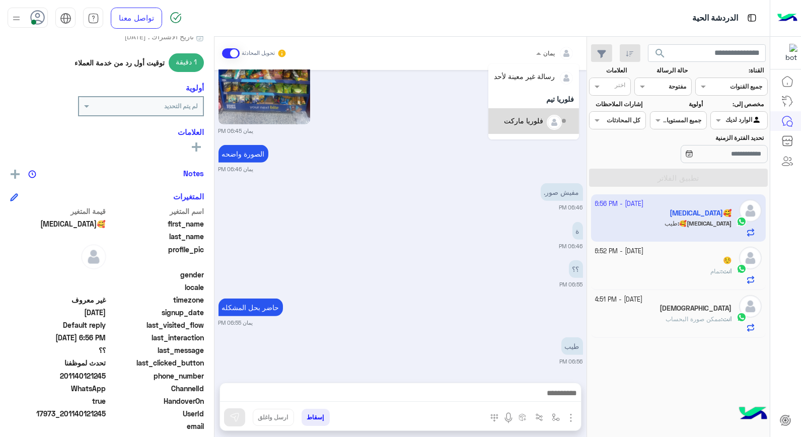
scroll to position [56, 0]
click at [667, 267] on div "☺️" at bounding box center [663, 261] width 137 height 11
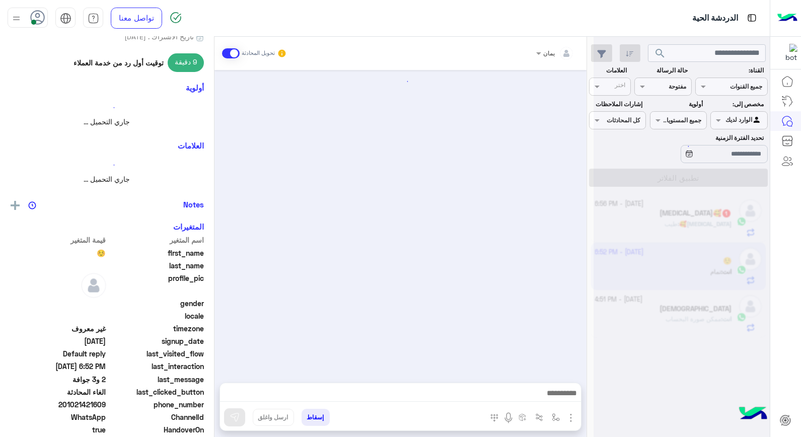
scroll to position [783, 0]
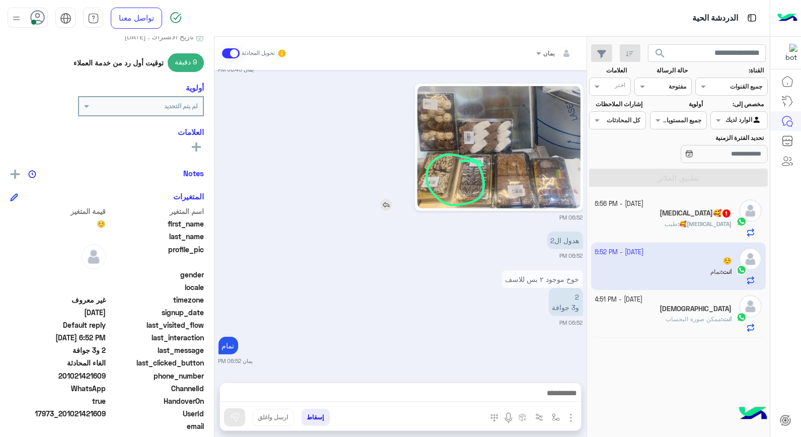
click at [444, 189] on img at bounding box center [498, 147] width 163 height 122
click at [687, 206] on div "[DATE] - 6:56 PM" at bounding box center [663, 204] width 137 height 10
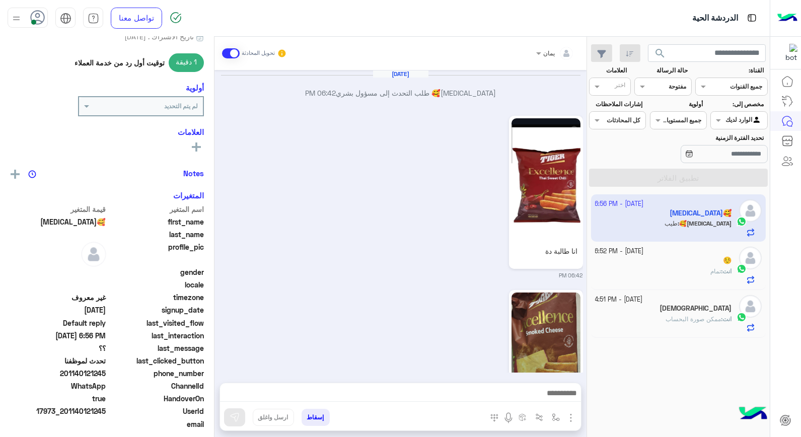
scroll to position [884, 0]
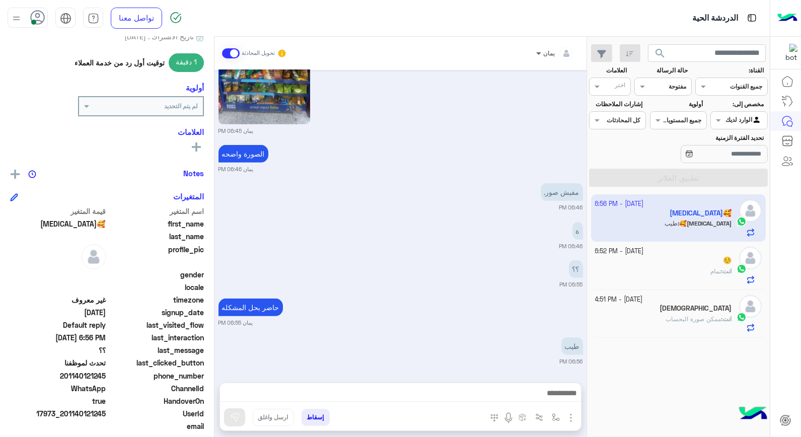
click at [536, 53] on span at bounding box center [537, 53] width 13 height 11
click at [560, 122] on div "[PERSON_NAME]" at bounding box center [528, 117] width 80 height 18
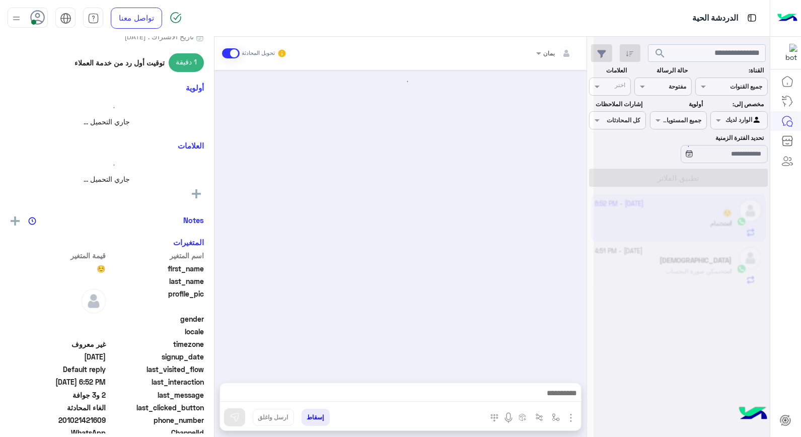
scroll to position [783, 0]
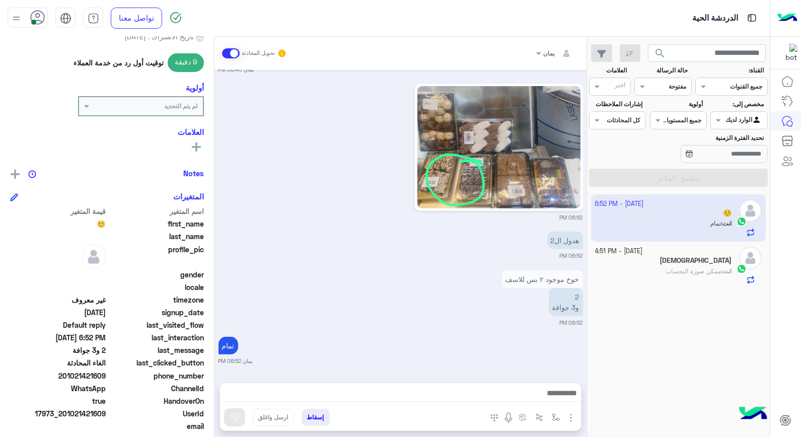
drag, startPoint x: 106, startPoint y: 408, endPoint x: 63, endPoint y: 418, distance: 43.8
click at [63, 418] on span "17973_201021421609" at bounding box center [58, 413] width 96 height 11
drag, startPoint x: 63, startPoint y: 418, endPoint x: 67, endPoint y: 411, distance: 7.9
copy span "01021421609"
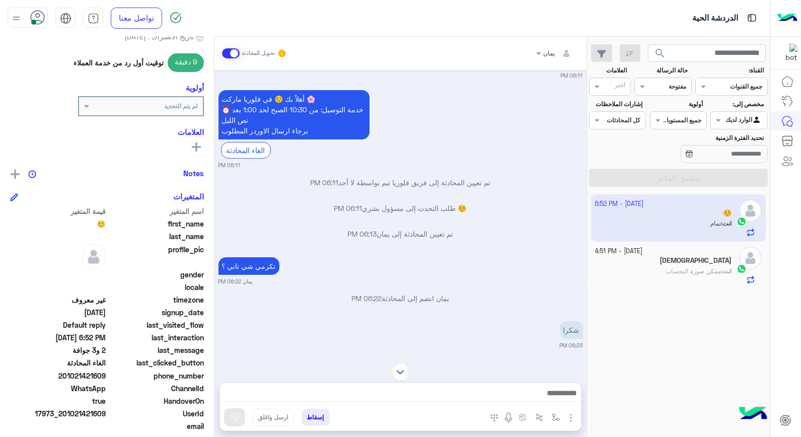
scroll to position [664, 0]
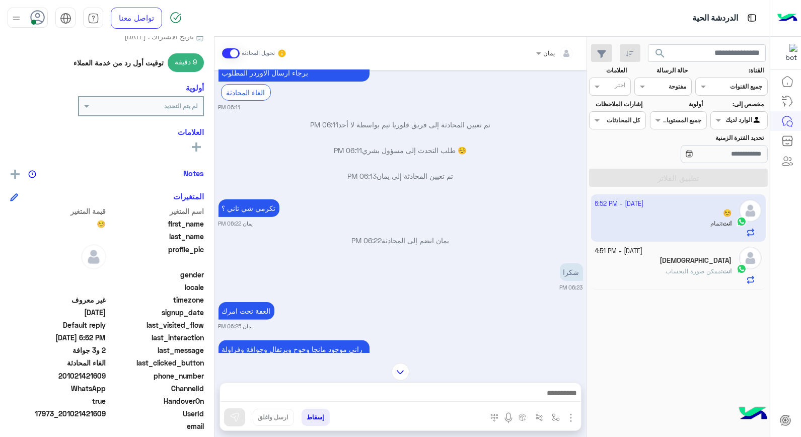
click at [308, 413] on button "إسقاط" at bounding box center [315, 417] width 28 height 17
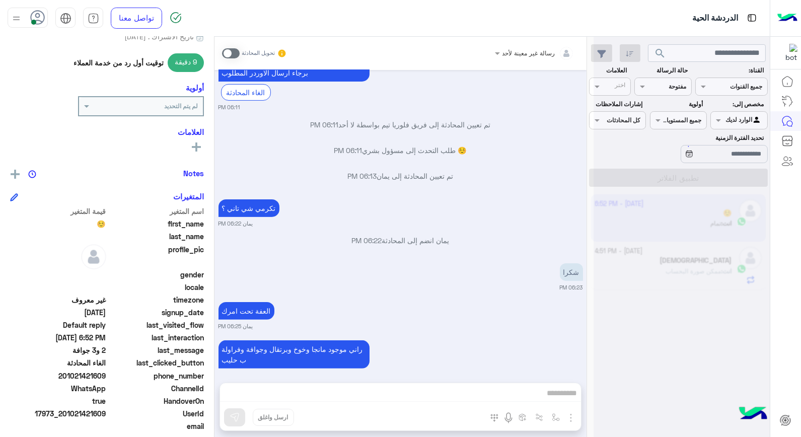
scroll to position [1272, 0]
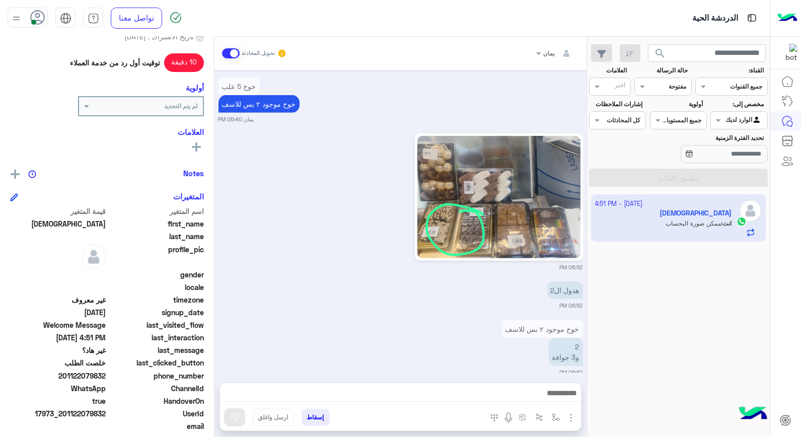
scroll to position [1551, 0]
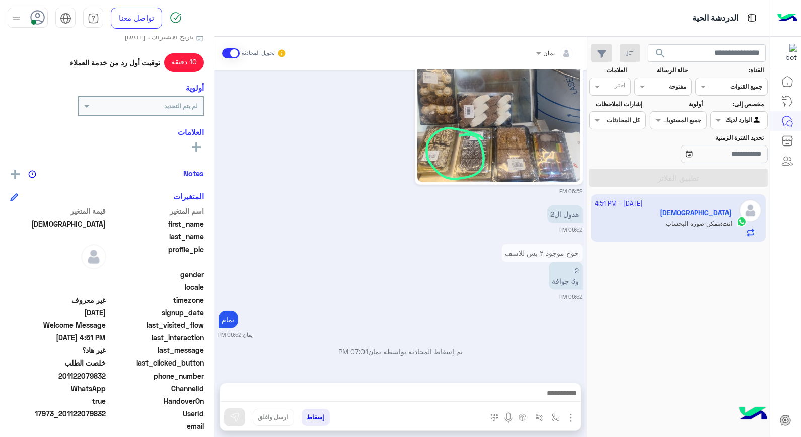
click at [320, 420] on button "إسقاط" at bounding box center [315, 417] width 28 height 17
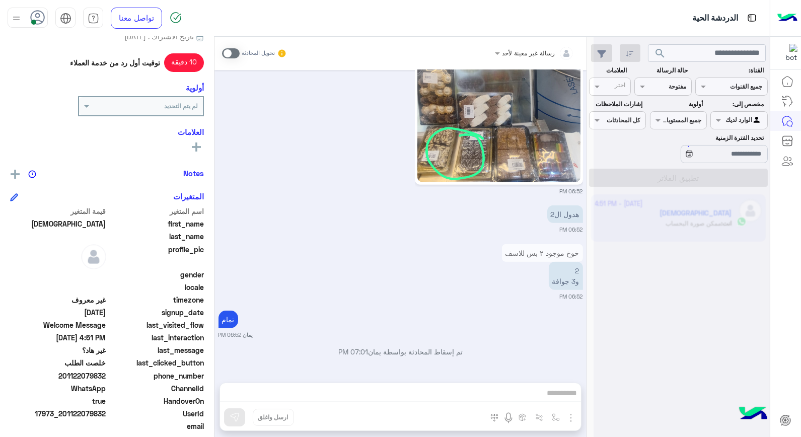
scroll to position [1577, 0]
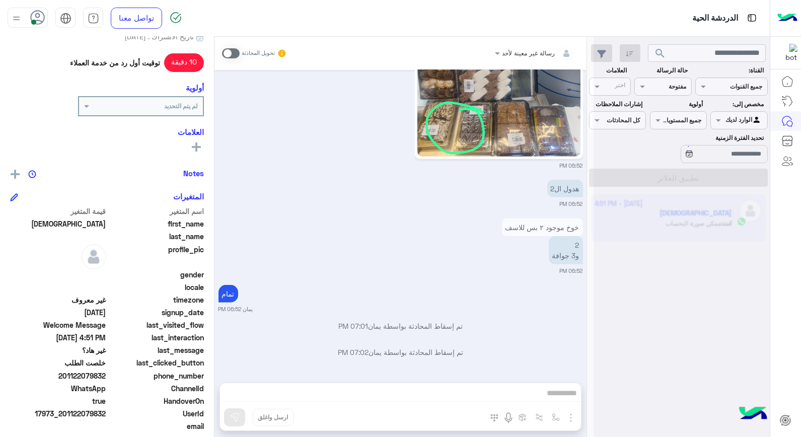
click at [316, 408] on div "رسالة غير معينة لأحد تحويل المحادثة [DATE] تم تعيين المحادثة إلى [PERSON_NAME] …" at bounding box center [400, 239] width 372 height 404
click at [467, 264] on div "خوخ موجود ٢ بس للاسف 2 و3 جوافة 06:52 PM" at bounding box center [400, 245] width 364 height 59
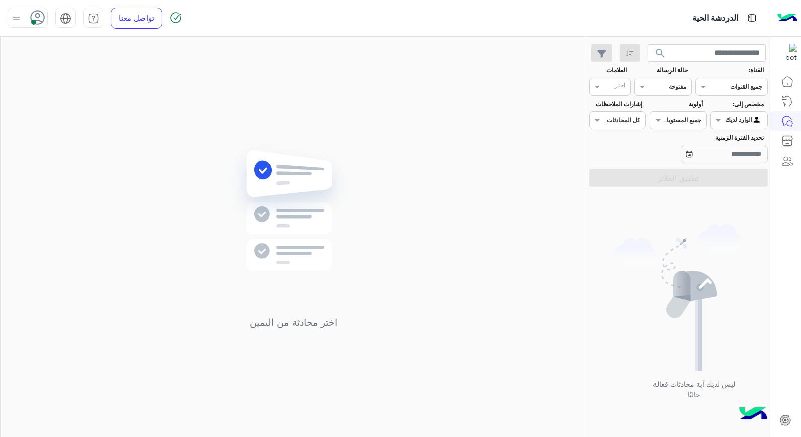
click at [737, 116] on div at bounding box center [739, 119] width 56 height 10
click at [753, 137] on img "Options list" at bounding box center [757, 142] width 10 height 10
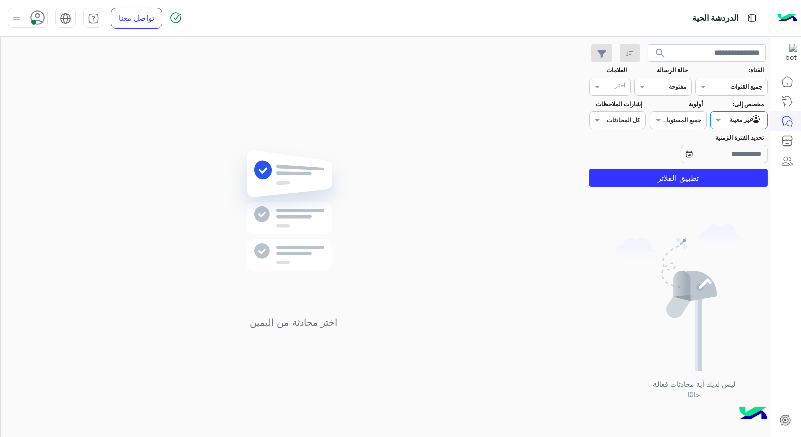
click at [674, 82] on input "text" at bounding box center [674, 85] width 23 height 9
click at [674, 112] on div "عرض الكل" at bounding box center [662, 107] width 57 height 19
click at [711, 62] on app-inbox-users-filters "search القناة: القناه جميع القنوات حالة الرسالة القناه عرض الكل العلامات اختر م…" at bounding box center [678, 114] width 183 height 154
drag, startPoint x: 703, startPoint y: 52, endPoint x: 686, endPoint y: 49, distance: 17.5
click at [703, 52] on input "text" at bounding box center [707, 53] width 118 height 18
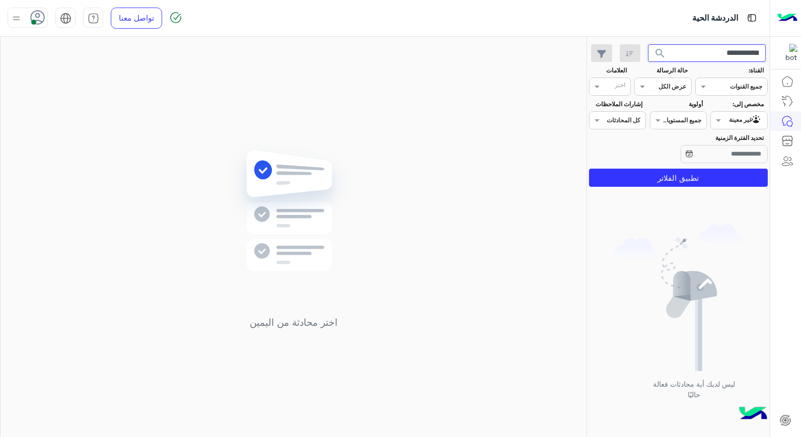
click at [648, 44] on button "search" at bounding box center [660, 55] width 25 height 22
type input "*"
click at [648, 44] on button "search" at bounding box center [660, 55] width 25 height 22
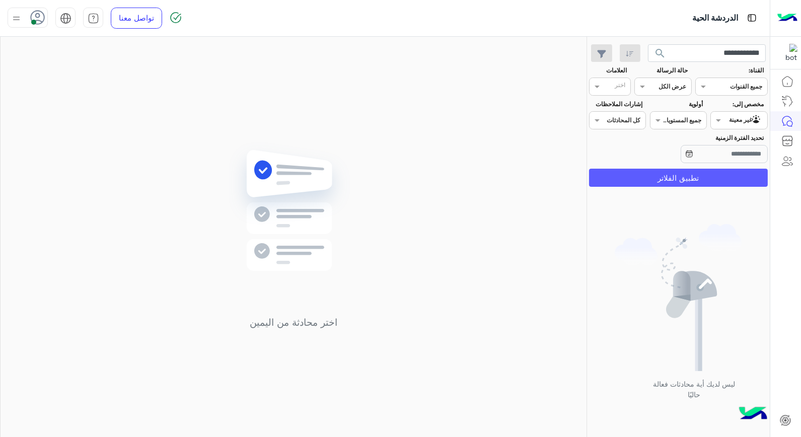
click at [680, 184] on button "تطبيق الفلاتر" at bounding box center [678, 178] width 179 height 18
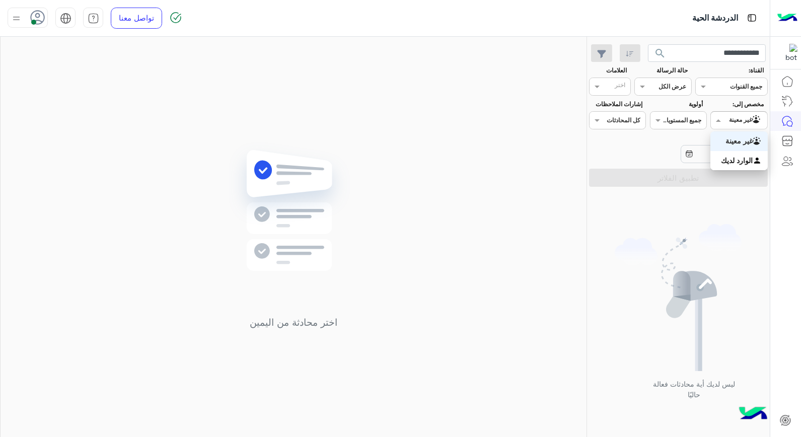
click at [731, 122] on div at bounding box center [739, 119] width 56 height 10
click at [743, 164] on b "الوارد لديك" at bounding box center [737, 160] width 32 height 9
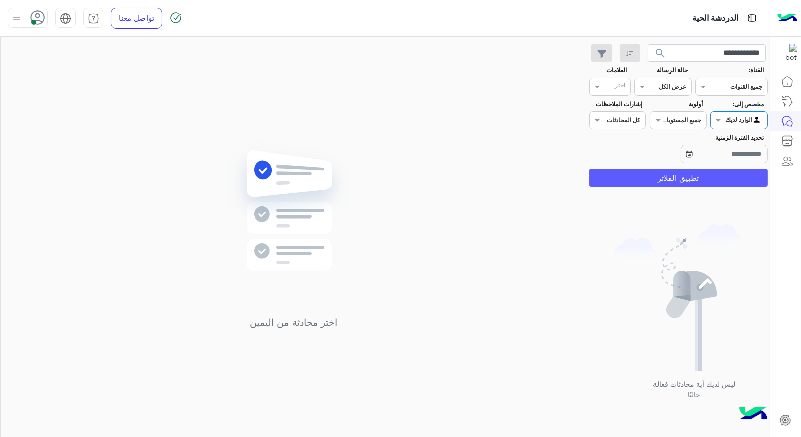
click at [723, 173] on button "تطبيق الفلاتر" at bounding box center [678, 178] width 179 height 18
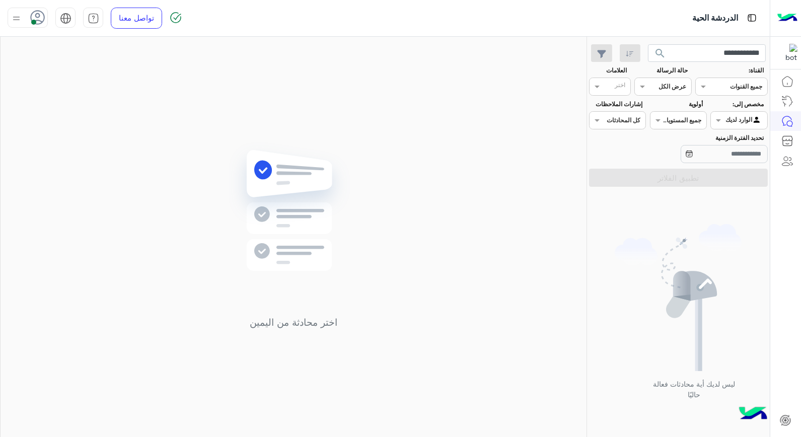
click at [723, 83] on div at bounding box center [730, 86] width 71 height 10
click at [723, 89] on div at bounding box center [730, 86] width 71 height 10
click at [645, 89] on span at bounding box center [641, 86] width 13 height 11
click at [661, 89] on div at bounding box center [663, 86] width 56 height 10
click at [729, 120] on div at bounding box center [739, 119] width 56 height 10
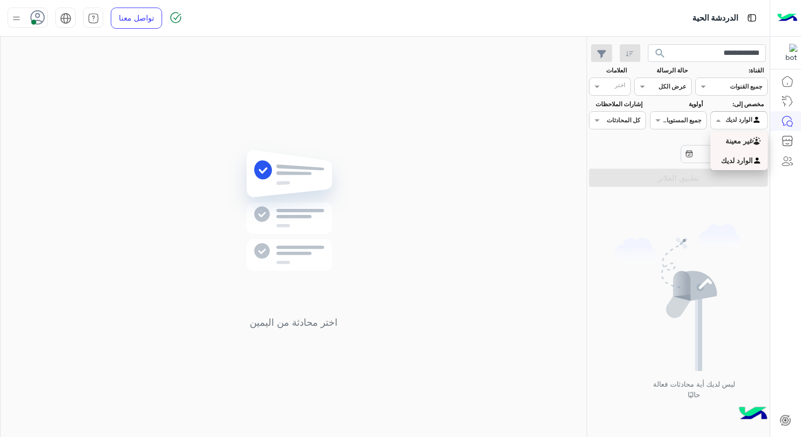
click at [741, 136] on b "غير معينة" at bounding box center [738, 140] width 27 height 9
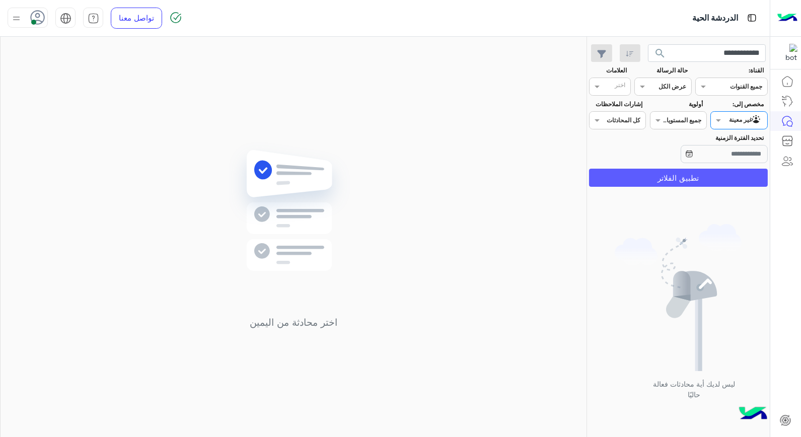
click at [716, 175] on button "تطبيق الفلاتر" at bounding box center [678, 178] width 179 height 18
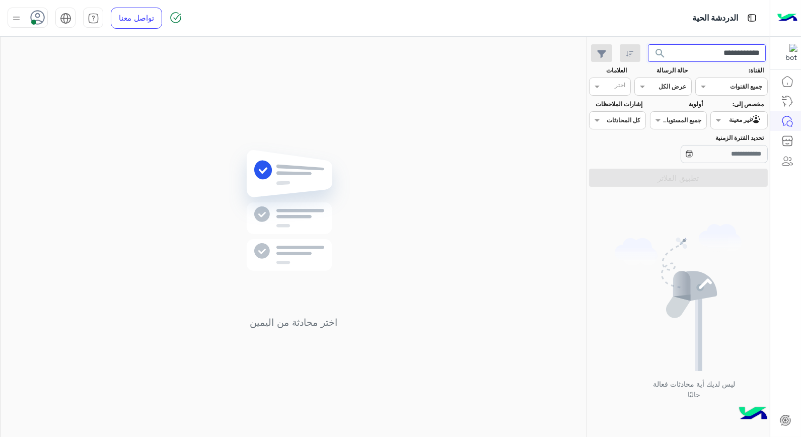
click at [704, 56] on input "**********" at bounding box center [707, 53] width 118 height 18
click at [722, 51] on input "**********" at bounding box center [707, 53] width 118 height 18
type input "****"
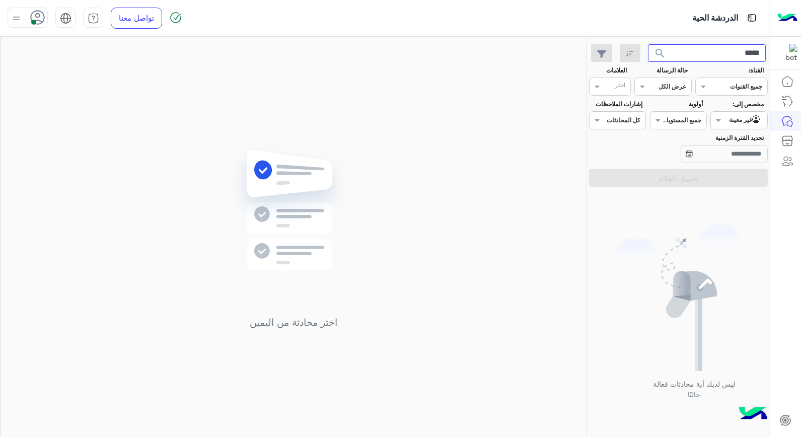
click at [648, 44] on button "search" at bounding box center [660, 55] width 25 height 22
drag, startPoint x: 609, startPoint y: 32, endPoint x: 366, endPoint y: 179, distance: 284.0
click at [366, 179] on div "اختر محادثة من اليمين" at bounding box center [294, 239] width 586 height 404
click at [658, 56] on span "search" at bounding box center [660, 53] width 12 height 12
click at [656, 56] on span "search" at bounding box center [660, 53] width 12 height 12
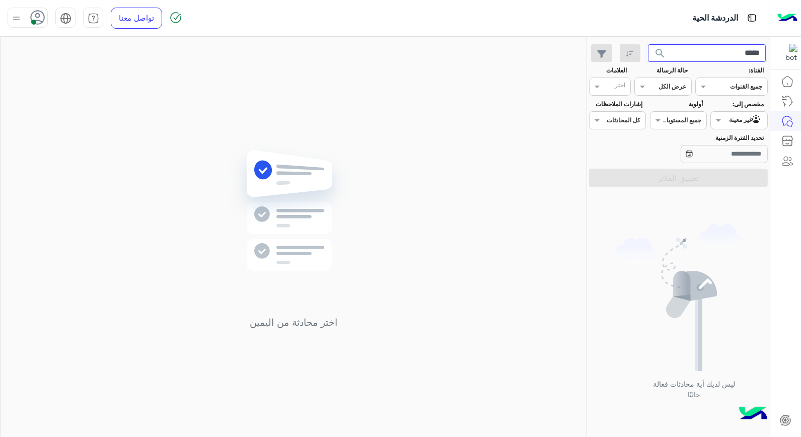
drag, startPoint x: 735, startPoint y: 47, endPoint x: 774, endPoint y: 62, distance: 41.9
click at [720, 122] on span at bounding box center [717, 120] width 13 height 11
click at [725, 163] on b "الوارد لديك" at bounding box center [737, 160] width 32 height 9
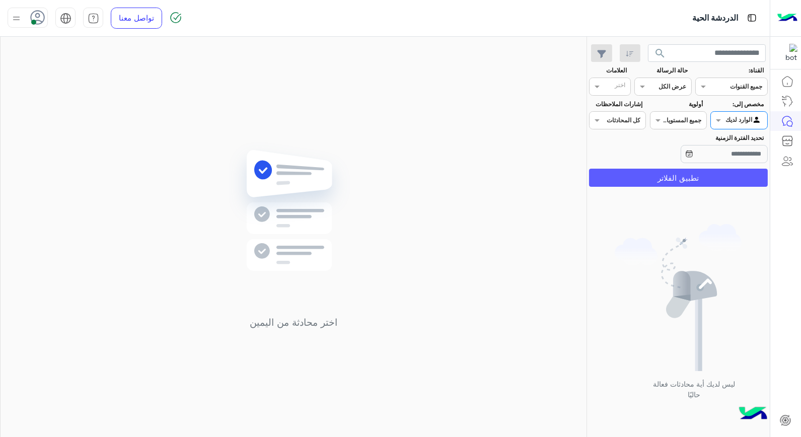
click at [666, 173] on button "تطبيق الفلاتر" at bounding box center [678, 178] width 179 height 18
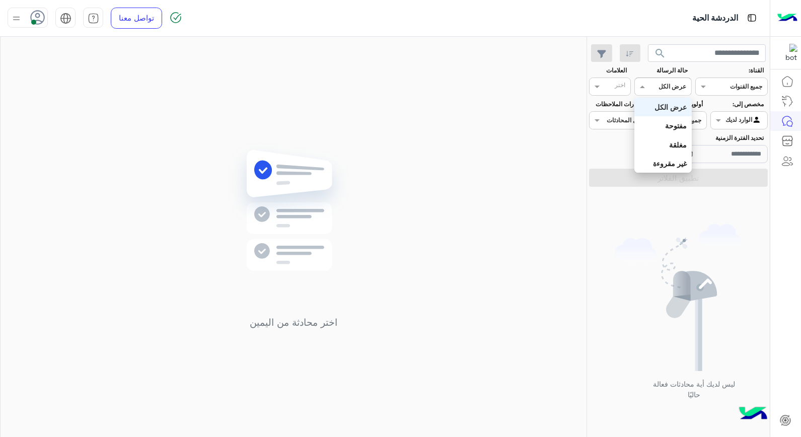
click at [648, 86] on div at bounding box center [663, 86] width 56 height 10
click at [670, 128] on b "مفتوحة" at bounding box center [676, 125] width 22 height 9
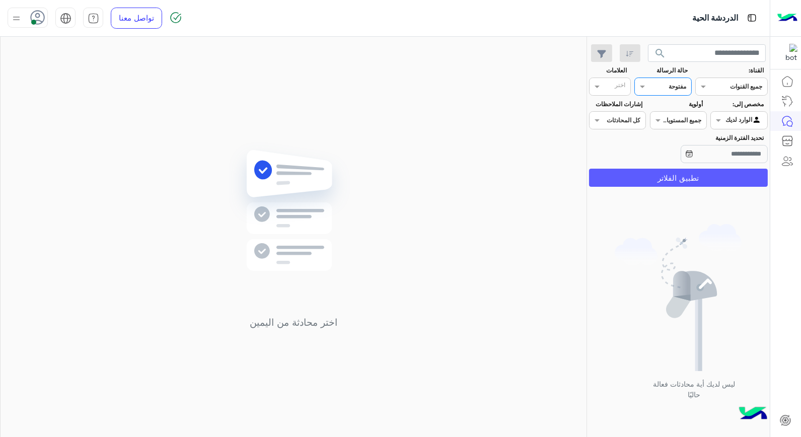
click at [666, 177] on button "تطبيق الفلاتر" at bounding box center [678, 178] width 179 height 18
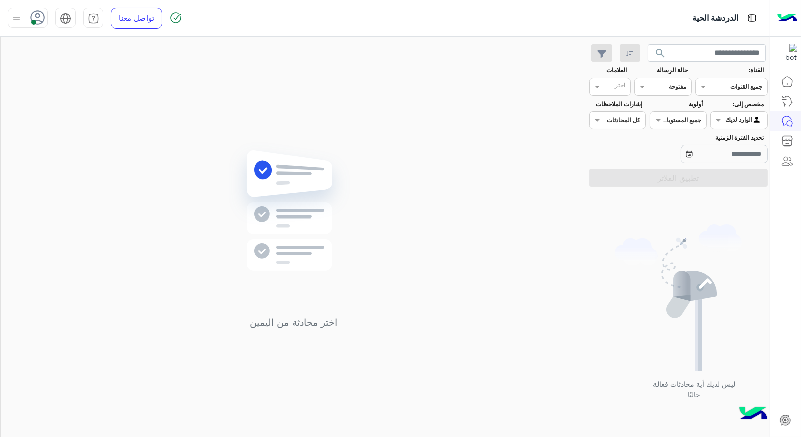
click at [655, 192] on div "ليس لديك أية محادثات فعالة حاليًا" at bounding box center [678, 316] width 183 height 250
drag, startPoint x: 577, startPoint y: 220, endPoint x: 570, endPoint y: 229, distance: 10.8
click at [576, 228] on div "اختر محادثة من اليمين" at bounding box center [294, 239] width 586 height 404
click at [661, 49] on span "search" at bounding box center [660, 53] width 12 height 12
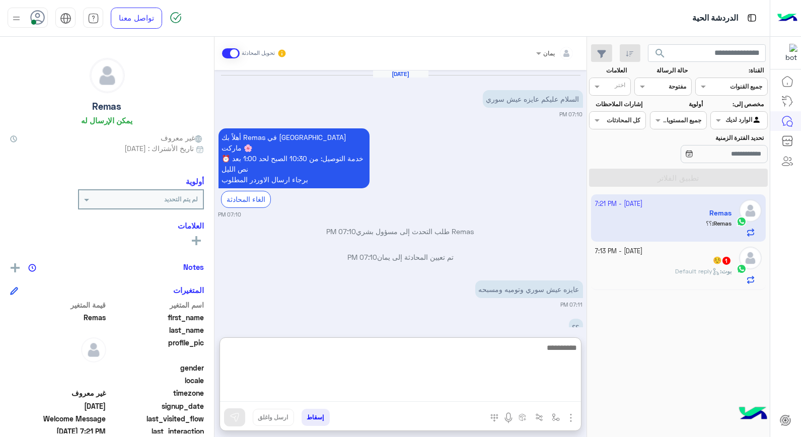
click at [479, 393] on textarea at bounding box center [400, 371] width 361 height 60
type textarea "*****"
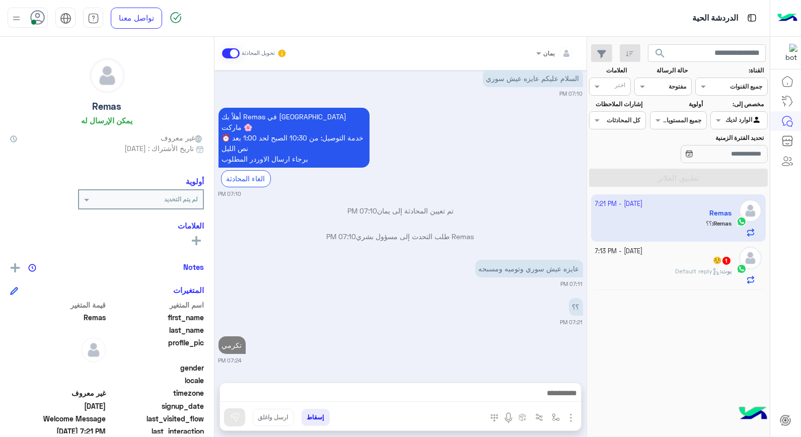
click at [703, 260] on div "☺️ 1" at bounding box center [663, 261] width 137 height 11
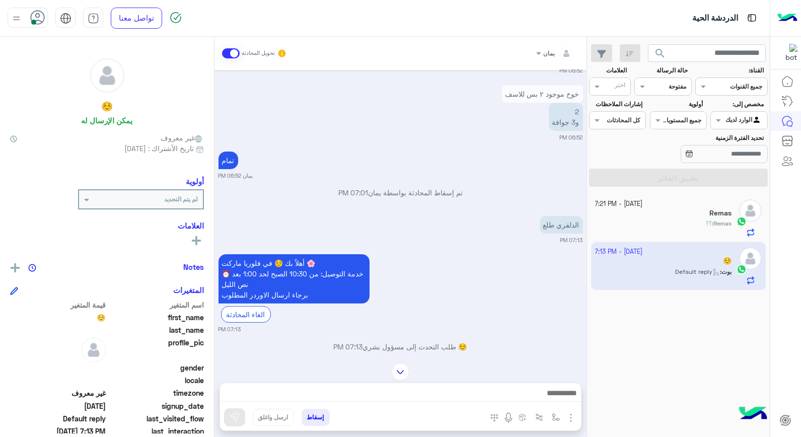
scroll to position [730, 0]
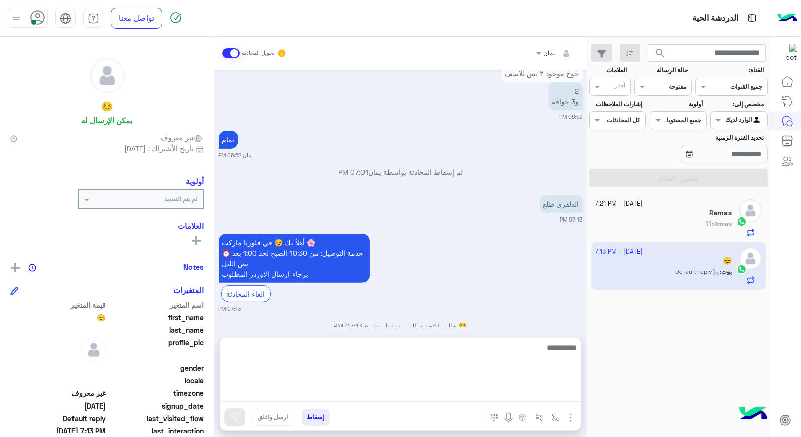
click at [467, 392] on textarea at bounding box center [400, 371] width 361 height 60
type textarea "**********"
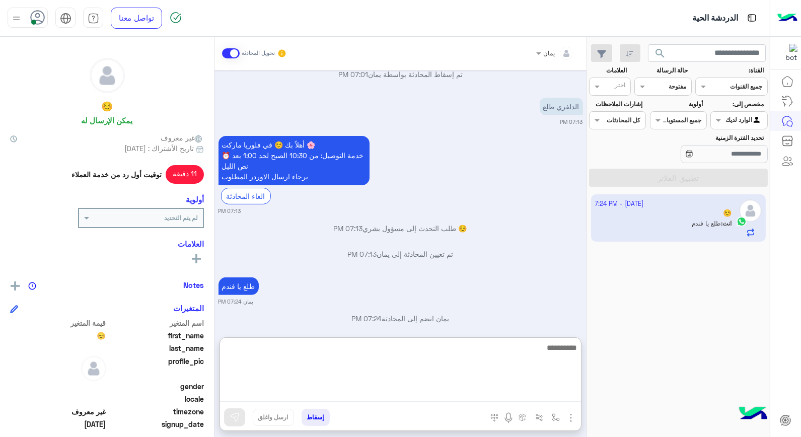
scroll to position [839, 0]
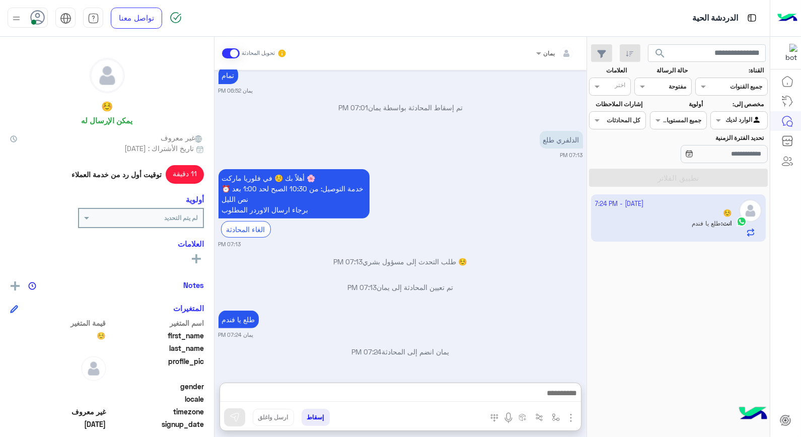
click at [317, 415] on button "إسقاط" at bounding box center [315, 417] width 28 height 17
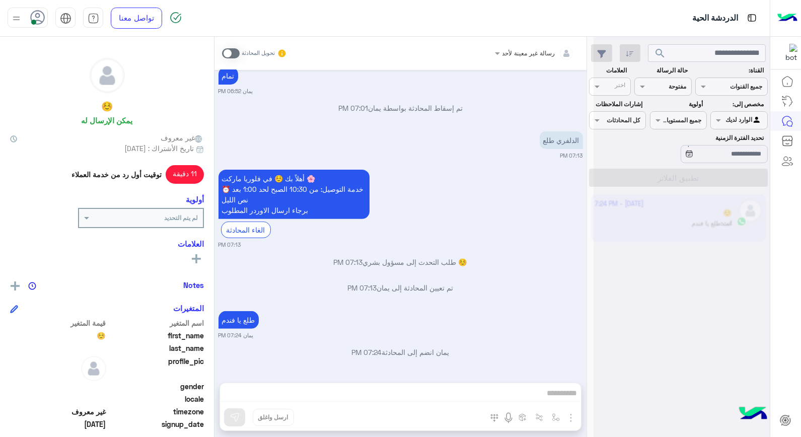
scroll to position [820, 0]
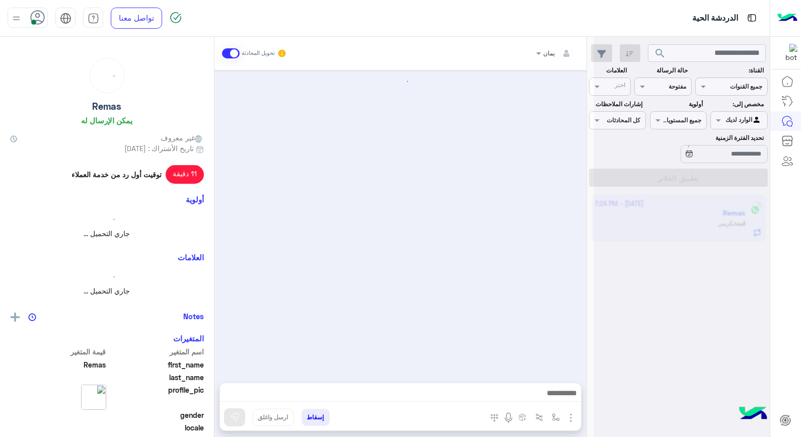
scroll to position [36, 0]
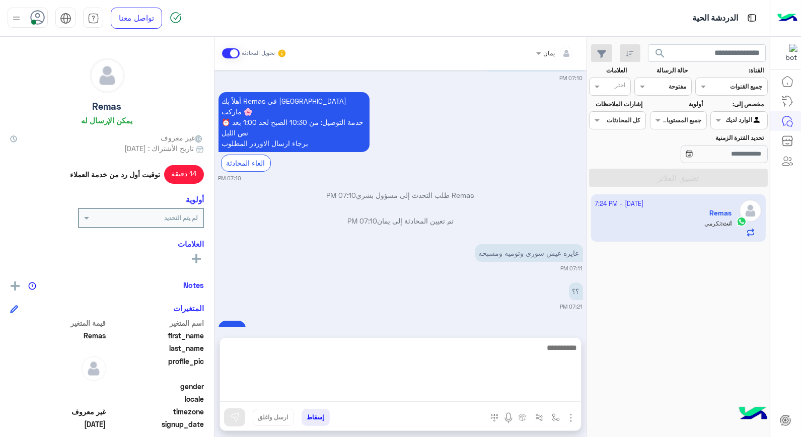
click at [506, 395] on textarea at bounding box center [400, 371] width 361 height 60
type textarea "*******"
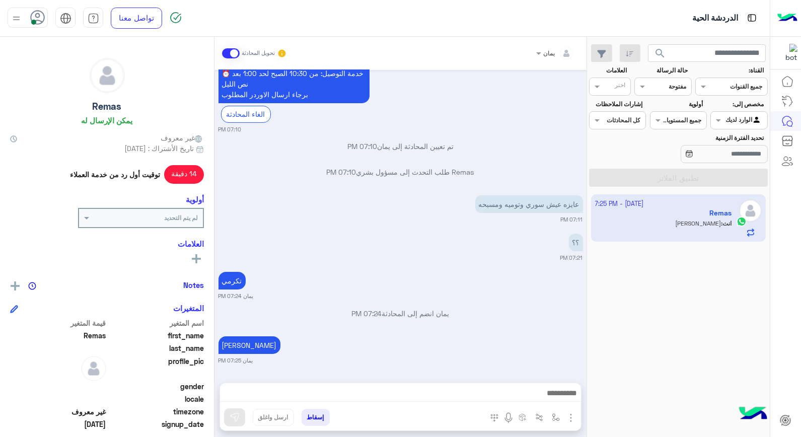
scroll to position [74, 0]
click at [409, 285] on div "[DATE] السلام عليكم عايزه عيش سوري 07:10 PM أهلاً بك Remas في [GEOGRAPHIC_DATA]…" at bounding box center [400, 221] width 372 height 302
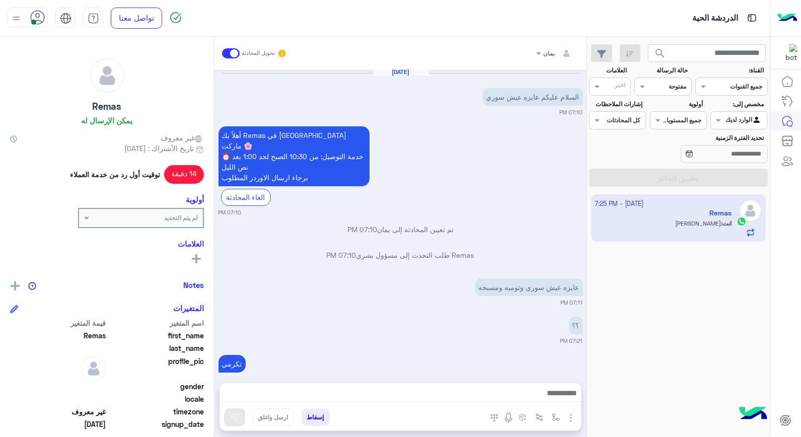
scroll to position [0, 0]
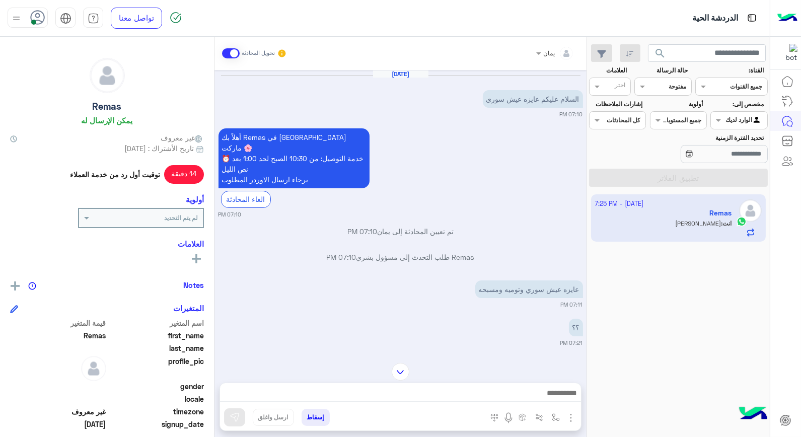
click at [315, 423] on button "إسقاط" at bounding box center [315, 417] width 28 height 17
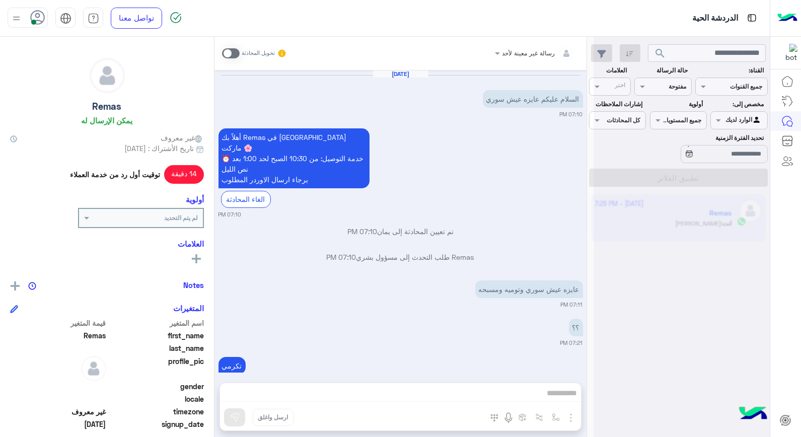
scroll to position [101, 0]
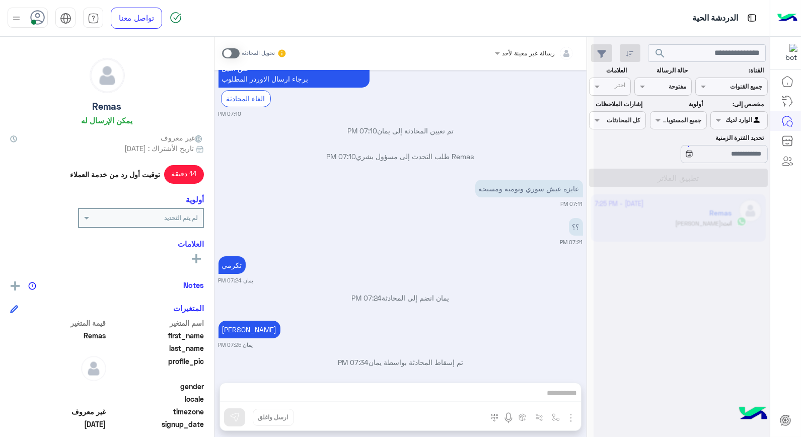
click at [315, 416] on div "رسالة غير معينة لأحد تحويل المحادثة [DATE] السلام عليكم عايزه عيش سوري 07:10 PM…" at bounding box center [400, 239] width 372 height 404
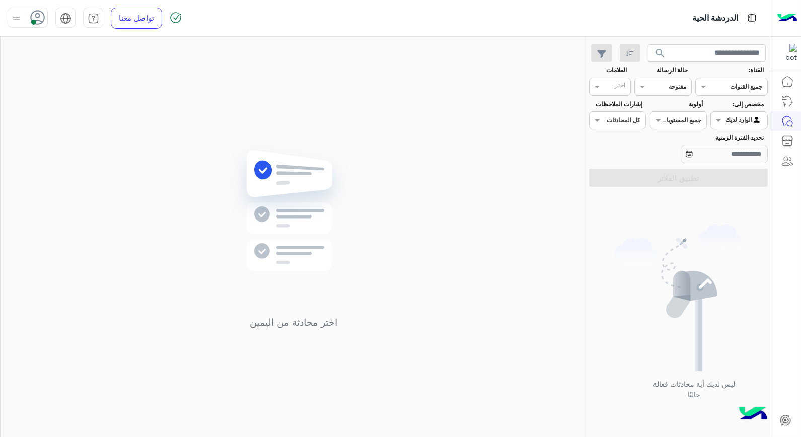
click at [22, 22] on img at bounding box center [16, 18] width 13 height 13
click at [83, 99] on label "وقت الراحة" at bounding box center [71, 99] width 110 height 18
click at [292, 165] on img at bounding box center [293, 225] width 145 height 167
click at [32, 13] on icon at bounding box center [37, 17] width 15 height 15
click at [66, 80] on label "متصل" at bounding box center [71, 77] width 110 height 18
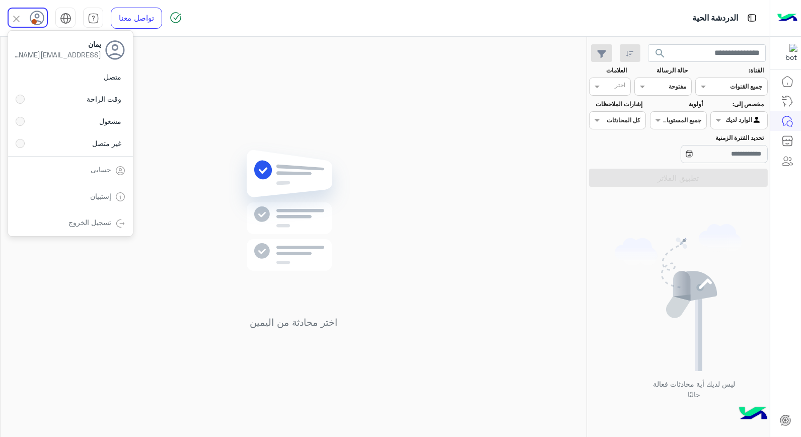
click at [272, 100] on div "اختر محادثة من اليمين" at bounding box center [294, 239] width 586 height 404
click at [23, 27] on div at bounding box center [28, 18] width 40 height 20
click at [217, 81] on div "اختر محادثة من اليمين" at bounding box center [294, 239] width 586 height 404
click at [656, 52] on span "search" at bounding box center [660, 53] width 12 height 12
click at [28, 21] on div at bounding box center [28, 18] width 40 height 20
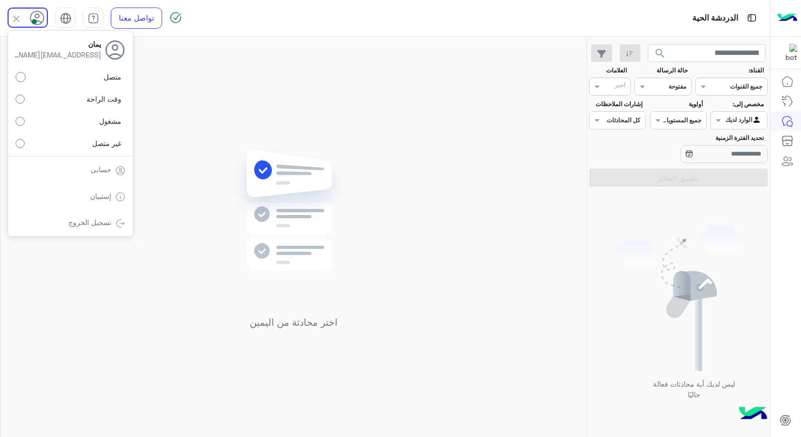
click at [84, 144] on label "غير متصل" at bounding box center [71, 143] width 110 height 18
click at [93, 222] on link "تسجيل الخروج" at bounding box center [90, 222] width 43 height 9
click at [116, 220] on img at bounding box center [120, 223] width 10 height 10
